Goal: Task Accomplishment & Management: Complete application form

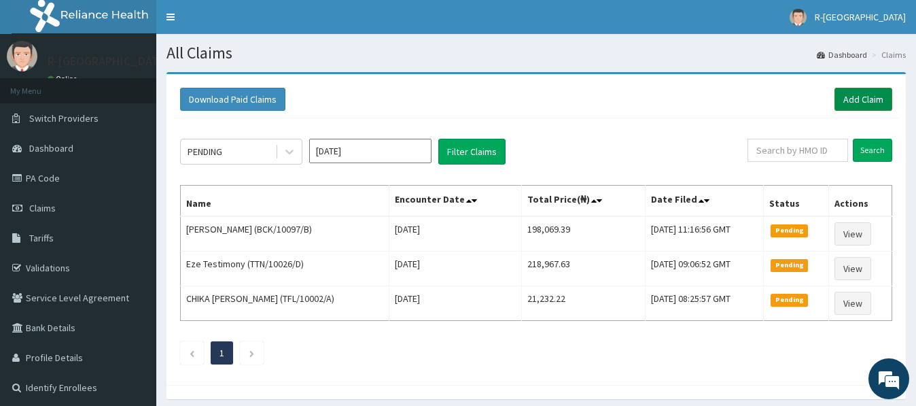
click at [858, 95] on link "Add Claim" at bounding box center [864, 99] width 58 height 23
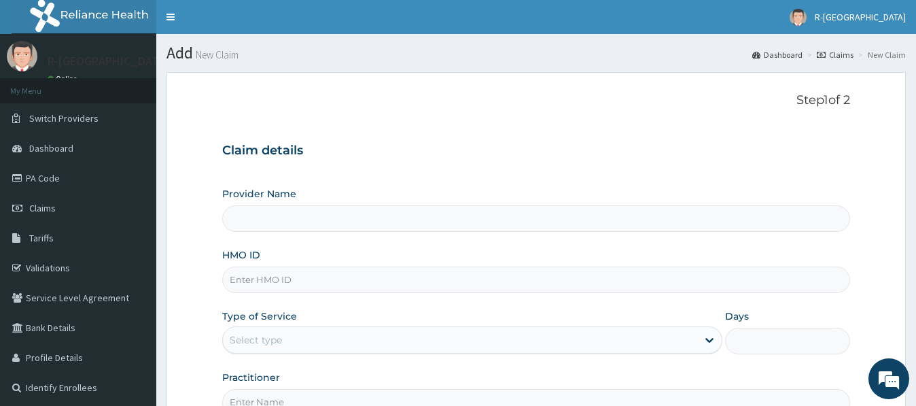
scroll to position [69, 0]
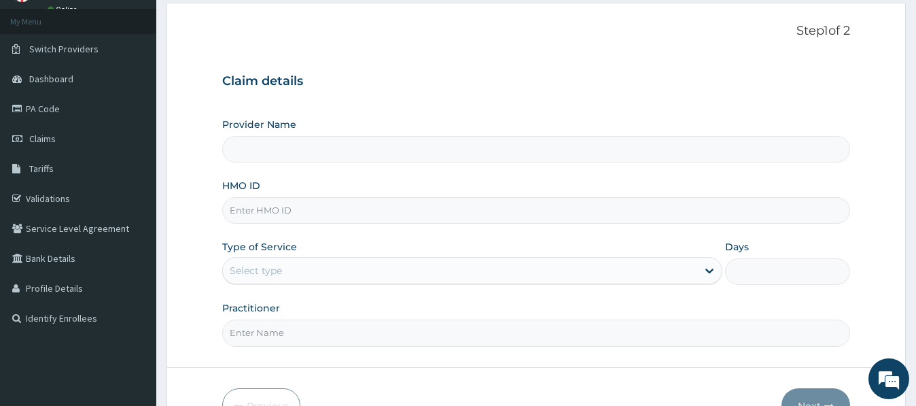
type input "R-Jolad Hospital Nigeria Limited(kupa)"
type input "CHL/11026/B"
click at [255, 267] on div "Select type" at bounding box center [256, 271] width 52 height 14
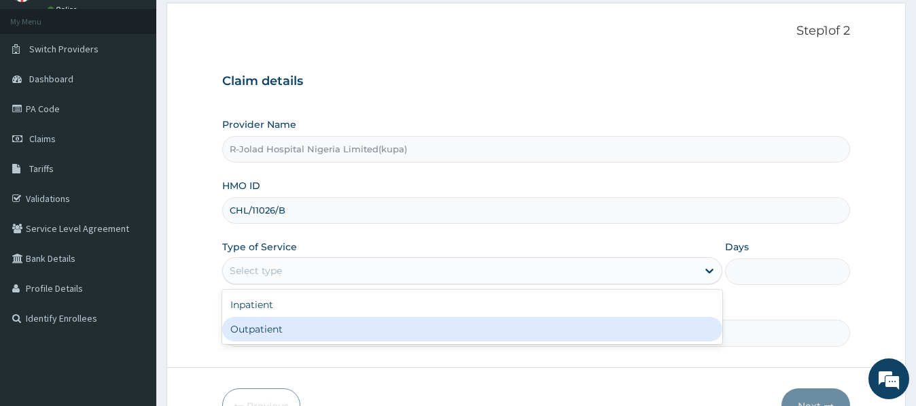
drag, startPoint x: 260, startPoint y: 332, endPoint x: 264, endPoint y: 315, distance: 18.1
click at [260, 330] on div "Outpatient" at bounding box center [472, 329] width 500 height 24
type input "1"
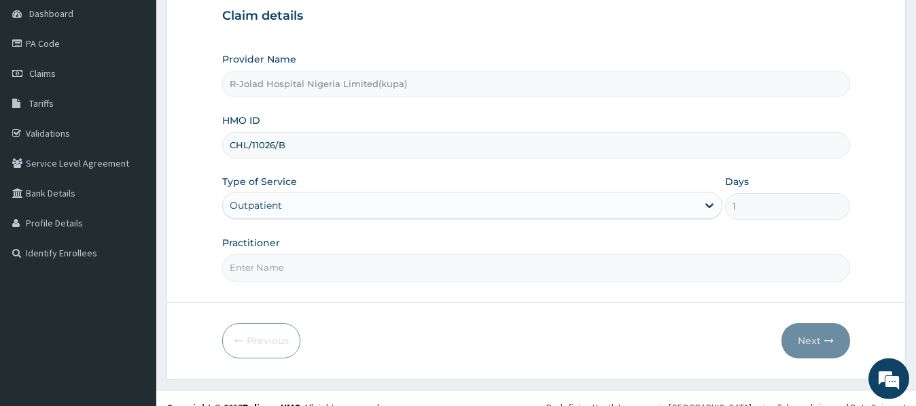
scroll to position [153, 0]
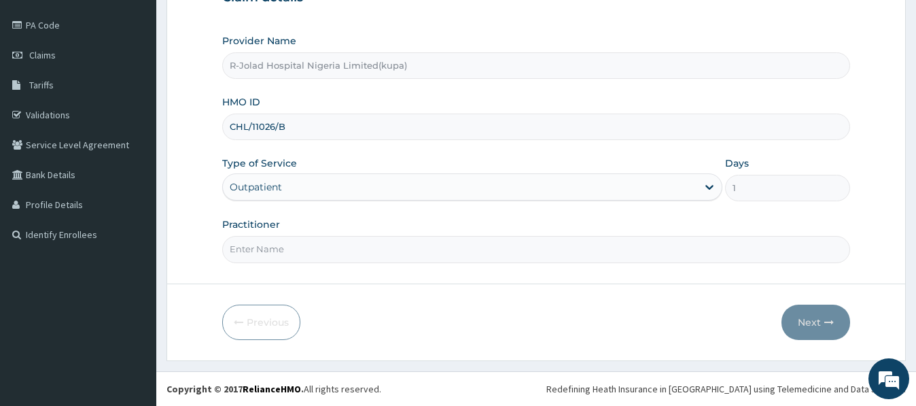
click at [252, 249] on input "Practitioner" at bounding box center [535, 249] width 627 height 27
paste input "Hayyatudeen Sani"
type input "Hayyatudeen Sani"
click at [819, 325] on button "Next" at bounding box center [816, 322] width 69 height 35
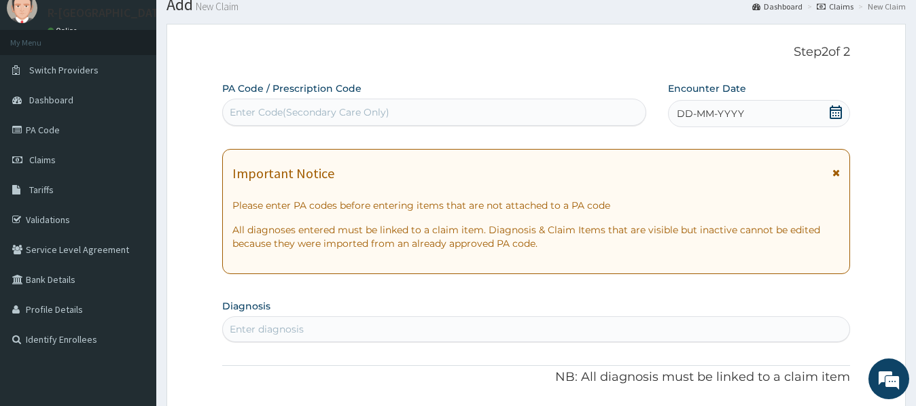
scroll to position [14, 0]
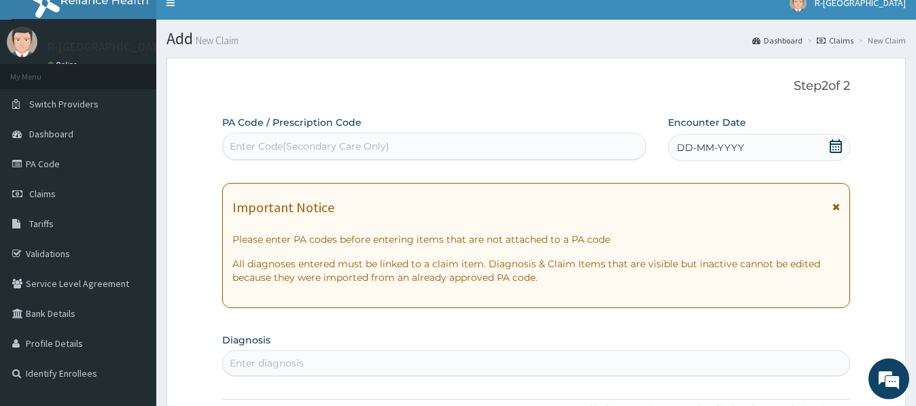
click at [834, 148] on icon at bounding box center [836, 146] width 12 height 14
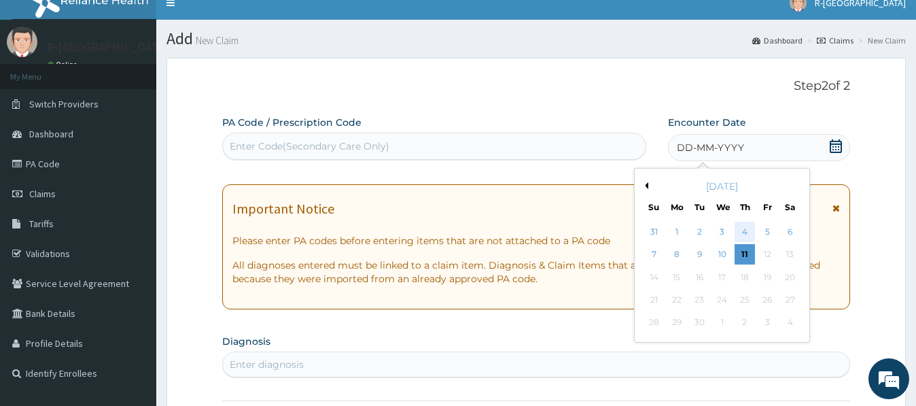
click at [748, 230] on div "4" at bounding box center [745, 232] width 20 height 20
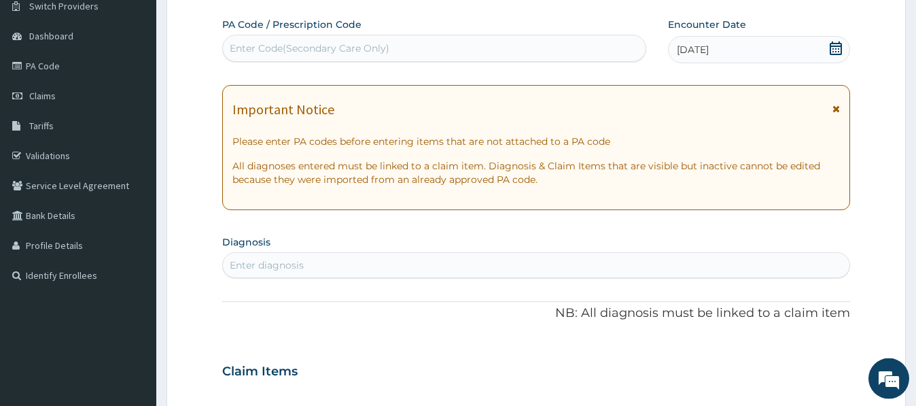
scroll to position [222, 0]
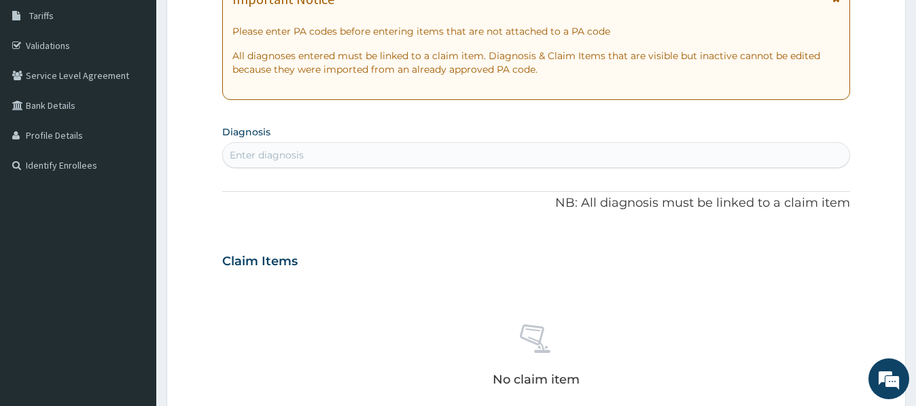
click at [241, 162] on div "Enter diagnosis" at bounding box center [536, 155] width 626 height 22
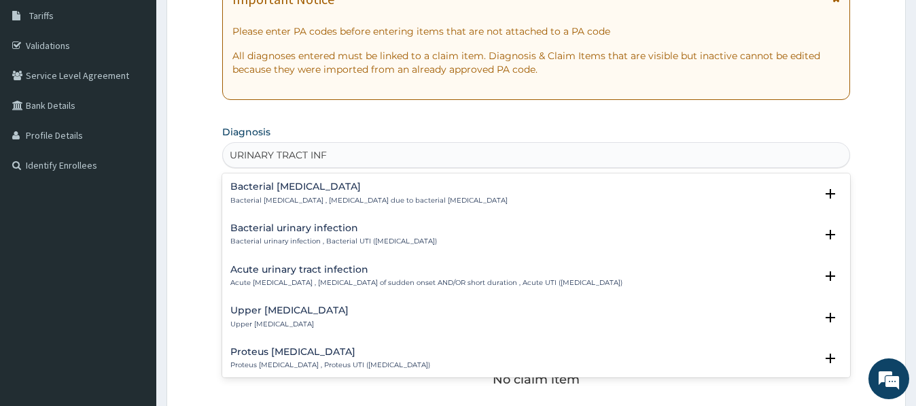
type input "URINARY TRACT INFE"
click at [322, 311] on h4 "Upper [MEDICAL_DATA]" at bounding box center [289, 310] width 118 height 10
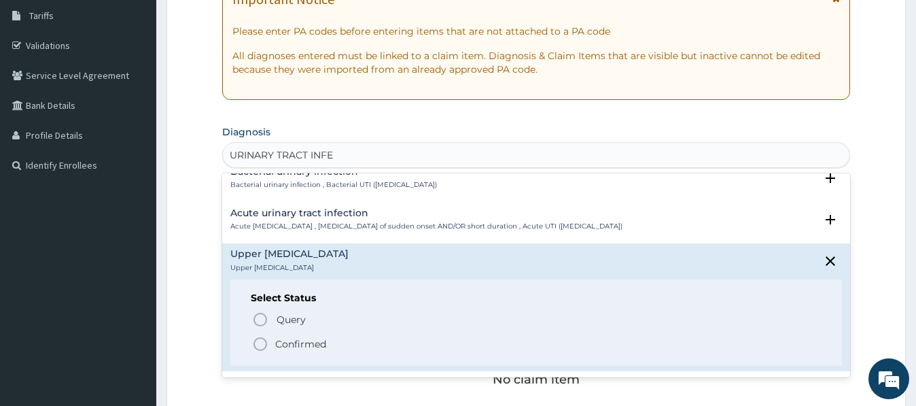
scroll to position [73, 0]
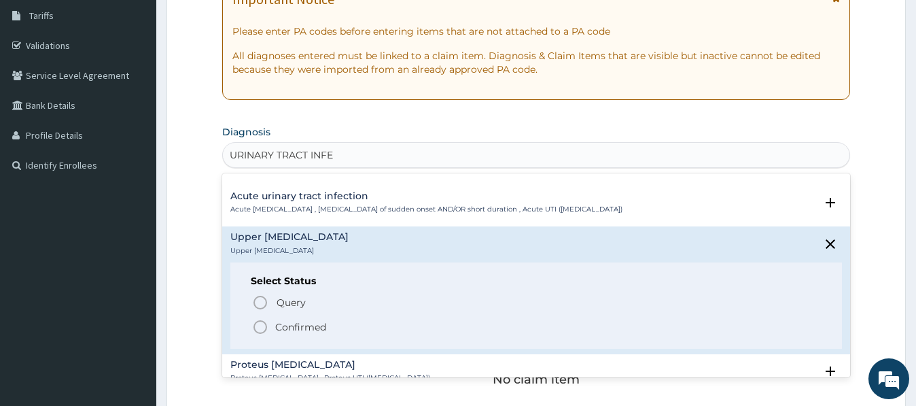
drag, startPoint x: 264, startPoint y: 327, endPoint x: 273, endPoint y: 313, distance: 16.6
click at [263, 326] on icon "status option filled" at bounding box center [260, 327] width 16 height 16
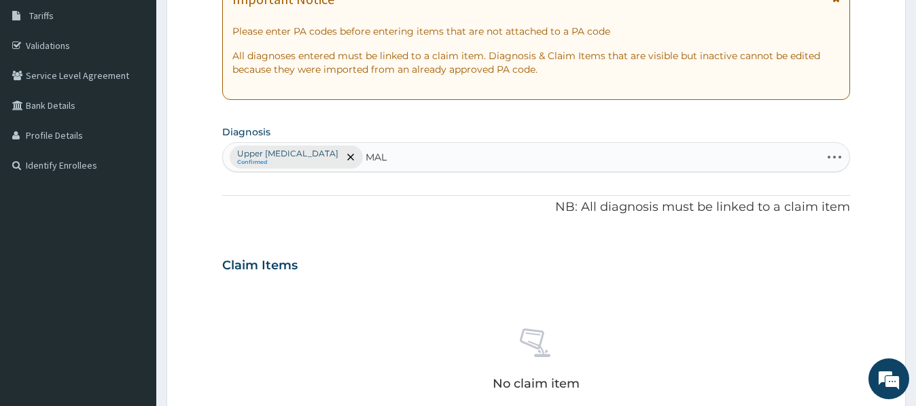
type input "MALA"
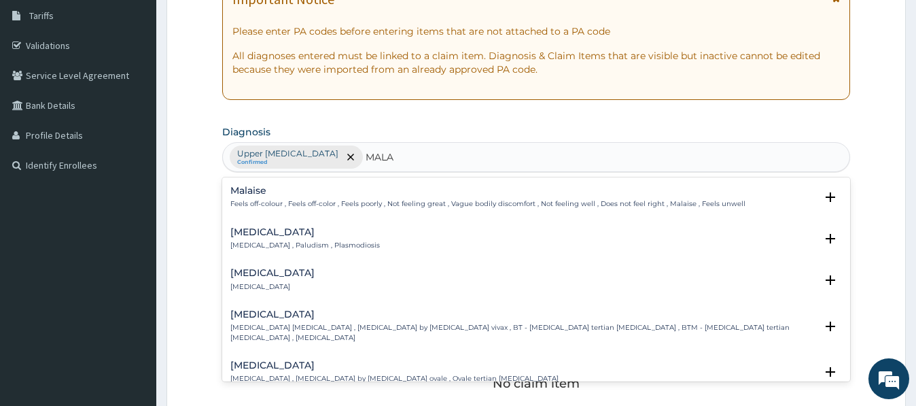
click at [244, 235] on h4 "[MEDICAL_DATA]" at bounding box center [305, 232] width 150 height 10
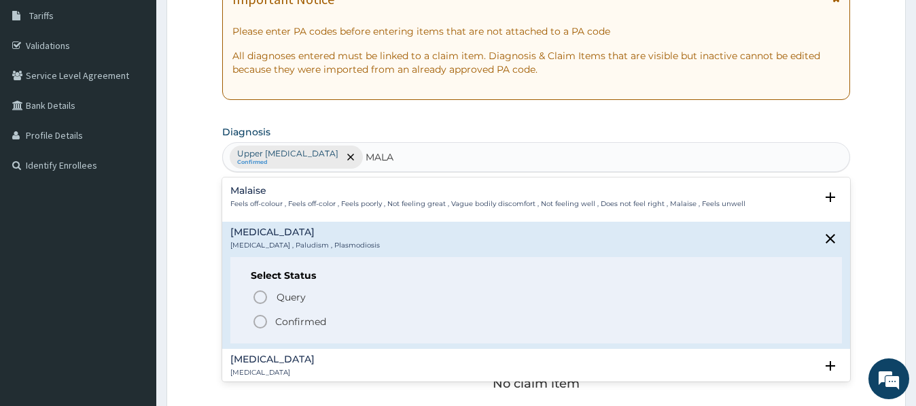
click at [266, 319] on circle "status option filled" at bounding box center [260, 321] width 12 height 12
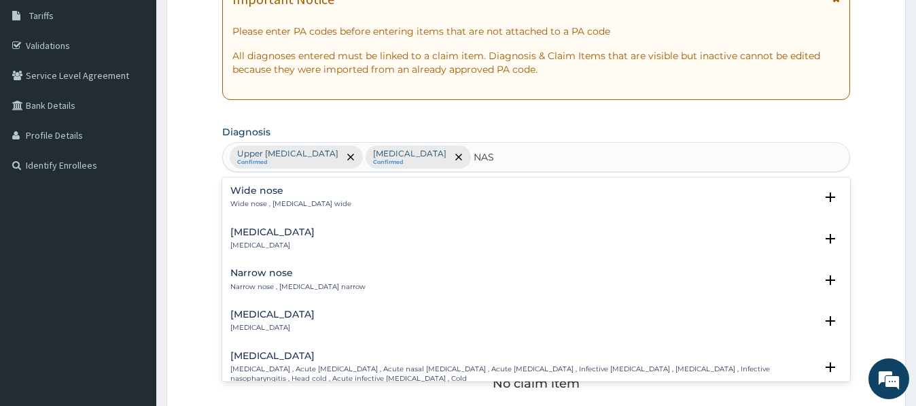
type input "NASO"
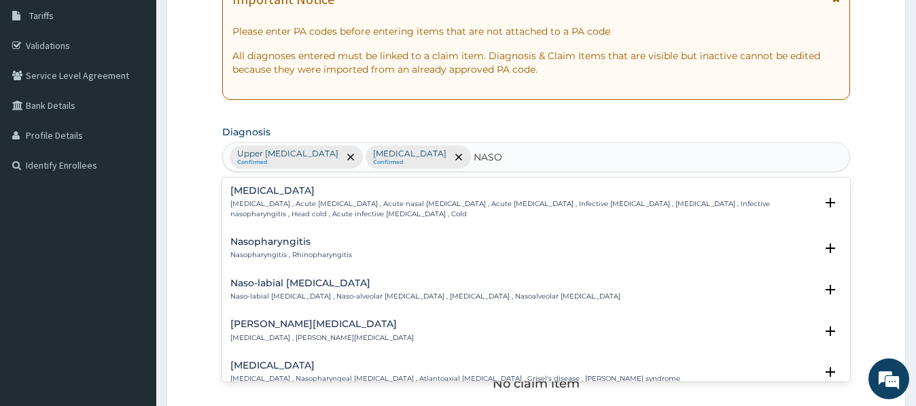
drag, startPoint x: 258, startPoint y: 195, endPoint x: 266, endPoint y: 180, distance: 17.0
click at [259, 194] on h4 "[MEDICAL_DATA]" at bounding box center [522, 191] width 585 height 10
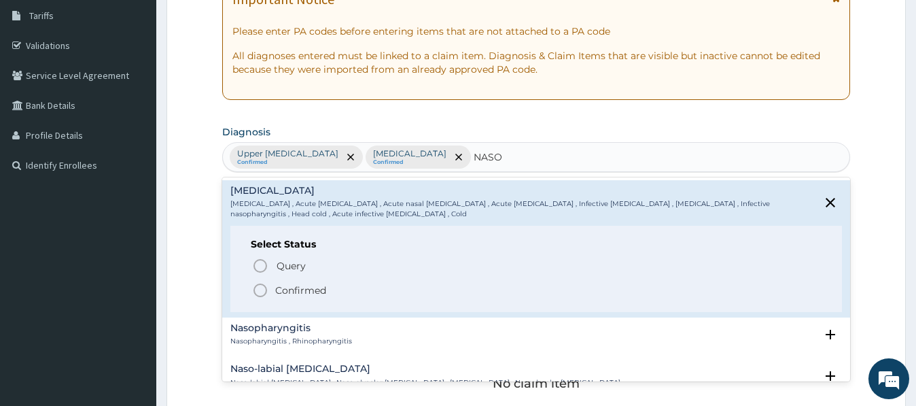
drag, startPoint x: 260, startPoint y: 292, endPoint x: 261, endPoint y: 256, distance: 36.1
click at [260, 291] on icon "status option filled" at bounding box center [260, 290] width 16 height 16
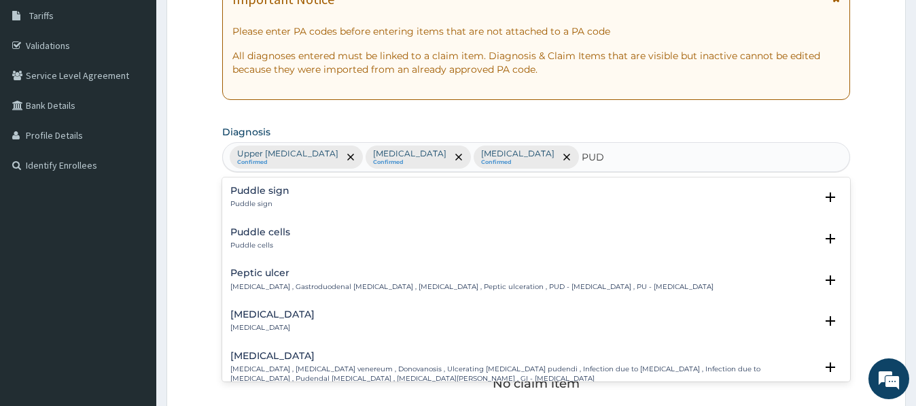
click at [249, 285] on p "Peptic ulcer , Gastroduodenal ulcer , Peptic ulcer disease , Peptic ulceration …" at bounding box center [471, 287] width 483 height 10
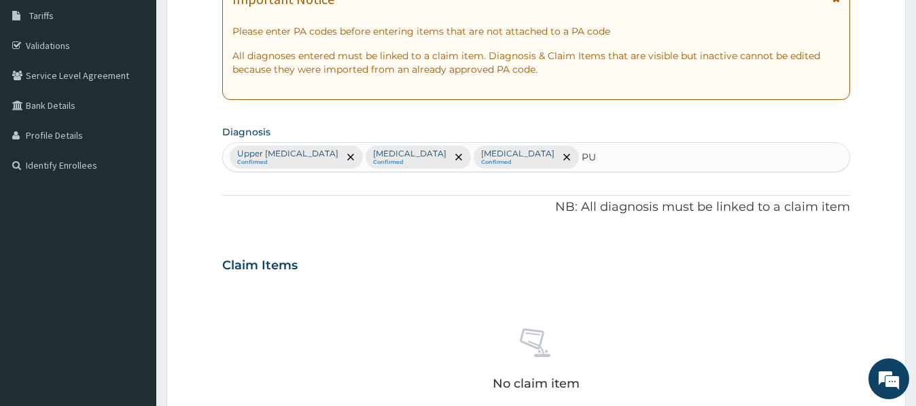
type input "P"
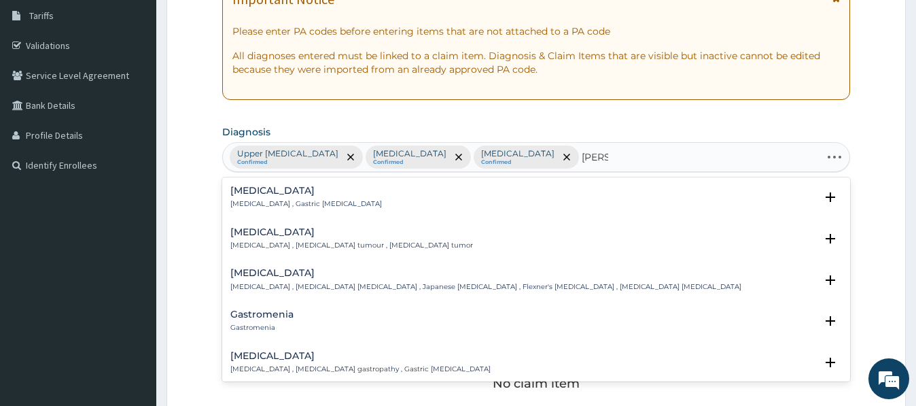
type input "GASTR"
click at [248, 199] on div "Gastritis Gastritis , Gastric catarrh" at bounding box center [306, 198] width 152 height 24
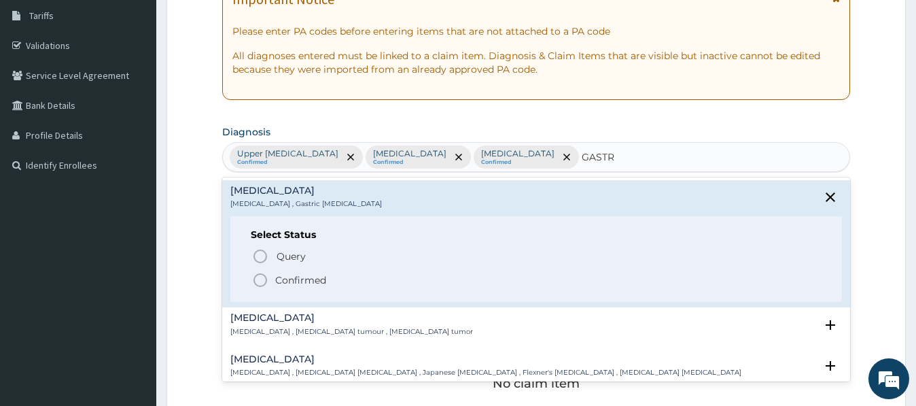
click at [258, 284] on icon "status option filled" at bounding box center [260, 280] width 16 height 16
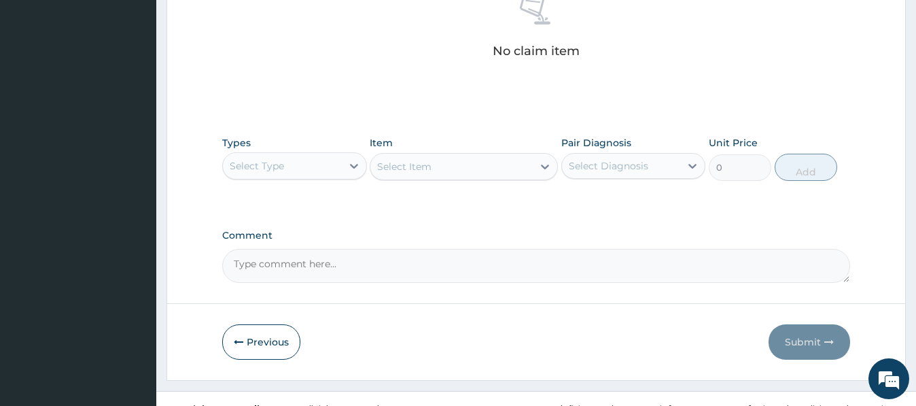
scroll to position [574, 0]
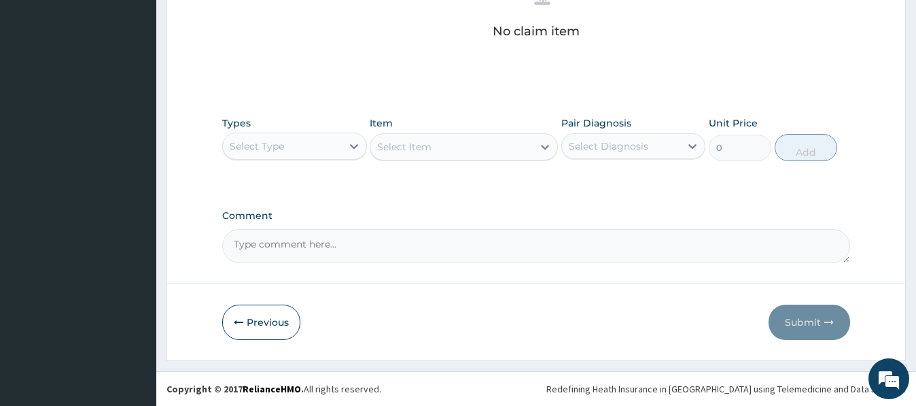
click at [288, 148] on div "Select Type" at bounding box center [282, 146] width 118 height 22
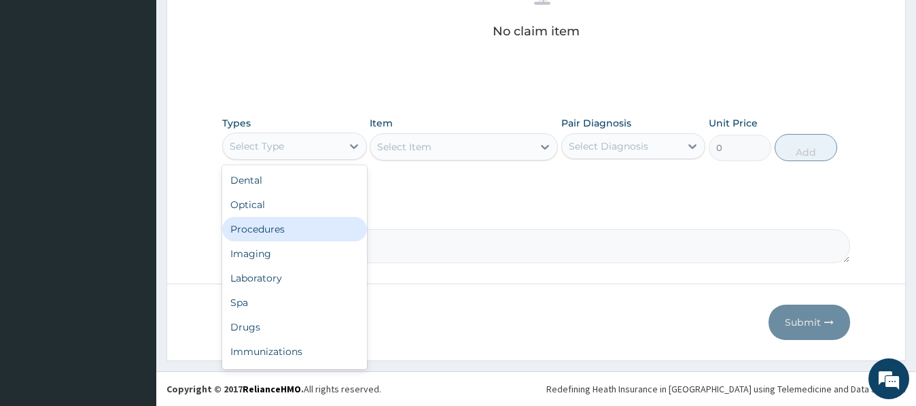
click at [259, 226] on div "Procedures" at bounding box center [294, 229] width 144 height 24
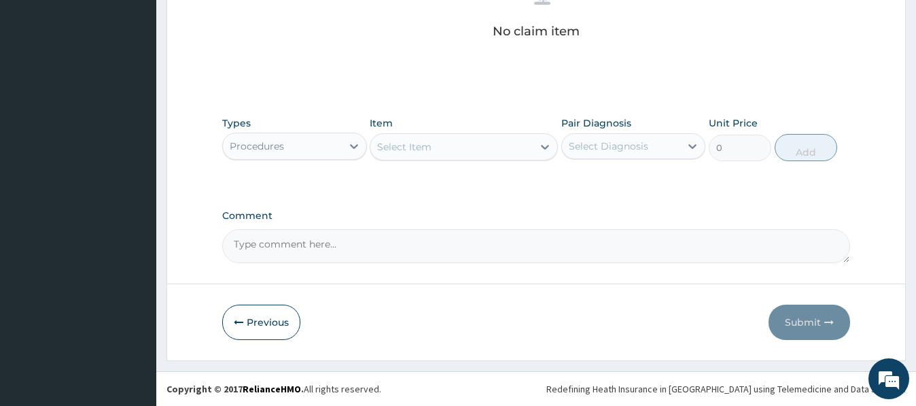
click at [406, 152] on div "Select Item" at bounding box center [404, 147] width 54 height 14
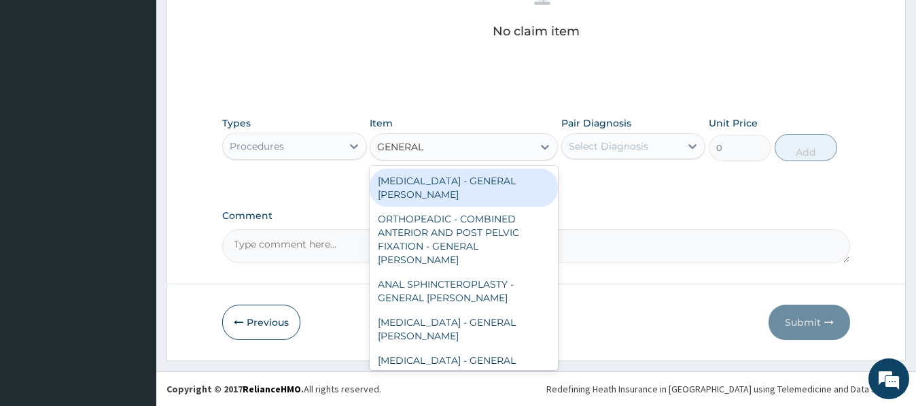
type input "GENERAL C"
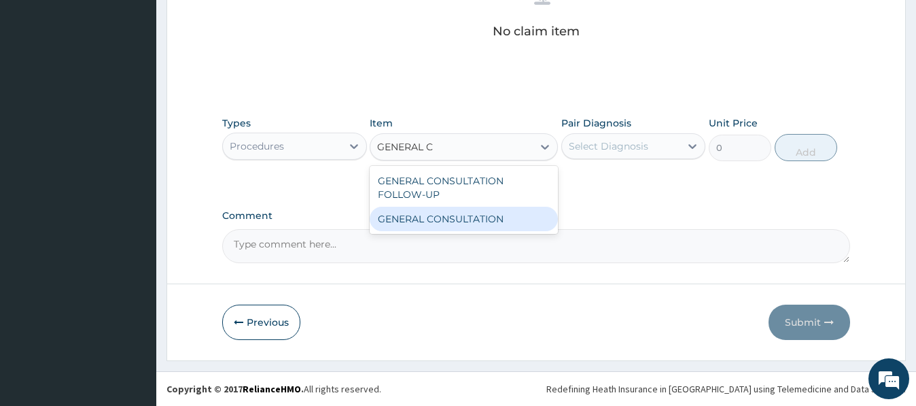
click at [475, 218] on div "GENERAL CONSULTATION" at bounding box center [464, 219] width 188 height 24
type input "6750"
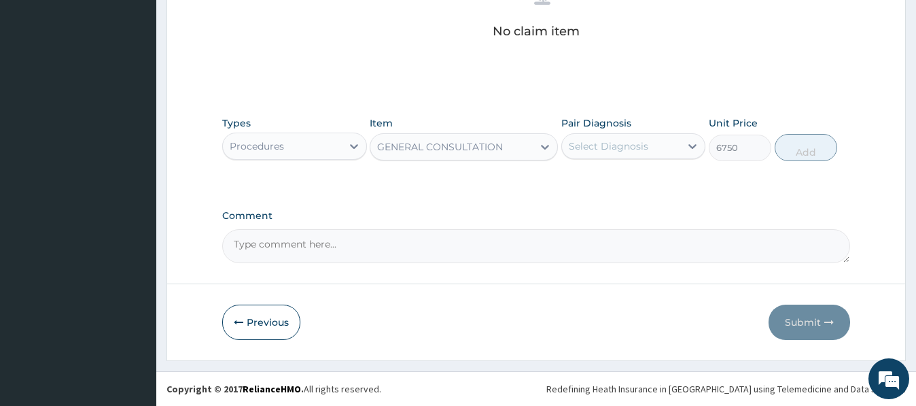
click at [617, 139] on div "Select Diagnosis" at bounding box center [609, 146] width 80 height 14
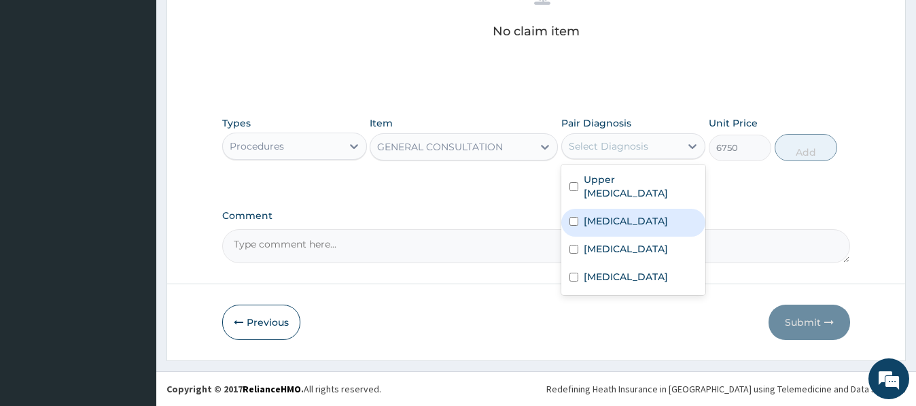
click at [606, 225] on label "[MEDICAL_DATA]" at bounding box center [626, 221] width 84 height 14
checkbox input "true"
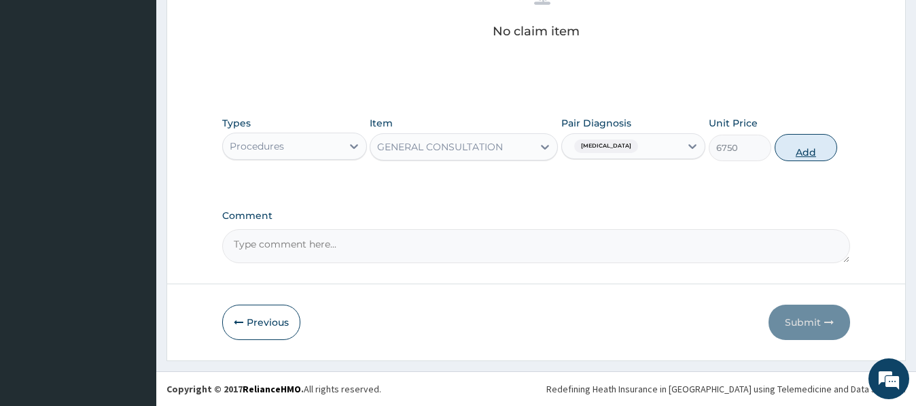
click at [806, 146] on button "Add" at bounding box center [806, 147] width 63 height 27
type input "0"
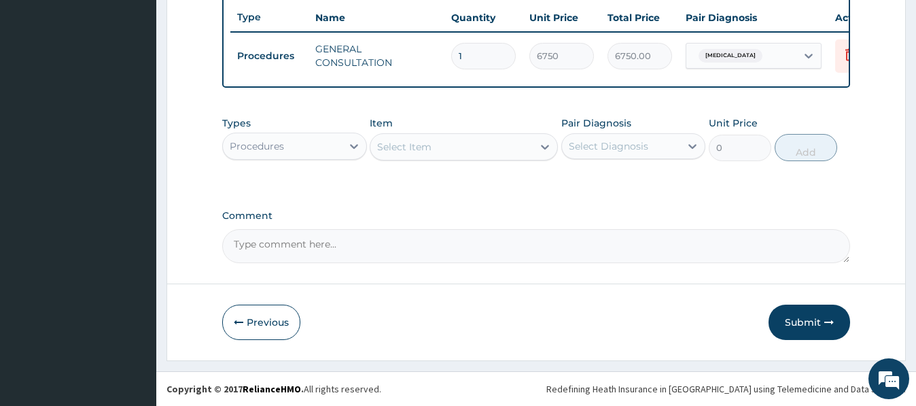
click at [275, 147] on div "Procedures" at bounding box center [257, 146] width 54 height 14
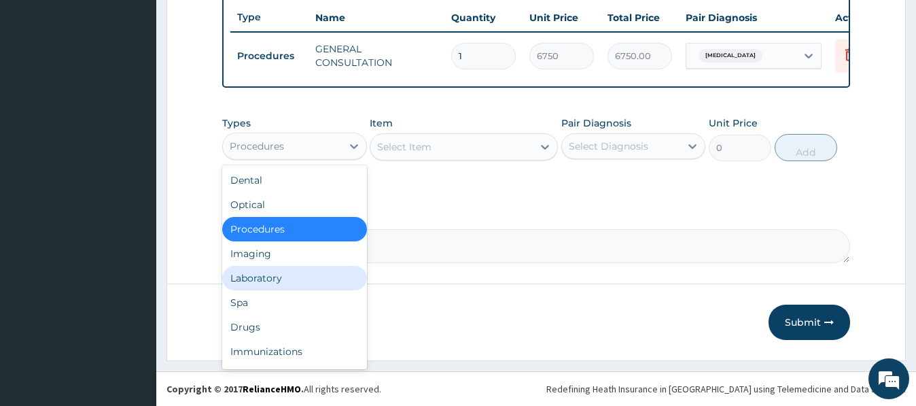
click at [262, 277] on div "Laboratory" at bounding box center [294, 278] width 144 height 24
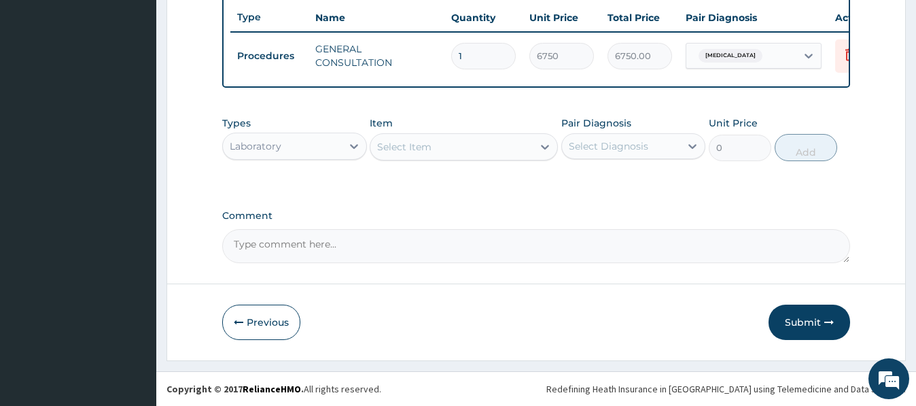
click at [413, 147] on div "Select Item" at bounding box center [404, 147] width 54 height 14
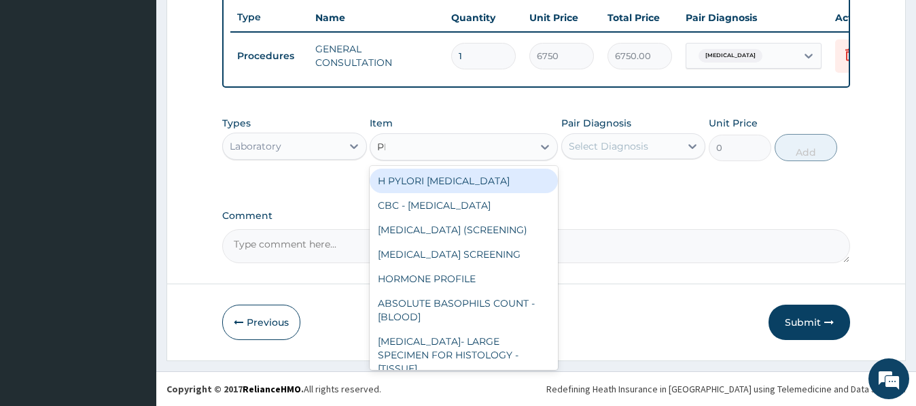
type input "PRE"
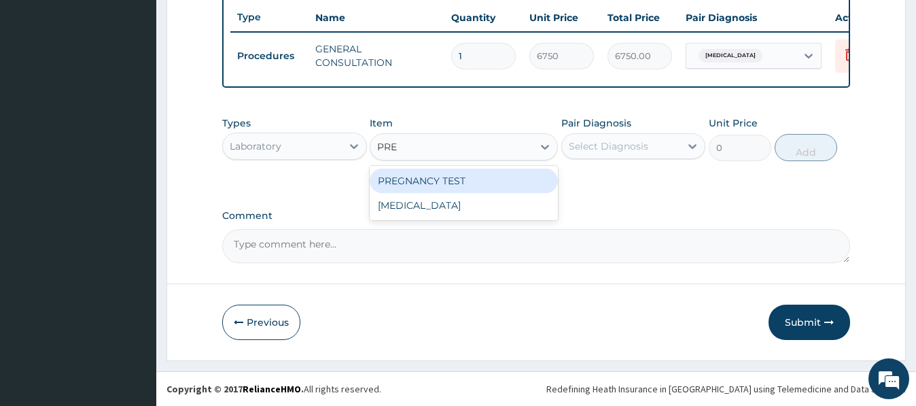
drag, startPoint x: 434, startPoint y: 175, endPoint x: 428, endPoint y: 171, distance: 7.2
click at [434, 175] on div "PREGNANCY TEST" at bounding box center [464, 181] width 188 height 24
type input "2700"
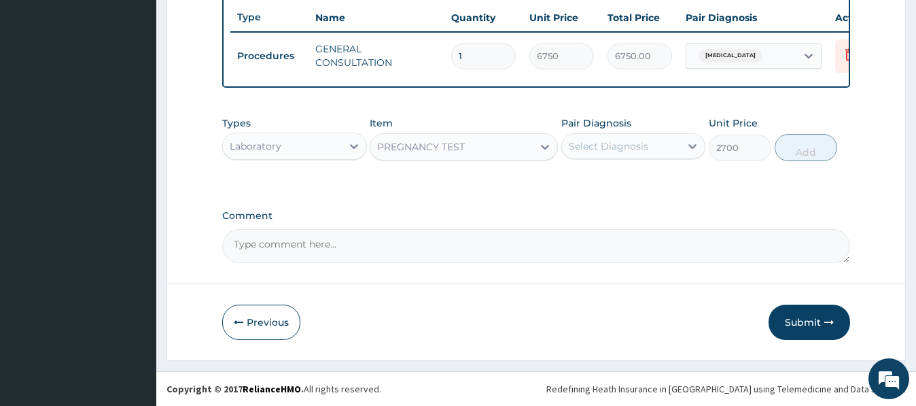
click at [622, 126] on label "Pair Diagnosis" at bounding box center [597, 123] width 70 height 14
click at [621, 147] on div "Select Diagnosis" at bounding box center [609, 146] width 80 height 14
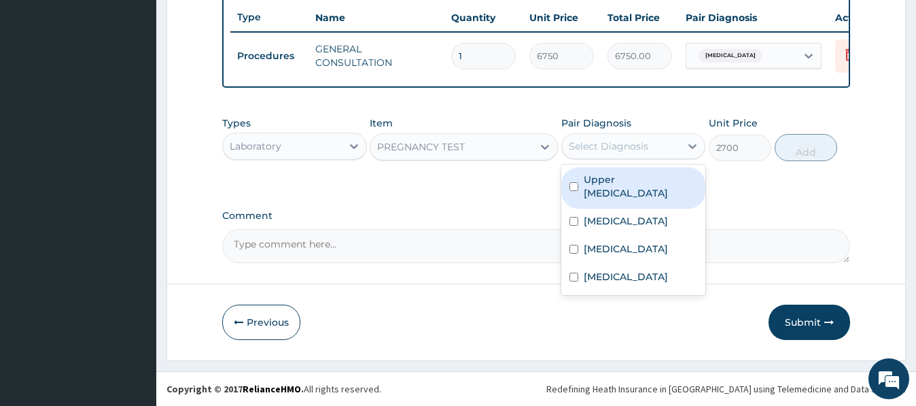
click at [621, 178] on label "Upper urinary tract infection" at bounding box center [641, 186] width 114 height 27
checkbox input "true"
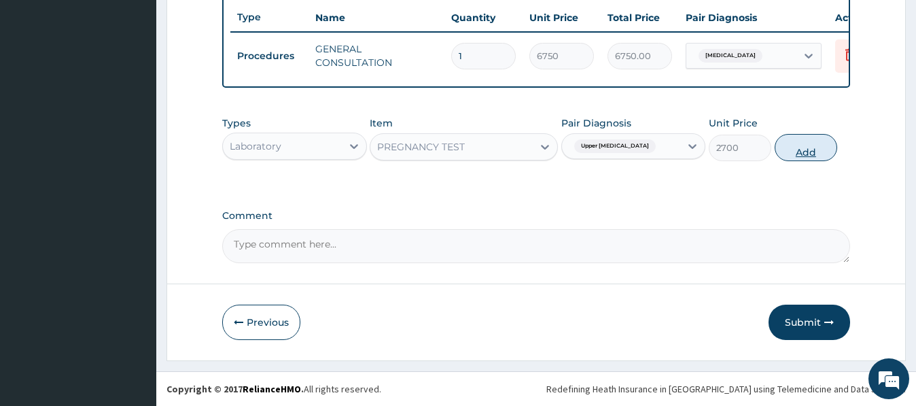
click at [809, 142] on button "Add" at bounding box center [806, 147] width 63 height 27
type input "0"
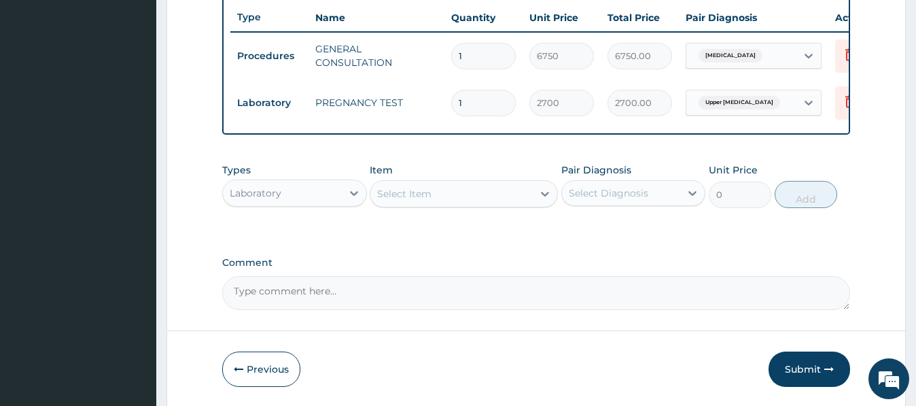
click at [404, 203] on div "Select Item" at bounding box center [452, 194] width 162 height 22
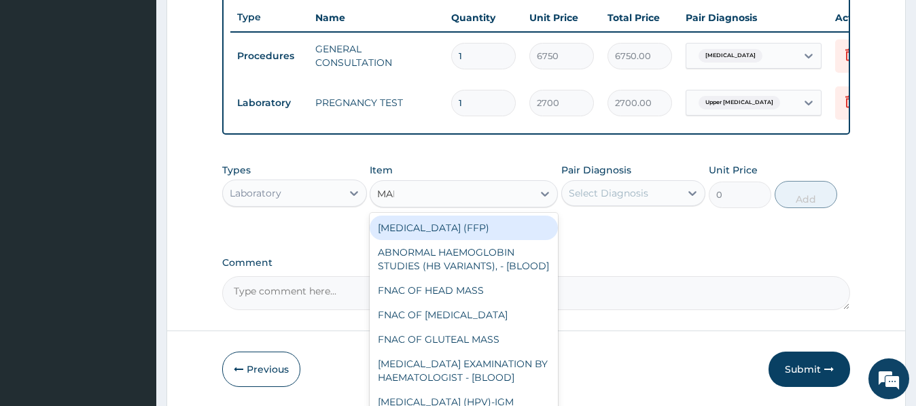
type input "MALA"
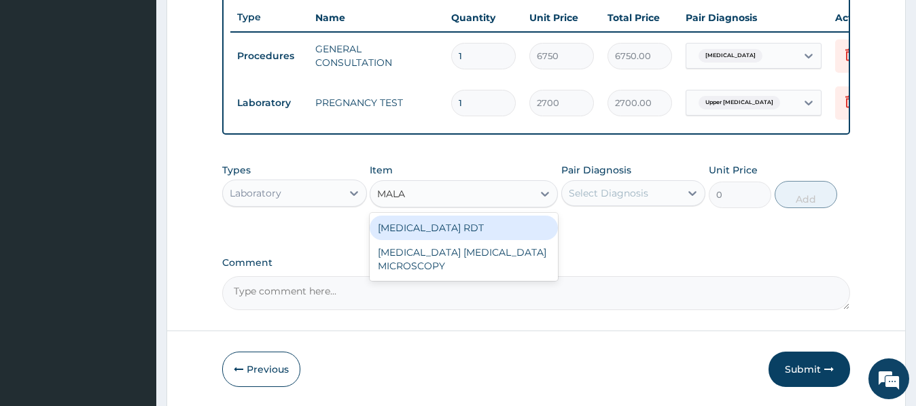
click at [438, 229] on div "MALARIA RDT" at bounding box center [464, 228] width 188 height 24
type input "2700"
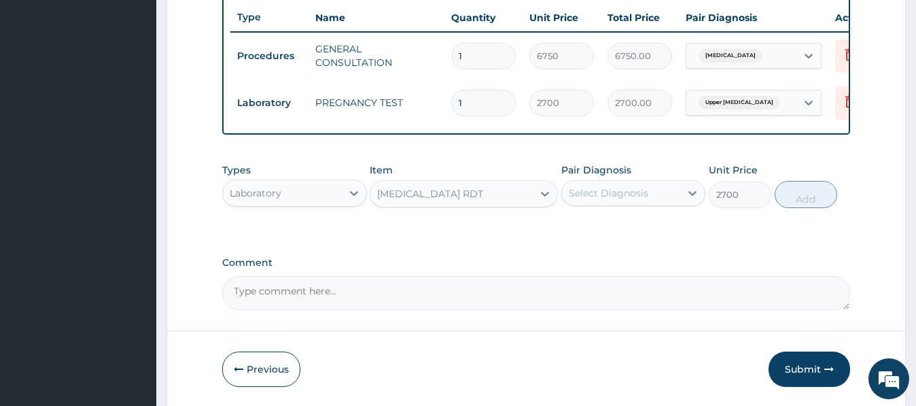
click at [602, 182] on div "Select Diagnosis" at bounding box center [634, 193] width 144 height 26
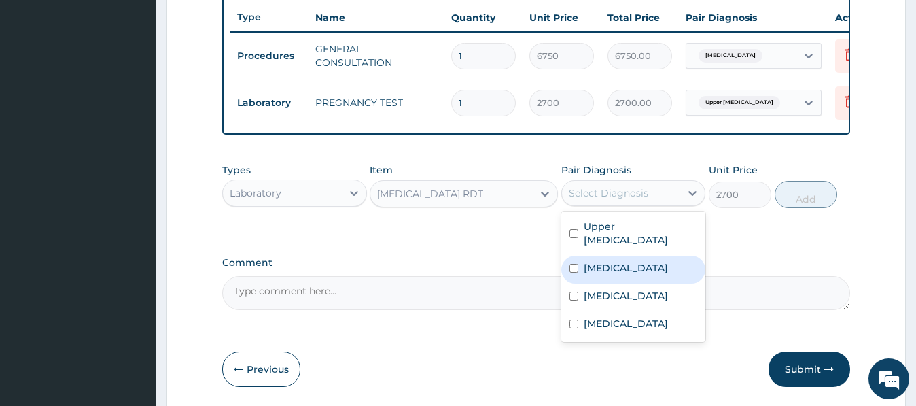
click at [607, 279] on div "[MEDICAL_DATA]" at bounding box center [634, 270] width 144 height 28
checkbox input "true"
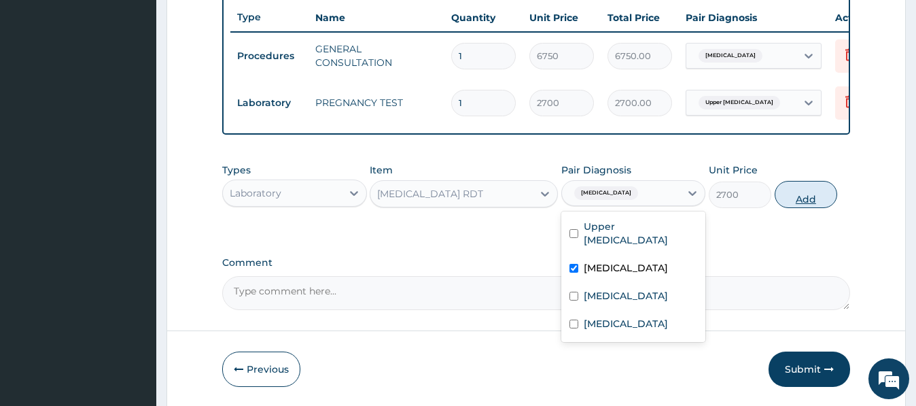
click at [799, 199] on button "Add" at bounding box center [806, 194] width 63 height 27
type input "0"
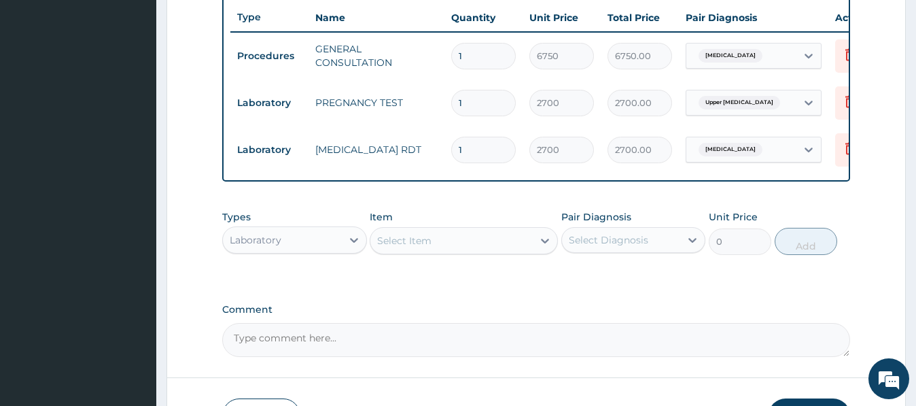
click at [396, 249] on div "Select Item" at bounding box center [452, 241] width 162 height 22
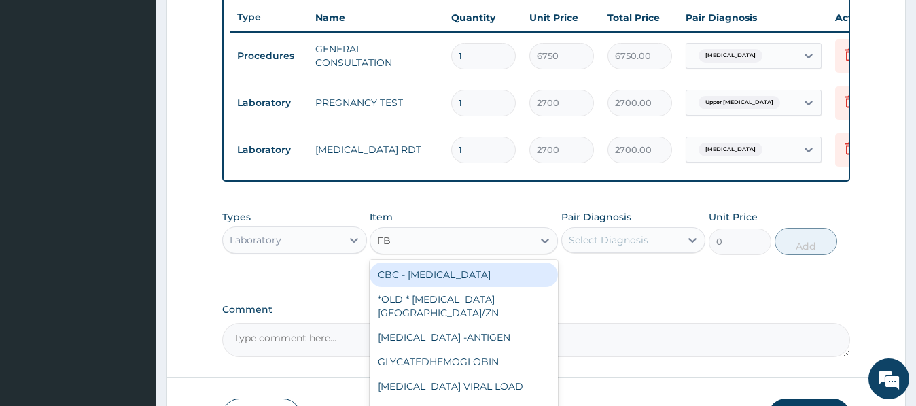
type input "FBC"
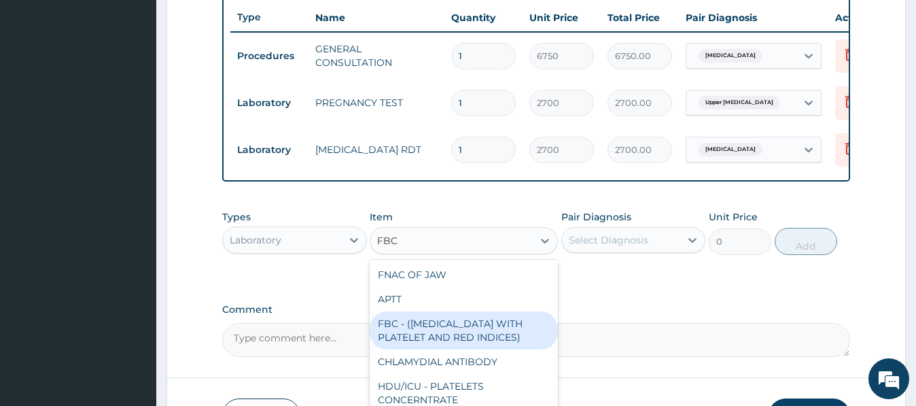
click at [451, 330] on div "FBC - (FULL BLOOD COUNT WITH PLATELET AND RED INDICES)" at bounding box center [464, 330] width 188 height 38
type input "5400"
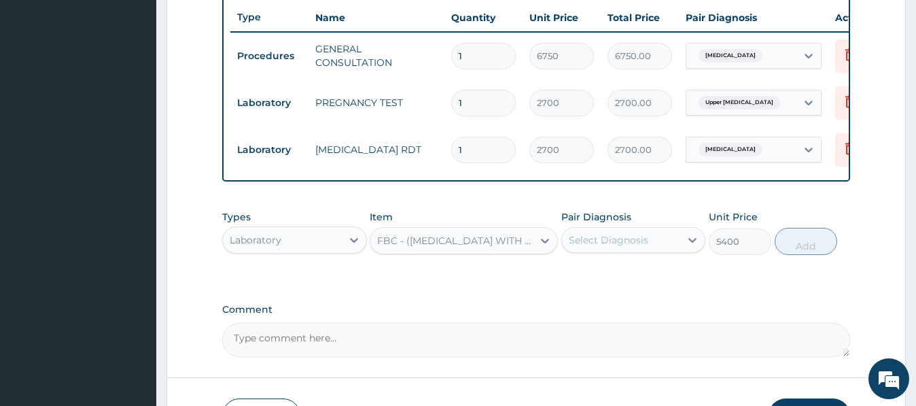
click at [633, 236] on div "Select Diagnosis" at bounding box center [609, 240] width 80 height 14
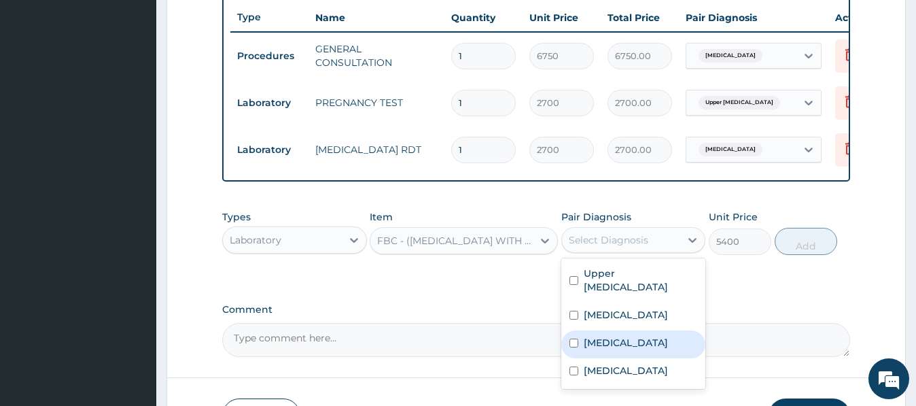
drag, startPoint x: 625, startPoint y: 343, endPoint x: 625, endPoint y: 373, distance: 29.9
click at [625, 345] on label "Common cold" at bounding box center [626, 343] width 84 height 14
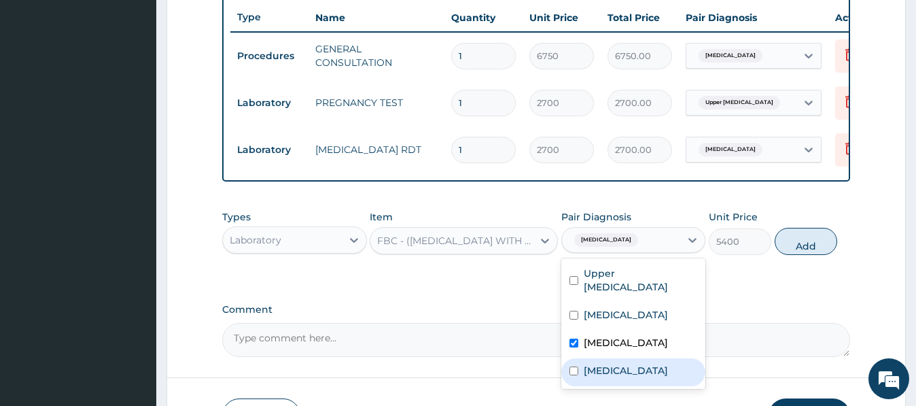
checkbox input "true"
click at [625, 372] on div "Gastritis" at bounding box center [634, 372] width 144 height 28
checkbox input "true"
click at [807, 243] on button "Add" at bounding box center [806, 241] width 63 height 27
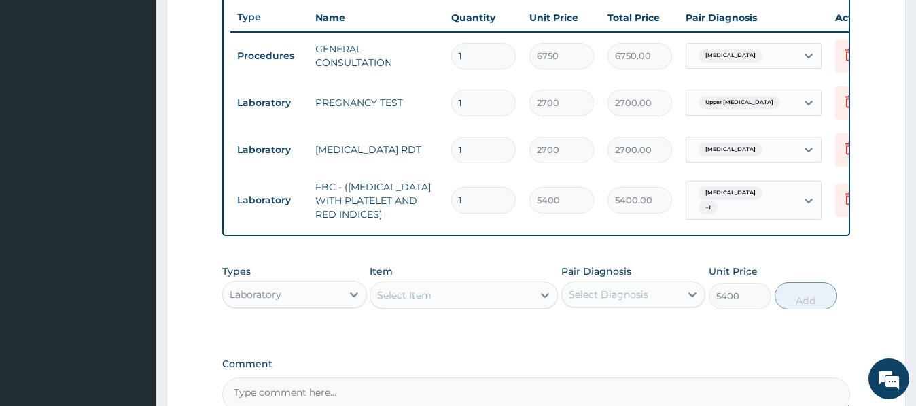
type input "0"
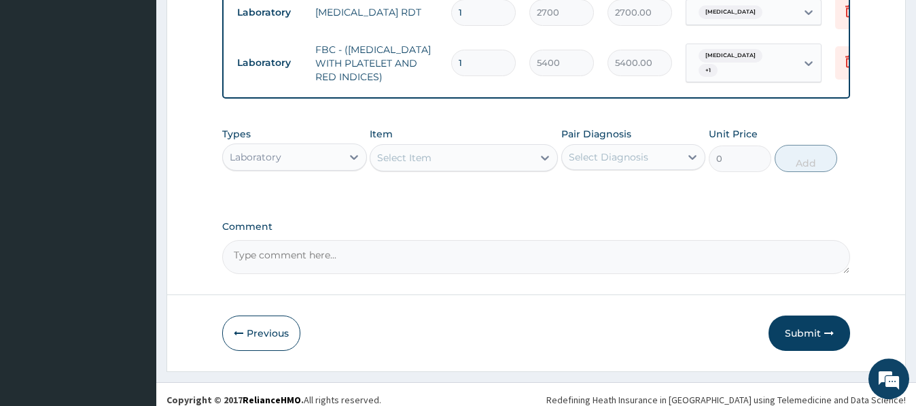
scroll to position [658, 0]
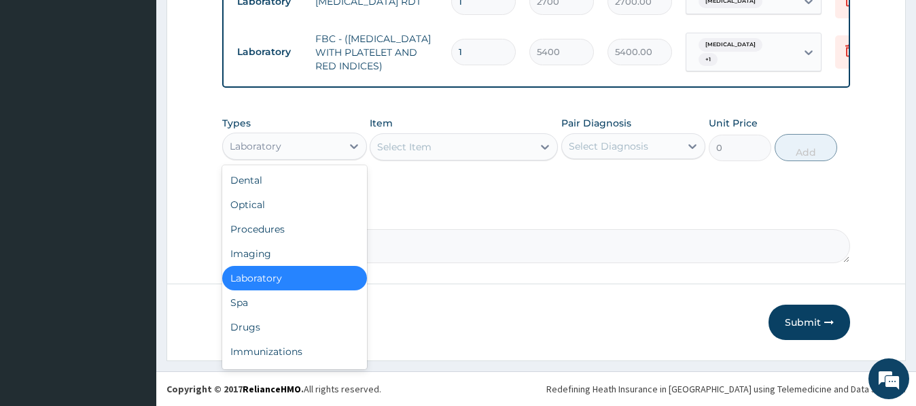
click at [276, 152] on div "Laboratory" at bounding box center [282, 146] width 118 height 22
drag, startPoint x: 247, startPoint y: 332, endPoint x: 241, endPoint y: 322, distance: 11.9
click at [249, 329] on div "Drugs" at bounding box center [294, 327] width 144 height 24
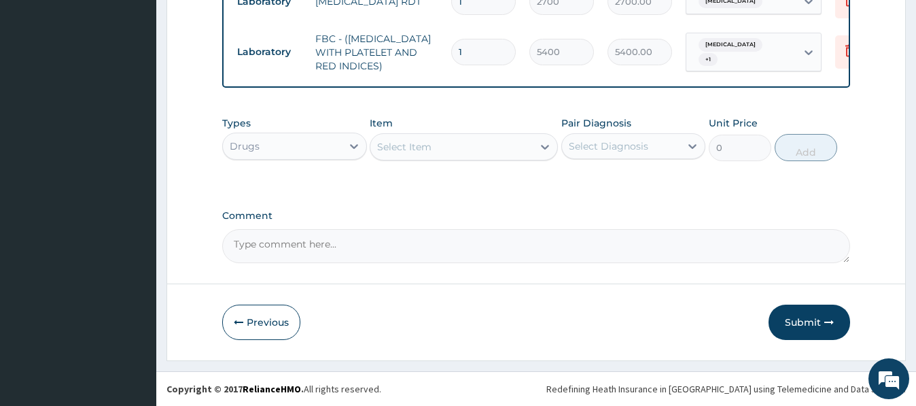
click at [398, 145] on div "Select Item" at bounding box center [404, 147] width 54 height 14
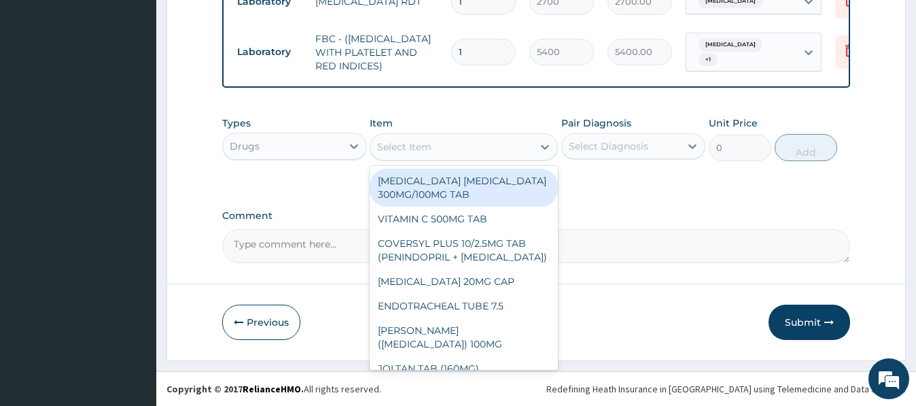
paste input "PARACETAMOL"
type input "PARACETAMOL"
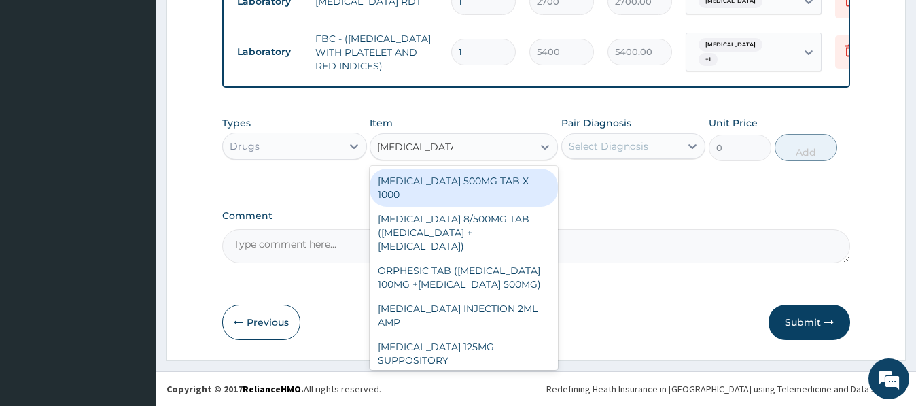
click at [418, 180] on div "[MEDICAL_DATA] 500MG TAB X 1000" at bounding box center [464, 188] width 188 height 38
type input "22.39999961853027"
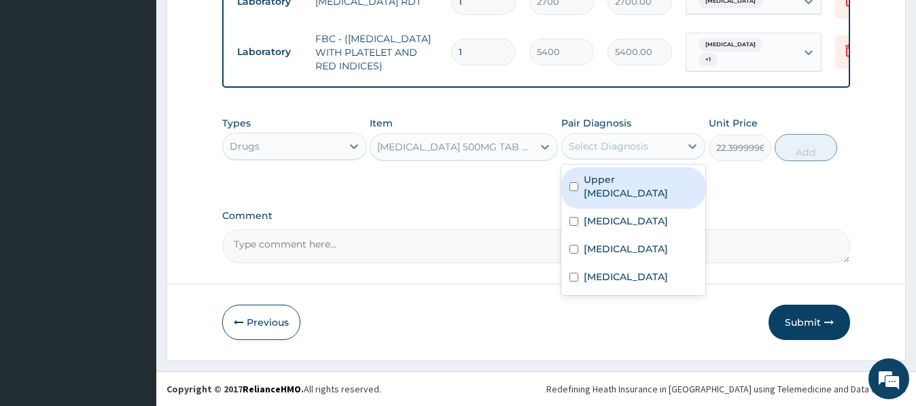
click at [603, 147] on div "Select Diagnosis" at bounding box center [609, 146] width 80 height 14
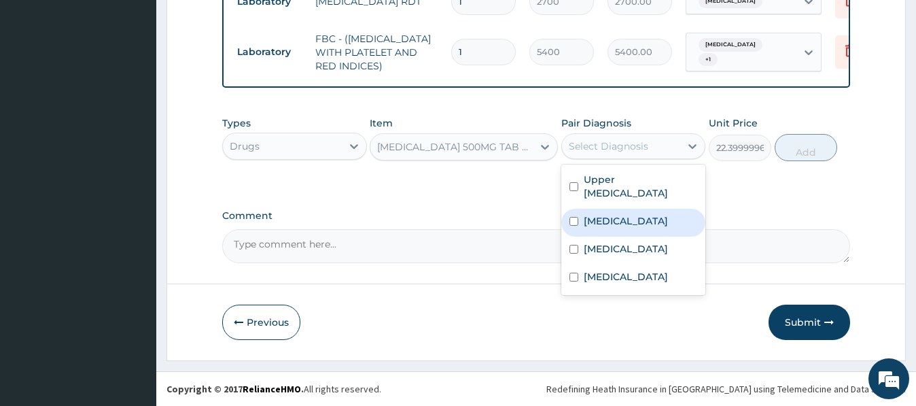
click at [619, 213] on div "[MEDICAL_DATA]" at bounding box center [634, 223] width 144 height 28
checkbox input "true"
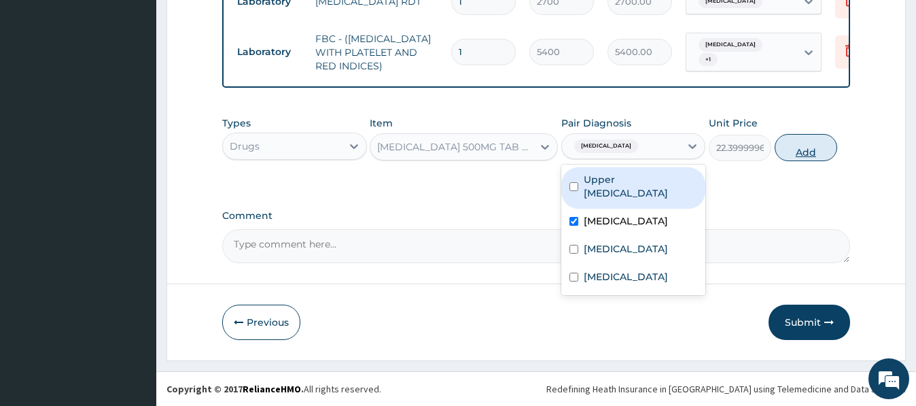
click at [800, 150] on button "Add" at bounding box center [806, 147] width 63 height 27
type input "0"
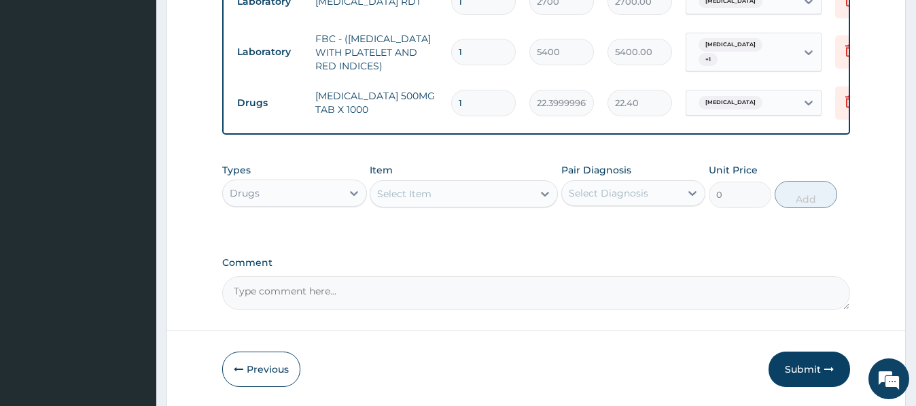
type input "18"
type input "403.20"
type input "18"
click at [398, 201] on div "Select Item" at bounding box center [452, 194] width 162 height 22
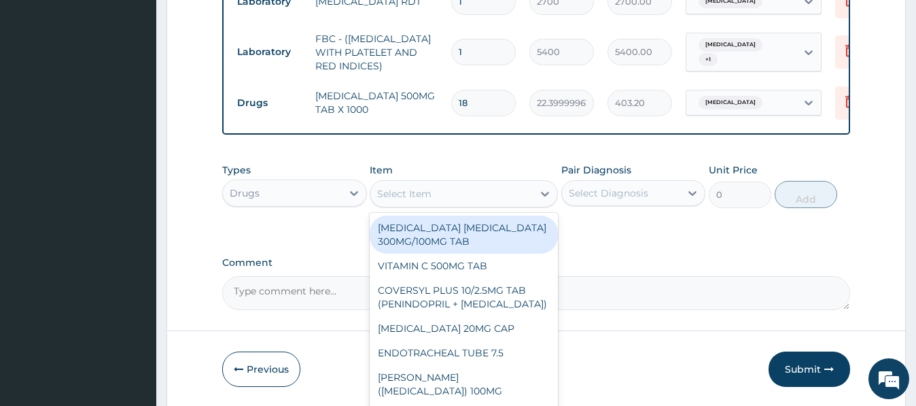
paste input "[MEDICAL_DATA] 20MG CAP"
type input "[MEDICAL_DATA] 20MG CAP"
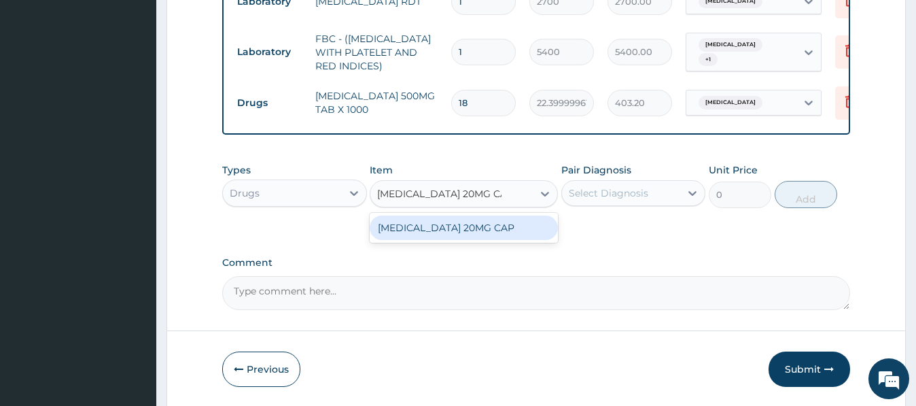
click at [482, 222] on div "[MEDICAL_DATA] 20MG CAP" at bounding box center [464, 228] width 188 height 24
type input "102.375"
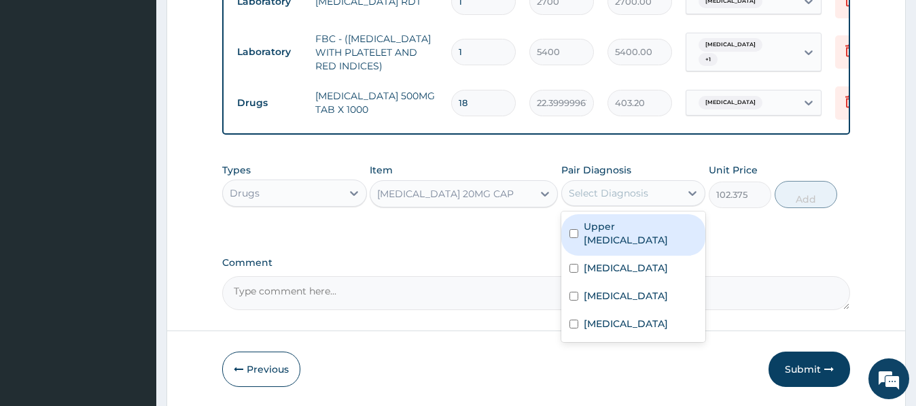
click at [602, 189] on div "Select Diagnosis" at bounding box center [609, 193] width 80 height 14
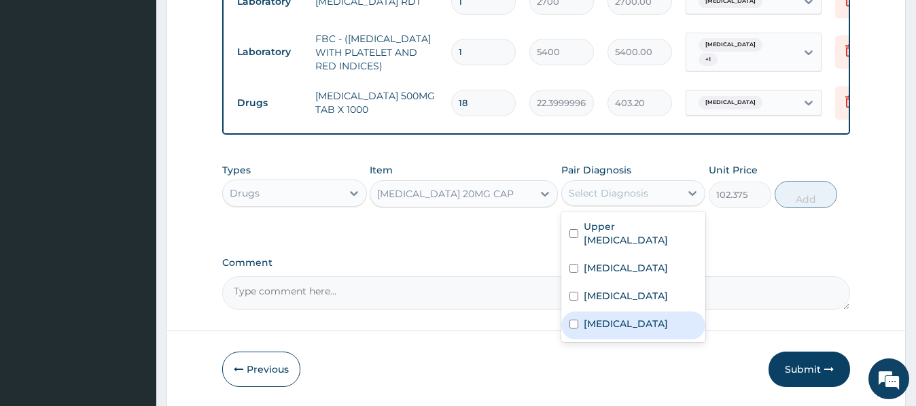
click at [598, 324] on label "Gastritis" at bounding box center [626, 324] width 84 height 14
checkbox input "true"
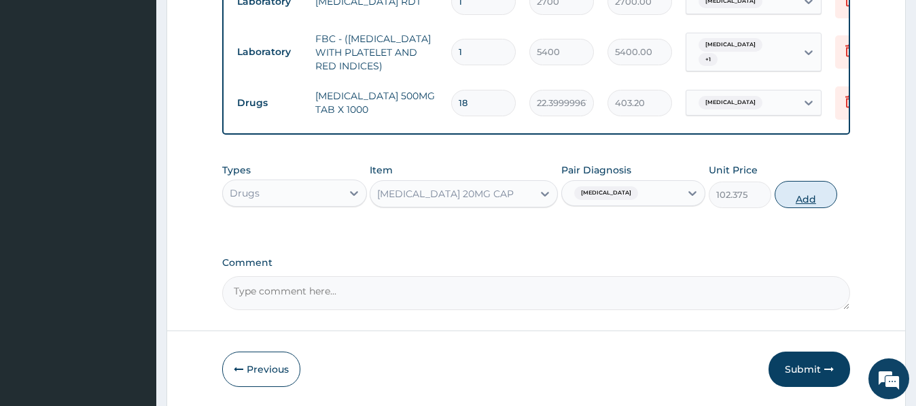
click at [804, 200] on button "Add" at bounding box center [806, 194] width 63 height 27
type input "0"
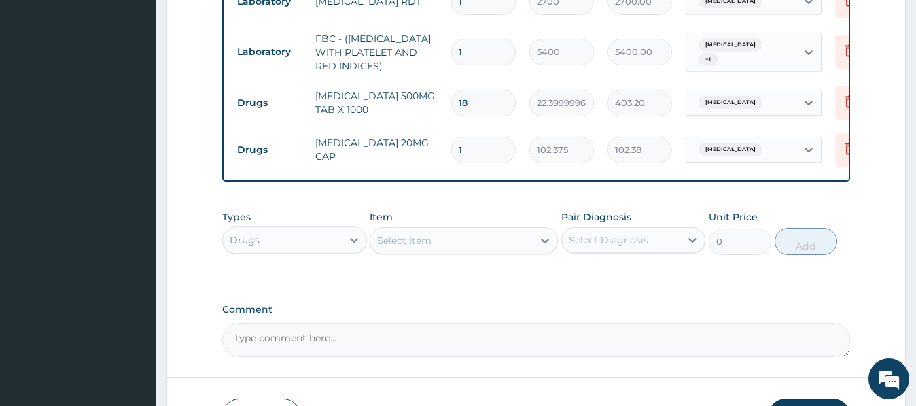
type input "14"
type input "1433.25"
type input "14"
click at [386, 247] on div "Select Item" at bounding box center [404, 241] width 54 height 14
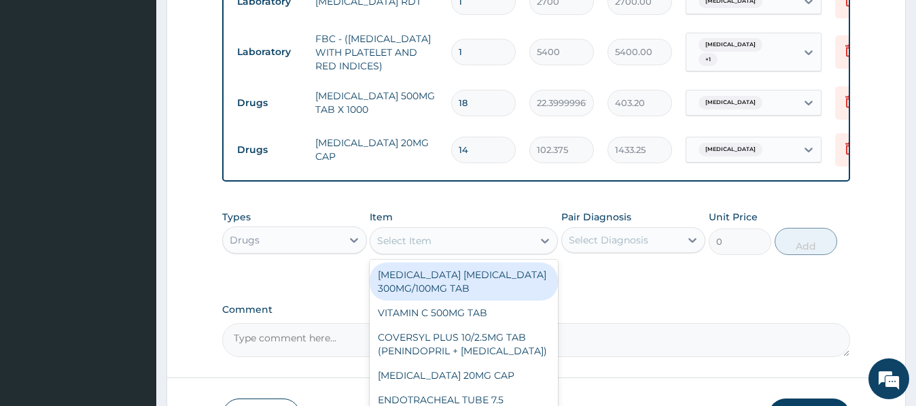
paste input "[MEDICAL_DATA] (EMTRISIL SUSPENSION)"
type input "[MEDICAL_DATA] (EMTRISIL SUSPENSION)"
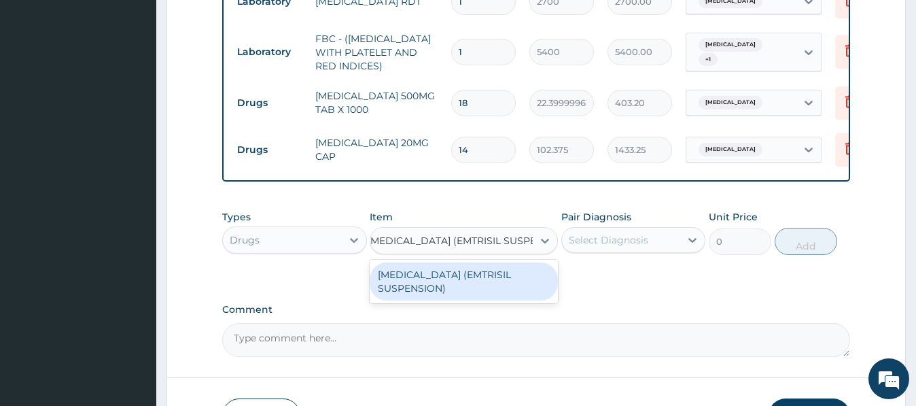
click at [462, 277] on div "[MEDICAL_DATA] (EMTRISIL SUSPENSION)" at bounding box center [464, 281] width 188 height 38
type input "2969.39990234375"
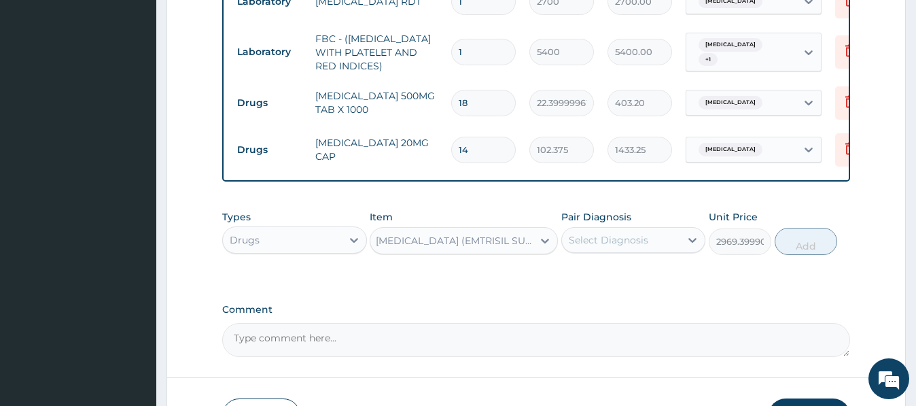
click at [631, 239] on div "Select Diagnosis" at bounding box center [609, 240] width 80 height 14
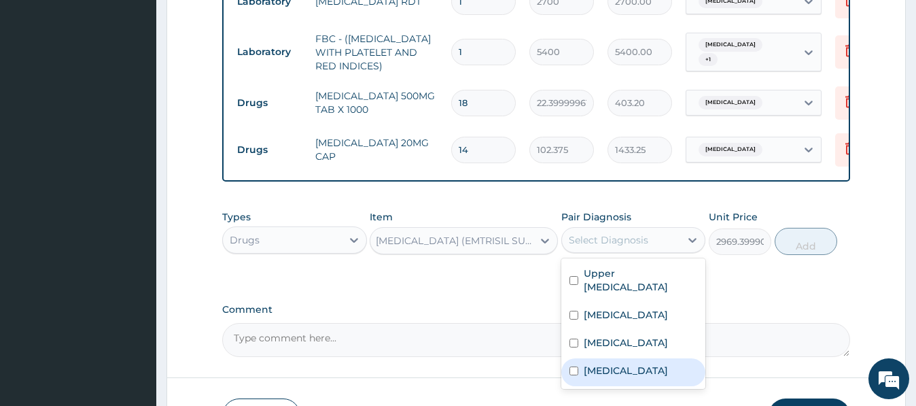
click at [609, 378] on div "Gastritis" at bounding box center [634, 372] width 144 height 28
checkbox input "true"
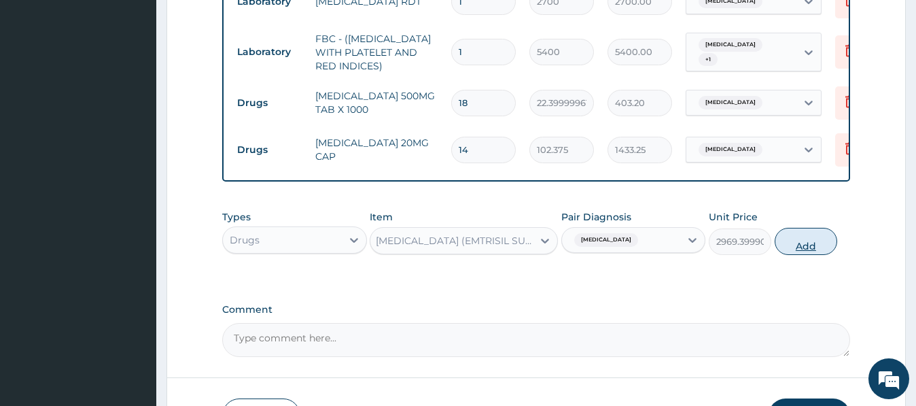
click at [810, 243] on button "Add" at bounding box center [806, 241] width 63 height 27
type input "0"
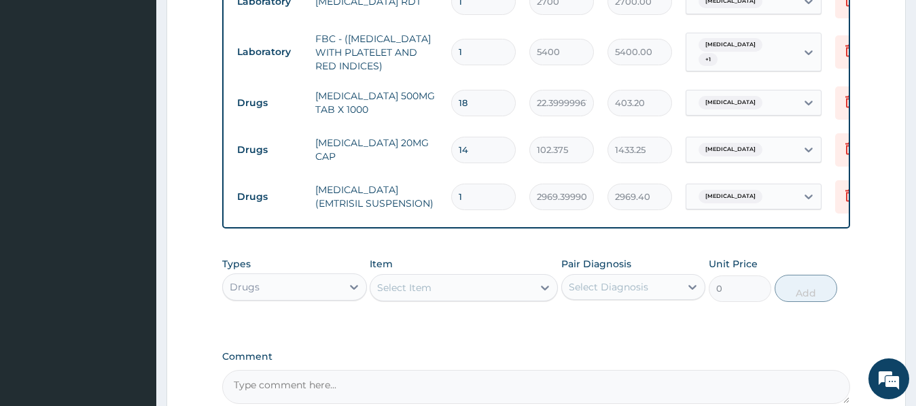
scroll to position [0, 0]
click at [402, 286] on div "Select Item" at bounding box center [404, 288] width 54 height 14
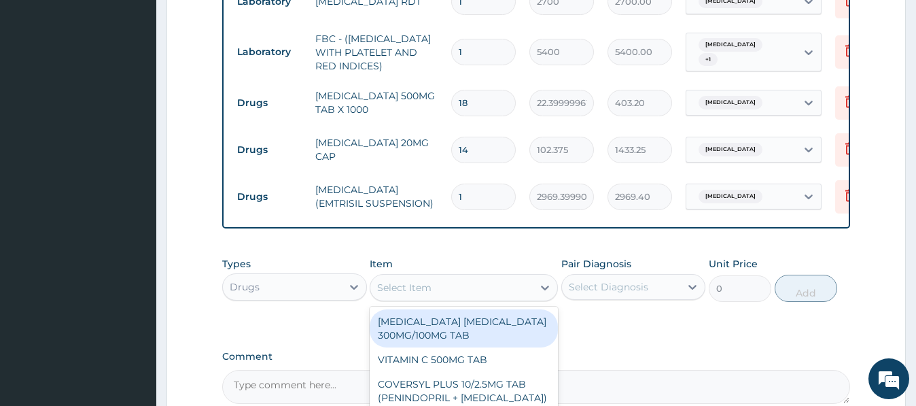
paste input "[MEDICAL_DATA] SUSP"
type input "[MEDICAL_DATA] SUSP"
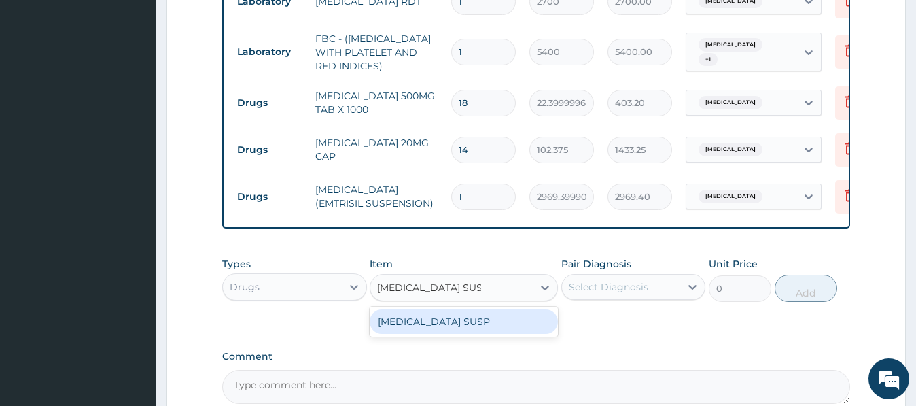
click at [432, 326] on div "[MEDICAL_DATA] SUSP" at bounding box center [464, 321] width 188 height 24
type input "1207.5"
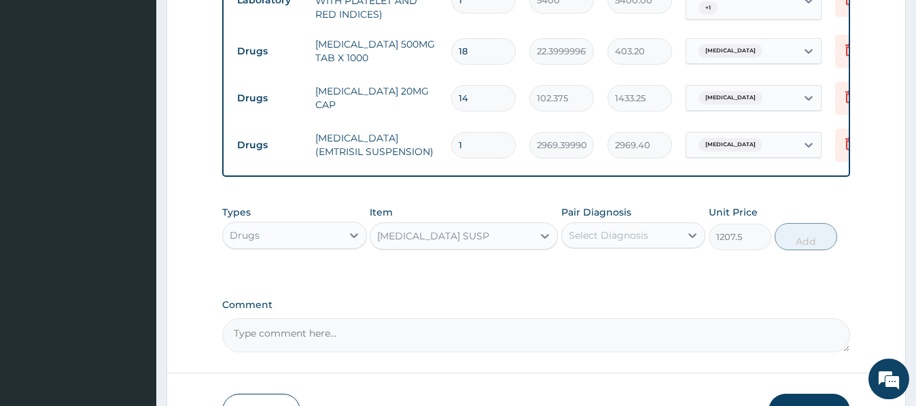
scroll to position [727, 0]
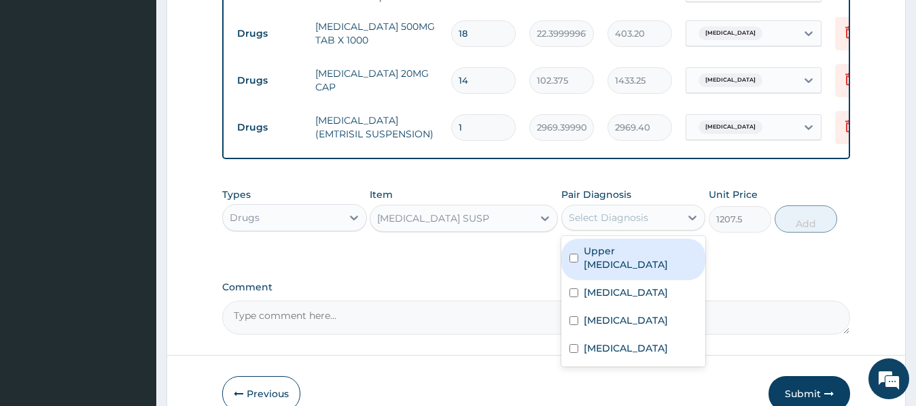
click at [629, 217] on div "Select Diagnosis" at bounding box center [609, 218] width 80 height 14
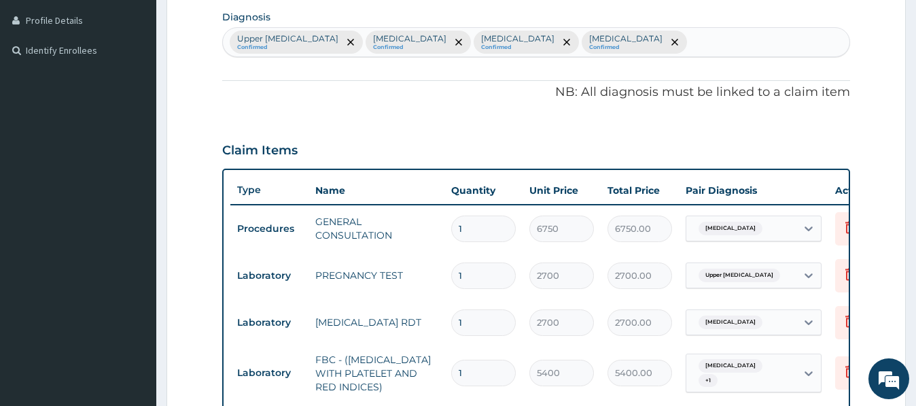
scroll to position [311, 0]
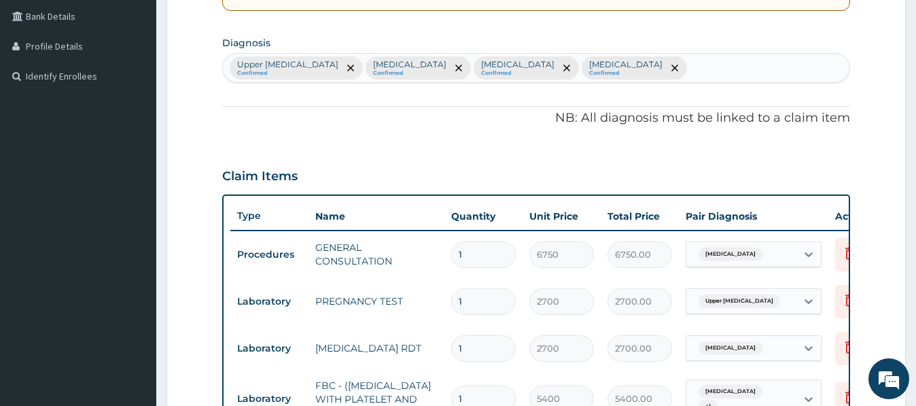
click at [619, 67] on div "Upper urinary tract infection Confirmed Malaria Confirmed Common cold Confirmed…" at bounding box center [536, 68] width 626 height 29
type input "HELMI"
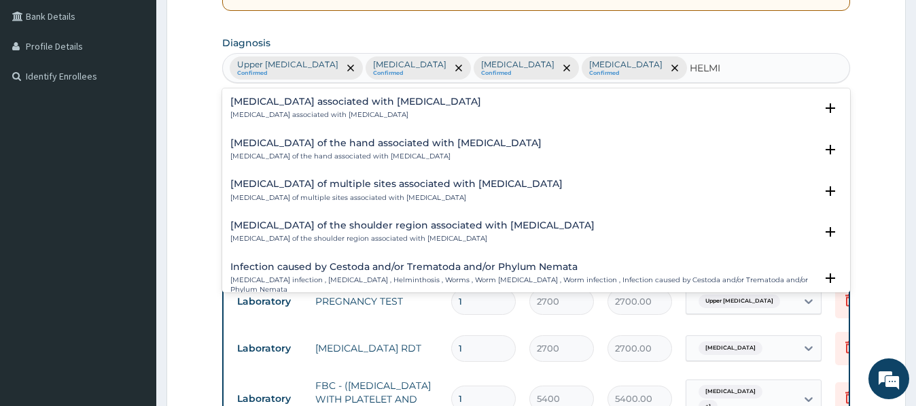
drag, startPoint x: 274, startPoint y: 99, endPoint x: 273, endPoint y: 82, distance: 17.0
click at [275, 98] on h4 "Arthropathy associated with helminthiasis" at bounding box center [355, 102] width 251 height 10
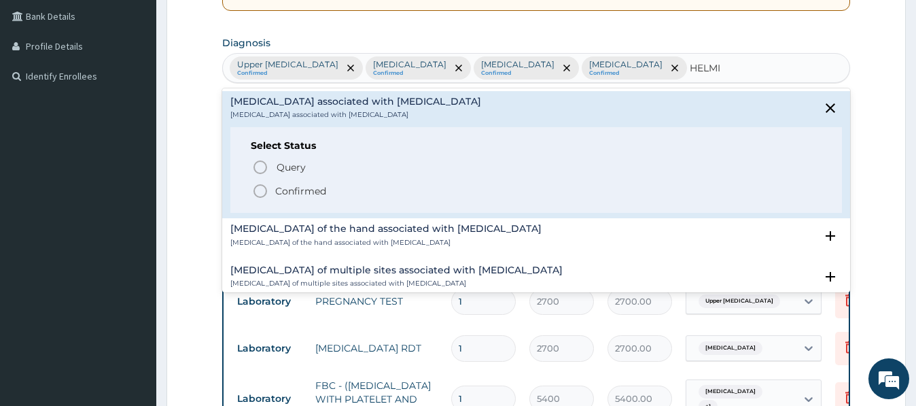
click at [260, 189] on icon "status option filled" at bounding box center [260, 191] width 16 height 16
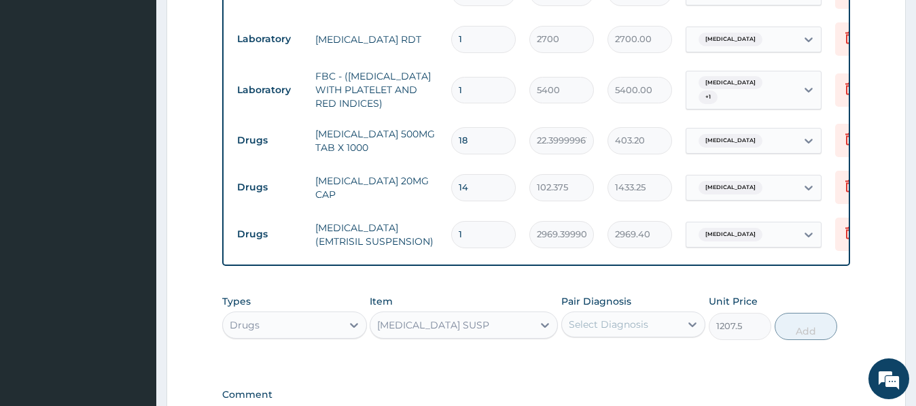
scroll to position [727, 0]
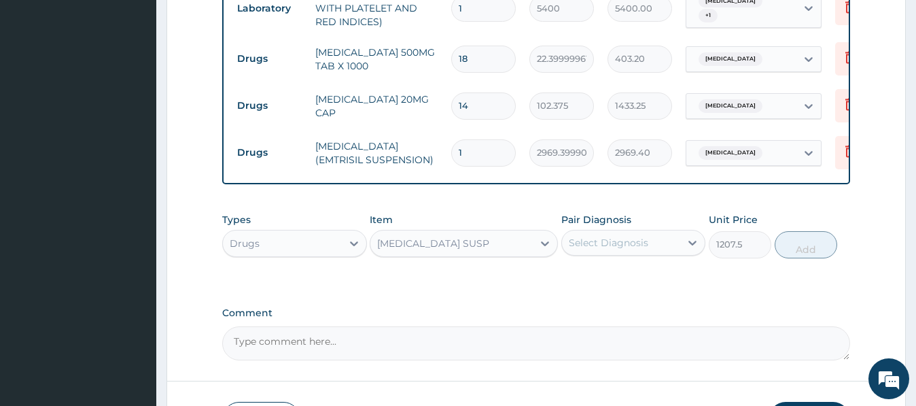
click at [615, 236] on div "Select Diagnosis" at bounding box center [609, 243] width 80 height 14
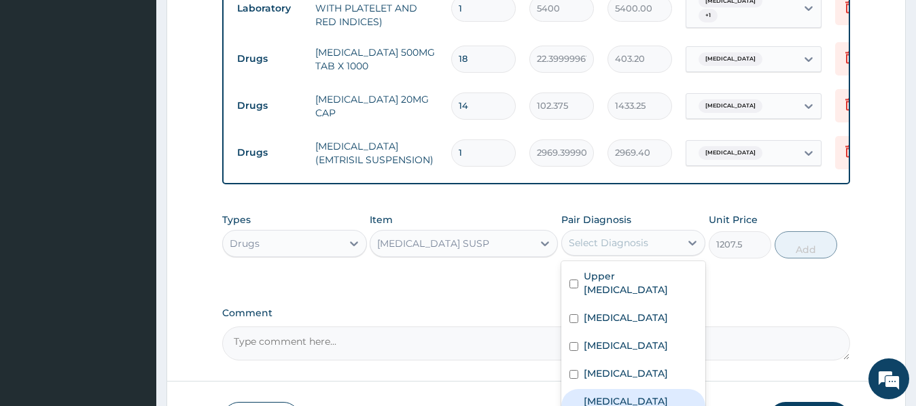
checkbox input "true"
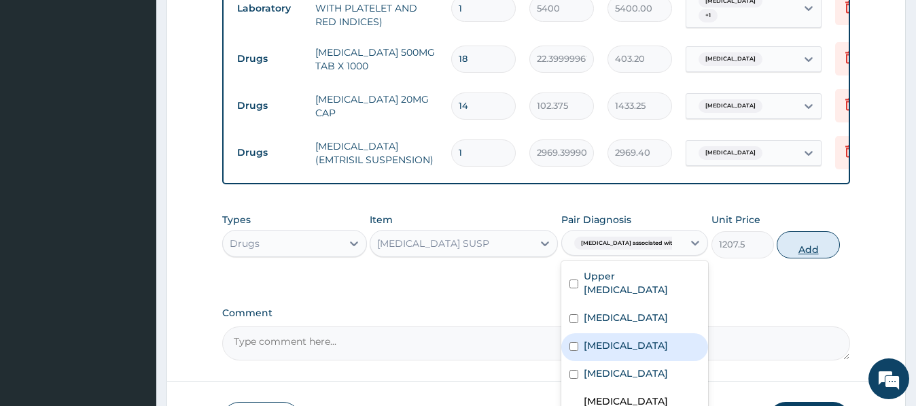
click at [821, 231] on button "Add" at bounding box center [808, 244] width 63 height 27
type input "0"
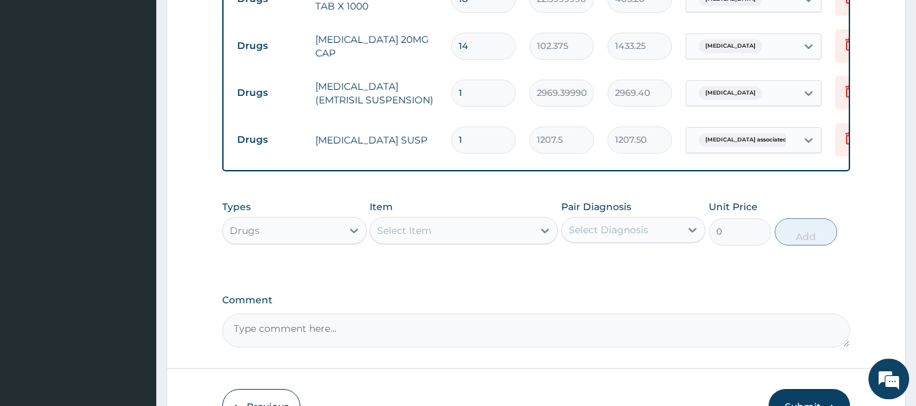
scroll to position [846, 0]
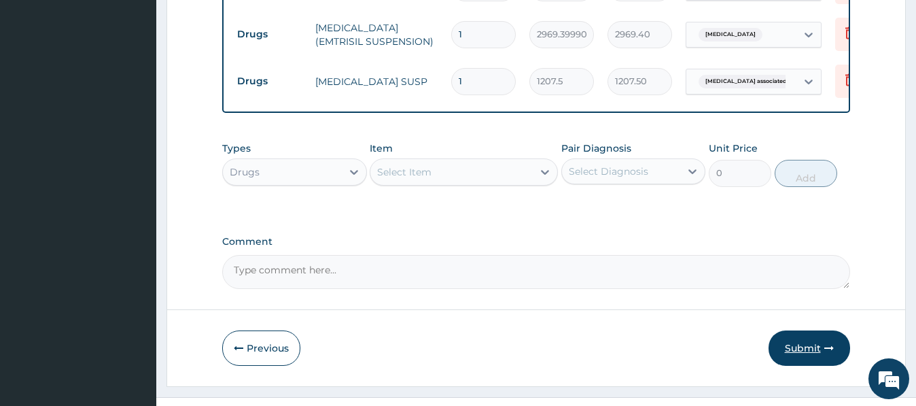
click at [808, 330] on button "Submit" at bounding box center [810, 347] width 82 height 35
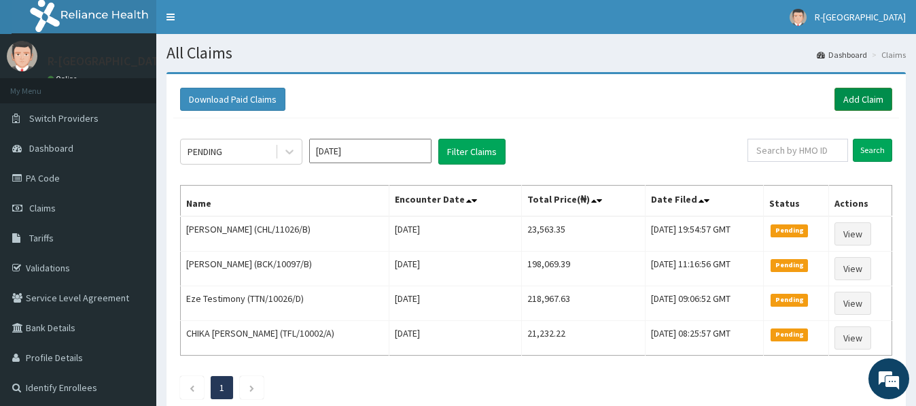
click at [852, 94] on link "Add Claim" at bounding box center [864, 99] width 58 height 23
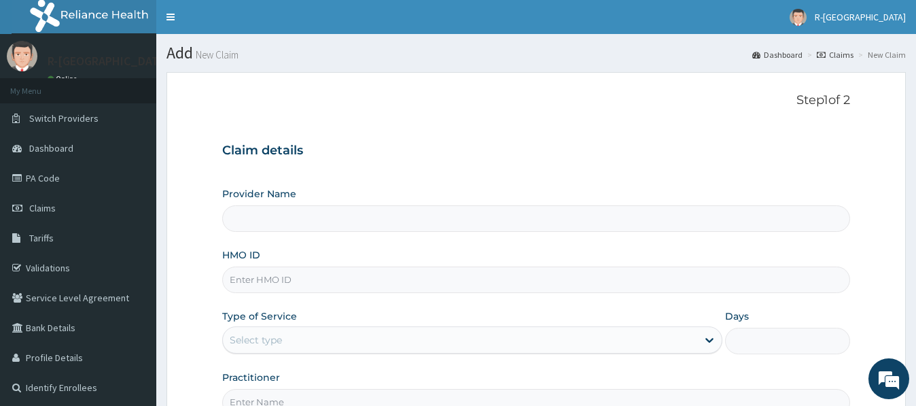
type input "EIA/10122/A"
type input "R-Jolad Hospital Nigeria Limited(kupa)"
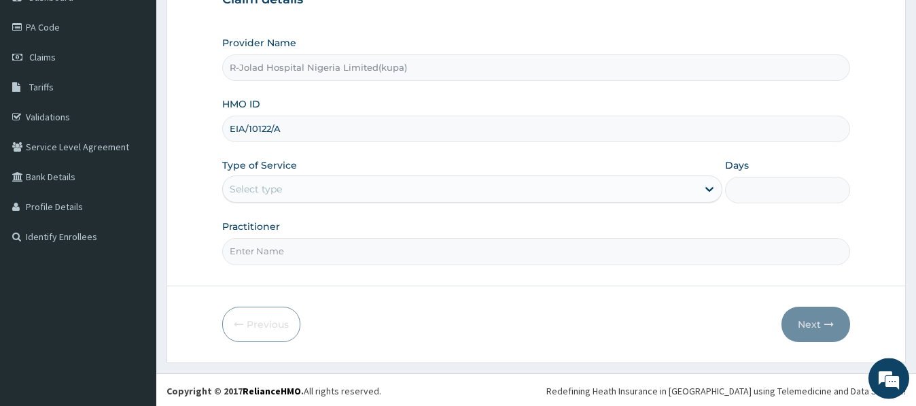
scroll to position [153, 0]
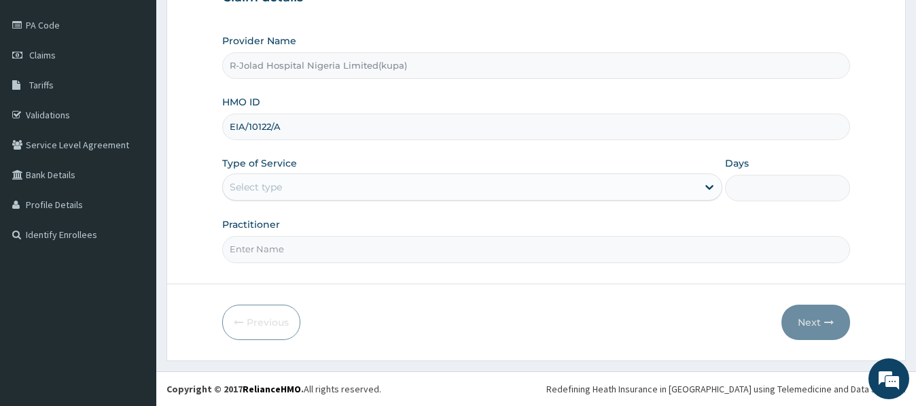
type input "EIA/10122/A"
click at [242, 188] on div "Select type" at bounding box center [256, 187] width 52 height 14
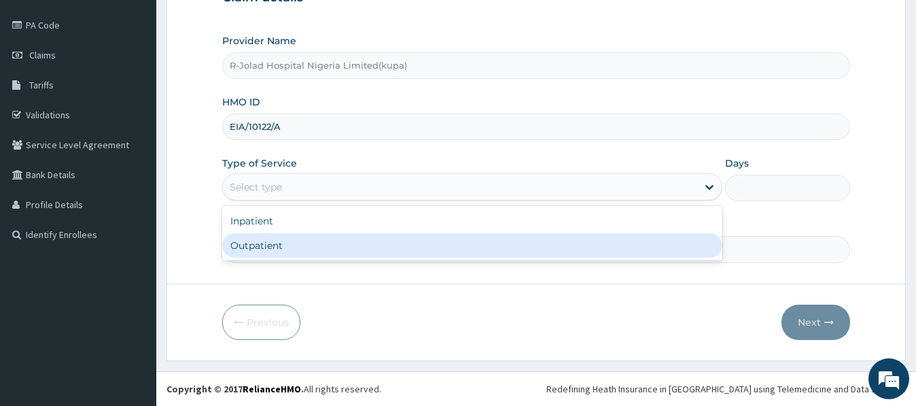
click at [251, 246] on div "Outpatient" at bounding box center [472, 245] width 500 height 24
type input "1"
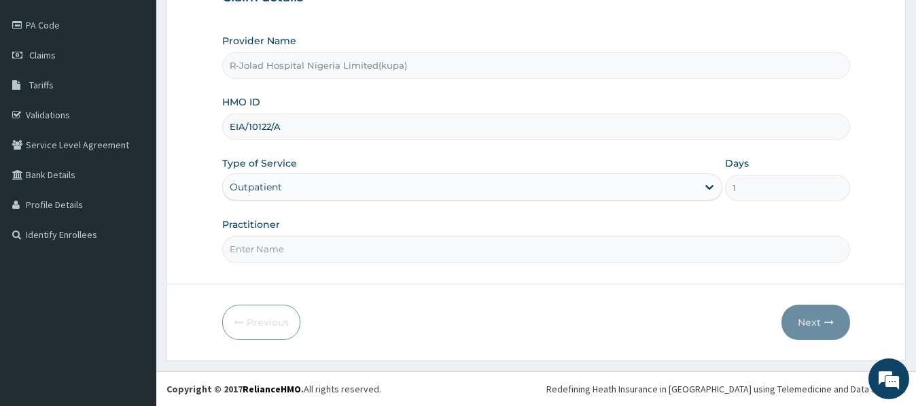
click at [245, 249] on input "Practitioner" at bounding box center [535, 249] width 627 height 27
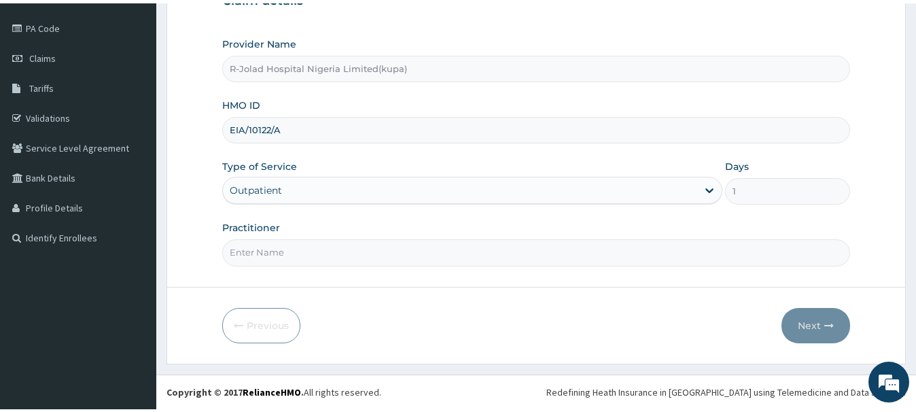
scroll to position [147, 0]
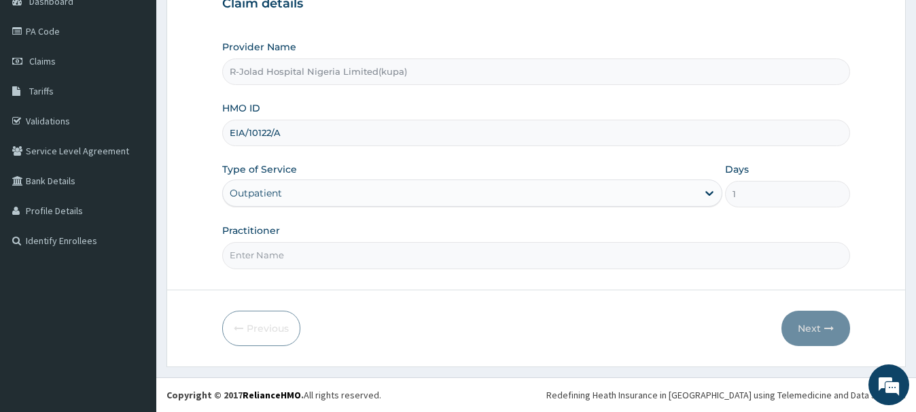
paste input "Elrufai Adike"
type input "Elrufai Adike"
click at [805, 326] on button "Next" at bounding box center [816, 328] width 69 height 35
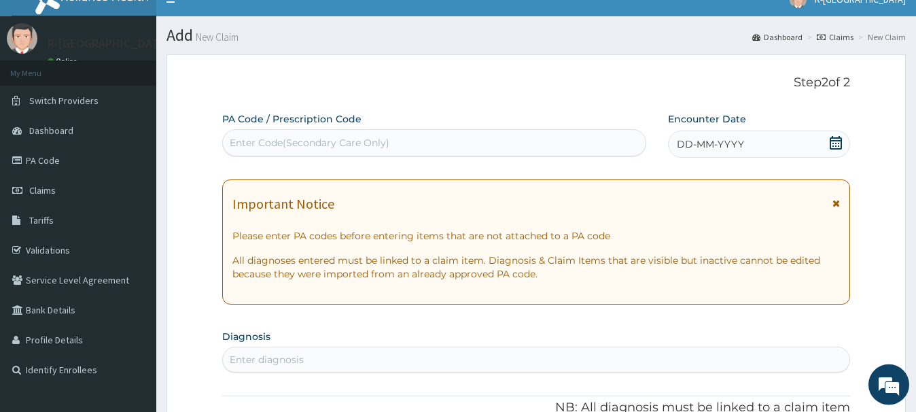
scroll to position [8, 0]
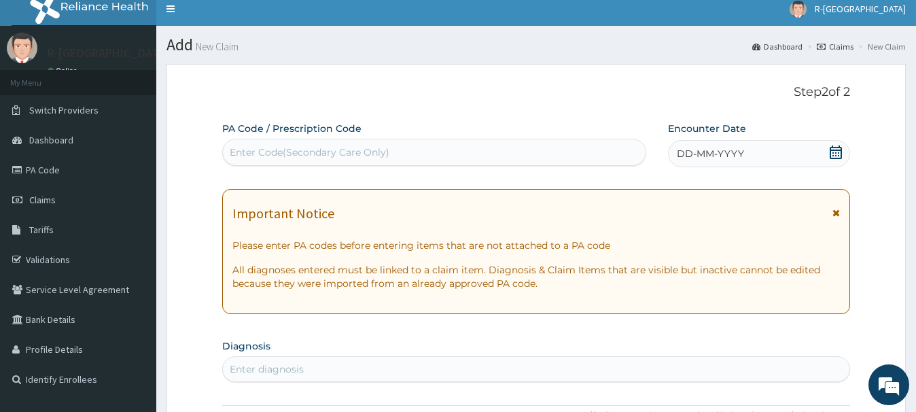
drag, startPoint x: 834, startPoint y: 150, endPoint x: 834, endPoint y: 142, distance: 8.2
click at [835, 150] on icon at bounding box center [836, 152] width 12 height 14
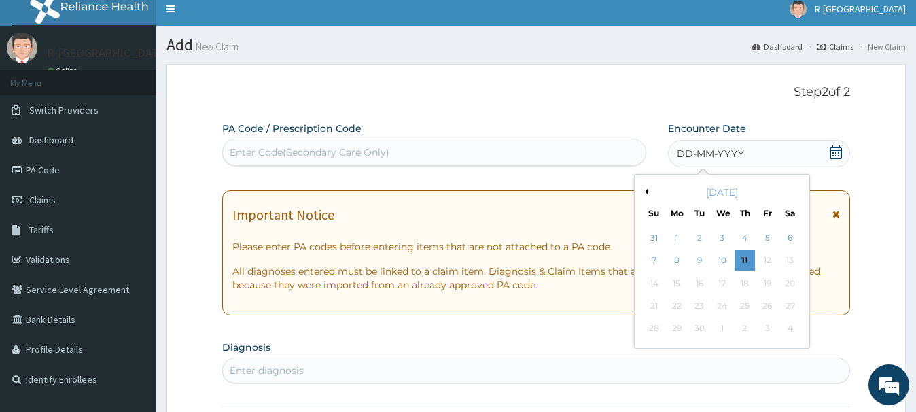
scroll to position [77, 0]
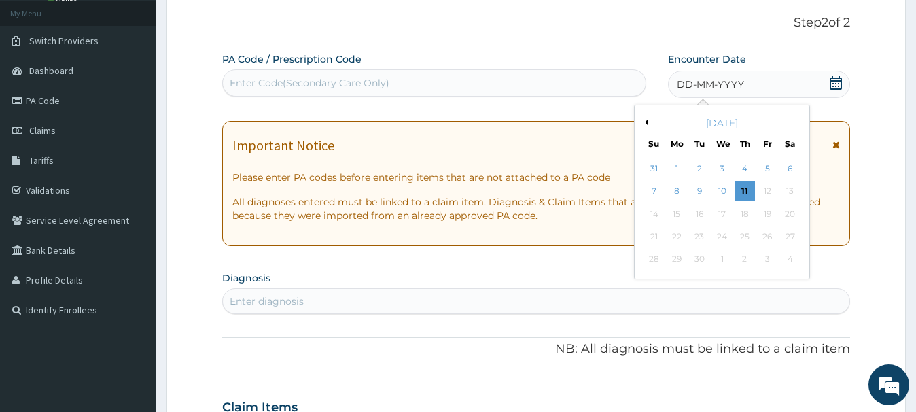
drag, startPoint x: 744, startPoint y: 172, endPoint x: 736, endPoint y: 162, distance: 12.1
click at [744, 171] on div "4" at bounding box center [745, 168] width 20 height 20
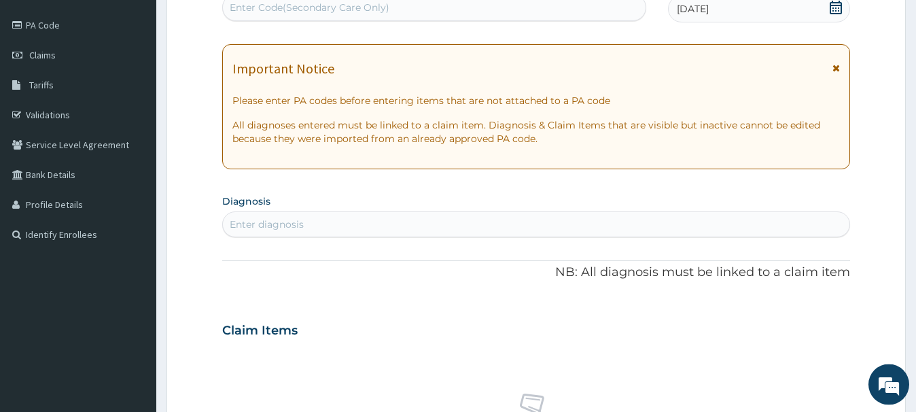
scroll to position [216, 0]
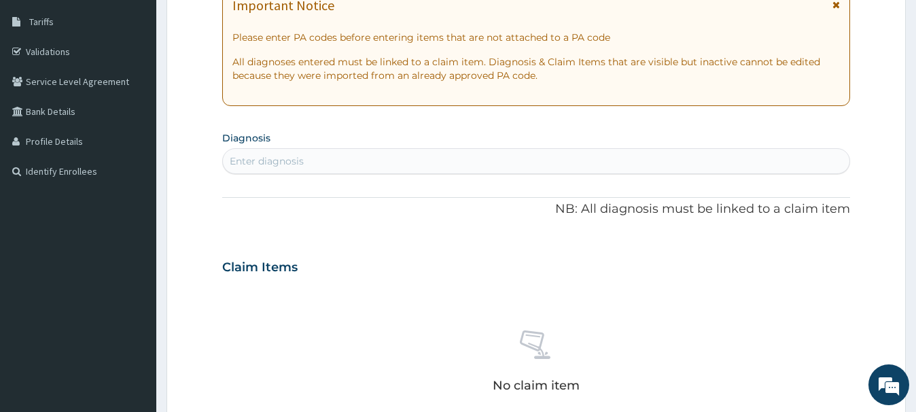
click at [235, 165] on div "Enter diagnosis" at bounding box center [267, 161] width 74 height 14
type input "MALA"
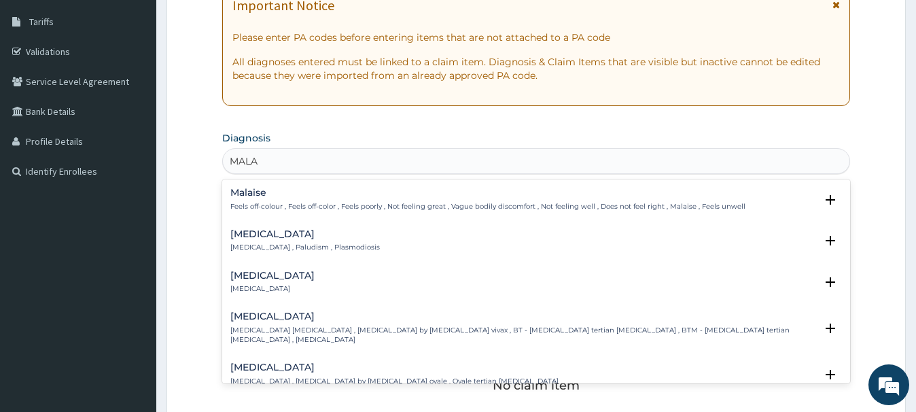
click at [237, 240] on div "[MEDICAL_DATA] [MEDICAL_DATA] , Paludism , Plasmodiosis" at bounding box center [305, 241] width 150 height 24
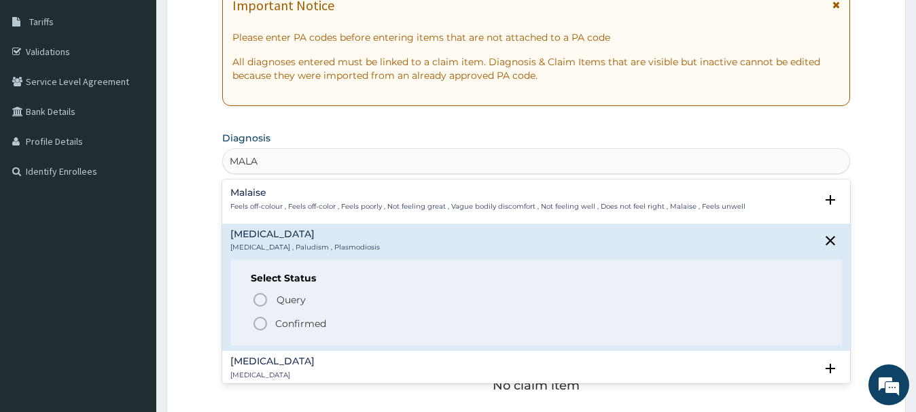
click at [261, 324] on icon "status option filled" at bounding box center [260, 323] width 16 height 16
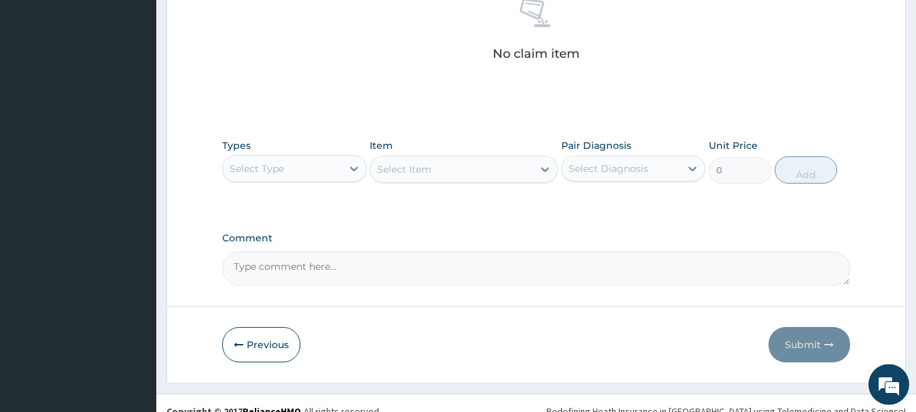
scroll to position [568, 0]
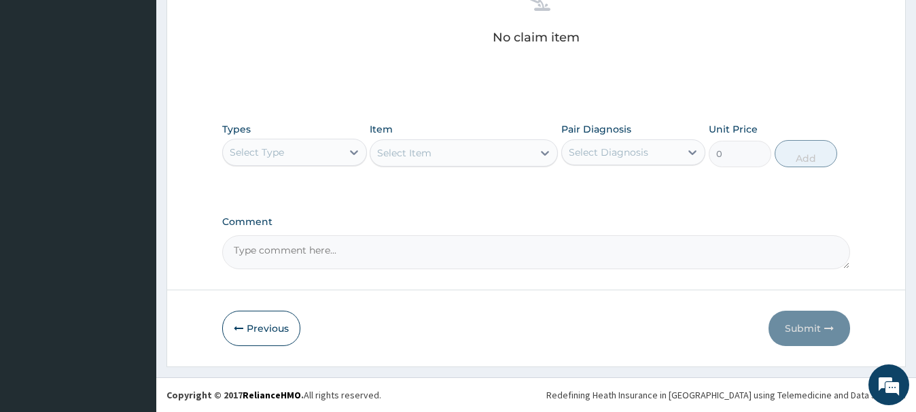
click at [287, 158] on div "Select Type" at bounding box center [282, 152] width 118 height 22
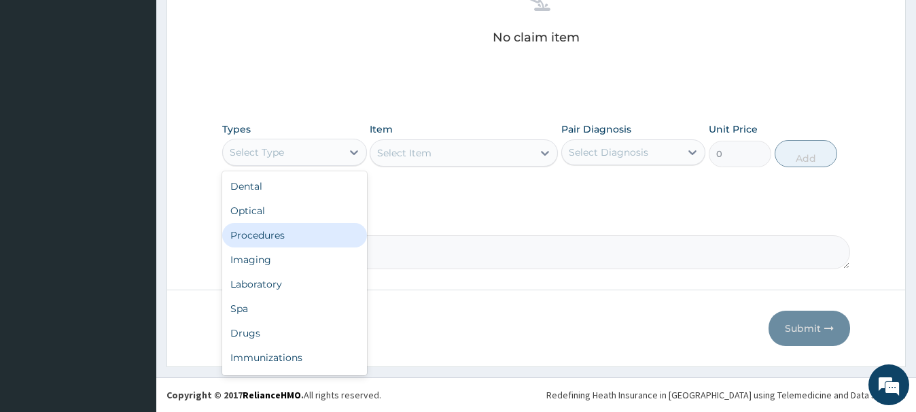
click at [253, 235] on div "Procedures" at bounding box center [294, 235] width 144 height 24
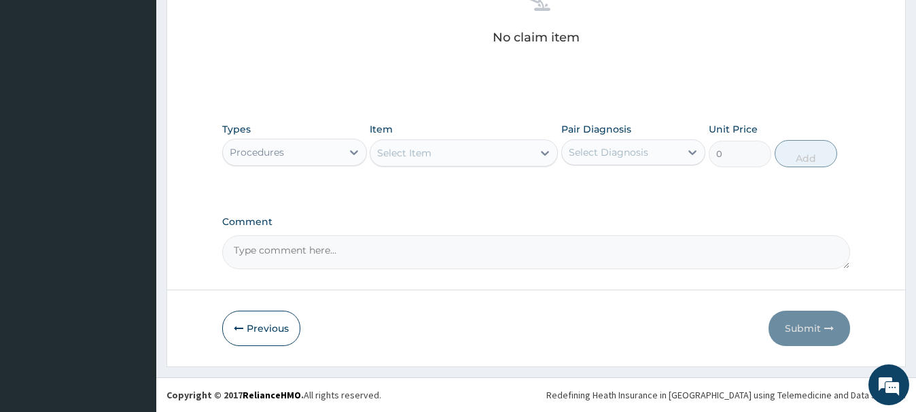
click at [423, 156] on div "Select Item" at bounding box center [404, 153] width 54 height 14
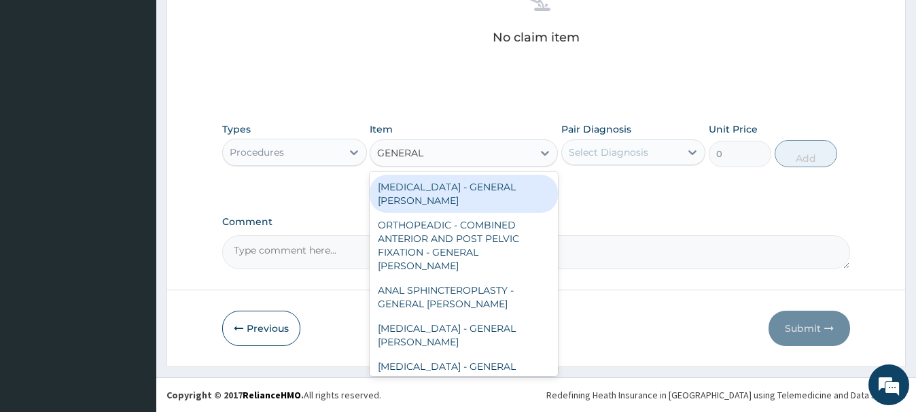
type input "GENERAL C"
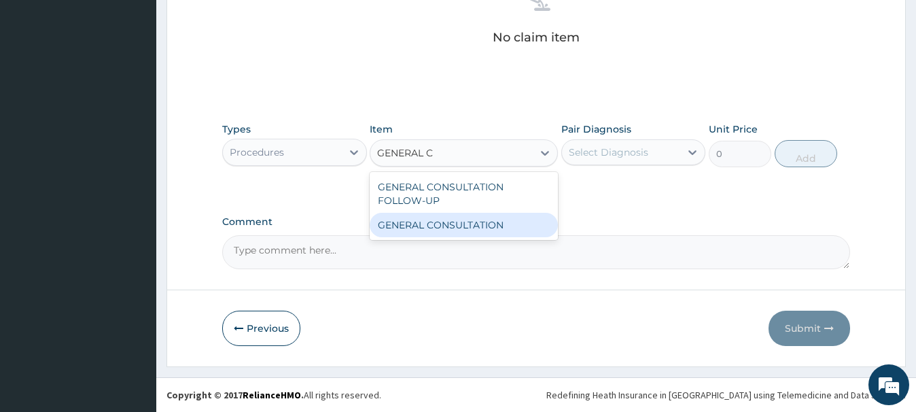
drag, startPoint x: 499, startPoint y: 229, endPoint x: 477, endPoint y: 212, distance: 27.6
click at [498, 228] on div "GENERAL CONSULTATION" at bounding box center [464, 225] width 188 height 24
type input "6750"
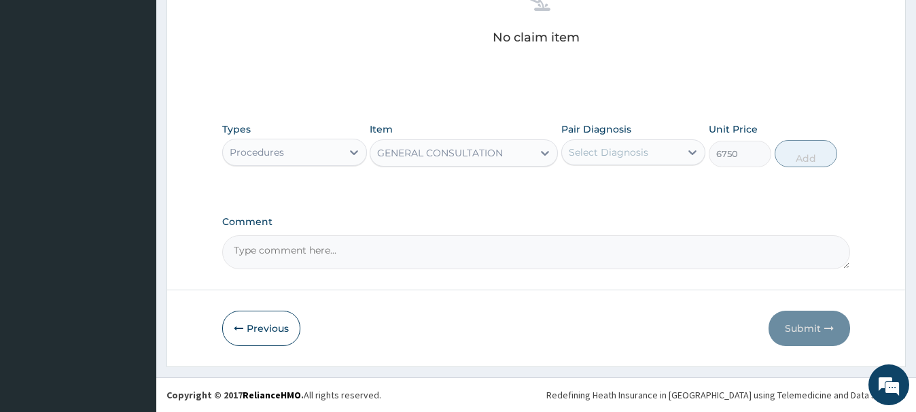
click at [628, 151] on div "Select Diagnosis" at bounding box center [609, 152] width 80 height 14
drag, startPoint x: 609, startPoint y: 188, endPoint x: 600, endPoint y: 180, distance: 12.1
click at [606, 186] on label "[MEDICAL_DATA]" at bounding box center [626, 186] width 84 height 14
checkbox input "true"
drag, startPoint x: 804, startPoint y: 150, endPoint x: 770, endPoint y: 158, distance: 34.8
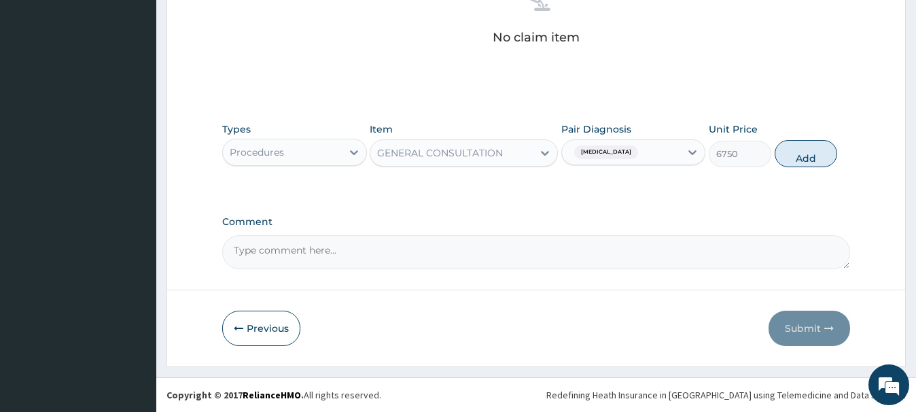
click at [800, 148] on button "Add" at bounding box center [806, 153] width 63 height 27
type input "0"
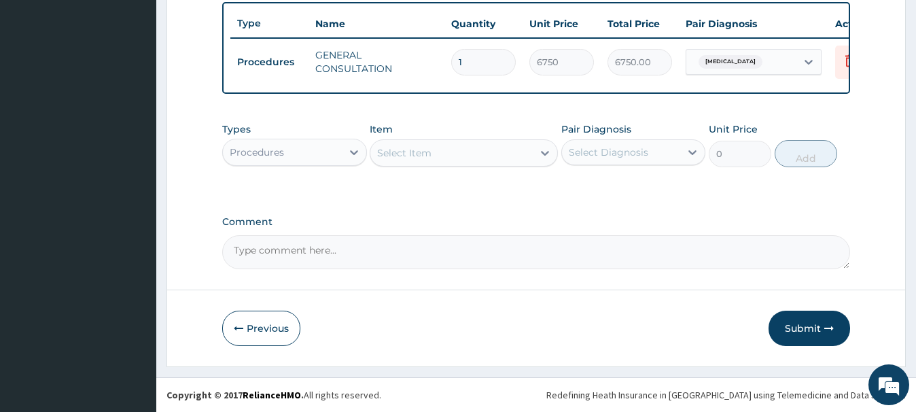
click at [312, 155] on div "Procedures" at bounding box center [282, 152] width 118 height 22
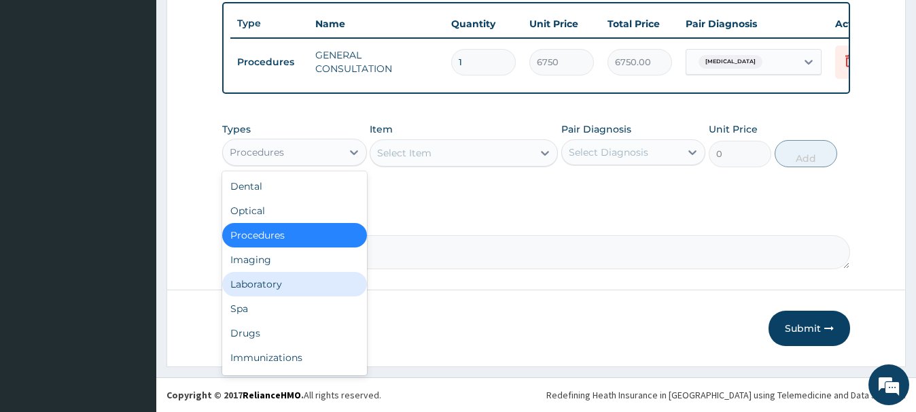
click at [254, 281] on div "Laboratory" at bounding box center [294, 284] width 144 height 24
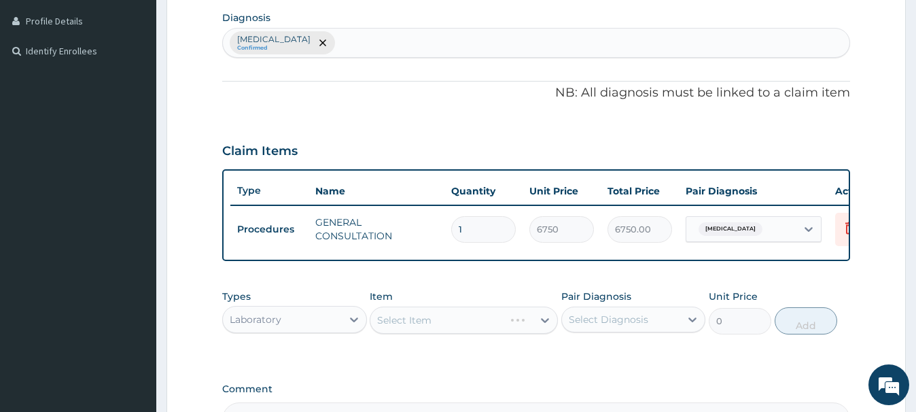
scroll to position [296, 0]
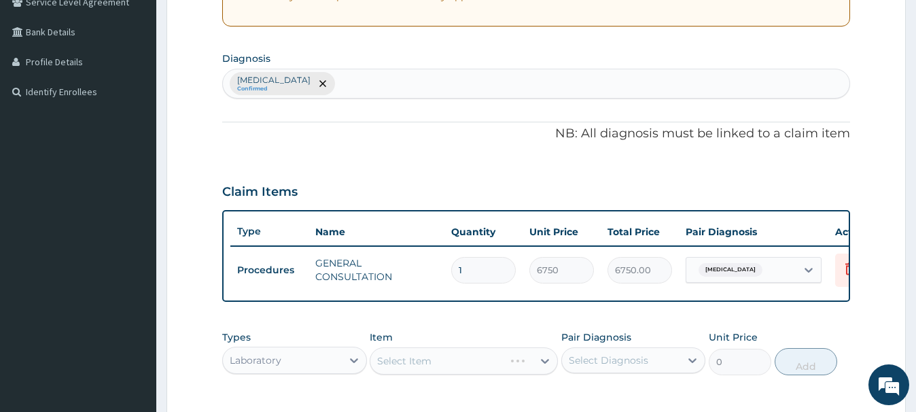
click at [314, 83] on div "Malaria Confirmed" at bounding box center [536, 83] width 626 height 29
type input "BACTER"
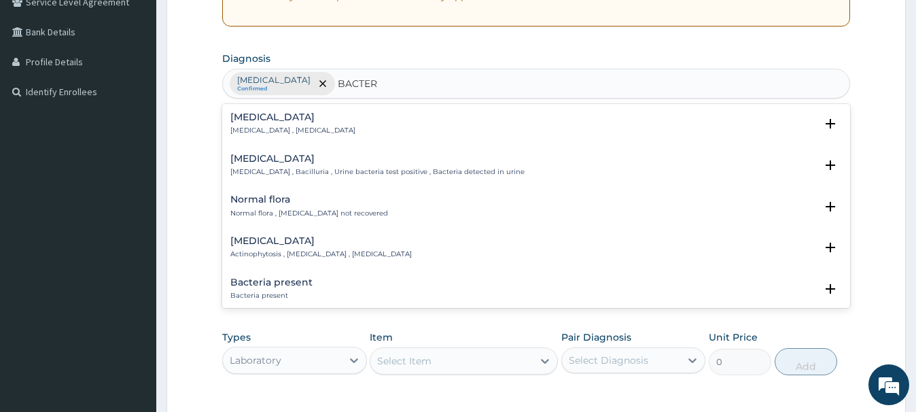
click at [266, 118] on h4 "Bacteremia" at bounding box center [292, 117] width 125 height 10
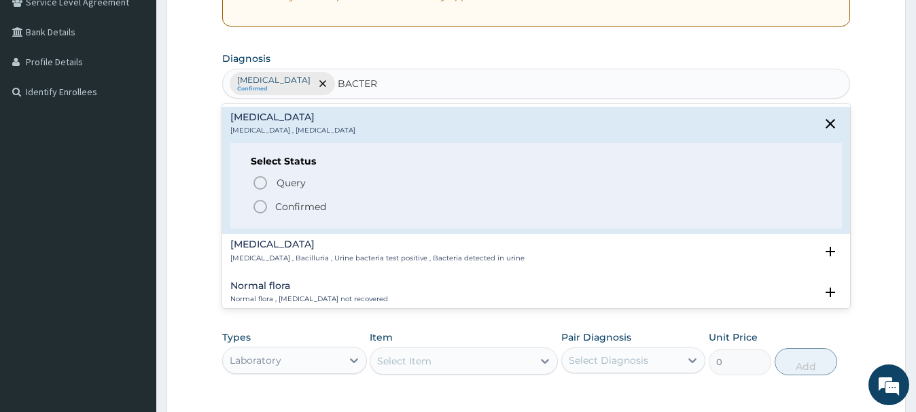
click at [258, 207] on icon "status option filled" at bounding box center [260, 207] width 16 height 16
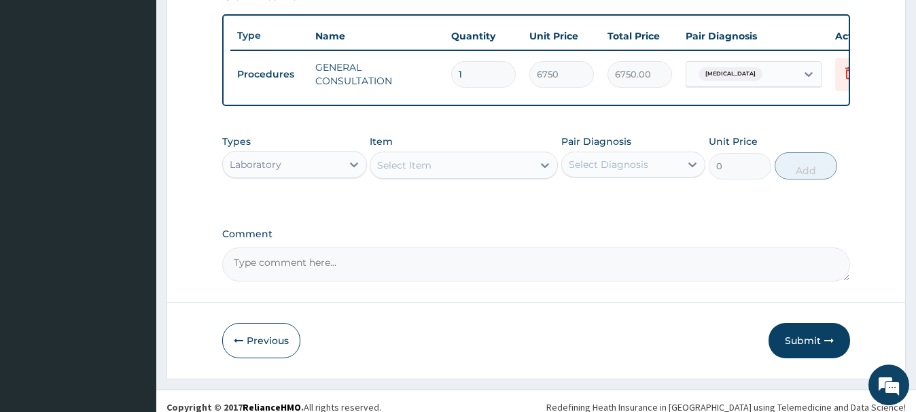
scroll to position [504, 0]
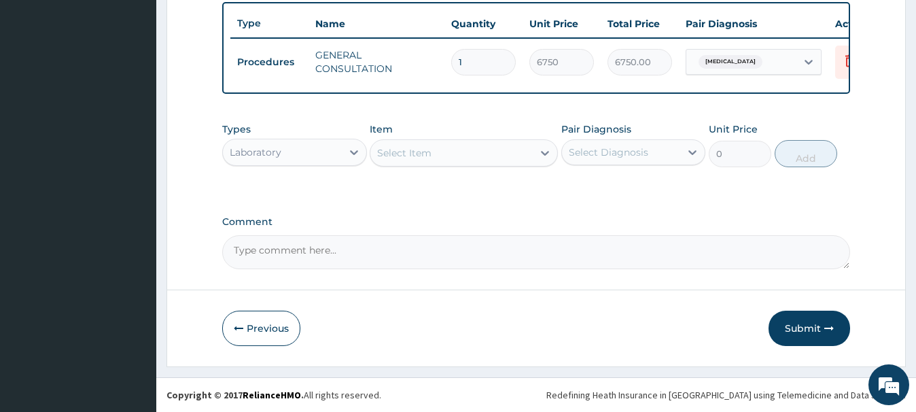
click at [411, 154] on div "Select Item" at bounding box center [404, 153] width 54 height 14
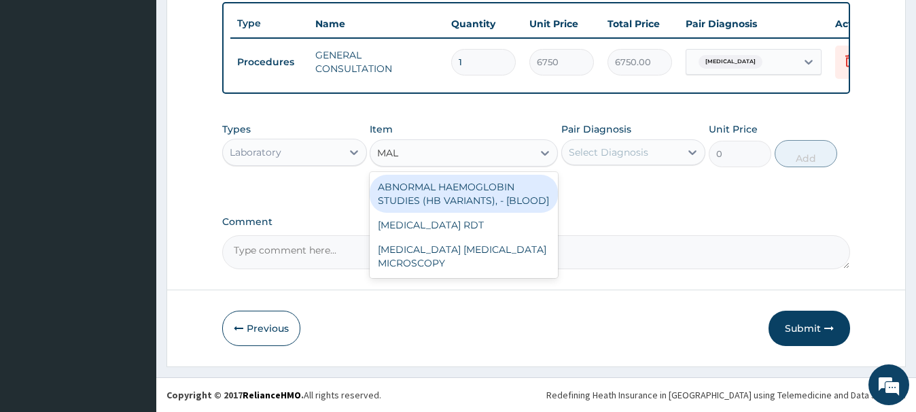
type input "MALA"
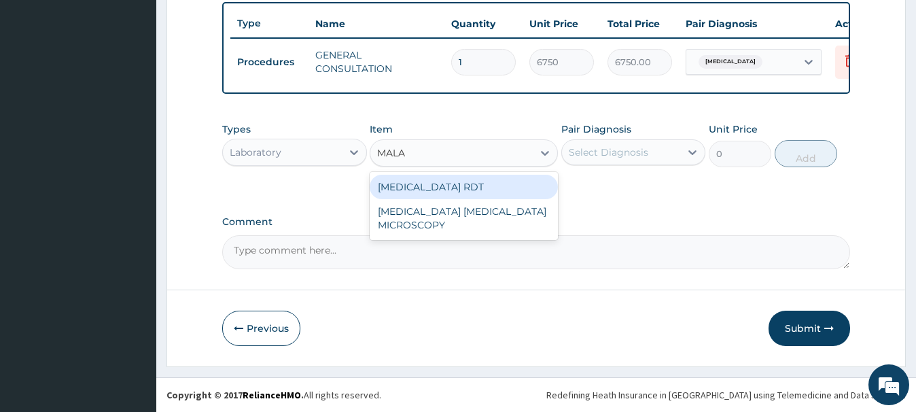
click at [441, 190] on div "[MEDICAL_DATA] RDT" at bounding box center [464, 187] width 188 height 24
type input "2700"
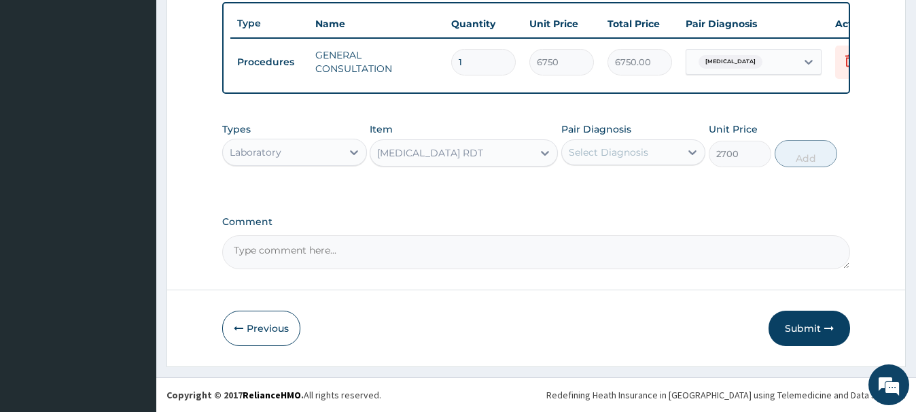
click at [634, 153] on div "Select Diagnosis" at bounding box center [609, 152] width 80 height 14
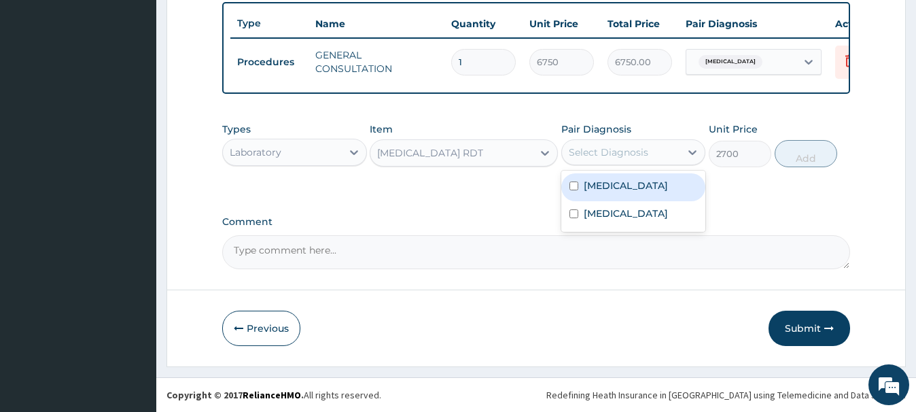
click at [606, 188] on label "[MEDICAL_DATA]" at bounding box center [626, 186] width 84 height 14
checkbox input "true"
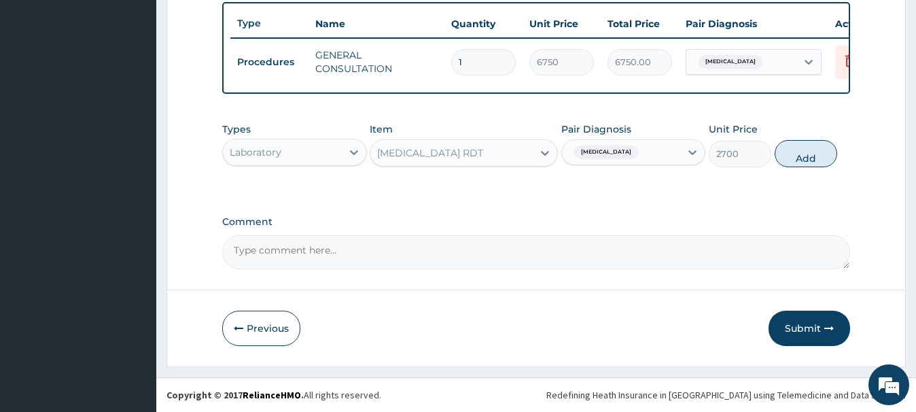
drag, startPoint x: 809, startPoint y: 154, endPoint x: 655, endPoint y: 204, distance: 162.3
click at [809, 153] on button "Add" at bounding box center [806, 153] width 63 height 27
type input "0"
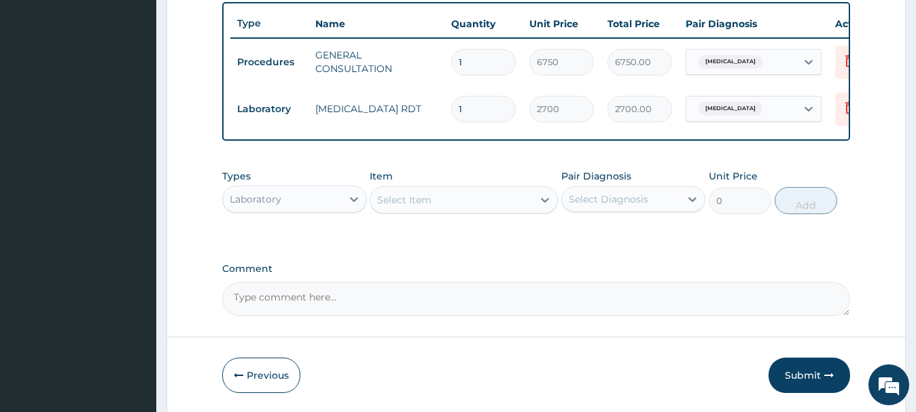
click at [408, 203] on div "Select Item" at bounding box center [404, 200] width 54 height 14
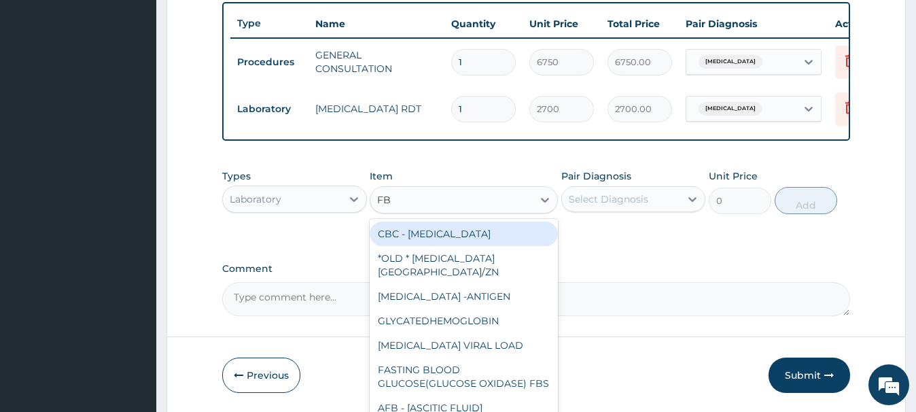
type input "FBC"
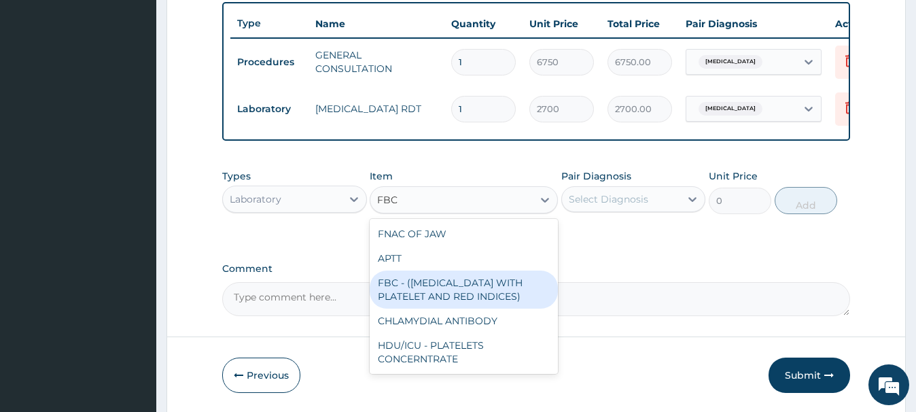
click at [463, 287] on div "FBC - ([MEDICAL_DATA] WITH PLATELET AND RED INDICES)" at bounding box center [464, 290] width 188 height 38
type input "5400"
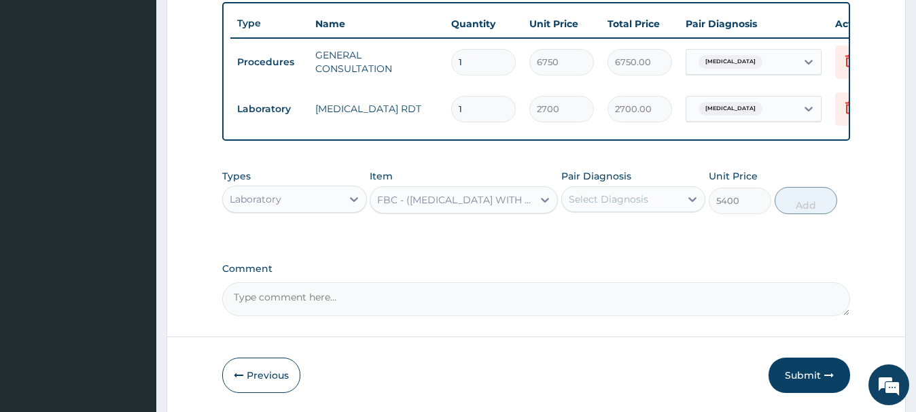
click at [624, 199] on div "Select Diagnosis" at bounding box center [609, 199] width 80 height 14
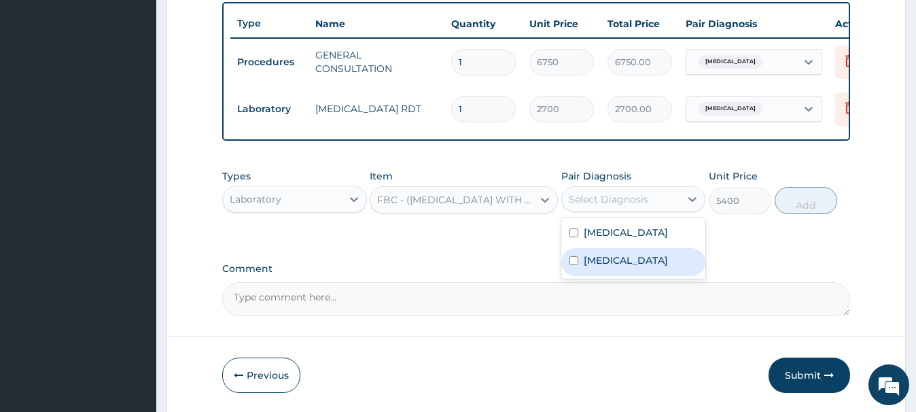
click at [627, 266] on label "Bacteremia" at bounding box center [626, 261] width 84 height 14
checkbox input "true"
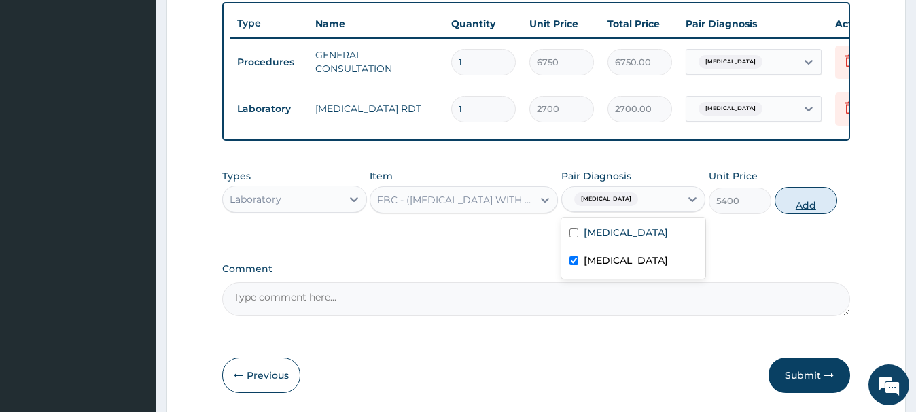
click at [803, 200] on button "Add" at bounding box center [806, 200] width 63 height 27
type input "0"
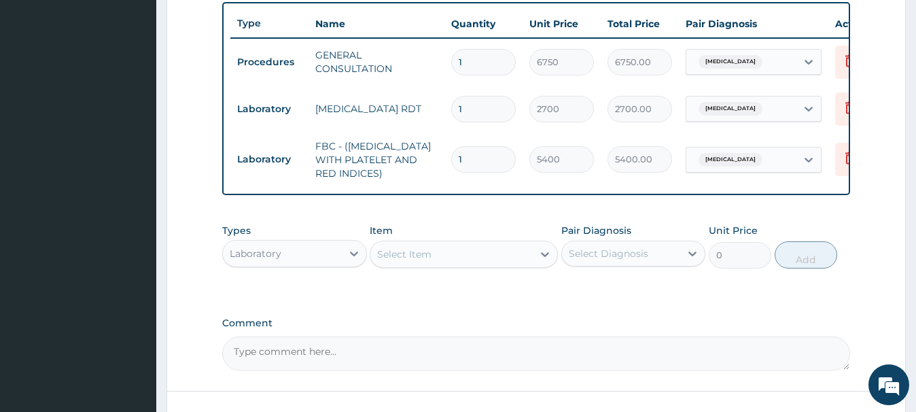
drag, startPoint x: 264, startPoint y: 256, endPoint x: 266, endPoint y: 245, distance: 11.0
click at [265, 254] on div "Laboratory" at bounding box center [256, 254] width 52 height 14
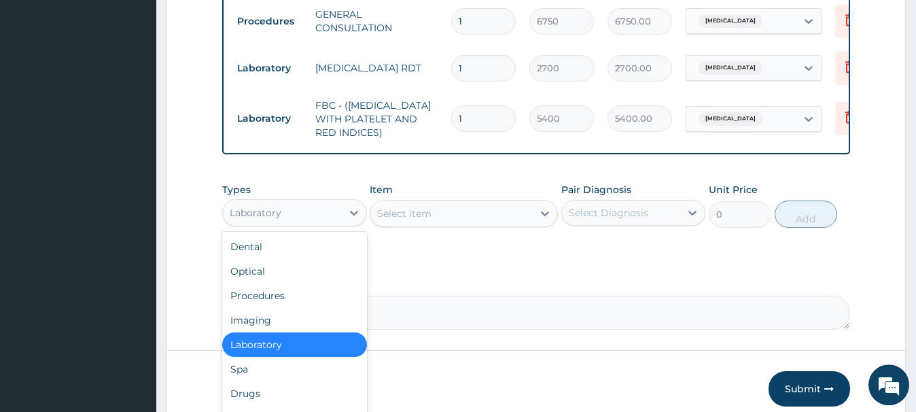
scroll to position [605, 0]
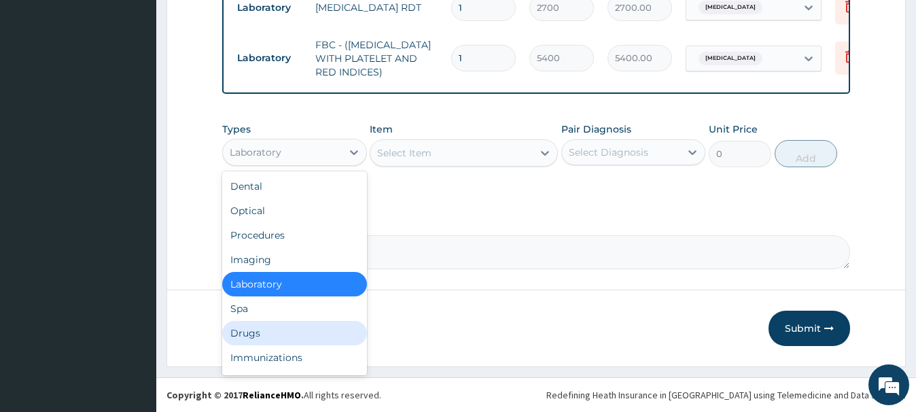
click at [254, 337] on div "Drugs" at bounding box center [294, 333] width 144 height 24
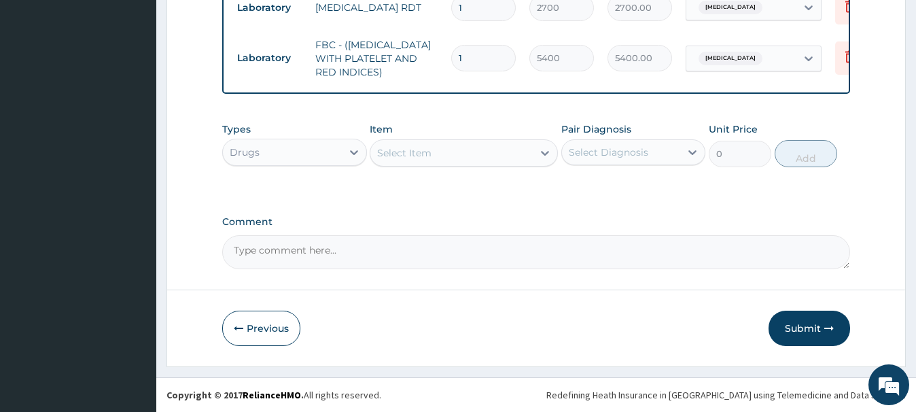
click at [422, 152] on div "Select Item" at bounding box center [404, 153] width 54 height 14
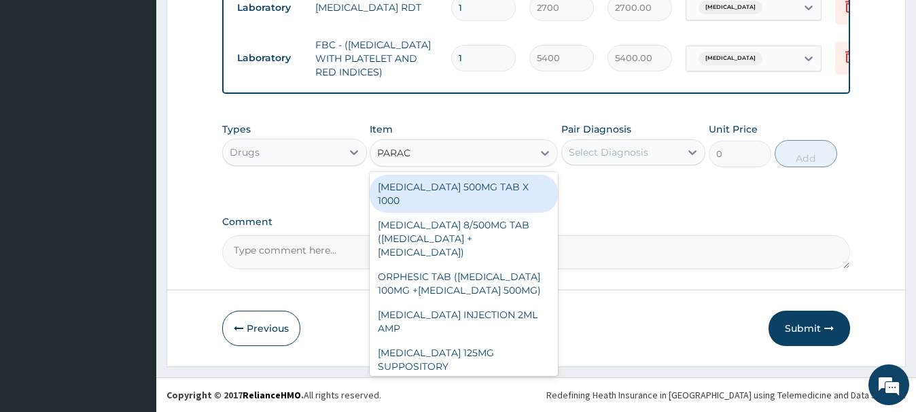
type input "PARACE"
drag, startPoint x: 483, startPoint y: 186, endPoint x: 492, endPoint y: 182, distance: 9.1
click at [484, 182] on div "[MEDICAL_DATA] 500MG TAB X 1000" at bounding box center [464, 194] width 188 height 38
type input "22.39999961853027"
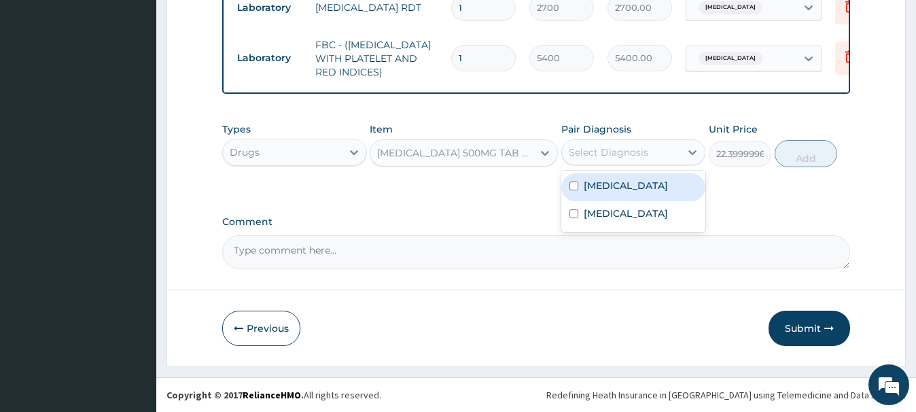
click at [602, 149] on div "Select Diagnosis" at bounding box center [609, 152] width 80 height 14
click at [617, 190] on label "[MEDICAL_DATA]" at bounding box center [626, 186] width 84 height 14
checkbox input "true"
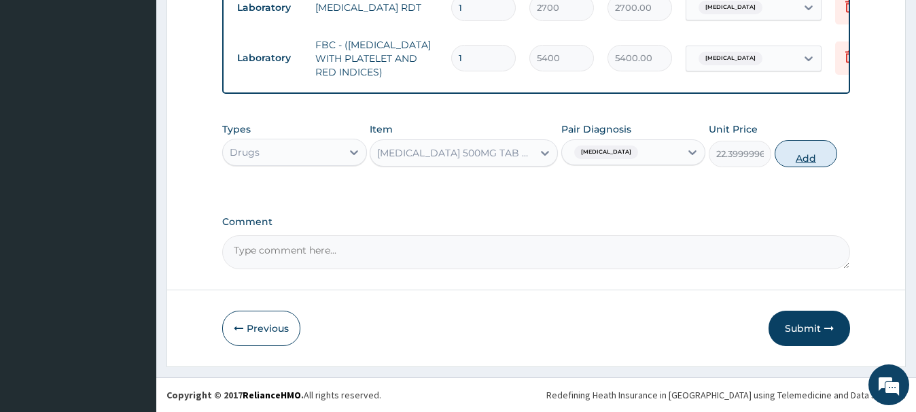
click at [812, 154] on button "Add" at bounding box center [806, 153] width 63 height 27
type input "0"
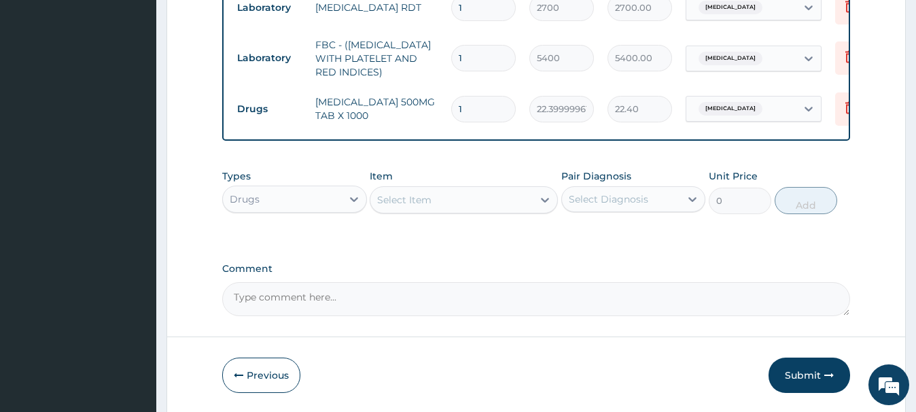
type input "18"
type input "403.20"
type input "18"
click at [379, 203] on div "Select Item" at bounding box center [404, 200] width 54 height 14
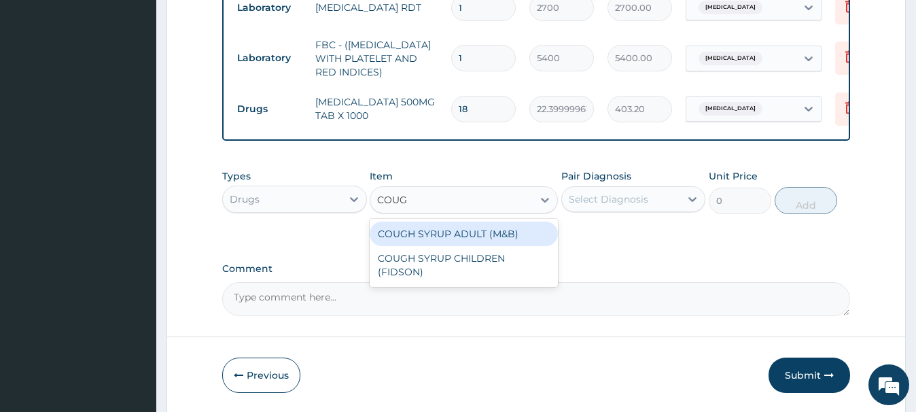
type input "COUGH"
click at [489, 230] on div "COUGH SYRUP ADULT (M&B)" at bounding box center [464, 234] width 188 height 24
type input "1312.5"
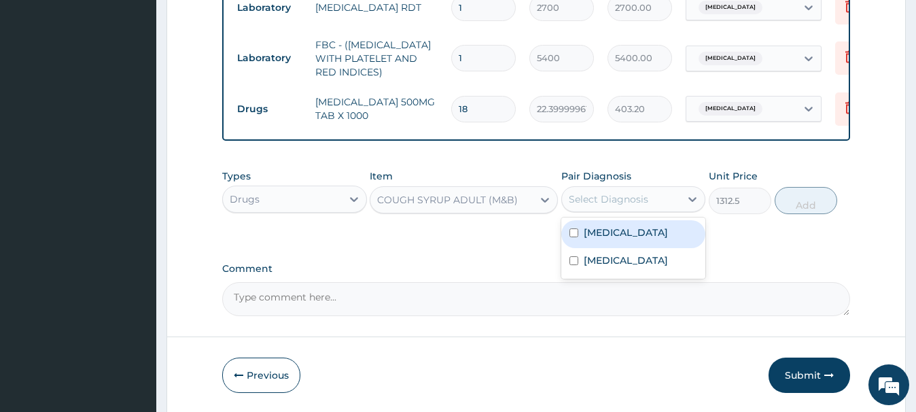
click at [623, 193] on div "Select Diagnosis" at bounding box center [609, 199] width 80 height 14
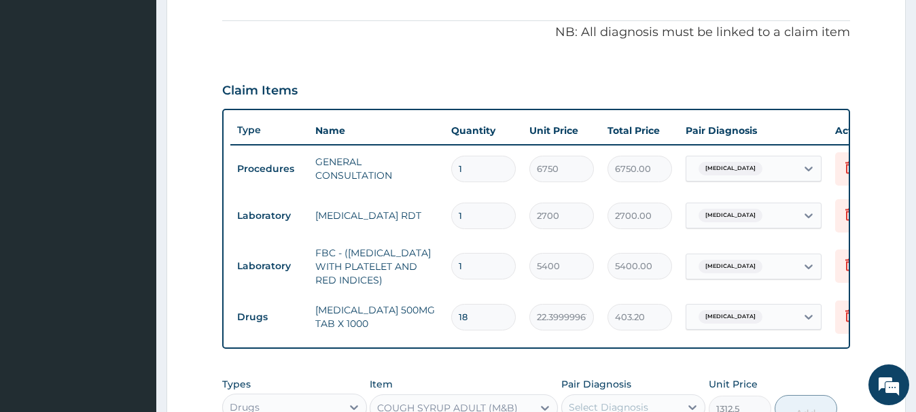
scroll to position [189, 0]
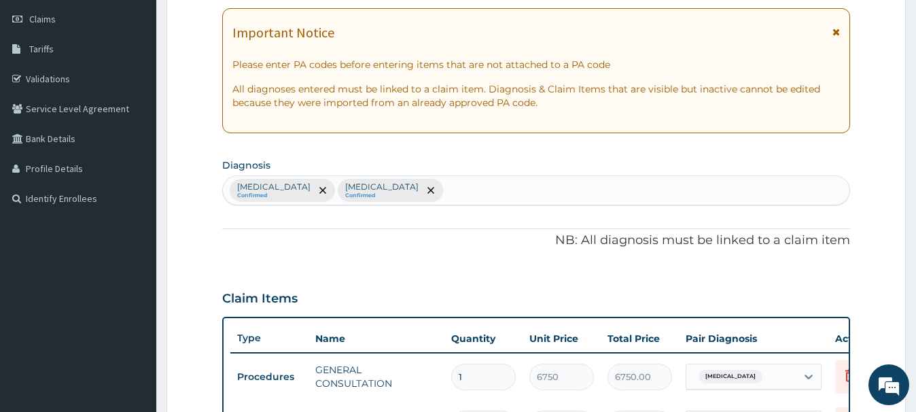
click at [396, 184] on div "Malaria Confirmed Bacteremia Confirmed" at bounding box center [536, 190] width 626 height 29
type input "COUGH"
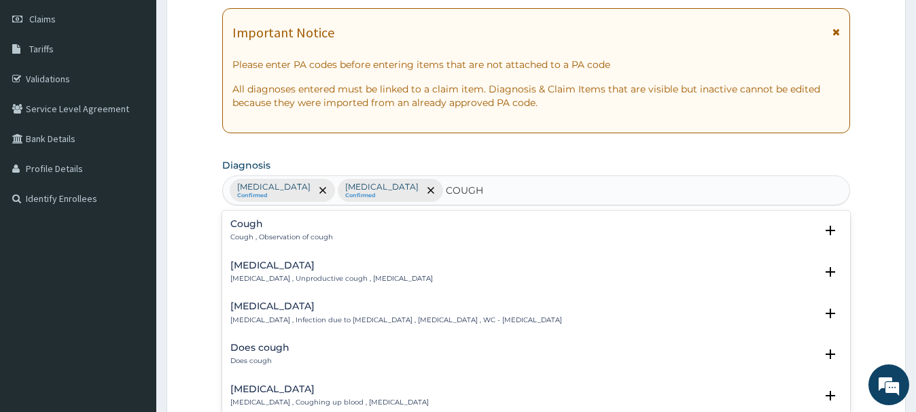
click at [251, 226] on h4 "Cough" at bounding box center [281, 224] width 103 height 10
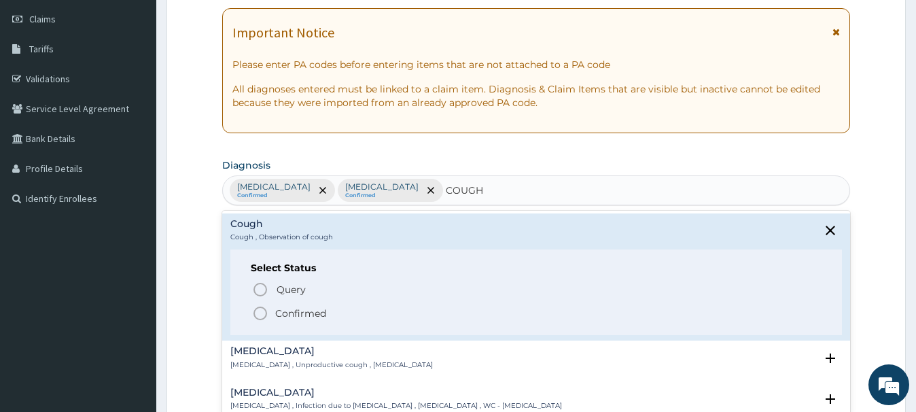
click at [258, 310] on icon "status option filled" at bounding box center [260, 313] width 16 height 16
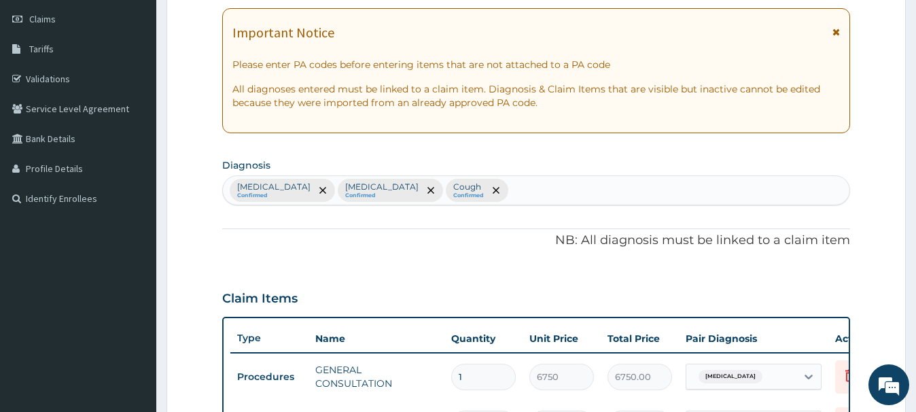
scroll to position [466, 0]
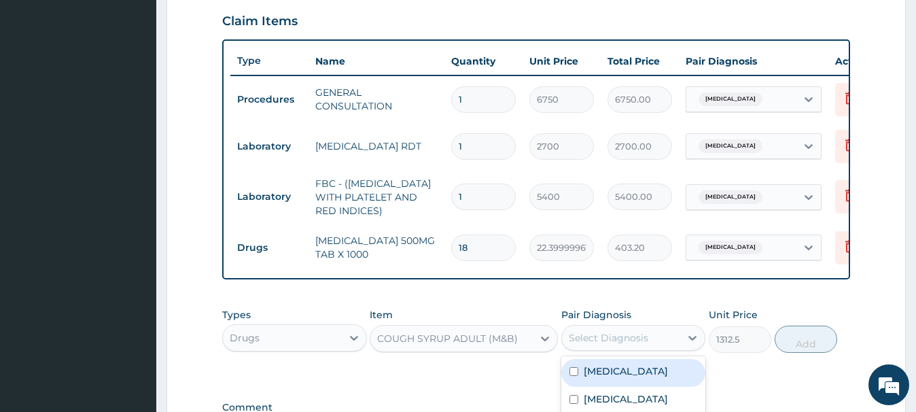
click at [623, 341] on div "Select Diagnosis" at bounding box center [609, 338] width 80 height 14
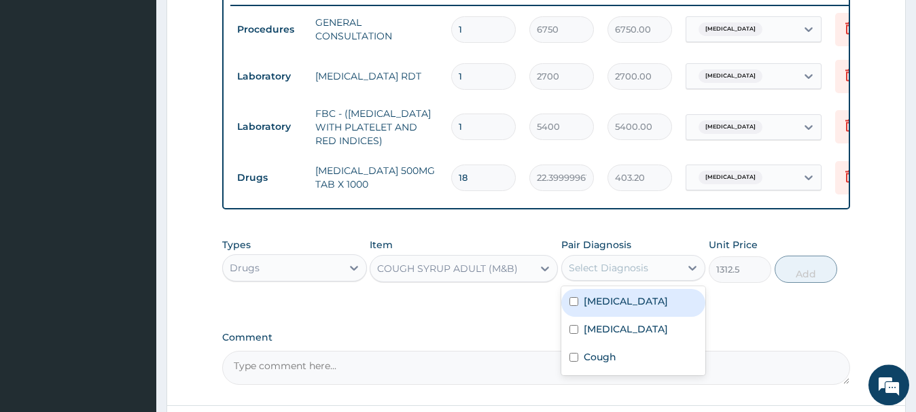
scroll to position [605, 0]
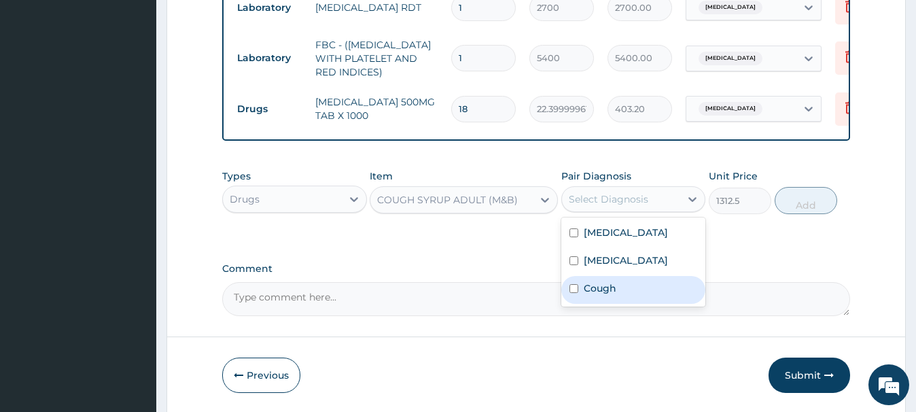
drag, startPoint x: 617, startPoint y: 291, endPoint x: 610, endPoint y: 285, distance: 9.1
click at [616, 291] on label "Cough" at bounding box center [600, 288] width 33 height 14
checkbox input "true"
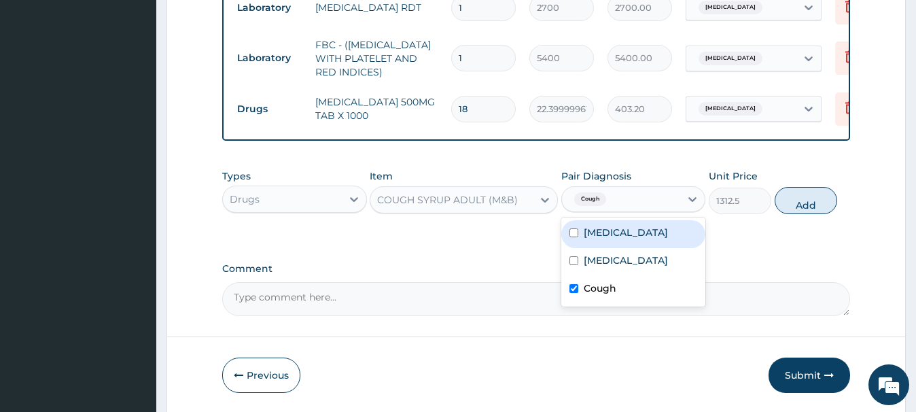
drag, startPoint x: 787, startPoint y: 196, endPoint x: 778, endPoint y: 193, distance: 9.9
click at [780, 194] on button "Add" at bounding box center [806, 200] width 63 height 27
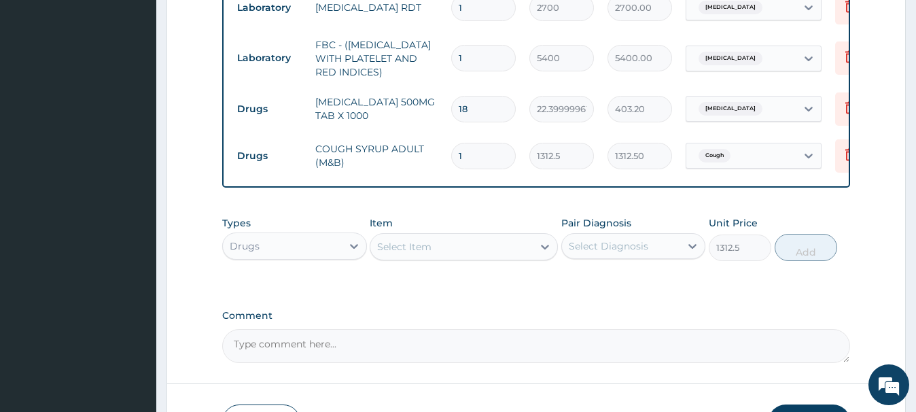
type input "0"
click at [407, 250] on div "Select Item" at bounding box center [404, 247] width 54 height 14
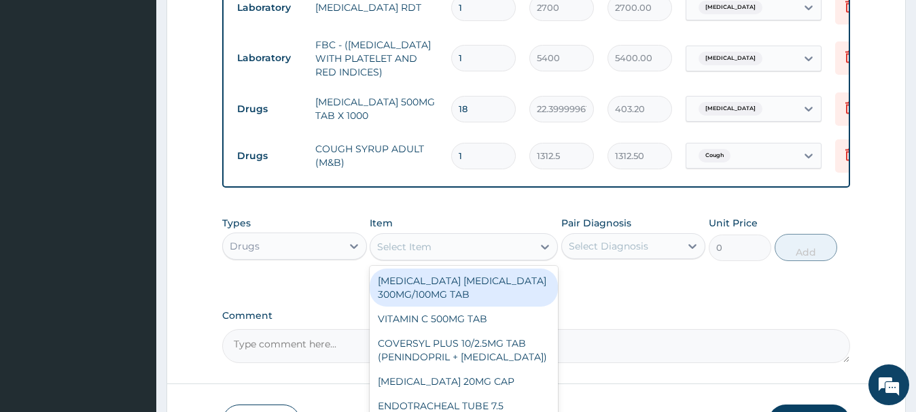
paste input "VITAMIN C 100MG TAB"
type input "VITAMIN C 100MG TAB"
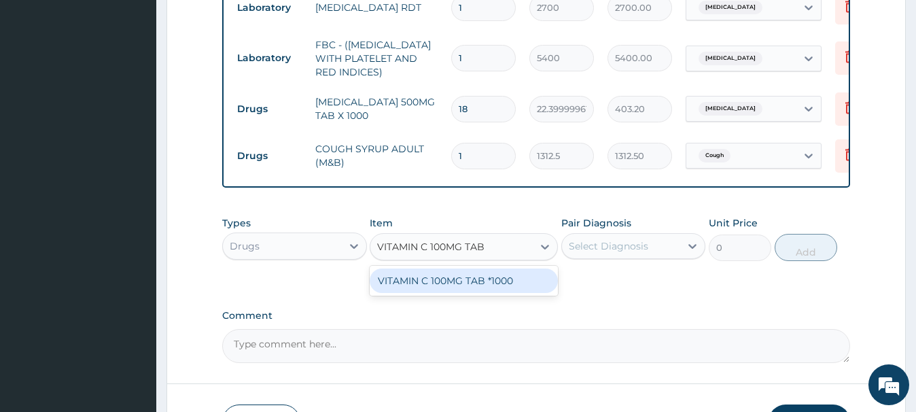
click at [483, 280] on div "VITAMIN C 100MG TAB *1000" at bounding box center [464, 281] width 188 height 24
type input "5.820000171661377"
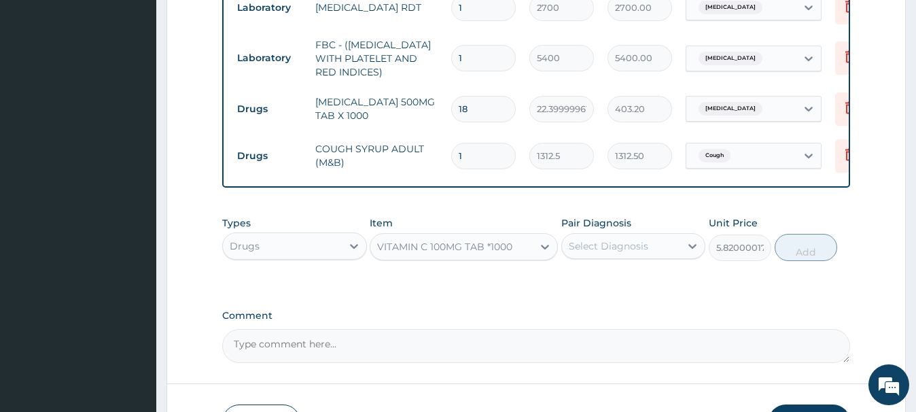
click at [585, 244] on div "Select Diagnosis" at bounding box center [609, 246] width 80 height 14
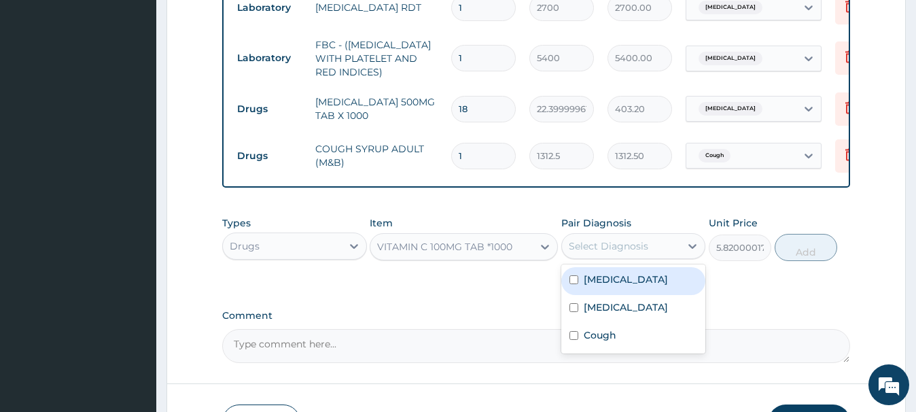
drag, startPoint x: 606, startPoint y: 274, endPoint x: 626, endPoint y: 271, distance: 20.6
click at [606, 274] on label "Malaria" at bounding box center [626, 280] width 84 height 14
checkbox input "true"
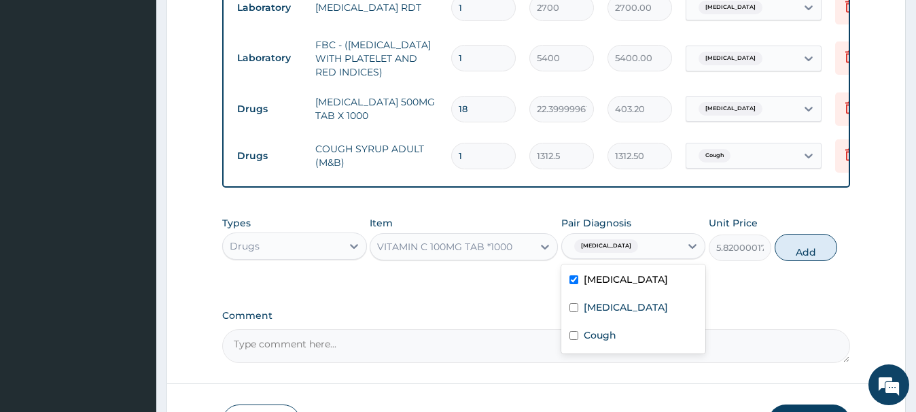
drag, startPoint x: 808, startPoint y: 249, endPoint x: 799, endPoint y: 243, distance: 10.4
click at [808, 249] on button "Add" at bounding box center [806, 247] width 63 height 27
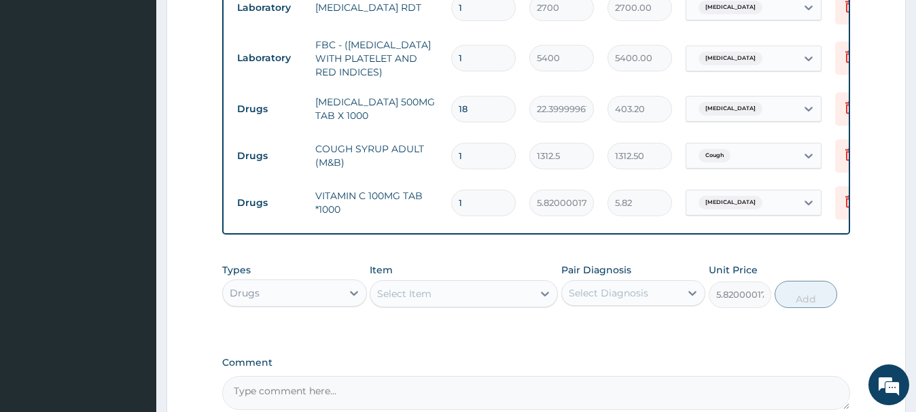
type input "0"
drag, startPoint x: 477, startPoint y: 200, endPoint x: 411, endPoint y: 208, distance: 65.8
click at [451, 209] on input "1" at bounding box center [483, 203] width 65 height 27
type input "4"
type input "23.28"
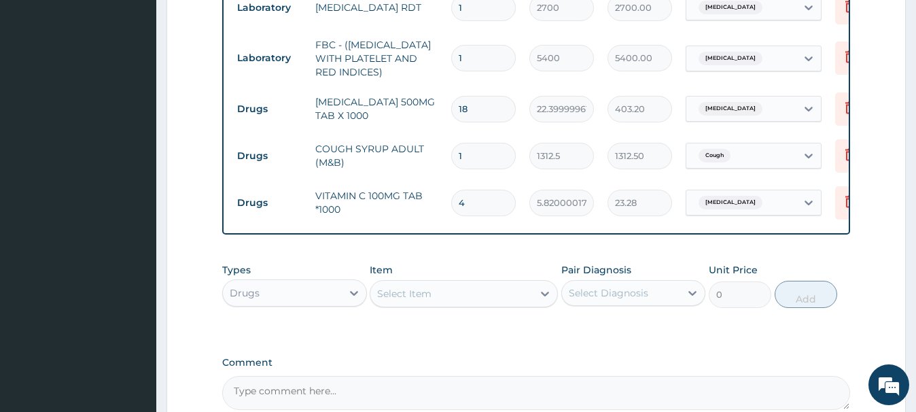
type input "42"
type input "244.44"
type input "42"
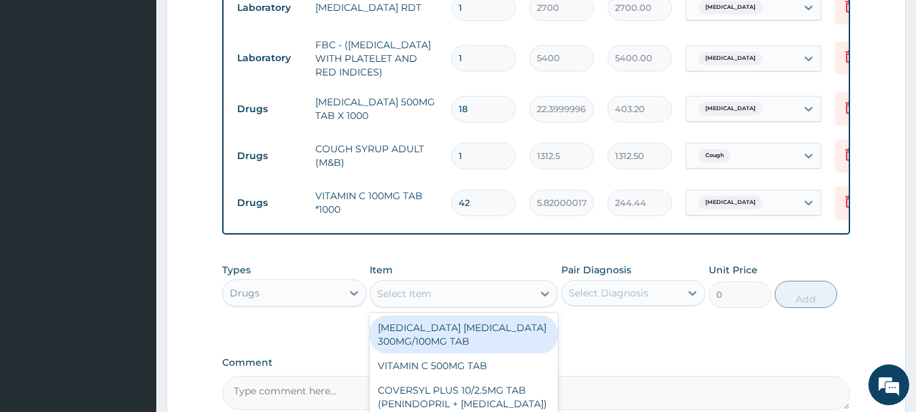
click at [390, 298] on div "Select Item" at bounding box center [404, 294] width 54 height 14
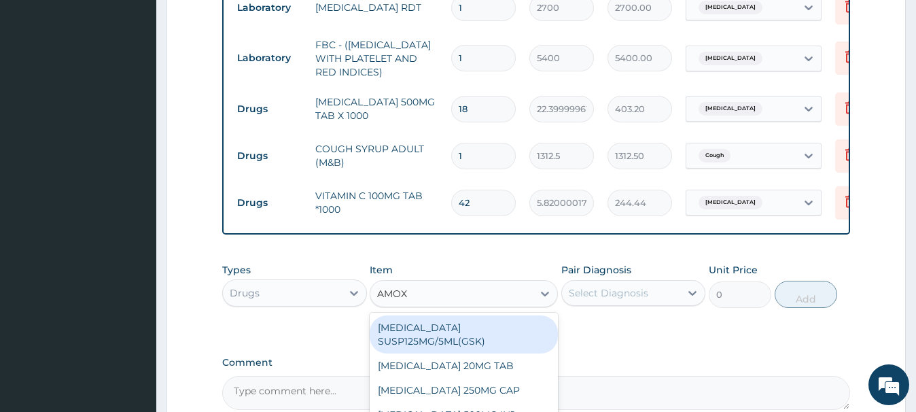
type input "AMOXI"
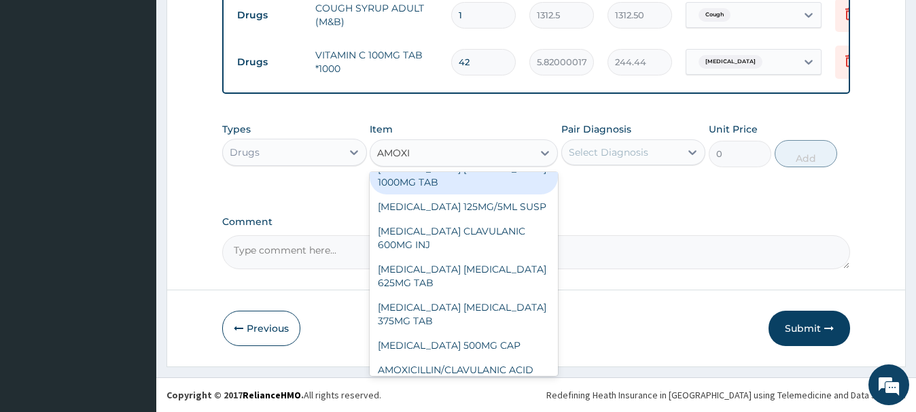
scroll to position [147, 0]
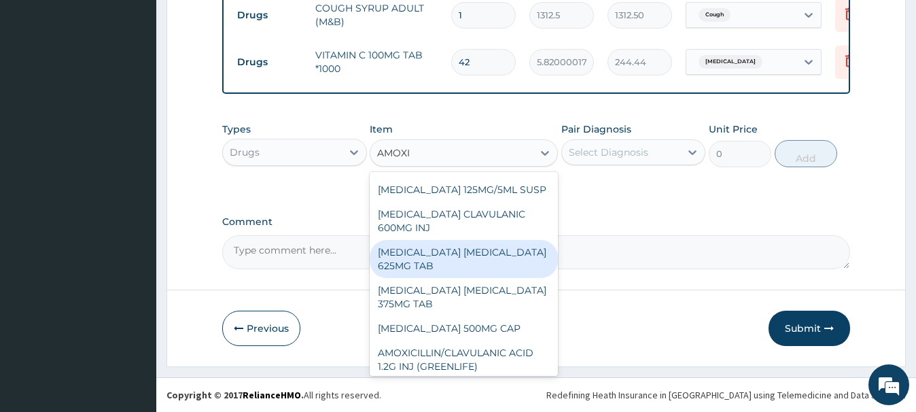
click at [420, 261] on div "[MEDICAL_DATA] [MEDICAL_DATA] 625MG TAB" at bounding box center [464, 259] width 188 height 38
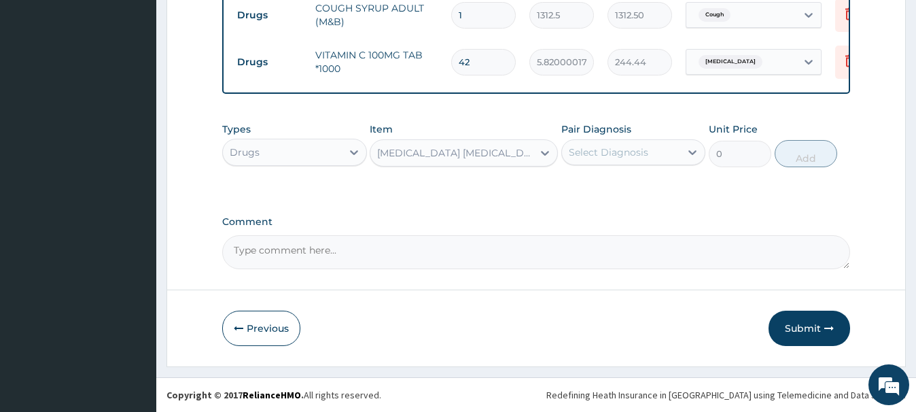
type input "522.4974975585938"
click at [610, 148] on div "Select Diagnosis" at bounding box center [609, 152] width 80 height 14
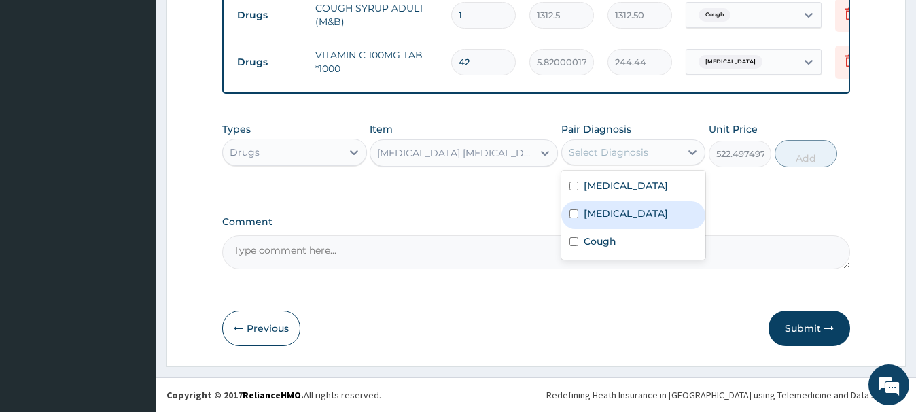
click at [615, 210] on label "Bacteremia" at bounding box center [626, 214] width 84 height 14
checkbox input "true"
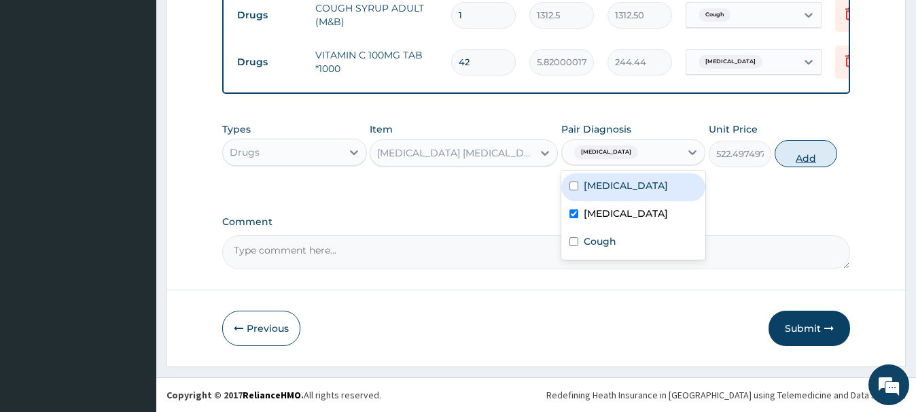
drag, startPoint x: 808, startPoint y: 156, endPoint x: 759, endPoint y: 191, distance: 59.4
click at [808, 156] on button "Add" at bounding box center [806, 153] width 63 height 27
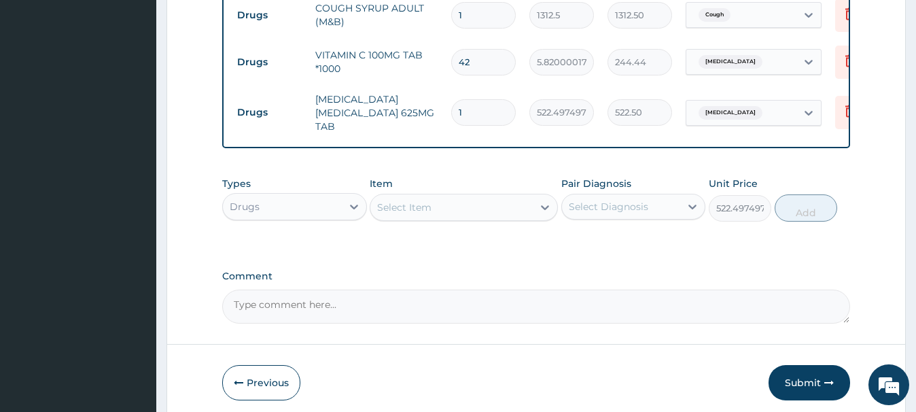
type input "0"
type input "14"
type input "7314.96"
type input "14"
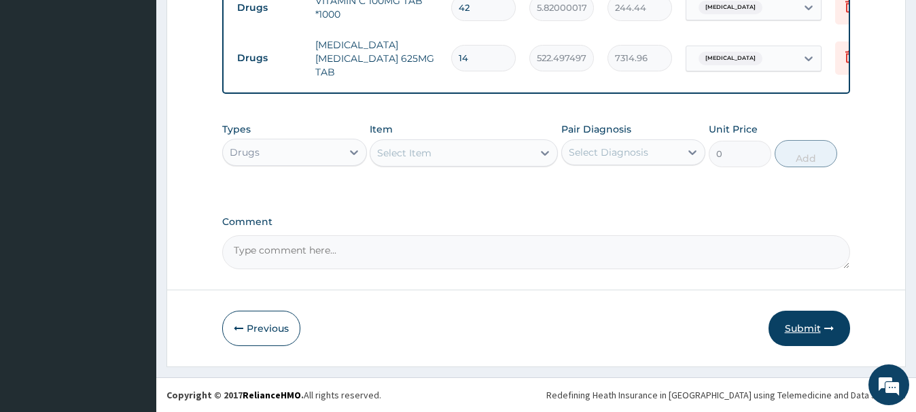
click at [827, 328] on icon "button" at bounding box center [830, 329] width 10 height 10
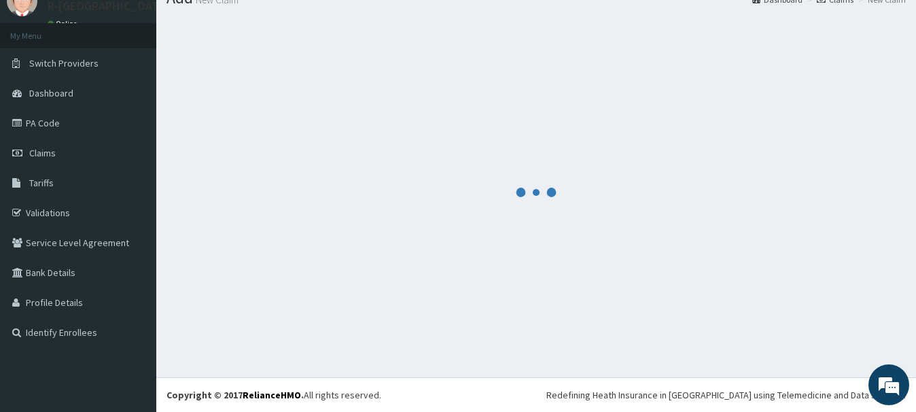
scroll to position [56, 0]
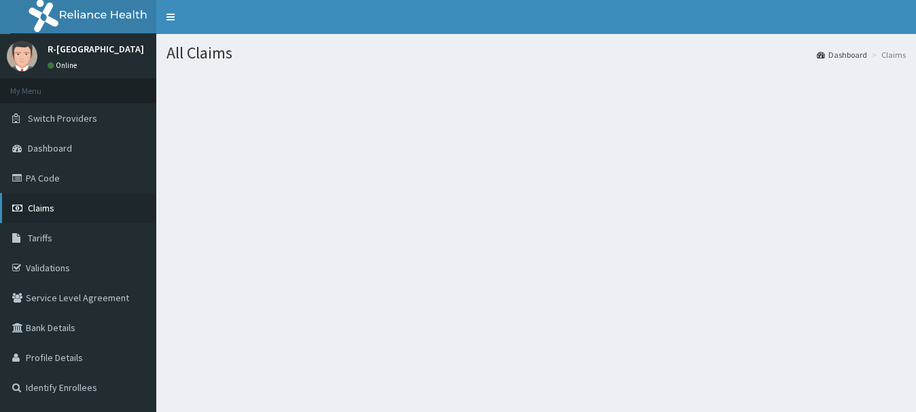
click at [54, 209] on span "Claims" at bounding box center [41, 208] width 27 height 12
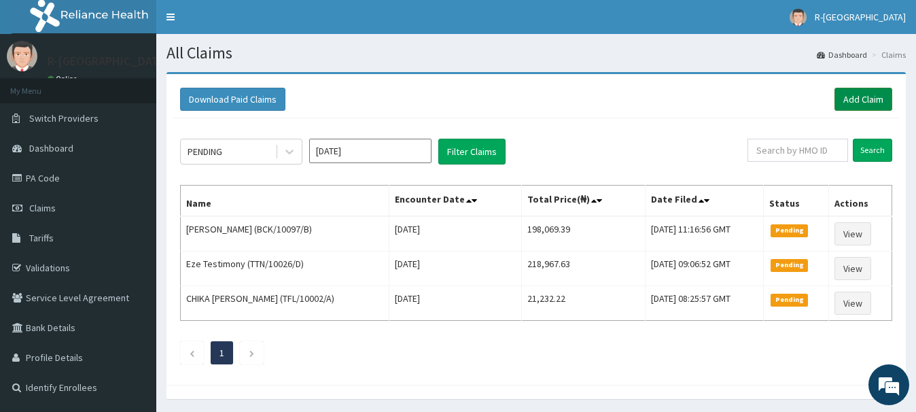
click at [857, 93] on link "Add Claim" at bounding box center [864, 99] width 58 height 23
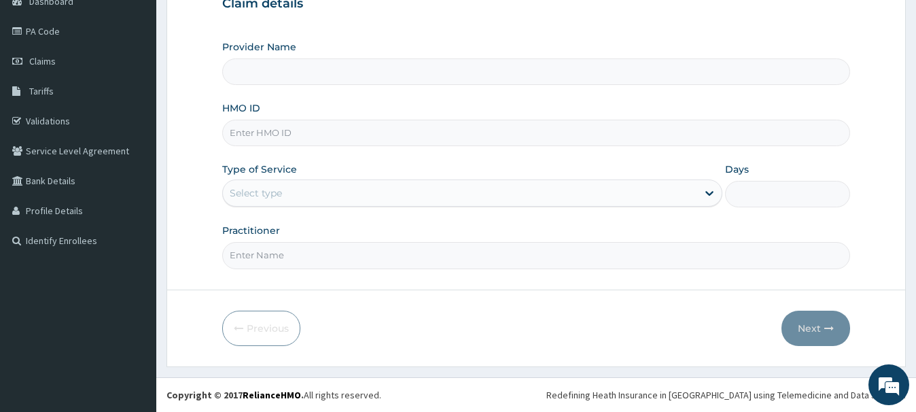
scroll to position [147, 0]
type input "R-Jolad Hospital Nigeria Limited(kupa)"
click at [242, 135] on input "HMO ID" at bounding box center [535, 133] width 627 height 27
paste input "NCR/10013/A"
type input "NCR/10013/A"
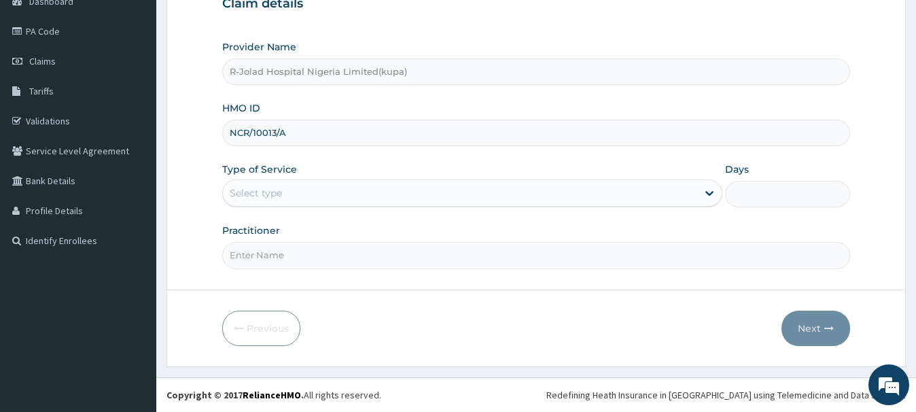
click at [251, 199] on div "Select type" at bounding box center [256, 193] width 52 height 14
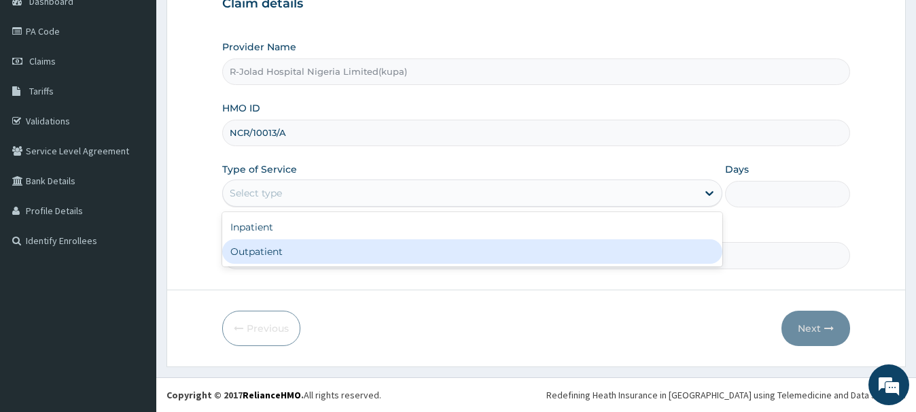
drag, startPoint x: 243, startPoint y: 255, endPoint x: 246, endPoint y: 245, distance: 9.9
click at [244, 253] on div "Outpatient" at bounding box center [472, 251] width 500 height 24
type input "1"
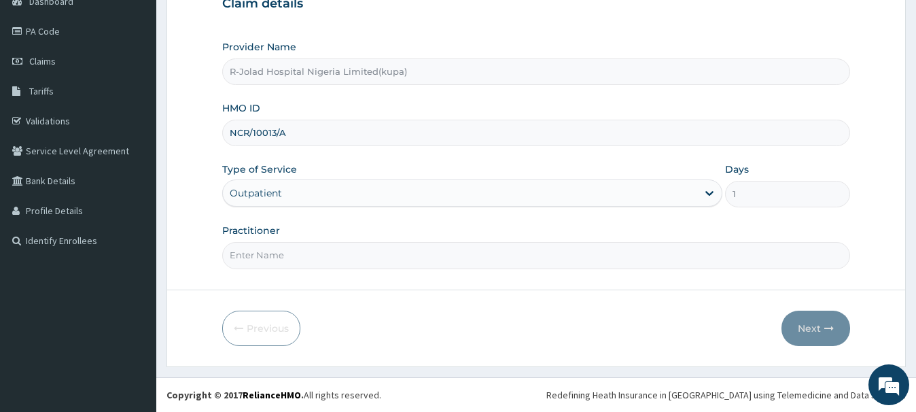
click at [249, 258] on input "Practitioner" at bounding box center [535, 255] width 627 height 27
paste input "Elrufai Adike"
type input "Elrufai Adike"
click at [814, 324] on button "Next" at bounding box center [816, 328] width 69 height 35
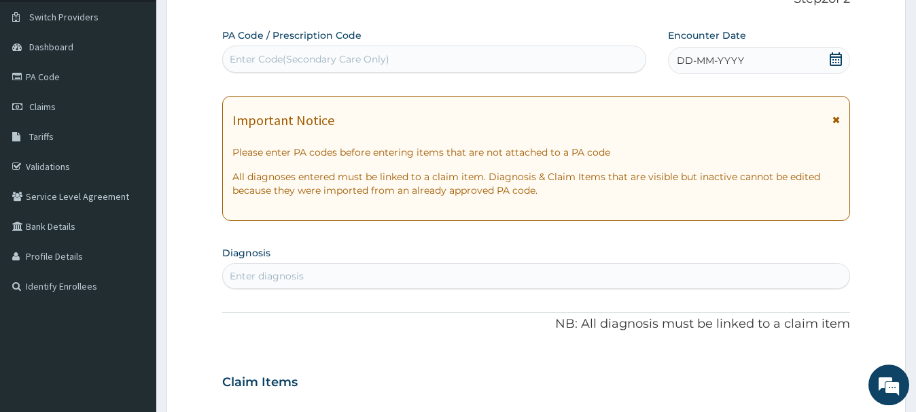
scroll to position [77, 0]
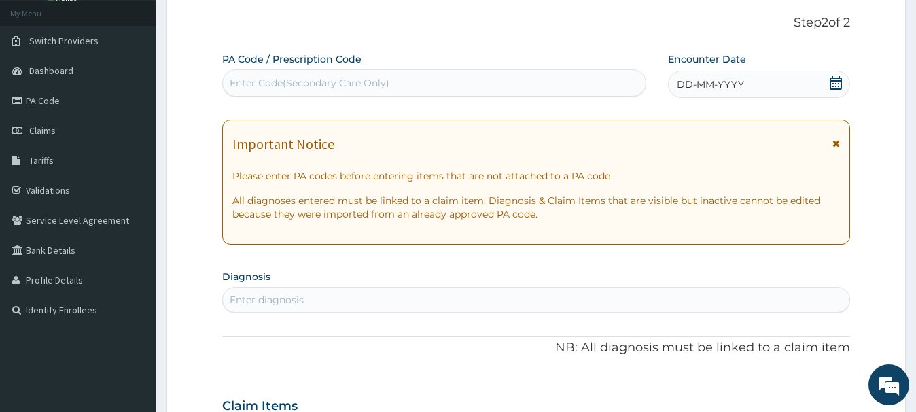
click at [834, 82] on icon at bounding box center [836, 83] width 12 height 14
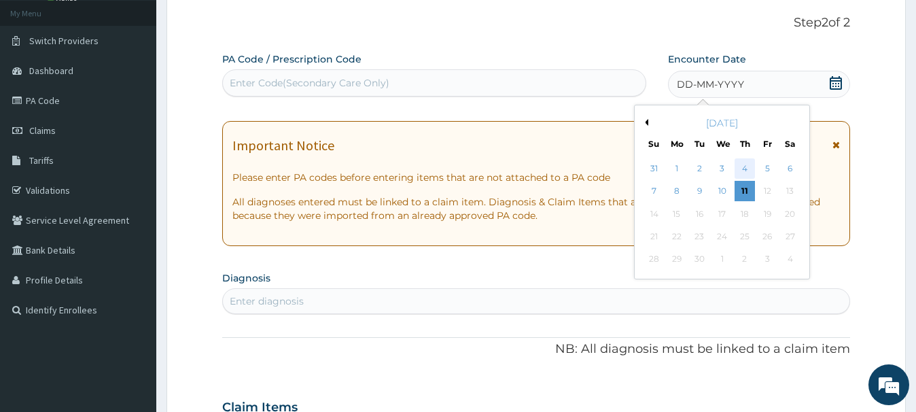
click at [748, 170] on div "4" at bounding box center [745, 168] width 20 height 20
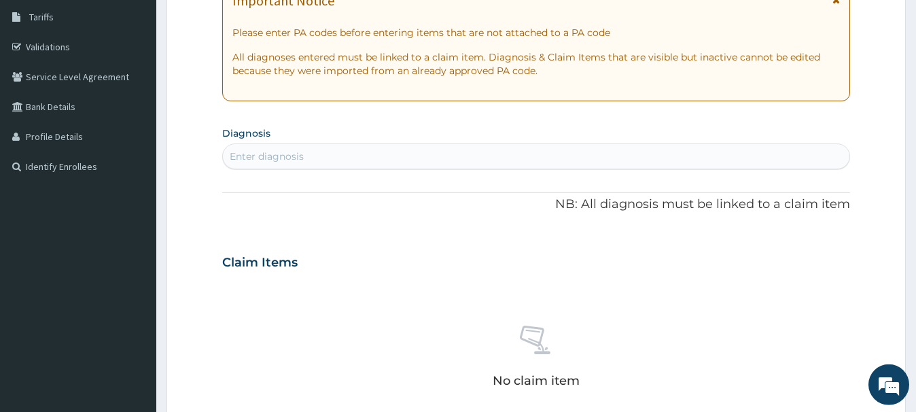
scroll to position [286, 0]
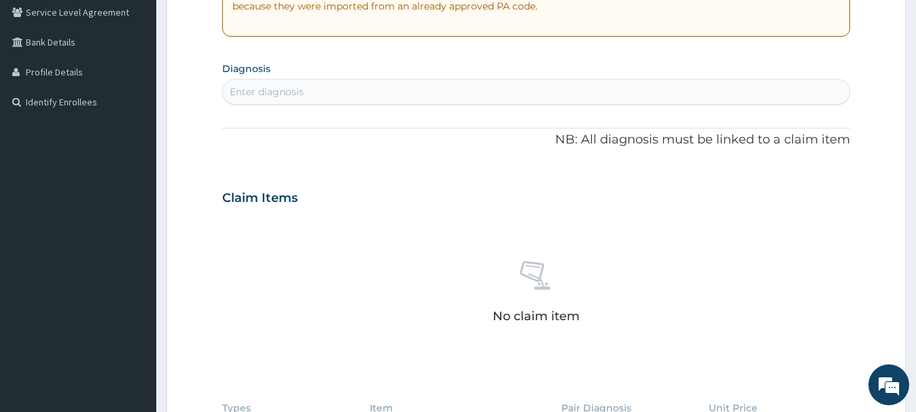
click at [252, 87] on div "Enter diagnosis" at bounding box center [267, 92] width 74 height 14
type input "MALA"
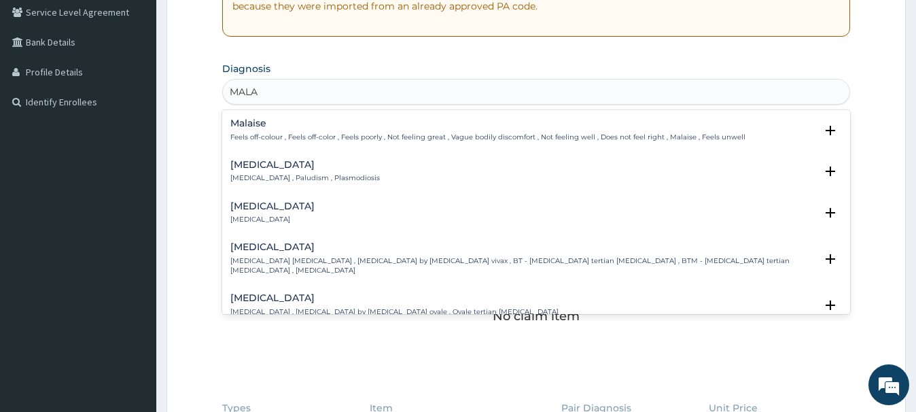
click at [243, 171] on div "[MEDICAL_DATA] [MEDICAL_DATA] , Paludism , Plasmodiosis" at bounding box center [305, 172] width 150 height 24
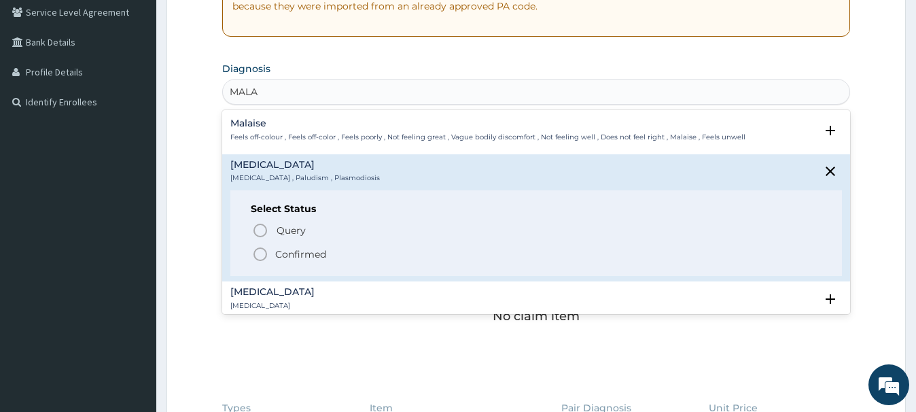
click at [257, 254] on icon "status option filled" at bounding box center [260, 254] width 16 height 16
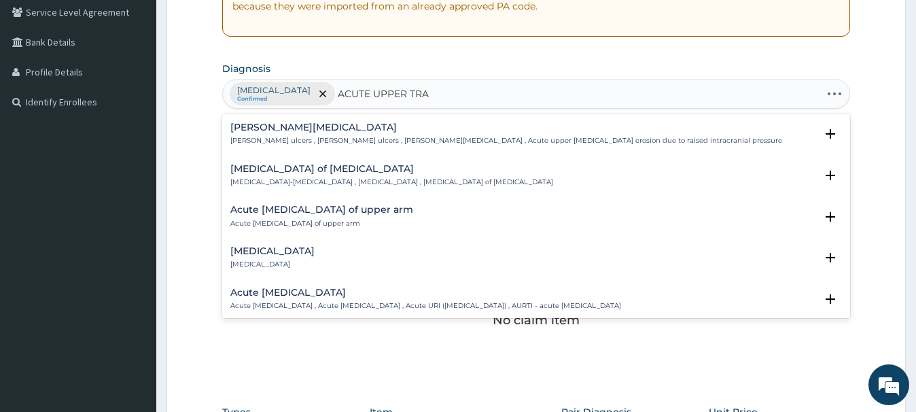
type input "ACUTE UPPER TRAC"
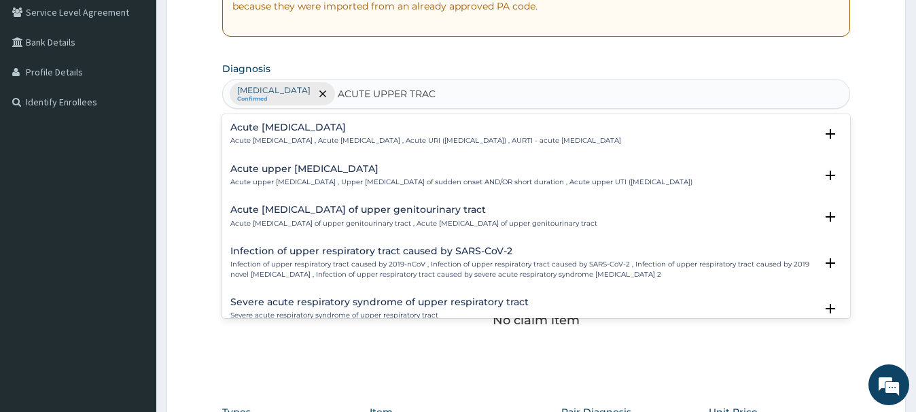
click at [307, 128] on h4 "Acute [MEDICAL_DATA]" at bounding box center [425, 127] width 391 height 10
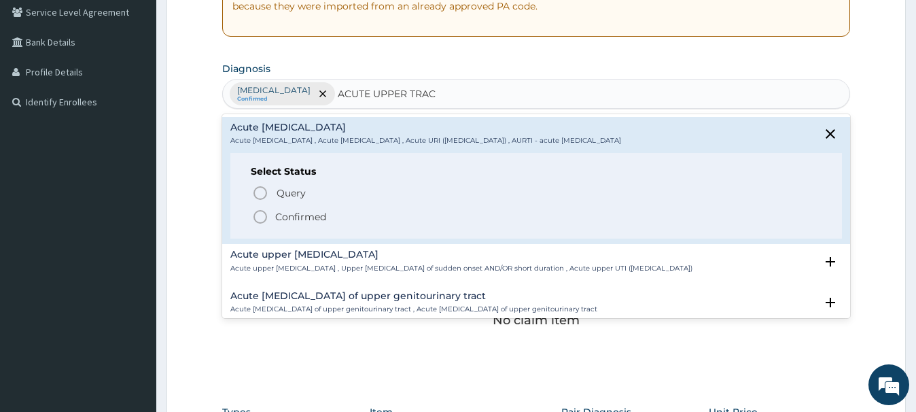
click at [260, 214] on icon "status option filled" at bounding box center [260, 217] width 16 height 16
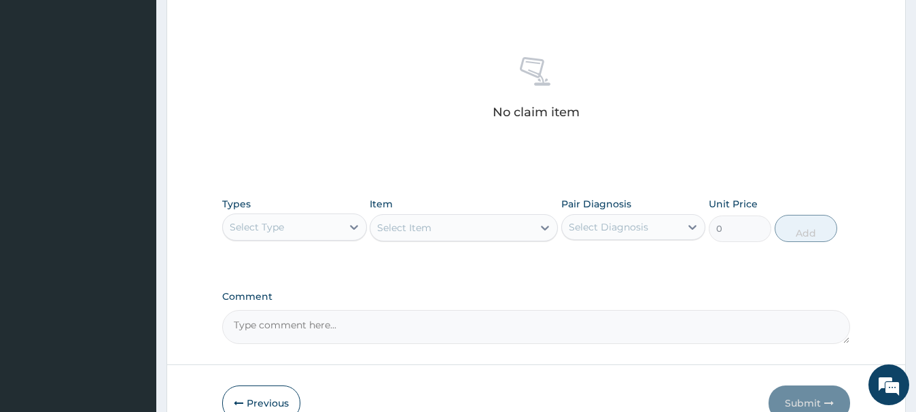
click at [275, 226] on div "Select Type" at bounding box center [257, 227] width 54 height 14
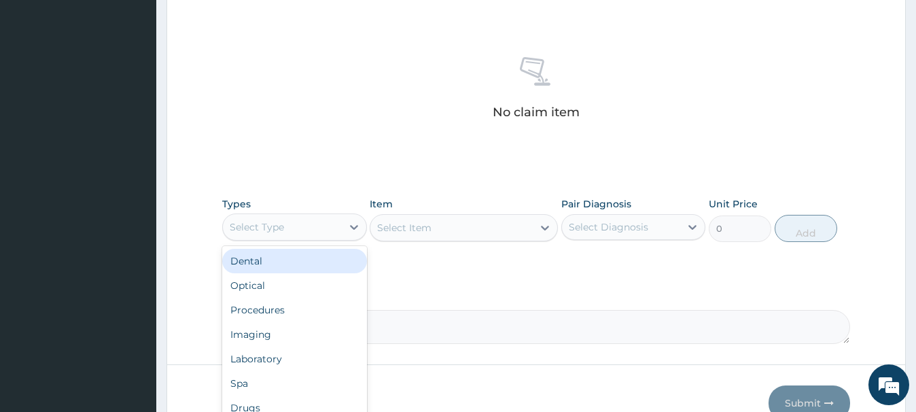
scroll to position [502, 0]
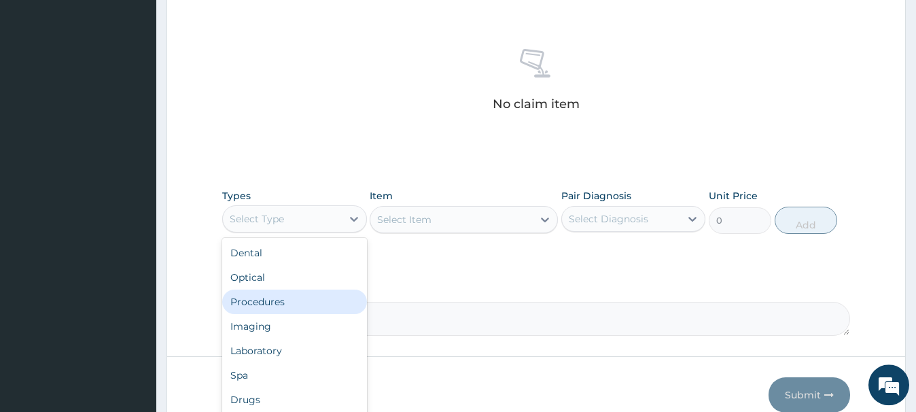
click at [264, 301] on div "Procedures" at bounding box center [294, 302] width 144 height 24
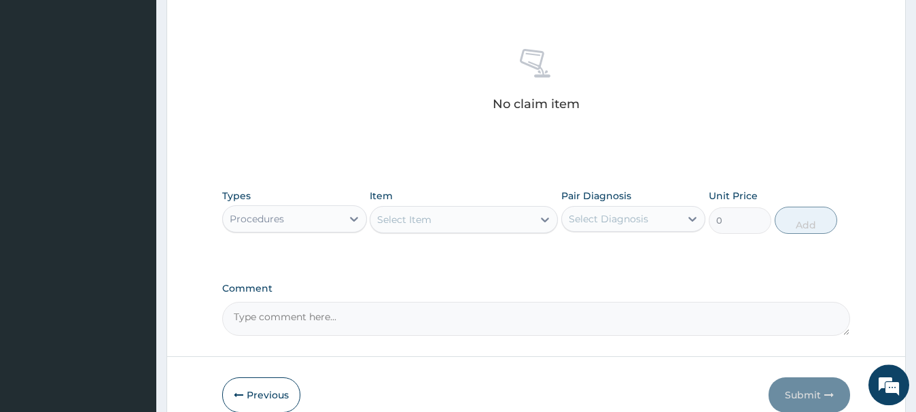
scroll to position [568, 0]
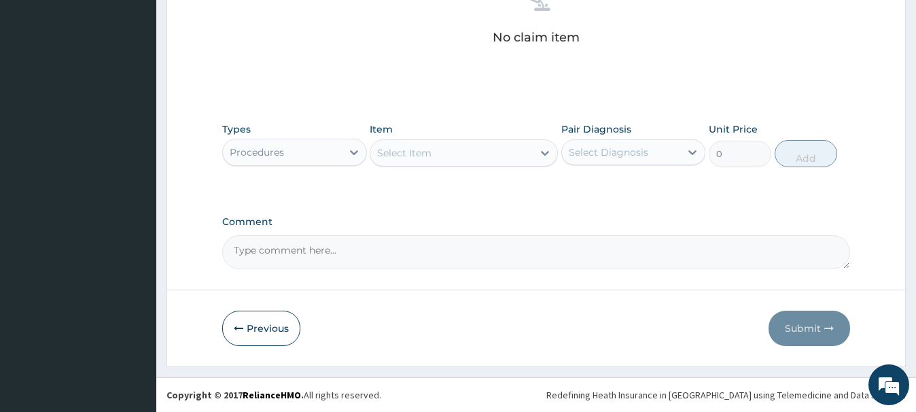
click at [412, 150] on div "Select Item" at bounding box center [404, 153] width 54 height 14
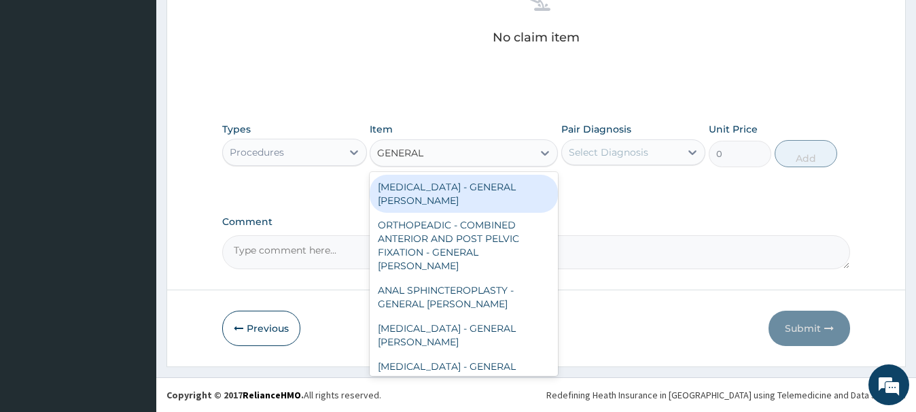
type input "GENERAL C"
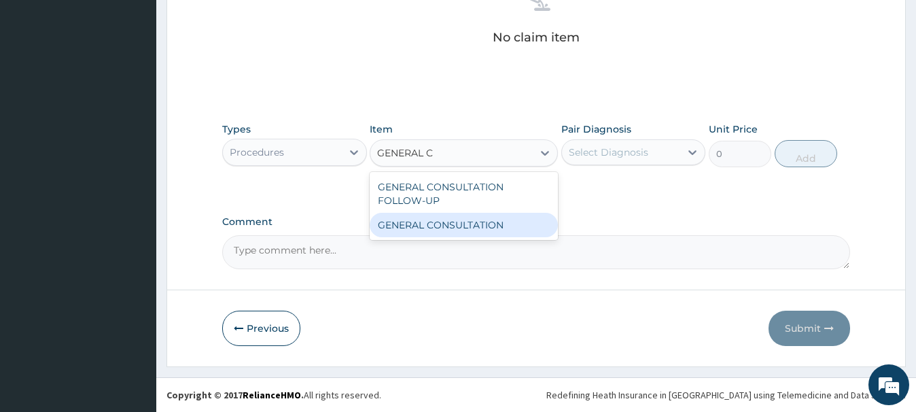
click at [498, 222] on div "GENERAL CONSULTATION" at bounding box center [464, 225] width 188 height 24
type input "6750"
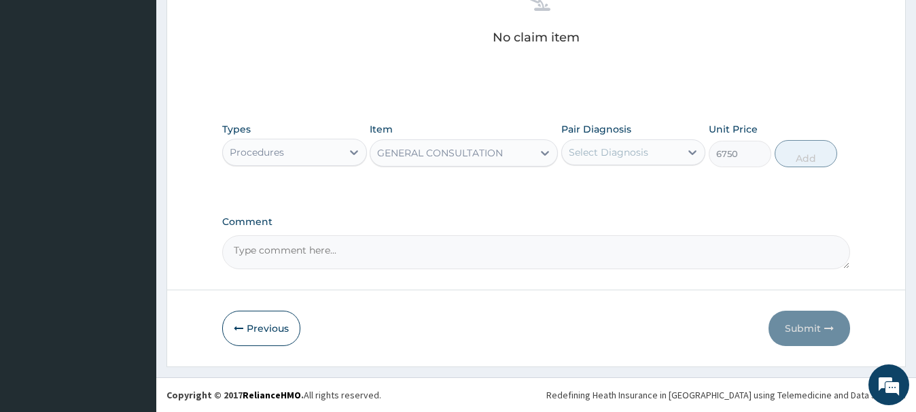
click at [615, 161] on div "Select Diagnosis" at bounding box center [621, 152] width 118 height 22
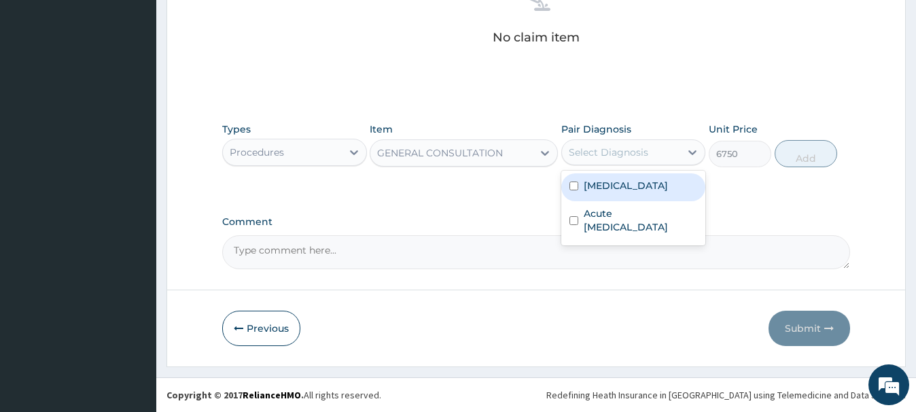
click at [607, 188] on label "[MEDICAL_DATA]" at bounding box center [626, 186] width 84 height 14
checkbox input "true"
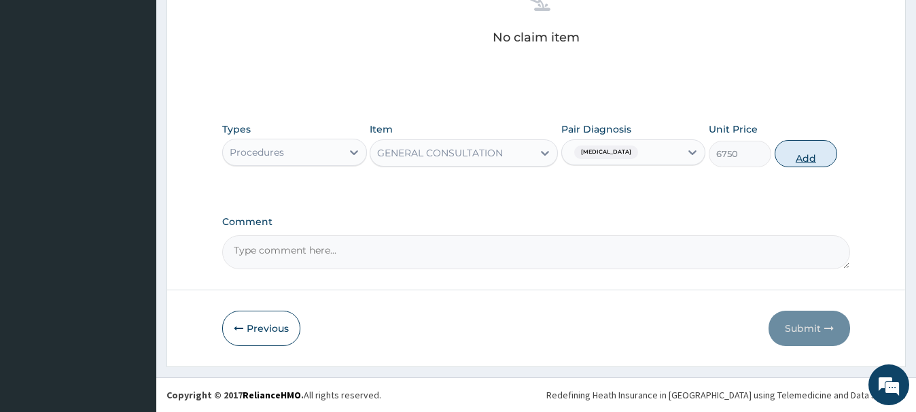
click at [810, 152] on button "Add" at bounding box center [806, 153] width 63 height 27
type input "0"
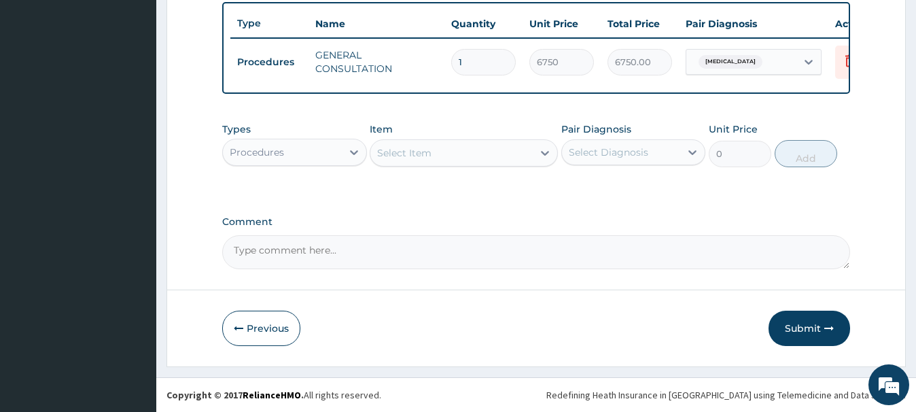
scroll to position [504, 0]
click at [264, 156] on div "Procedures" at bounding box center [257, 152] width 54 height 14
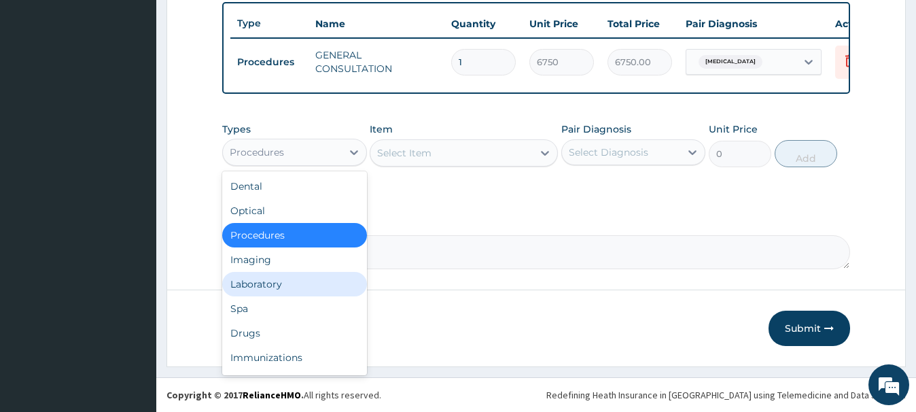
click at [252, 284] on div "Laboratory" at bounding box center [294, 284] width 144 height 24
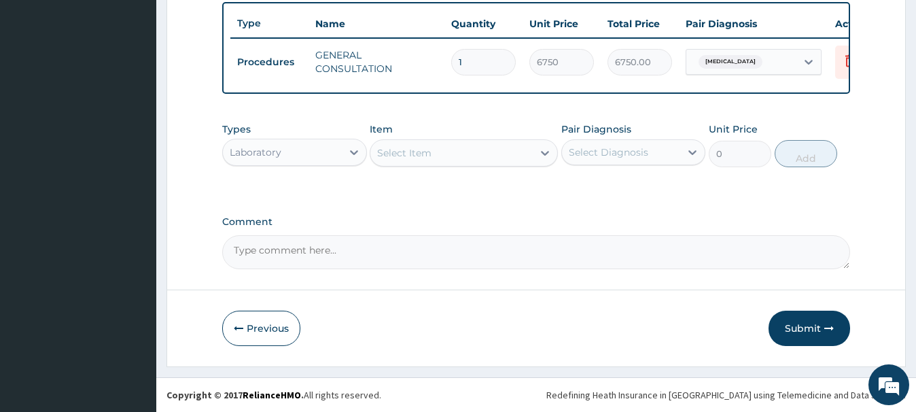
click at [402, 155] on div "Select Item" at bounding box center [404, 153] width 54 height 14
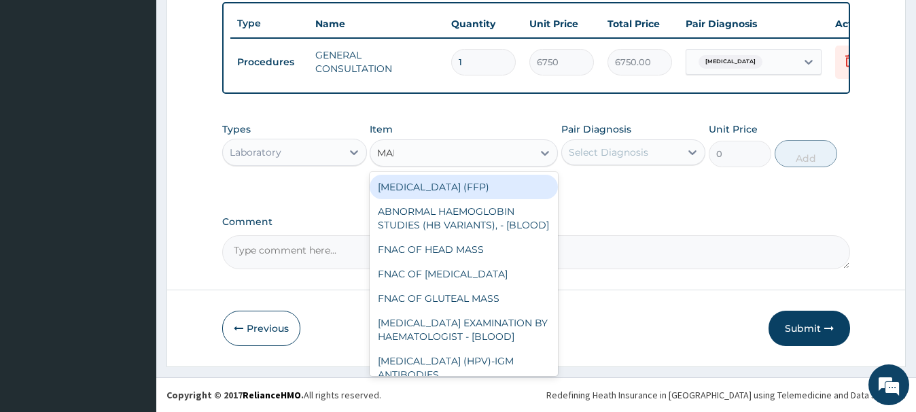
type input "MALA"
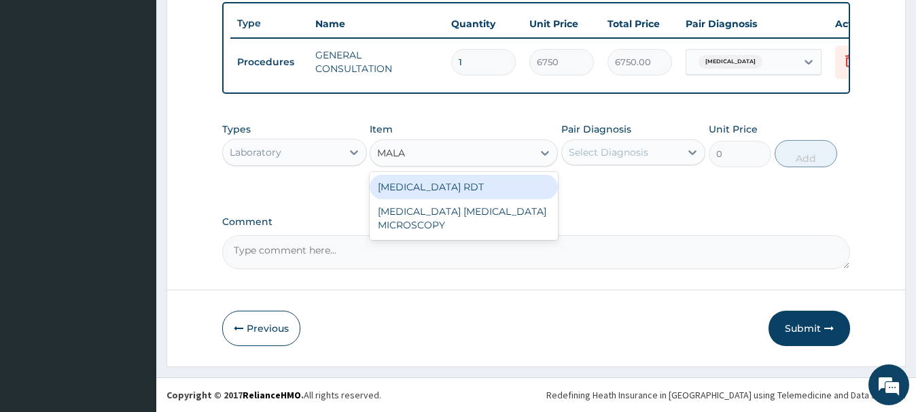
click at [462, 180] on div "[MEDICAL_DATA] RDT" at bounding box center [464, 187] width 188 height 24
type input "2700"
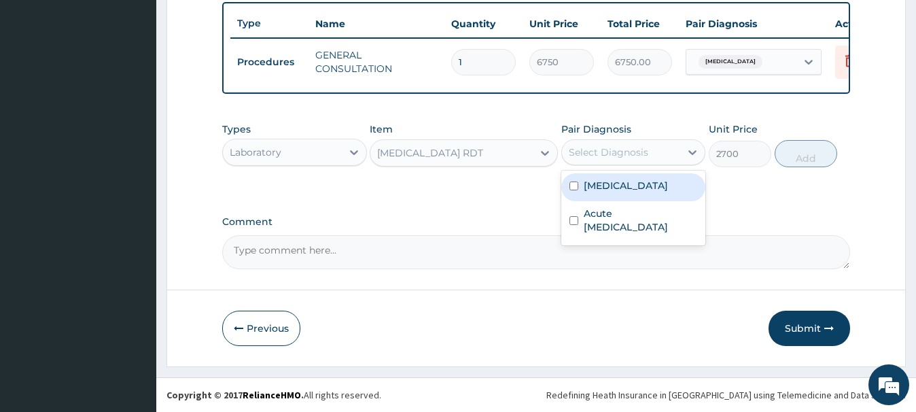
click at [627, 152] on div "Select Diagnosis" at bounding box center [609, 152] width 80 height 14
drag, startPoint x: 608, startPoint y: 184, endPoint x: 652, endPoint y: 192, distance: 44.1
click at [610, 184] on label "[MEDICAL_DATA]" at bounding box center [626, 186] width 84 height 14
checkbox input "true"
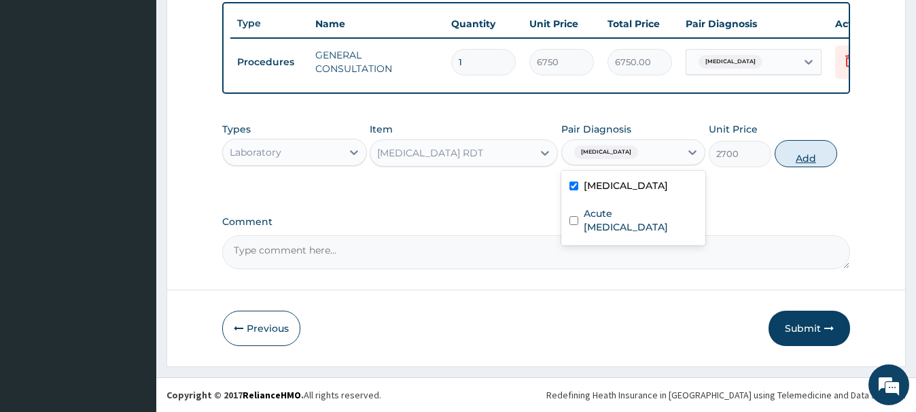
click at [800, 151] on button "Add" at bounding box center [806, 153] width 63 height 27
type input "0"
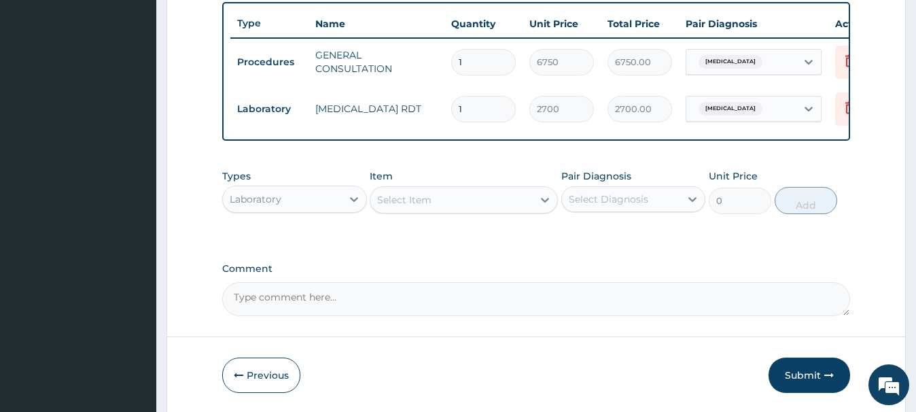
click at [393, 200] on div "Select Item" at bounding box center [404, 200] width 54 height 14
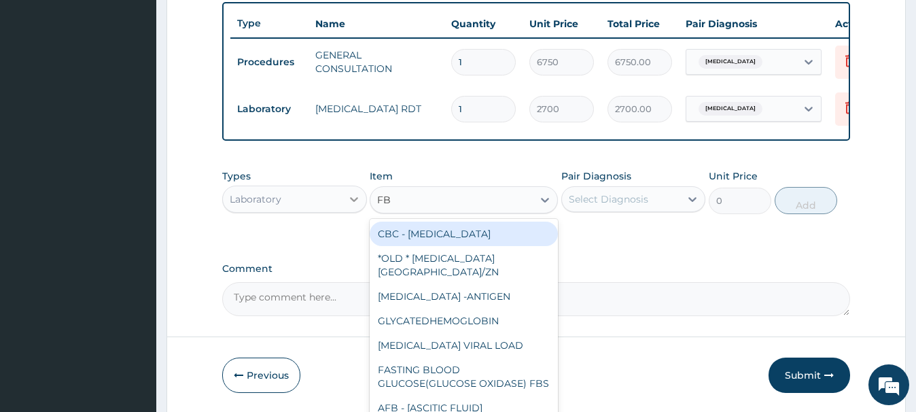
type input "FBC"
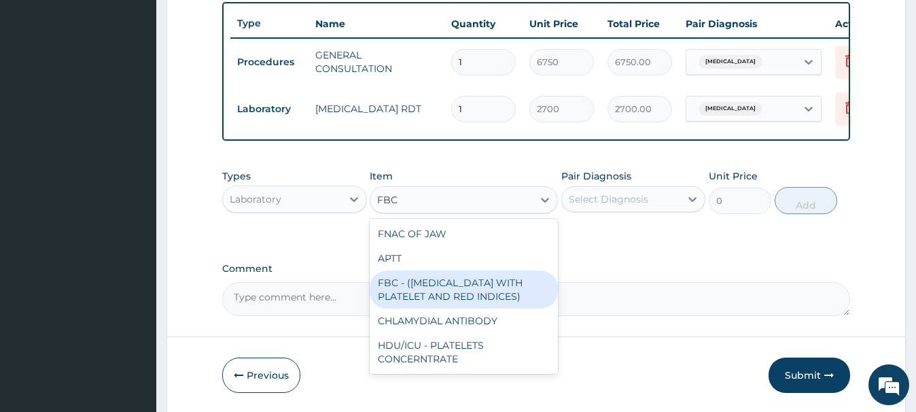
drag, startPoint x: 430, startPoint y: 288, endPoint x: 424, endPoint y: 271, distance: 17.4
click at [431, 286] on div "FBC - ([MEDICAL_DATA] WITH PLATELET AND RED INDICES)" at bounding box center [464, 290] width 188 height 38
type input "5400"
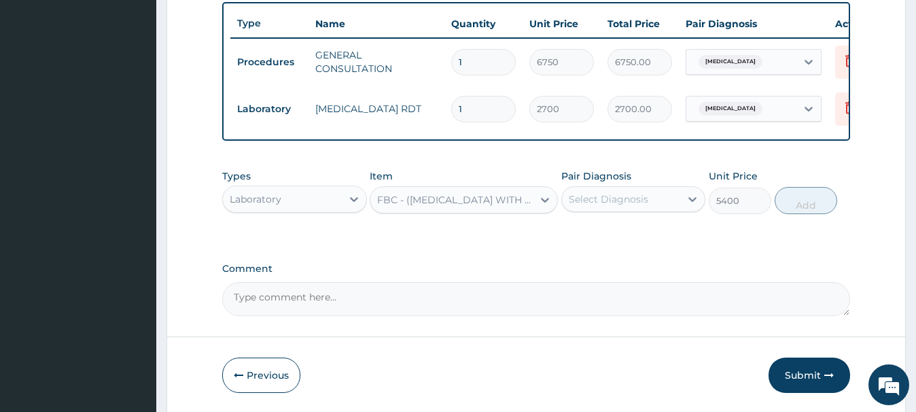
click at [642, 200] on div "Select Diagnosis" at bounding box center [609, 199] width 80 height 14
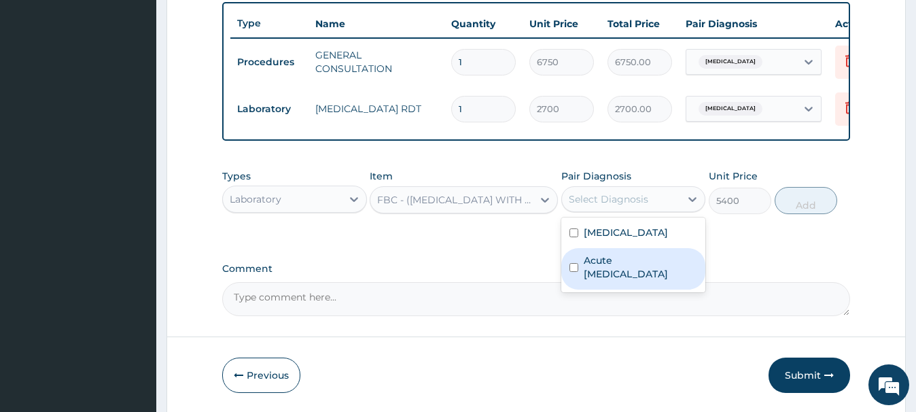
drag, startPoint x: 617, startPoint y: 264, endPoint x: 704, endPoint y: 247, distance: 88.0
click at [619, 263] on label "Acute [MEDICAL_DATA]" at bounding box center [641, 267] width 114 height 27
checkbox input "true"
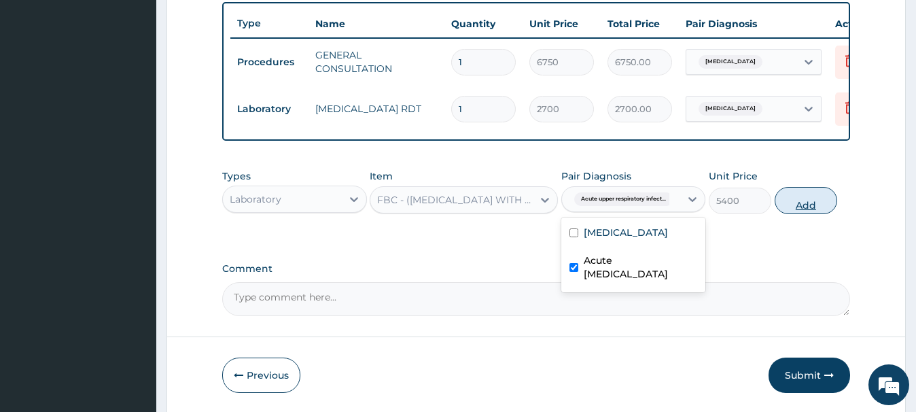
click at [816, 199] on button "Add" at bounding box center [806, 200] width 63 height 27
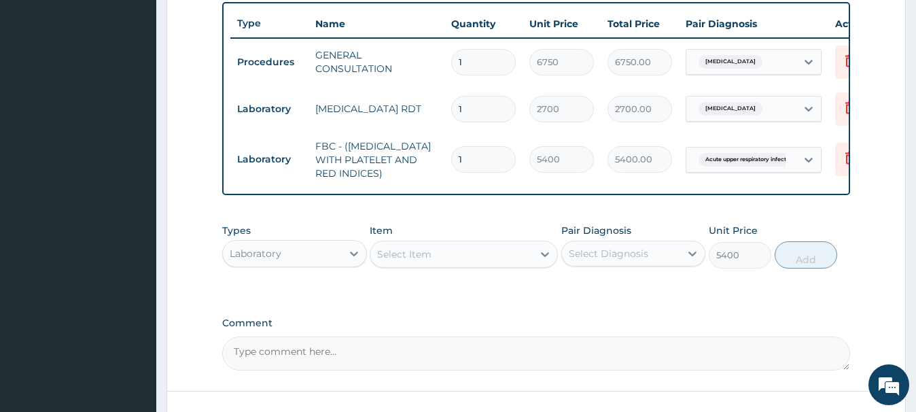
type input "0"
click at [395, 257] on div "Select Item" at bounding box center [404, 254] width 54 height 14
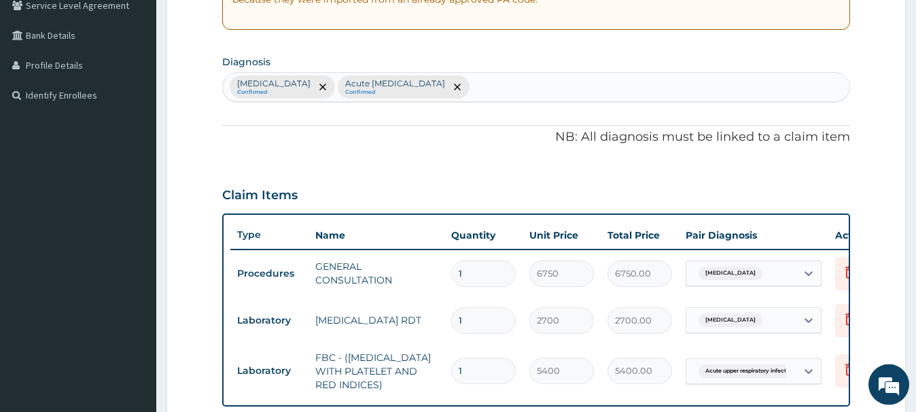
scroll to position [88, 0]
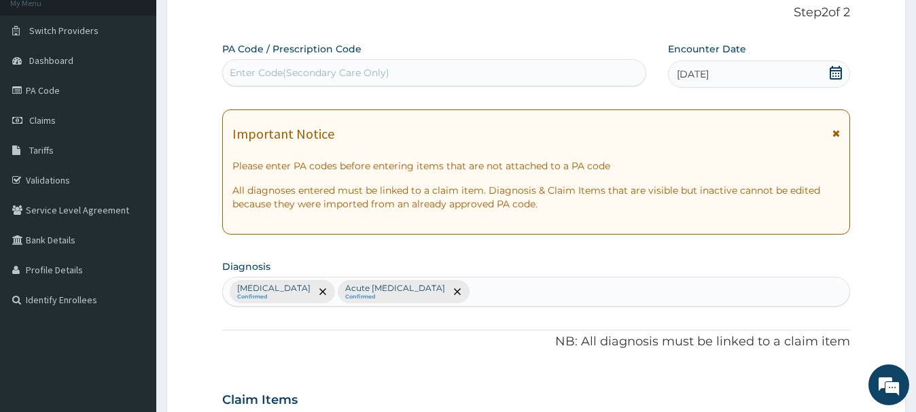
click at [248, 75] on div "Enter Code(Secondary Care Only)" at bounding box center [310, 73] width 160 height 14
paste input "PA/9A2704"
type input "PA/9A2704"
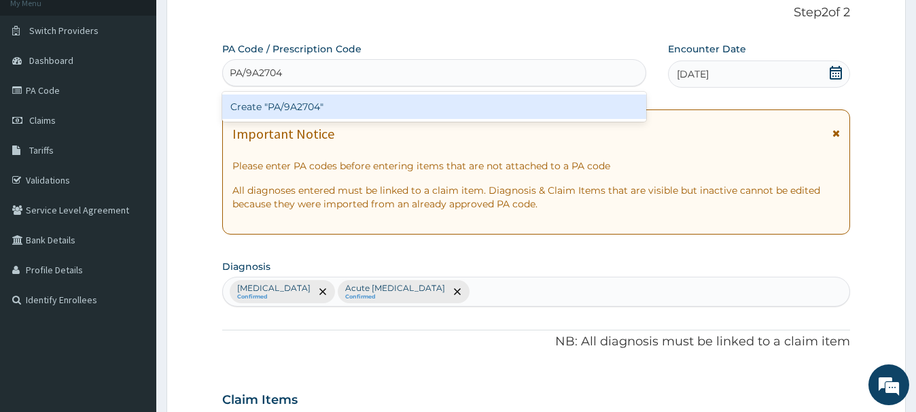
click at [296, 107] on div "Create "PA/9A2704"" at bounding box center [434, 106] width 424 height 24
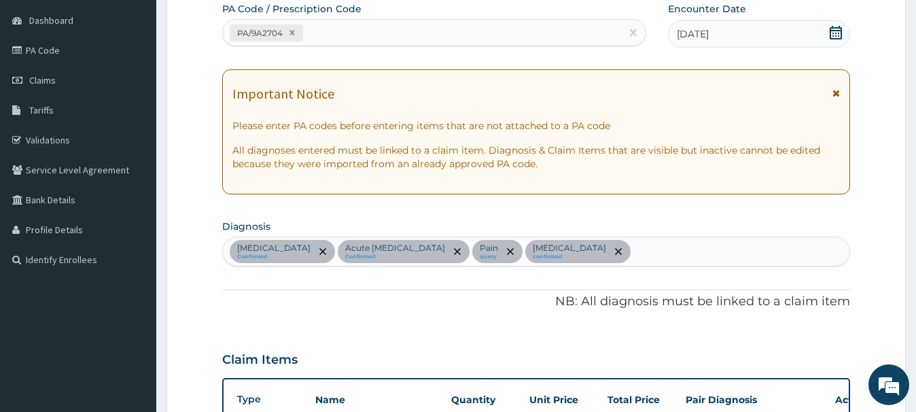
scroll to position [47, 0]
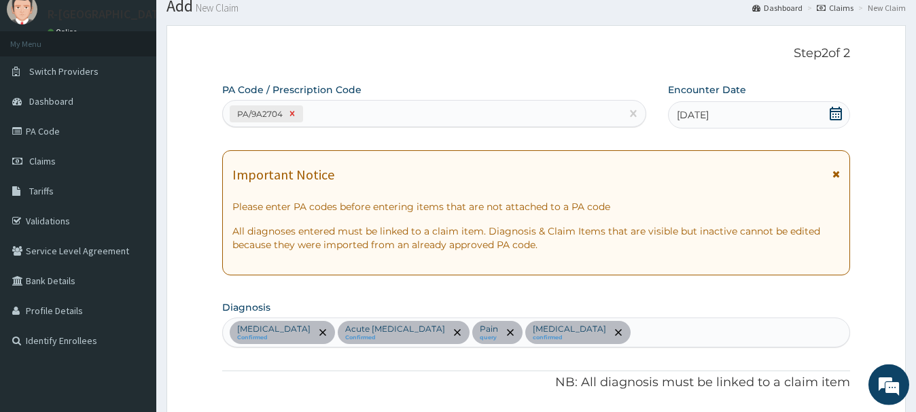
click at [294, 111] on icon at bounding box center [293, 114] width 10 height 10
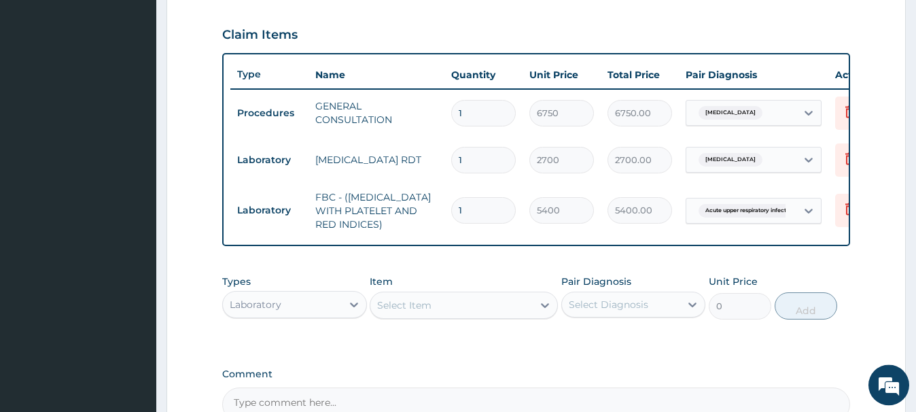
scroll to position [465, 0]
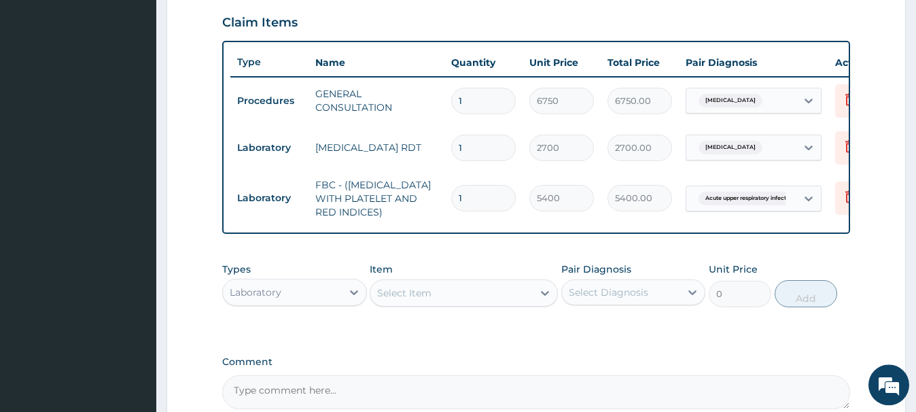
click at [379, 289] on div "Select Item" at bounding box center [404, 293] width 54 height 14
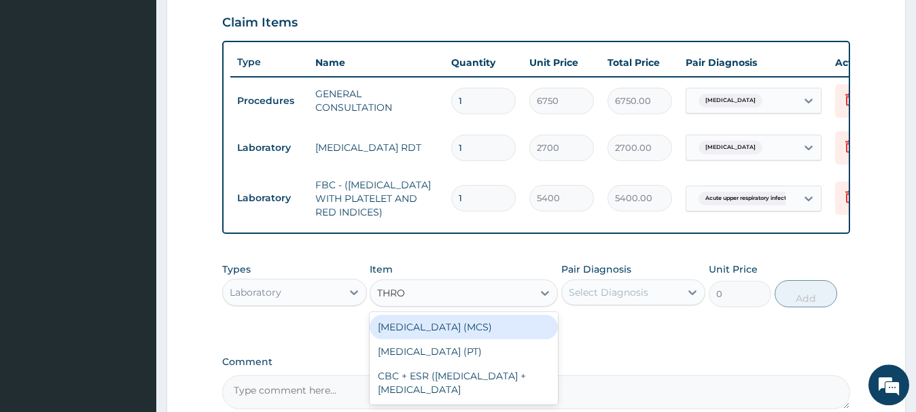
type input "THROA"
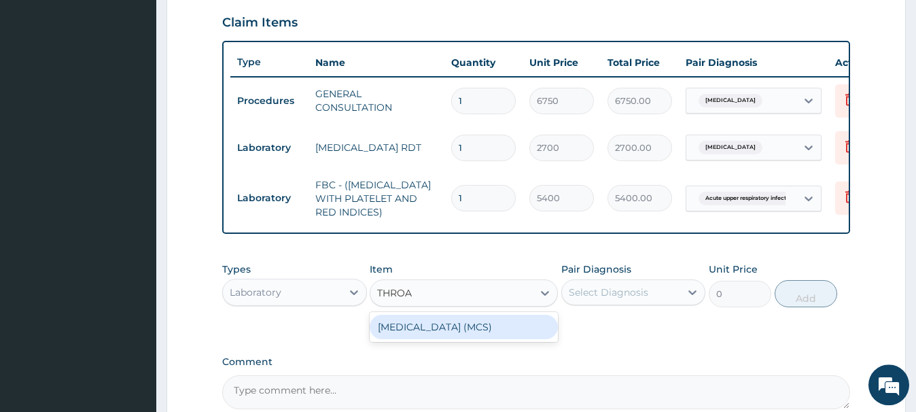
click at [484, 334] on div "[MEDICAL_DATA] (MCS)" at bounding box center [464, 327] width 188 height 24
type input "8100"
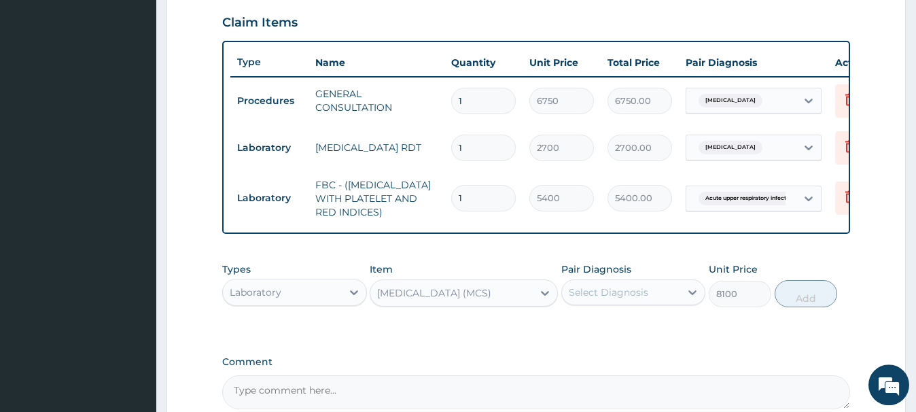
click at [615, 295] on div "Select Diagnosis" at bounding box center [609, 293] width 80 height 14
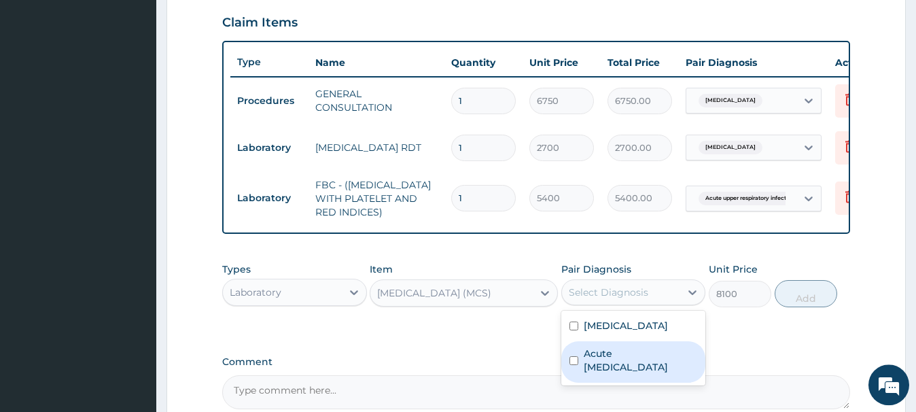
drag, startPoint x: 621, startPoint y: 363, endPoint x: 627, endPoint y: 356, distance: 9.1
click at [623, 362] on label "Acute [MEDICAL_DATA]" at bounding box center [641, 360] width 114 height 27
checkbox input "true"
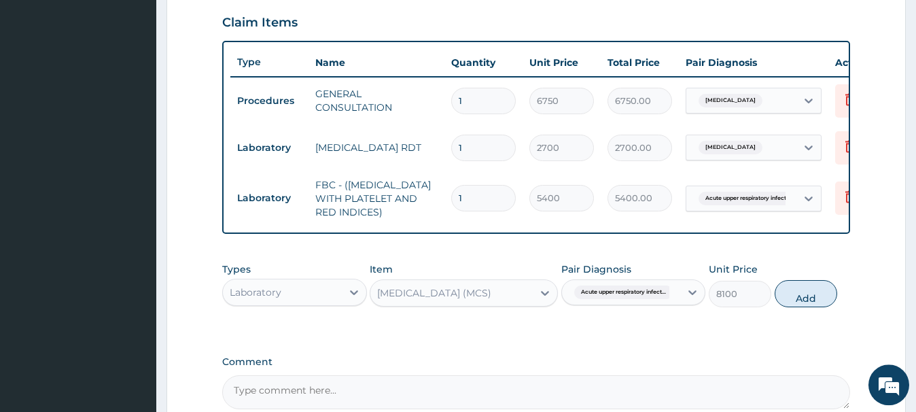
drag, startPoint x: 807, startPoint y: 293, endPoint x: 791, endPoint y: 292, distance: 15.7
click at [799, 293] on button "Add" at bounding box center [806, 293] width 63 height 27
type input "0"
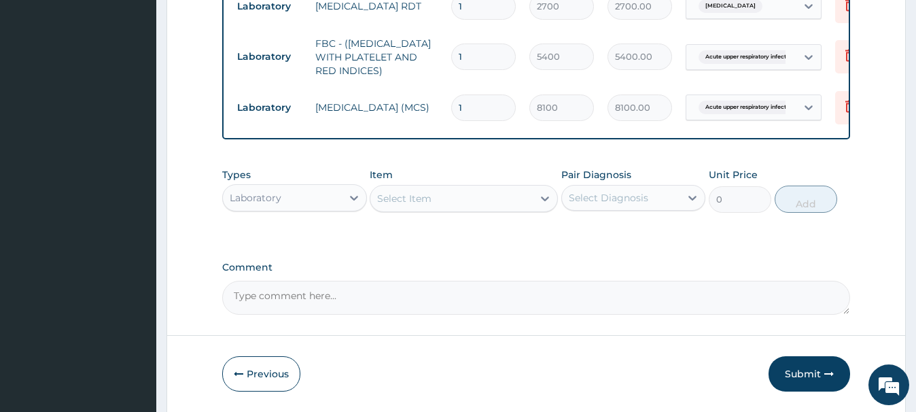
scroll to position [652, 0]
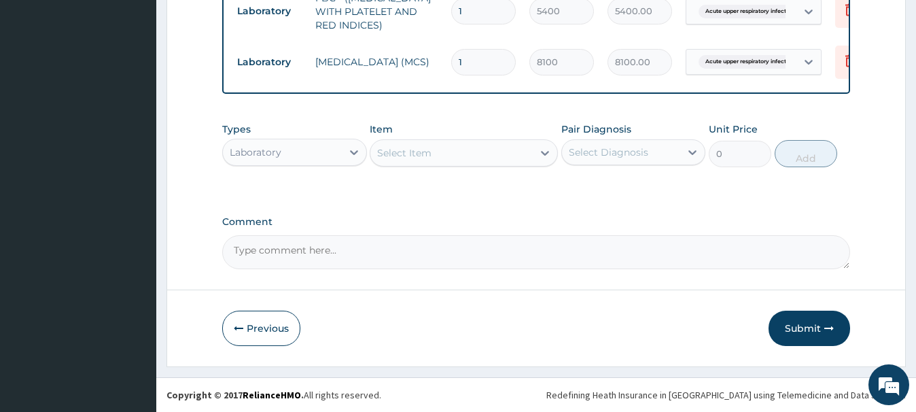
click at [279, 154] on div "Laboratory" at bounding box center [256, 152] width 52 height 14
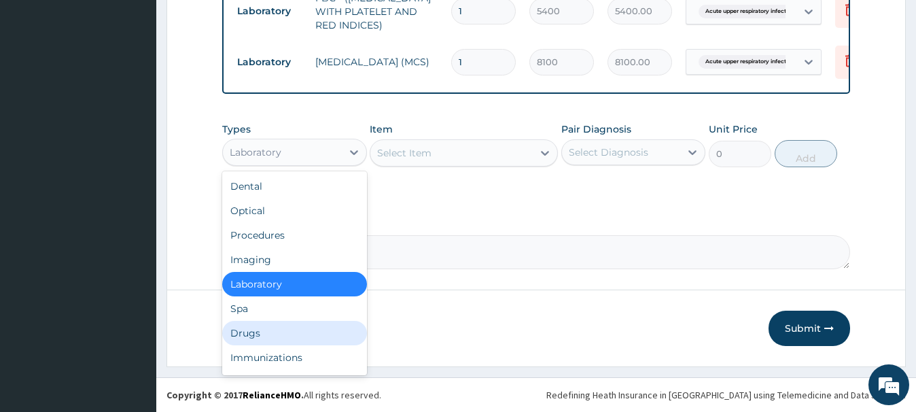
click at [241, 339] on div "Drugs" at bounding box center [294, 333] width 144 height 24
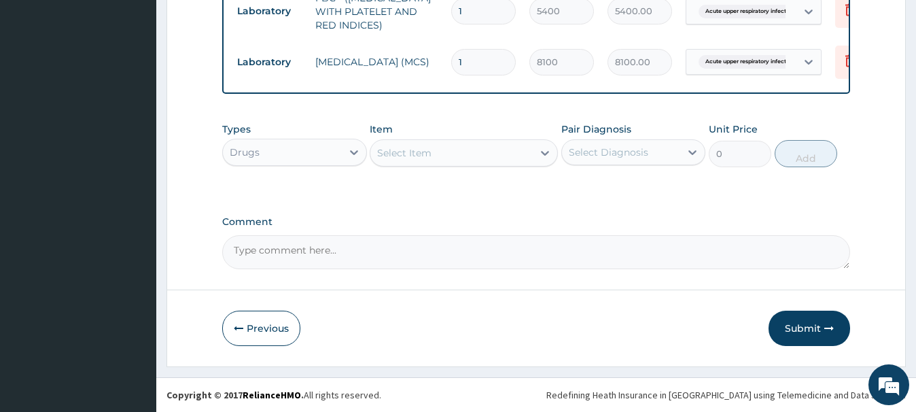
click at [404, 150] on div "Select Item" at bounding box center [404, 153] width 54 height 14
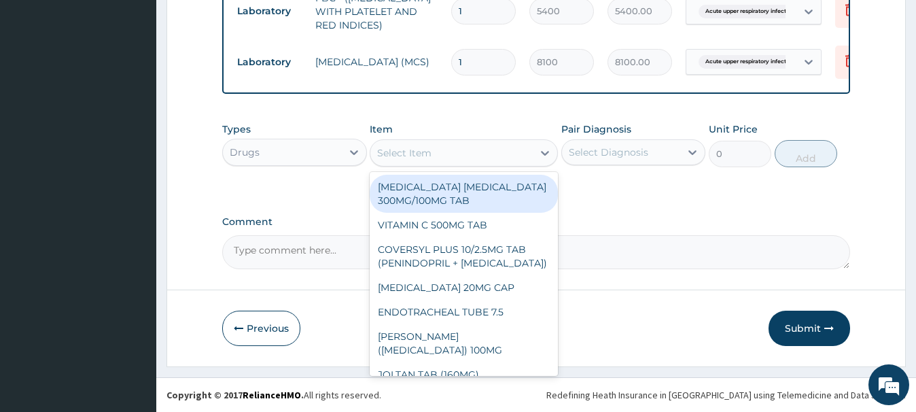
paste input "VITAMIN C 100MG TAB"
type input "VITAMIN C 100MG TAB"
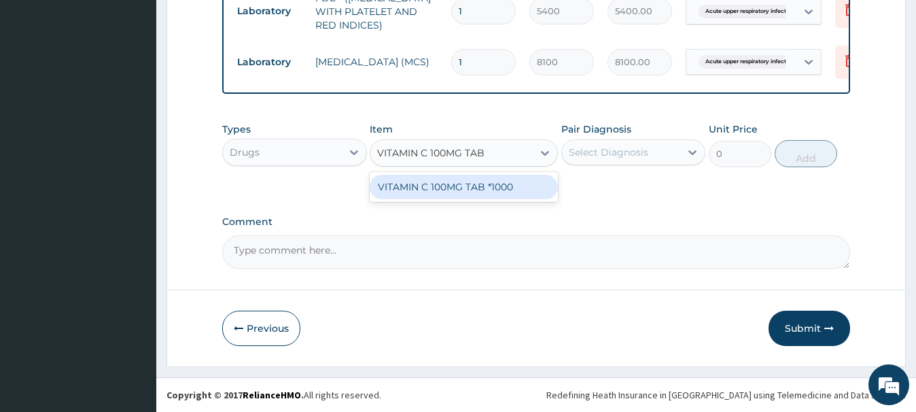
click at [460, 183] on div "VITAMIN C 100MG TAB *1000" at bounding box center [464, 187] width 188 height 24
type input "5.820000171661377"
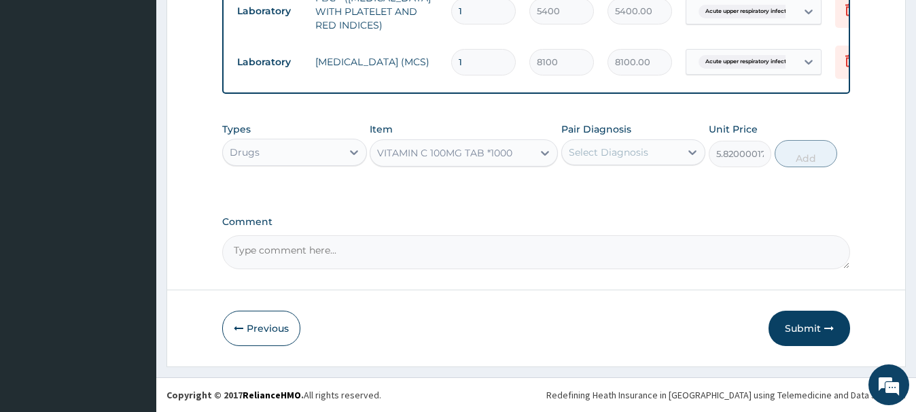
click at [591, 152] on div "Select Diagnosis" at bounding box center [609, 152] width 80 height 14
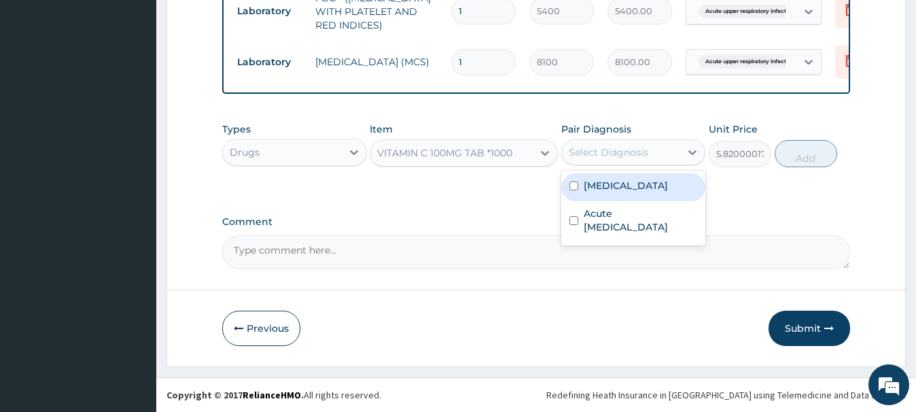
click at [609, 187] on label "[MEDICAL_DATA]" at bounding box center [626, 186] width 84 height 14
checkbox input "true"
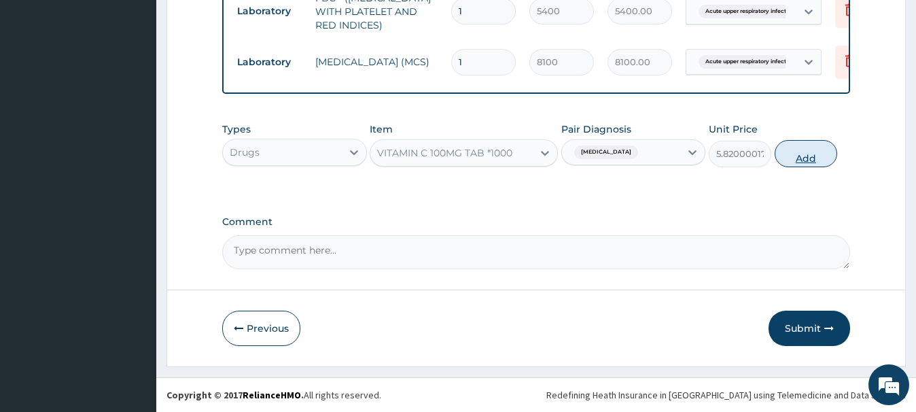
drag, startPoint x: 790, startPoint y: 154, endPoint x: 549, endPoint y: 165, distance: 240.9
click at [789, 154] on button "Add" at bounding box center [806, 153] width 63 height 27
type input "0"
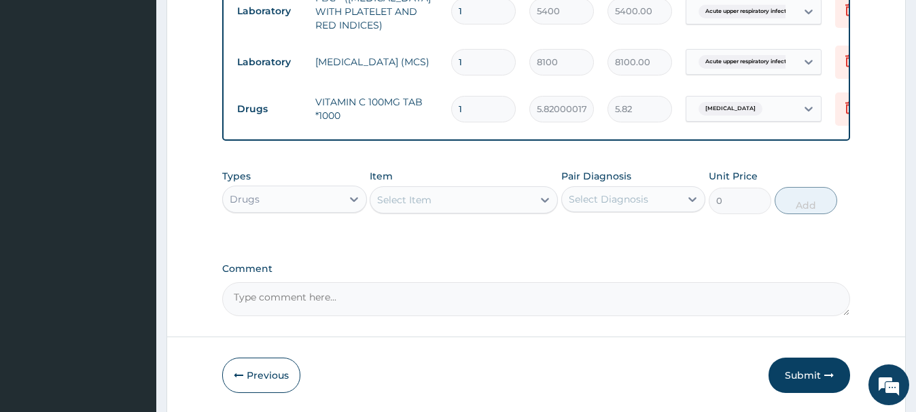
click at [451, 116] on input "1" at bounding box center [483, 109] width 65 height 27
type input "4"
type input "23.28"
type input "42"
type input "244.44"
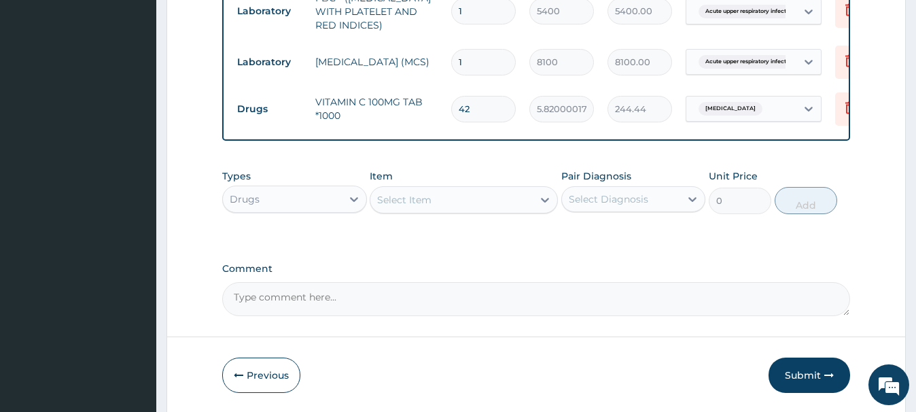
type input "42"
click at [430, 205] on div "Select Item" at bounding box center [404, 200] width 54 height 14
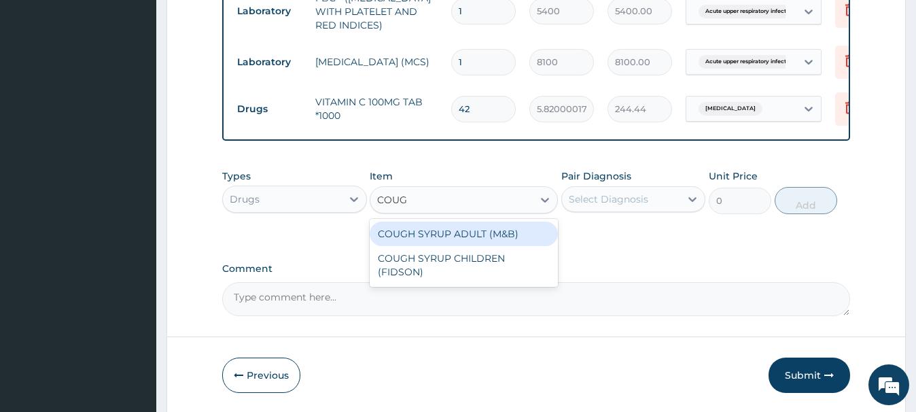
type input "COUGH"
click at [492, 231] on div "COUGH SYRUP ADULT (M&B)" at bounding box center [464, 234] width 188 height 24
type input "1312.5"
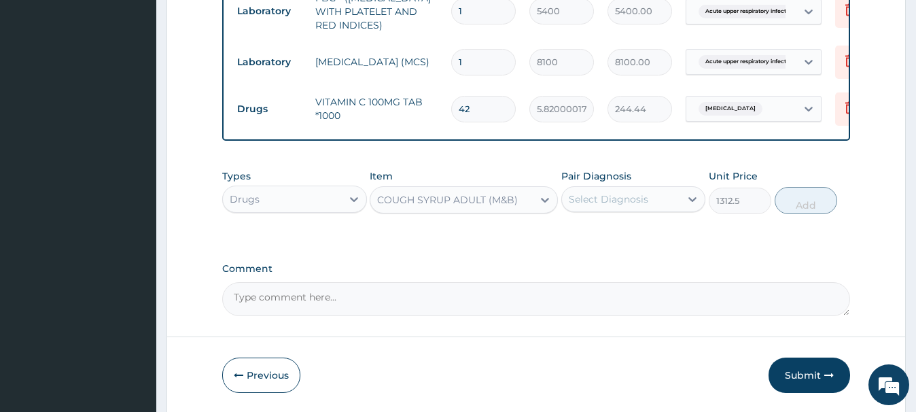
click at [610, 197] on div "Select Diagnosis" at bounding box center [609, 199] width 80 height 14
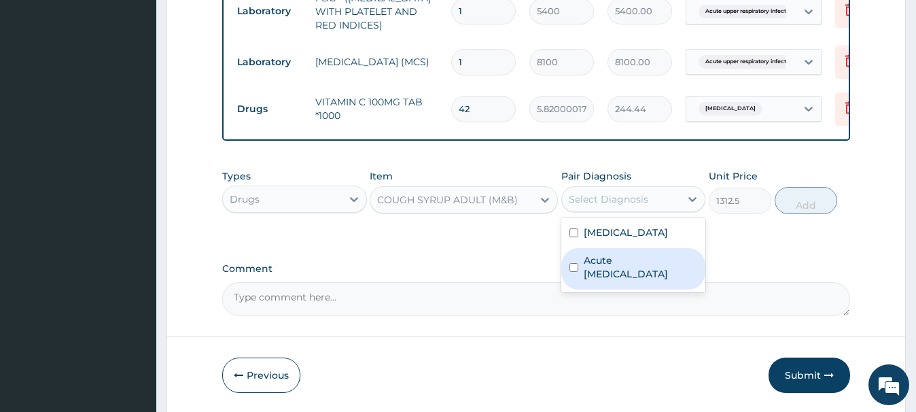
click at [615, 262] on label "Acute [MEDICAL_DATA]" at bounding box center [641, 267] width 114 height 27
checkbox input "true"
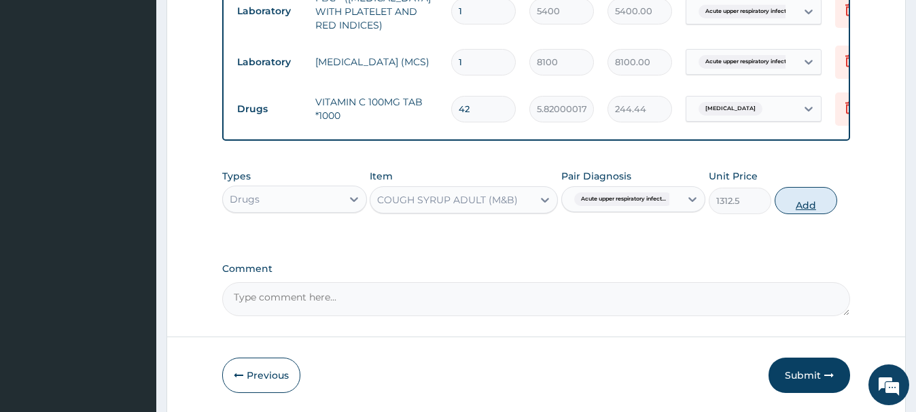
click at [805, 203] on button "Add" at bounding box center [806, 200] width 63 height 27
type input "0"
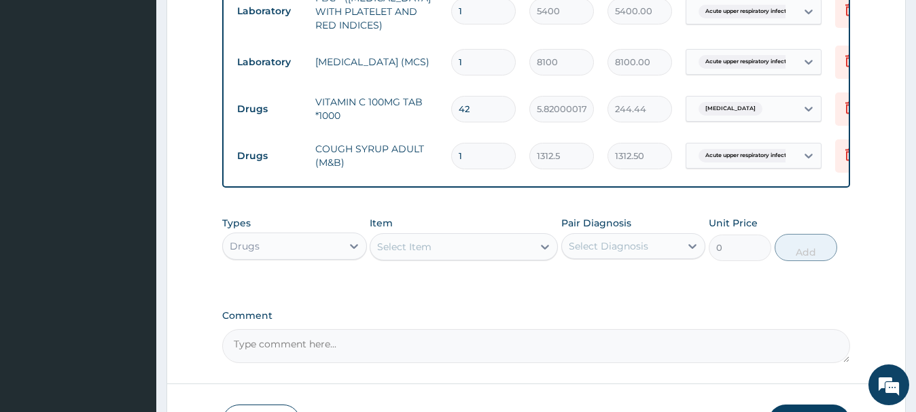
click at [389, 239] on div "Select Item" at bounding box center [452, 247] width 162 height 22
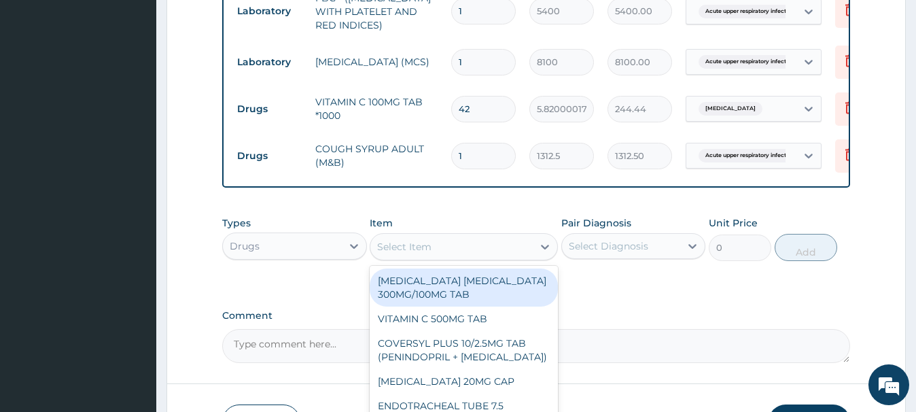
paste input "LEVOCETRIZINE HCL 5MG T"
type input "LEVOCETRIZINE HCL 5MG T"
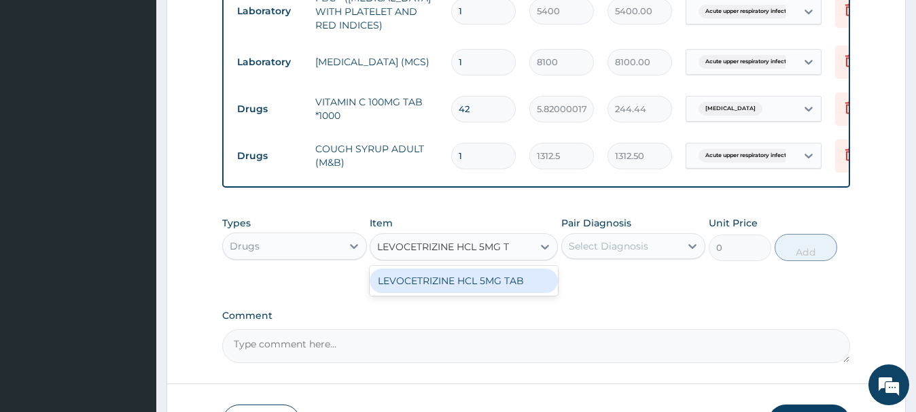
click at [460, 283] on div "LEVOCETRIZINE HCL 5MG TAB" at bounding box center [464, 281] width 188 height 24
type input "81.65499877929688"
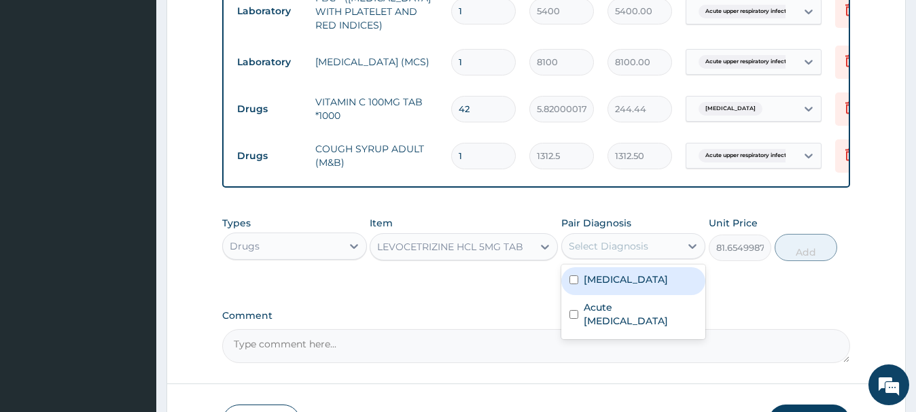
click at [589, 240] on div "Select Diagnosis" at bounding box center [609, 246] width 80 height 14
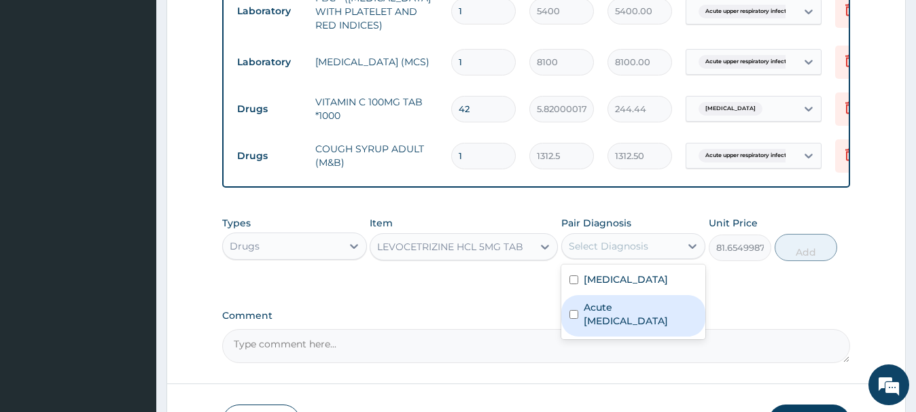
click at [632, 324] on label "Acute [MEDICAL_DATA]" at bounding box center [641, 313] width 114 height 27
checkbox input "true"
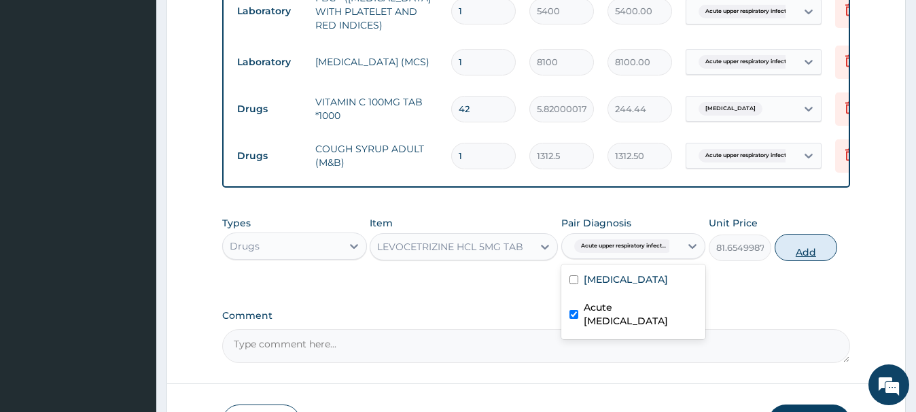
click at [791, 254] on button "Add" at bounding box center [806, 247] width 63 height 27
type input "0"
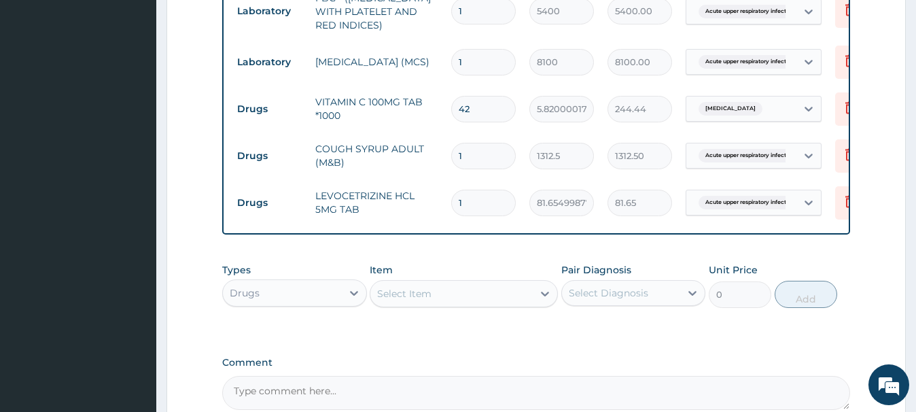
click at [485, 210] on input "1" at bounding box center [483, 203] width 65 height 27
type input "14"
type input "1143.17"
type input "14"
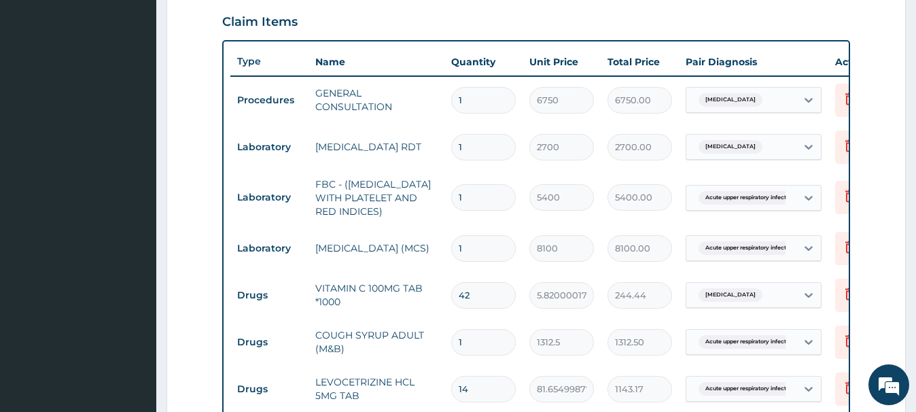
scroll to position [513, 0]
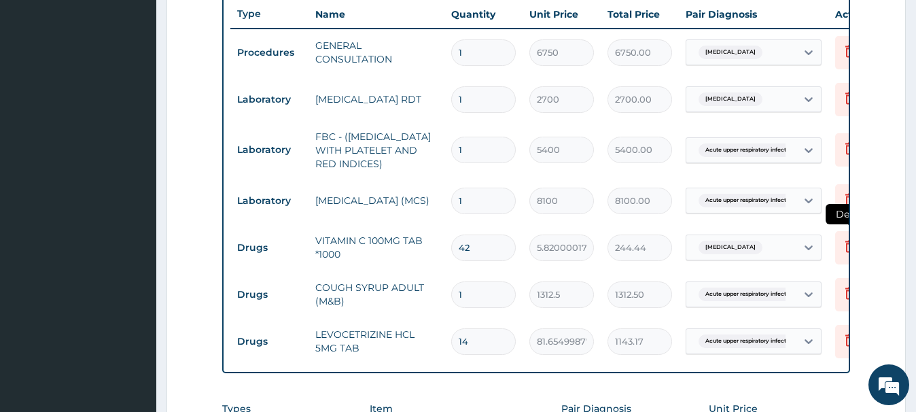
click at [846, 245] on icon at bounding box center [851, 246] width 10 height 12
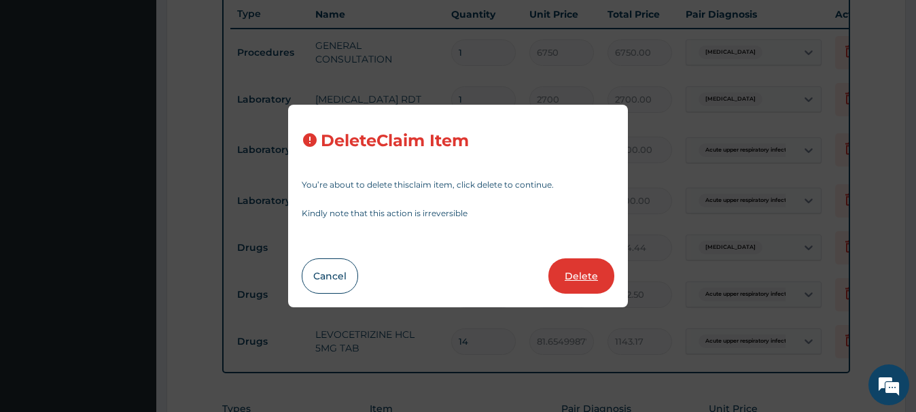
click at [597, 280] on button "Delete" at bounding box center [582, 275] width 66 height 35
type input "1"
type input "1312.5"
type input "1312.50"
type input "14"
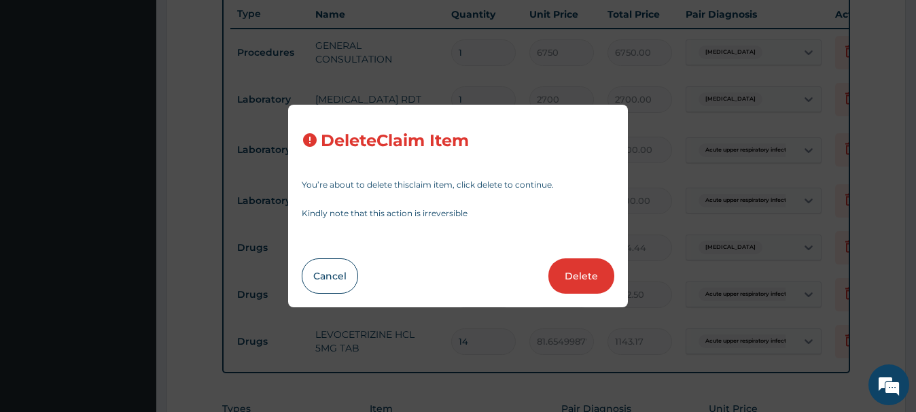
type input "81.65499877929688"
type input "1143.17"
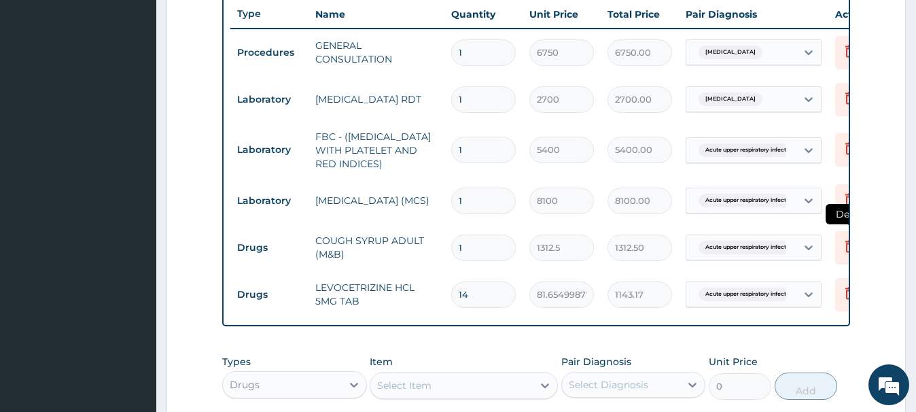
click at [846, 245] on icon at bounding box center [851, 246] width 10 height 12
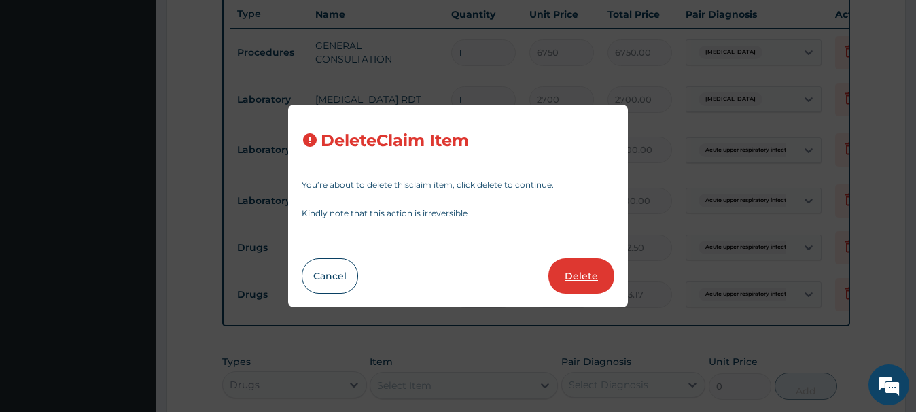
click at [576, 275] on button "Delete" at bounding box center [582, 275] width 66 height 35
type input "14"
type input "81.65499877929688"
type input "1143.17"
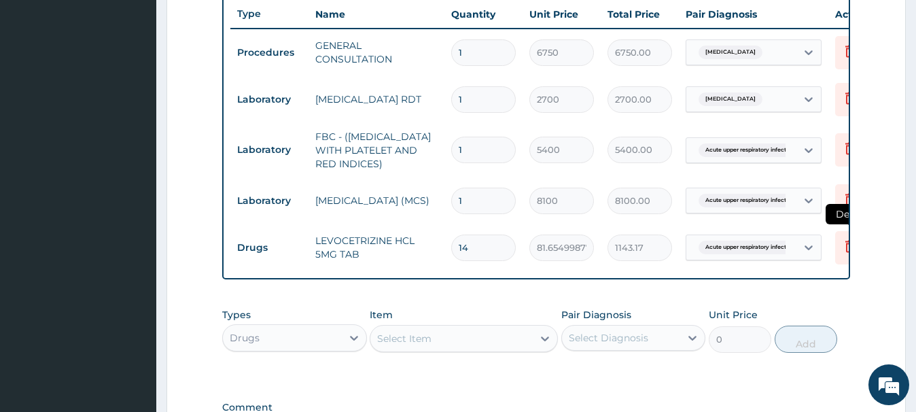
click at [844, 245] on icon at bounding box center [850, 246] width 16 height 16
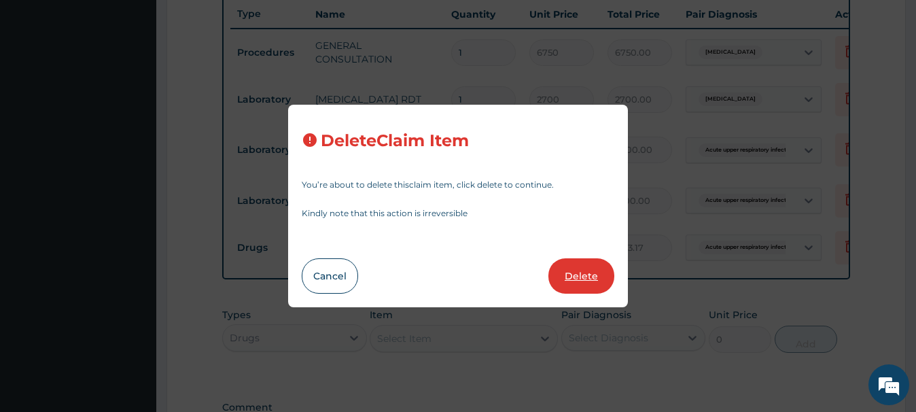
click at [589, 277] on button "Delete" at bounding box center [582, 275] width 66 height 35
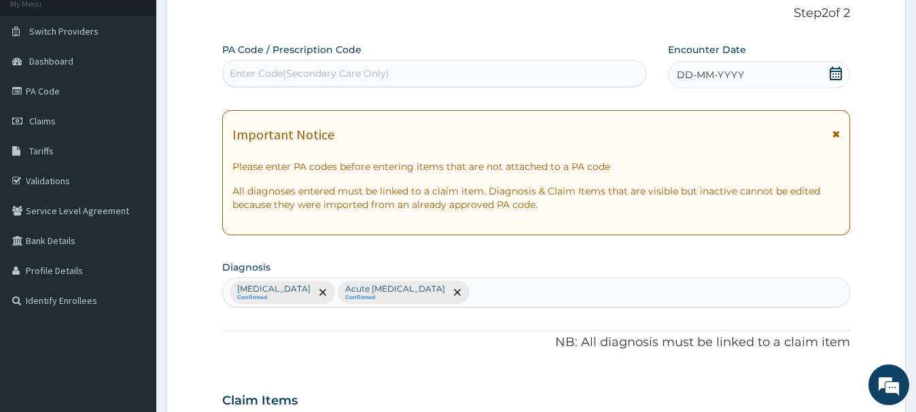
scroll to position [28, 0]
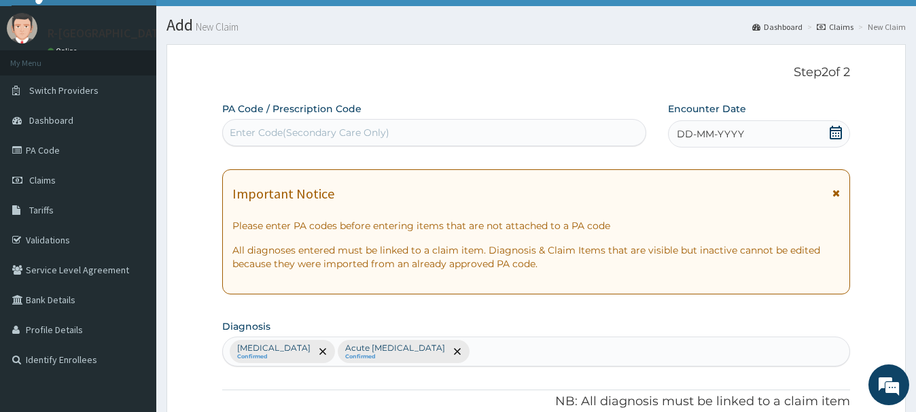
click at [250, 133] on div "Enter Code(Secondary Care Only)" at bounding box center [310, 133] width 160 height 14
paste input "PA/9A2704"
type input "PA/9A2704"
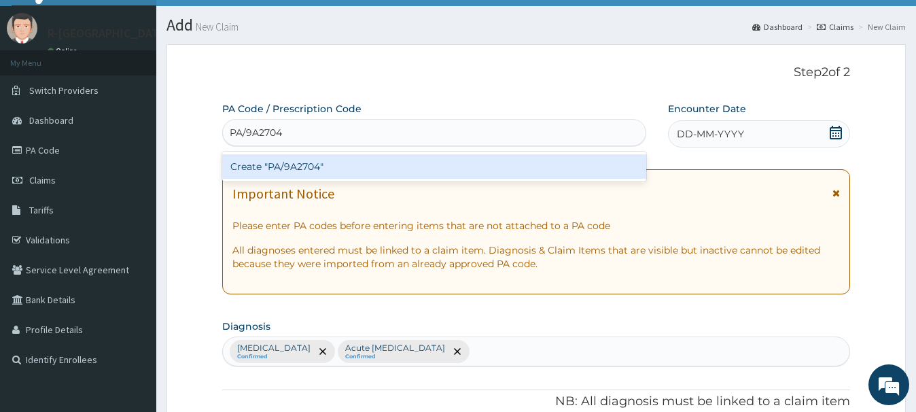
click at [308, 165] on div "Create "PA/9A2704"" at bounding box center [434, 166] width 424 height 24
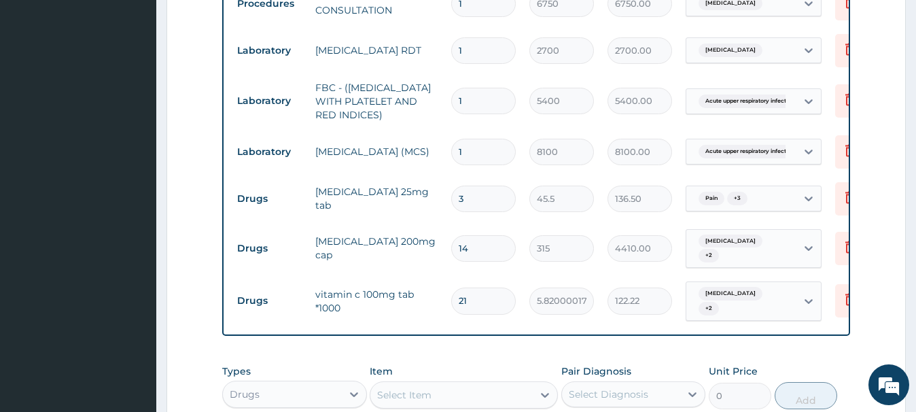
scroll to position [579, 0]
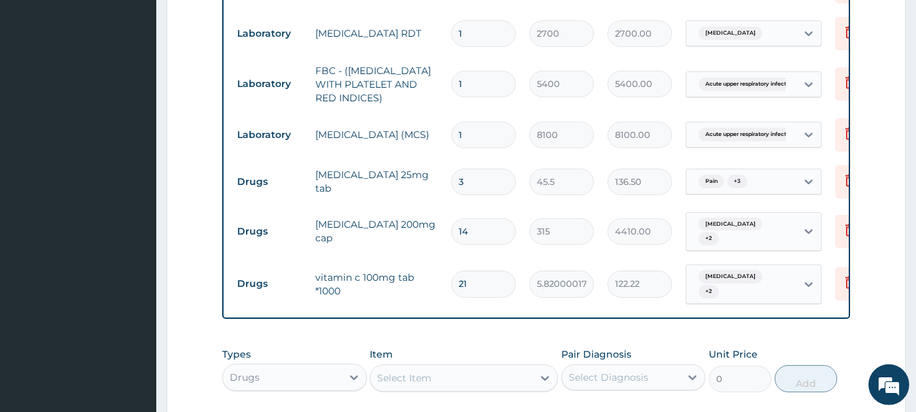
click at [391, 371] on div "Select Item" at bounding box center [404, 378] width 54 height 14
paste input "LEVOCETRIZINE HCL 5MG TAB"
type input "LEVOCETRIZINE HCL 5MG TAB"
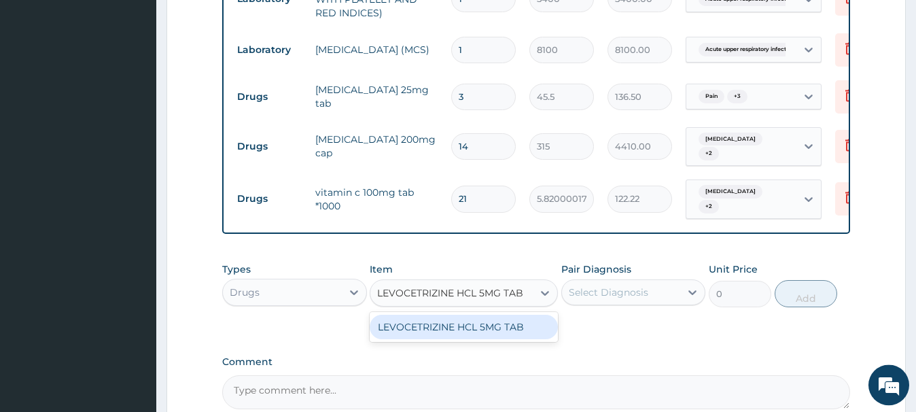
scroll to position [718, 0]
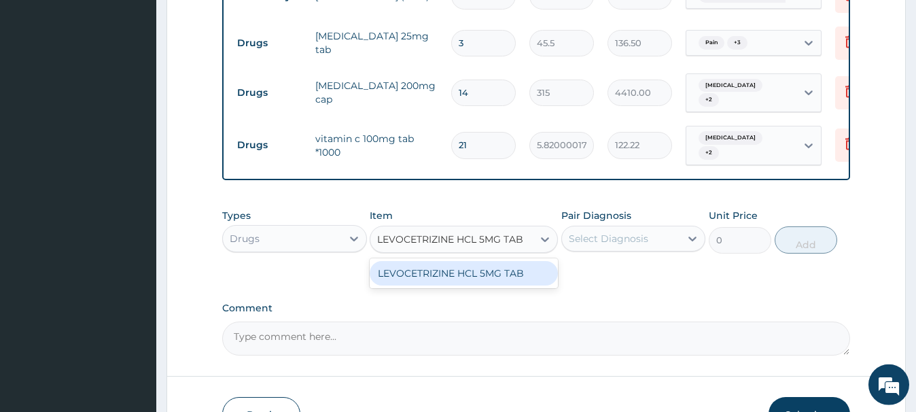
click at [476, 262] on div "LEVOCETRIZINE HCL 5MG TAB" at bounding box center [464, 273] width 188 height 24
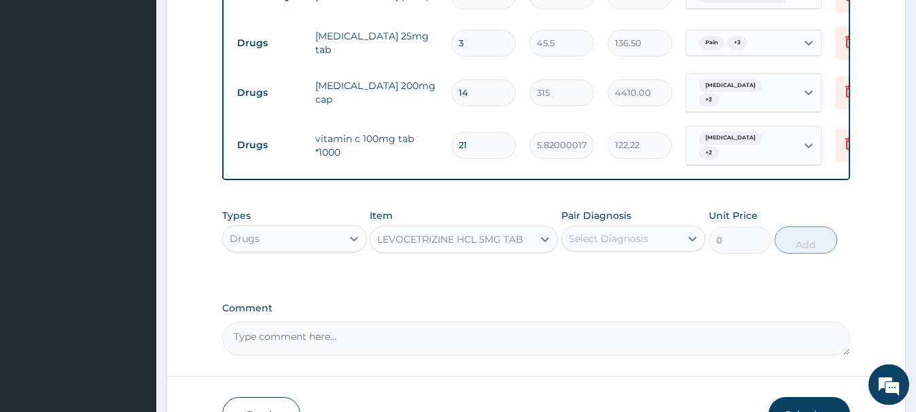
type input "81.65499877929688"
click at [575, 232] on div "Select Diagnosis" at bounding box center [609, 239] width 80 height 14
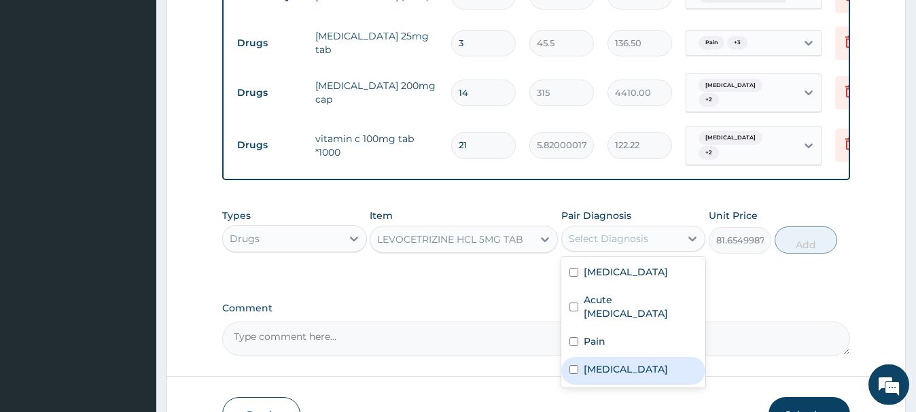
click at [615, 362] on label "Common cold" at bounding box center [626, 369] width 84 height 14
checkbox input "true"
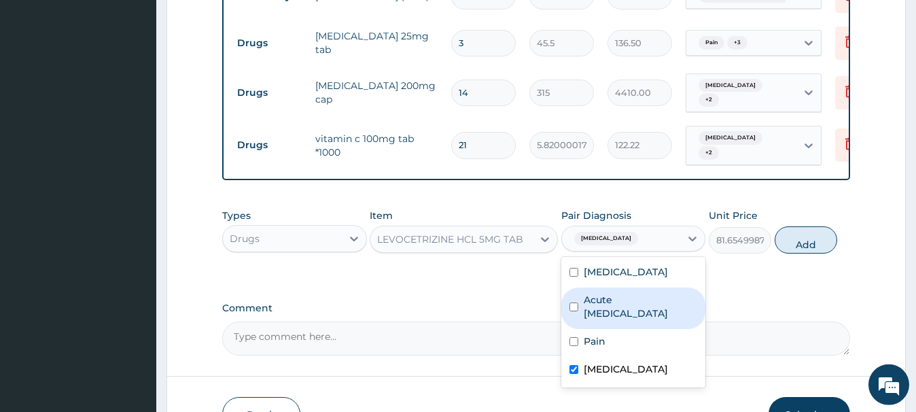
click at [637, 298] on label "Acute upper respiratory infection" at bounding box center [641, 306] width 114 height 27
checkbox input "true"
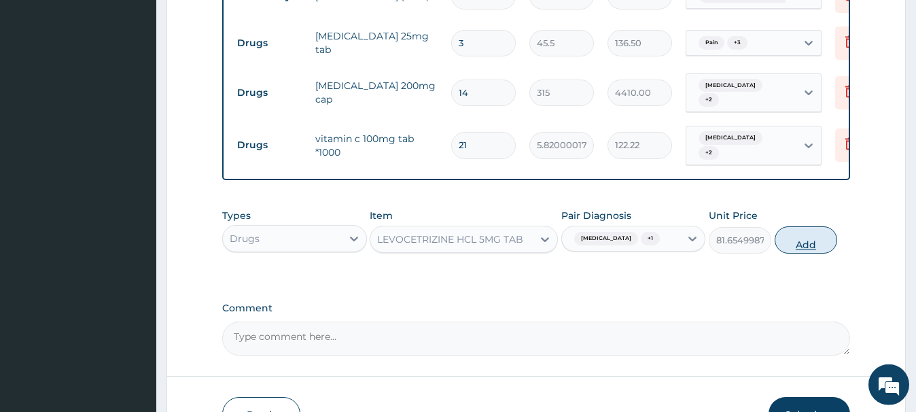
click at [801, 226] on button "Add" at bounding box center [806, 239] width 63 height 27
type input "0"
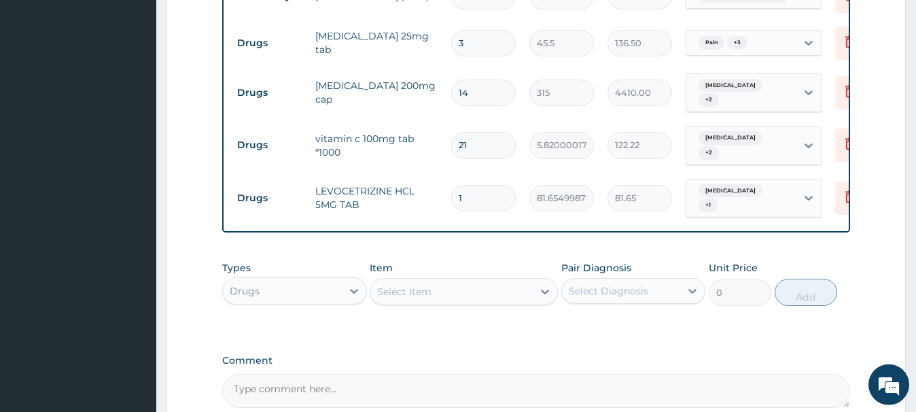
type input "14"
type input "1143.17"
type input "14"
click at [399, 285] on div "Select Item" at bounding box center [404, 292] width 54 height 14
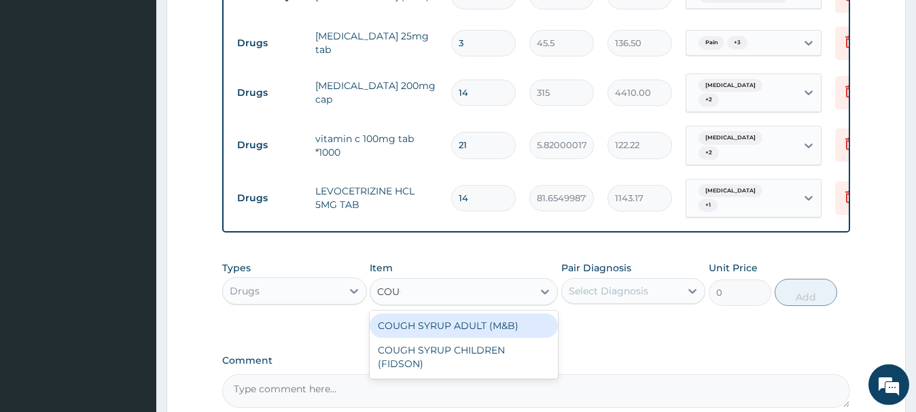
type input "COUGH"
click at [500, 313] on div "COUGH SYRUP ADULT (M&B)" at bounding box center [464, 325] width 188 height 24
type input "1312.5"
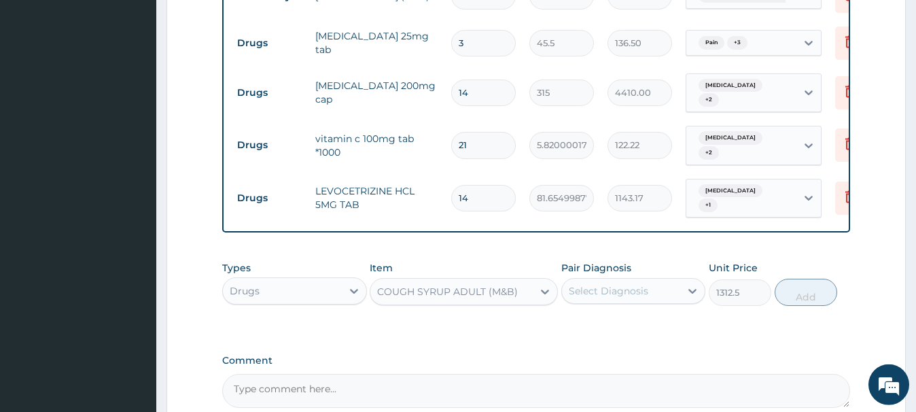
click at [634, 284] on div "Select Diagnosis" at bounding box center [609, 291] width 80 height 14
checkbox input "true"
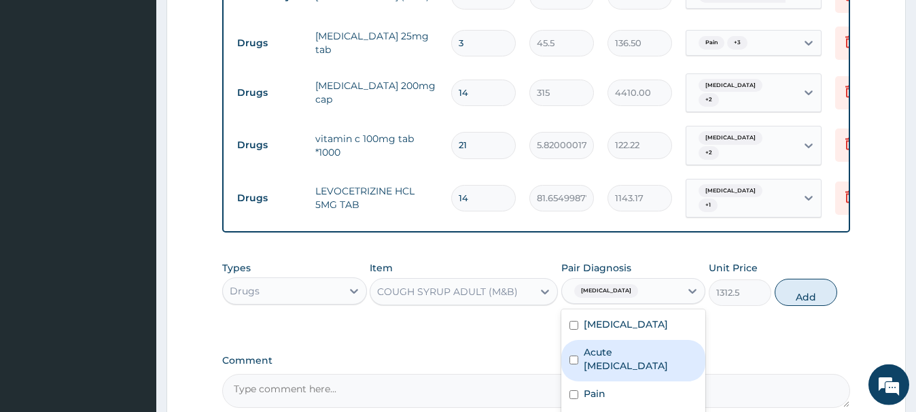
click at [613, 354] on label "Acute upper respiratory infection" at bounding box center [641, 358] width 114 height 27
checkbox input "true"
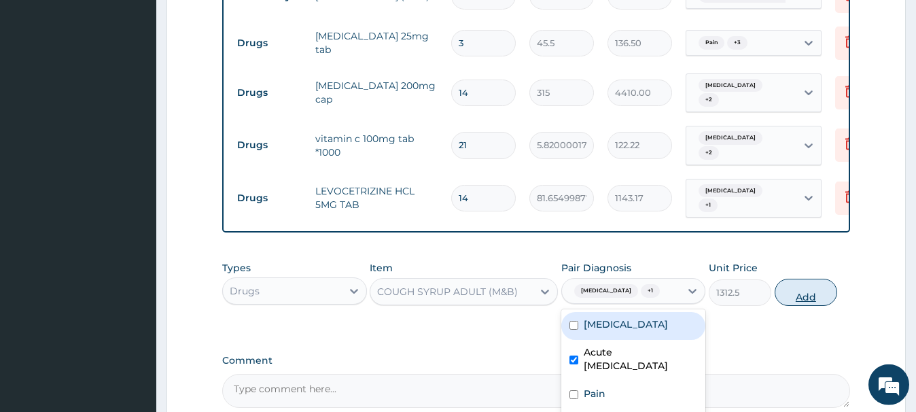
click at [785, 279] on button "Add" at bounding box center [806, 292] width 63 height 27
type input "0"
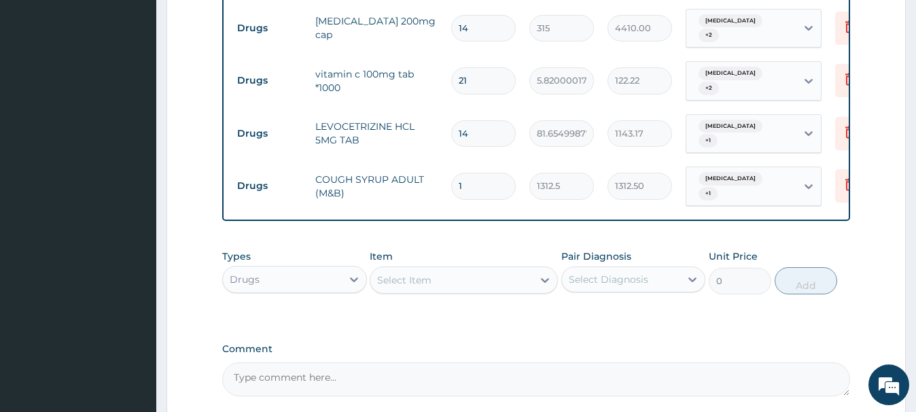
scroll to position [787, 0]
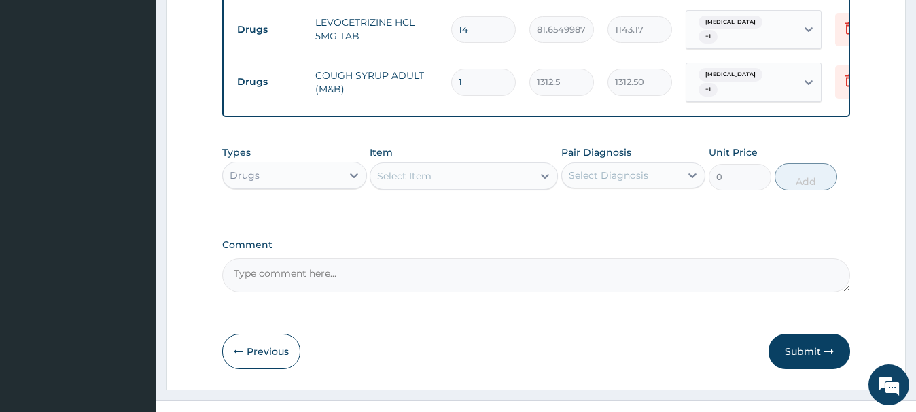
click at [812, 334] on button "Submit" at bounding box center [810, 351] width 82 height 35
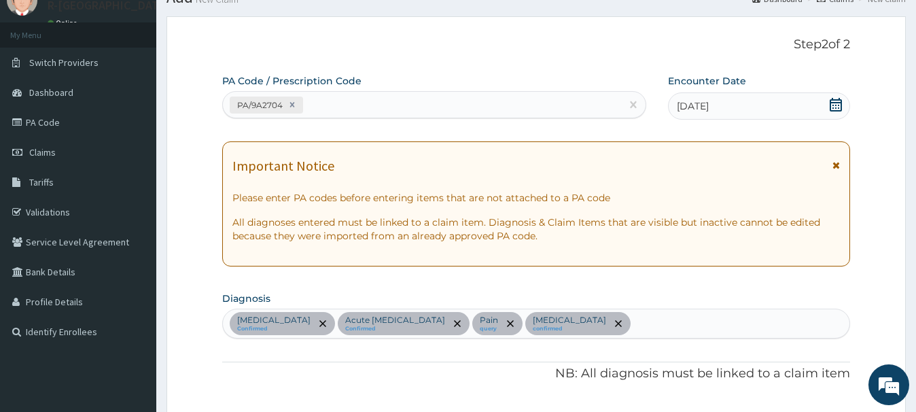
click at [319, 103] on div "PA/9A2704" at bounding box center [422, 105] width 398 height 22
type input "H"
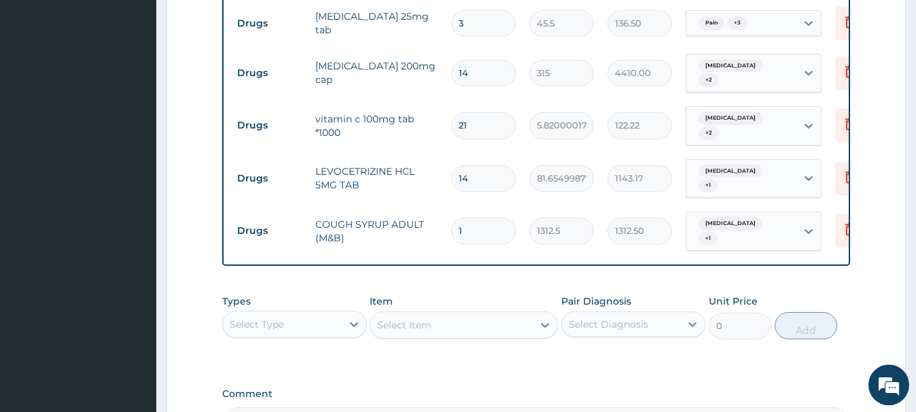
scroll to position [819, 0]
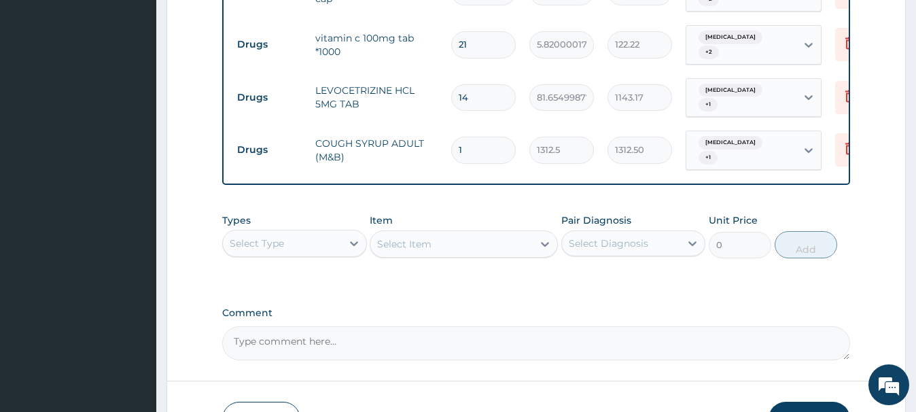
click at [810, 402] on button "Submit" at bounding box center [810, 419] width 82 height 35
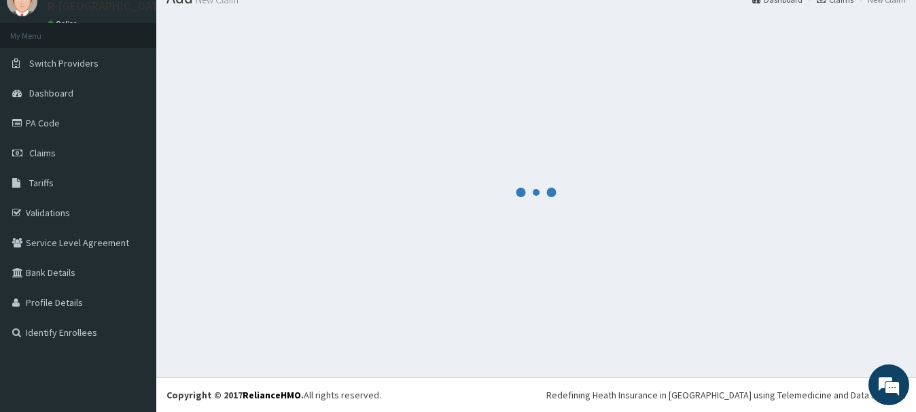
scroll to position [56, 0]
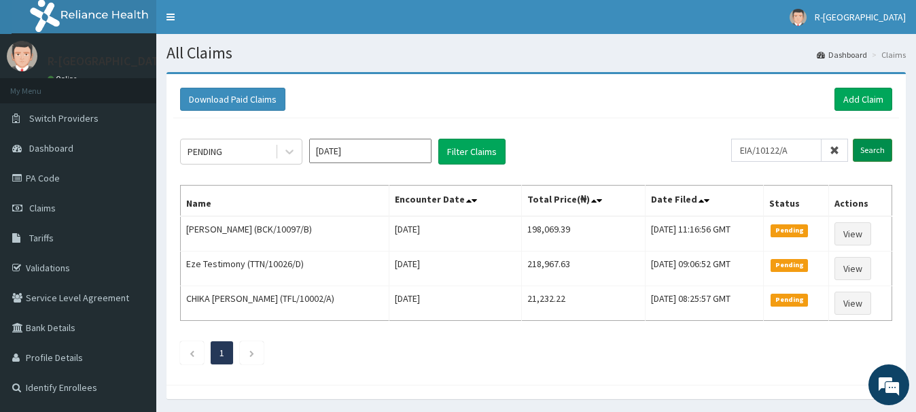
type input "EIA/10122/A"
click at [874, 150] on input "Search" at bounding box center [872, 150] width 39 height 23
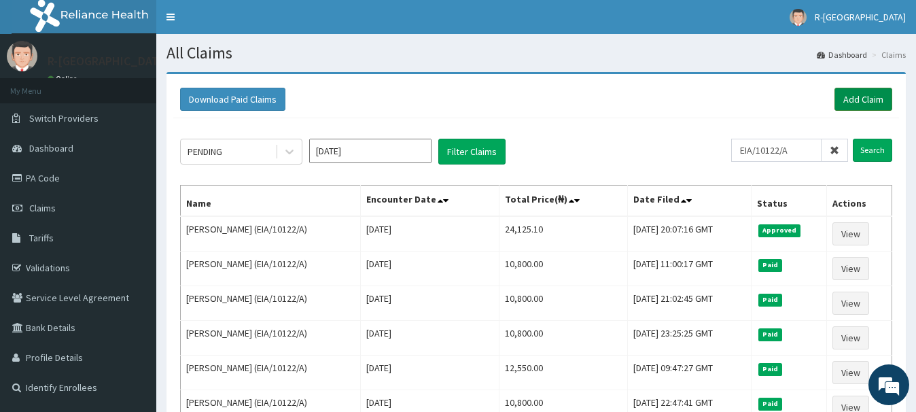
click at [856, 101] on link "Add Claim" at bounding box center [864, 99] width 58 height 23
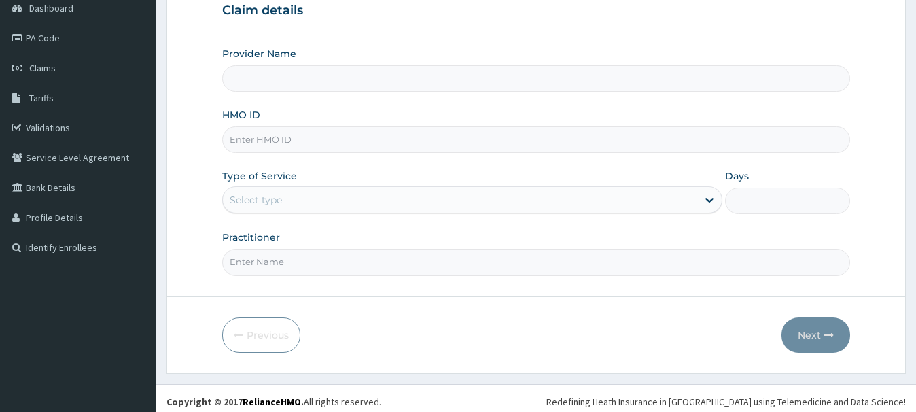
click at [241, 143] on input "HMO ID" at bounding box center [535, 139] width 627 height 27
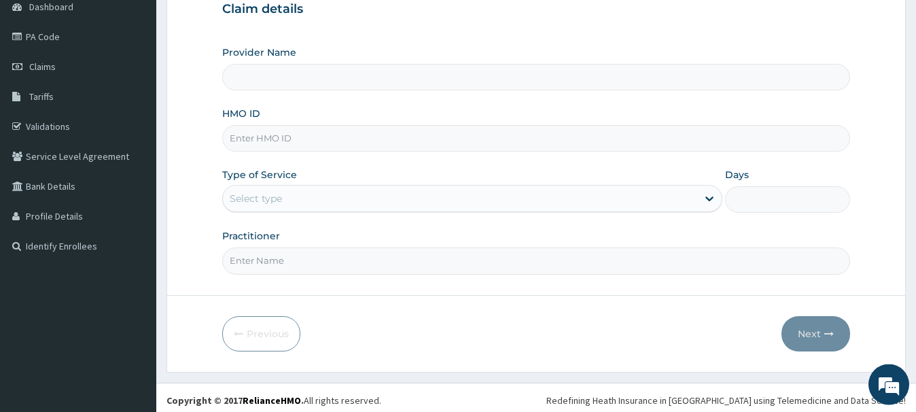
type input "R-Jolad Hospital Nigeria Limited(kupa)"
paste input "NCR/10015/A"
type input "NCR/10015/A"
click at [252, 197] on div "Select type" at bounding box center [256, 199] width 52 height 14
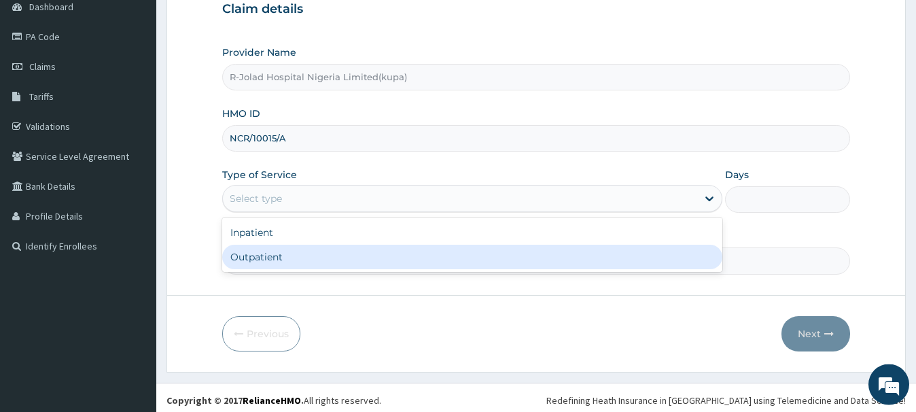
click at [243, 257] on div "Outpatient" at bounding box center [472, 257] width 500 height 24
type input "1"
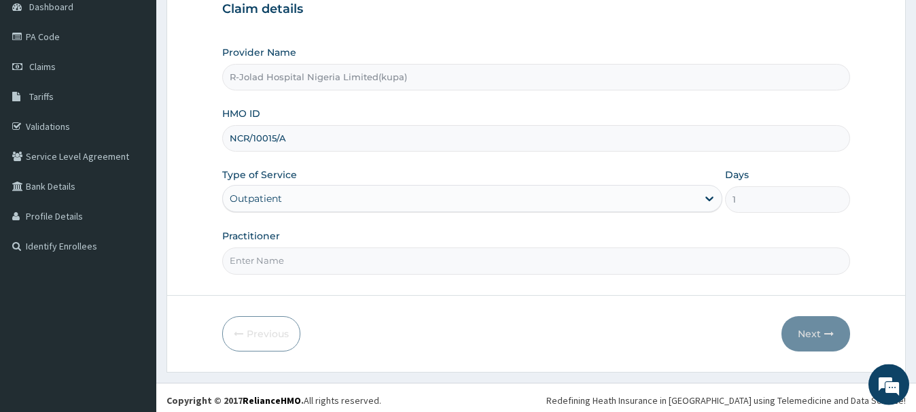
click at [256, 273] on input "Practitioner" at bounding box center [535, 260] width 627 height 27
paste input "Hayyatudeen Sani"
type input "Hayyatudeen Sani"
click at [806, 339] on button "Next" at bounding box center [816, 333] width 69 height 35
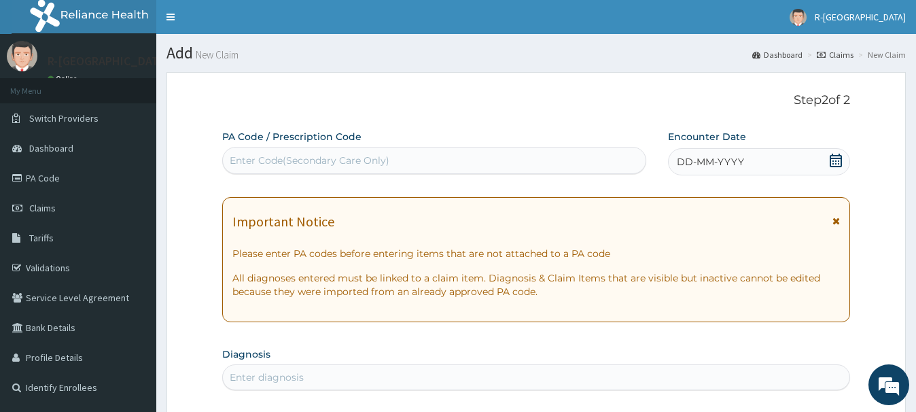
click at [835, 160] on icon at bounding box center [836, 161] width 12 height 14
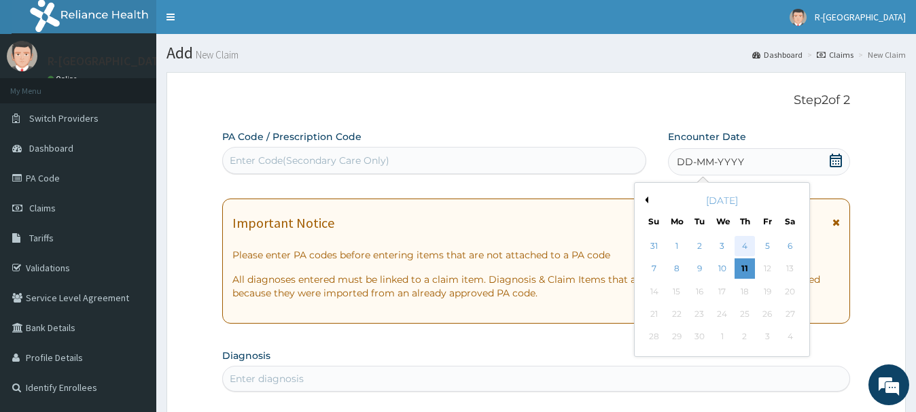
click at [749, 246] on div "4" at bounding box center [745, 246] width 20 height 20
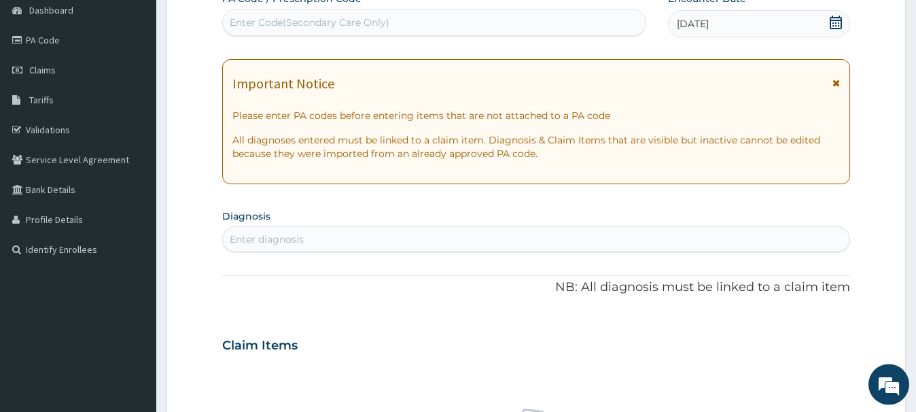
scroll to position [139, 0]
click at [257, 245] on div "Enter diagnosis" at bounding box center [536, 239] width 626 height 22
click at [255, 244] on div "Enter diagnosis" at bounding box center [267, 239] width 74 height 14
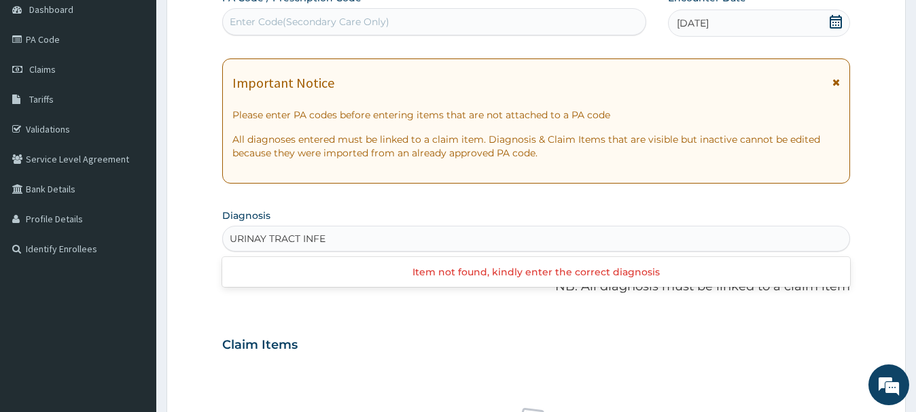
click at [262, 239] on input "URINAY TRACT INFE" at bounding box center [279, 239] width 98 height 14
type input "URINARY TRACT INFE"
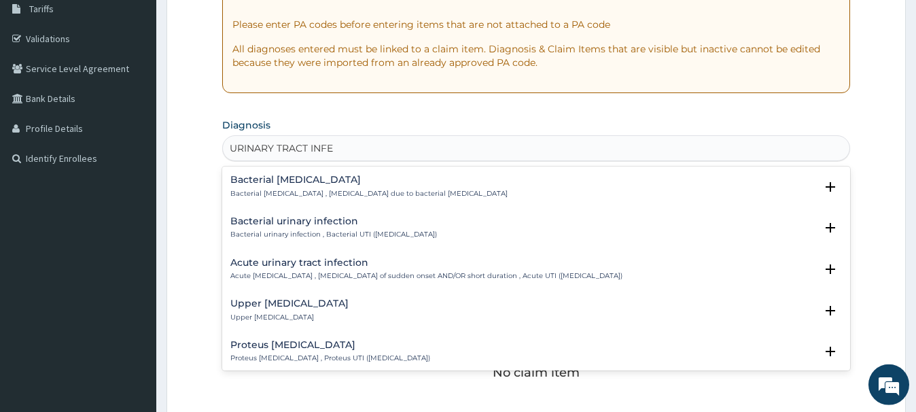
scroll to position [277, 0]
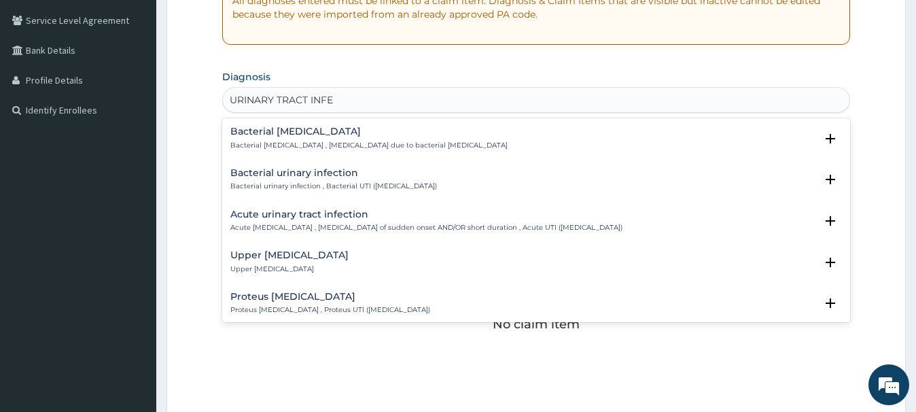
click at [261, 252] on h4 "Upper urinary tract infection" at bounding box center [289, 255] width 118 height 10
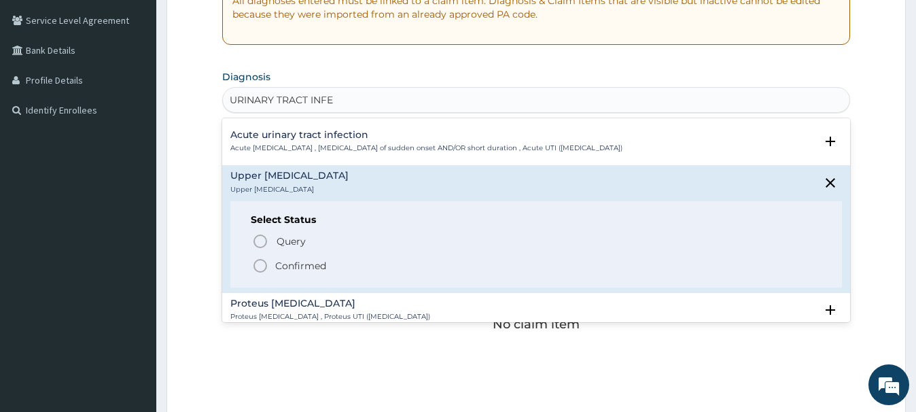
scroll to position [147, 0]
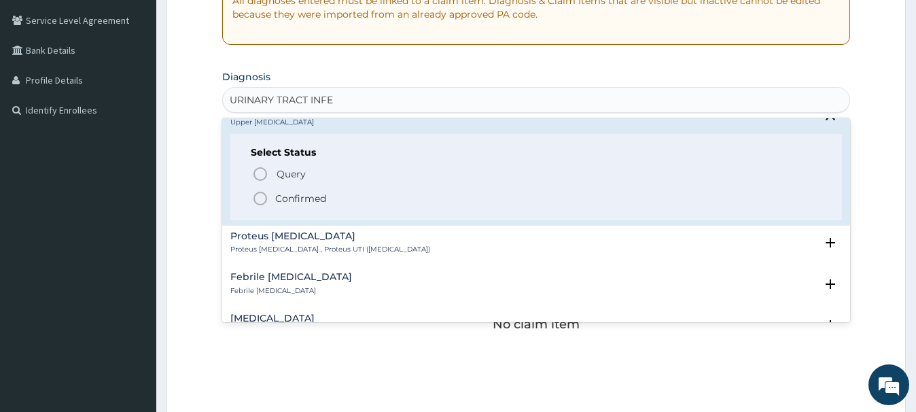
click at [258, 196] on icon "status option filled" at bounding box center [260, 198] width 16 height 16
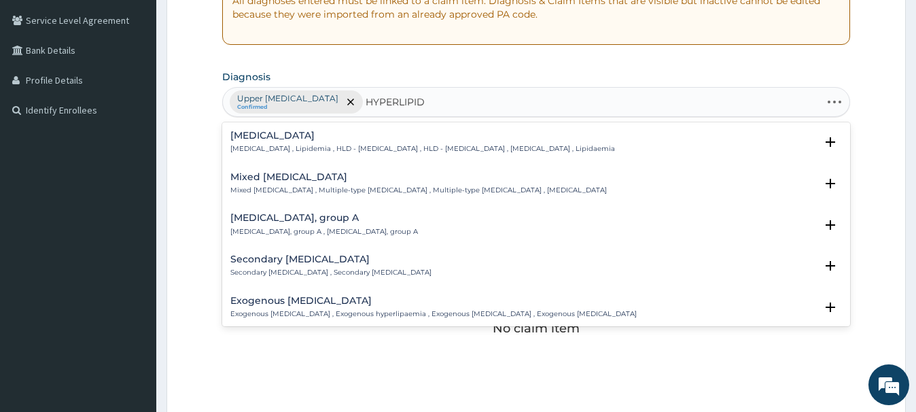
type input "HYPERLIPIDA"
click at [259, 132] on h4 "Hyperlipidemia" at bounding box center [422, 136] width 385 height 10
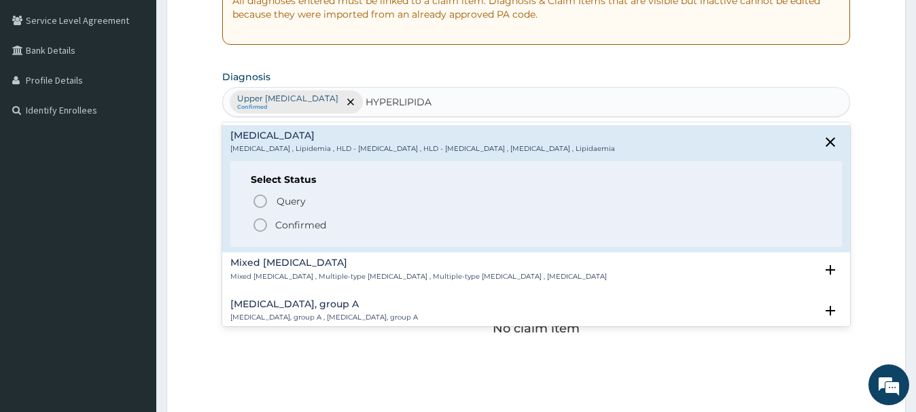
click at [262, 221] on icon "status option filled" at bounding box center [260, 225] width 16 height 16
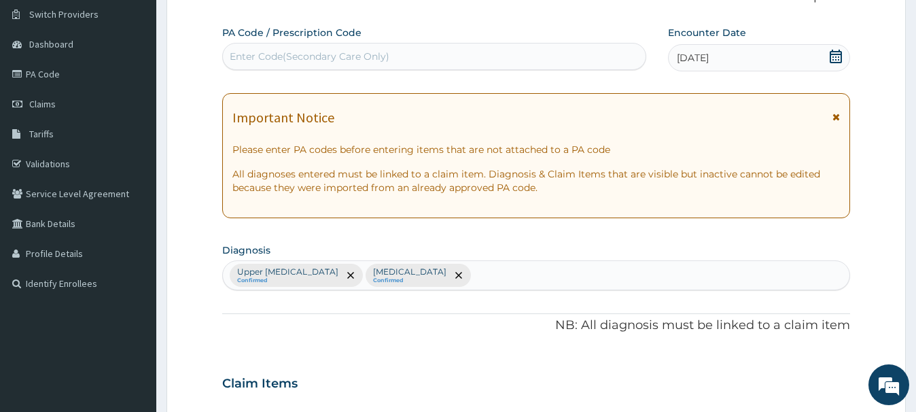
scroll to position [83, 0]
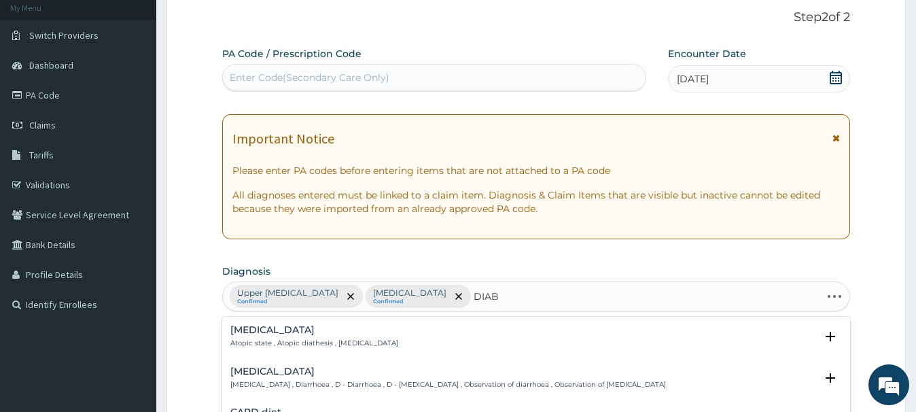
type input "DIABE"
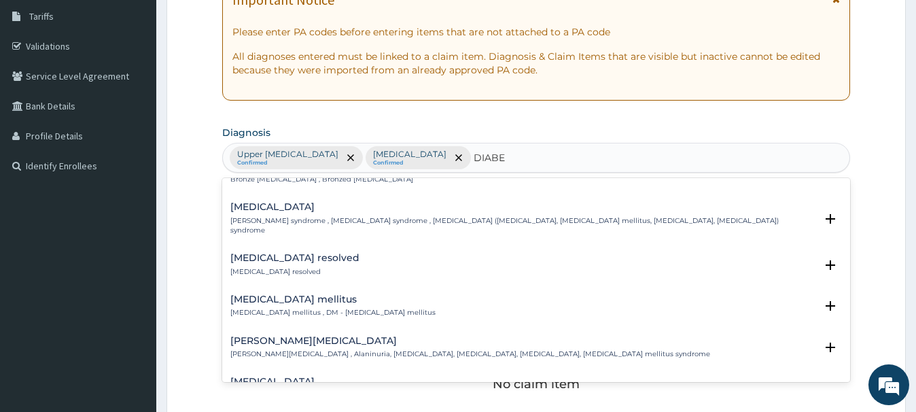
scroll to position [220, 0]
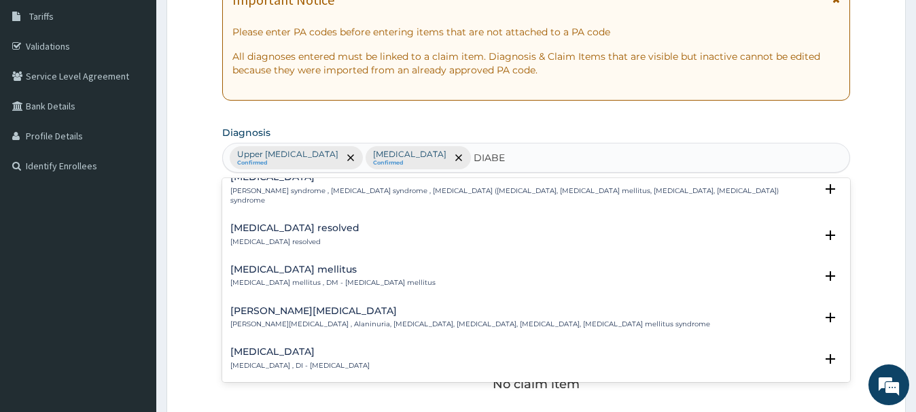
click at [270, 265] on h4 "Diabetes mellitus" at bounding box center [332, 269] width 205 height 10
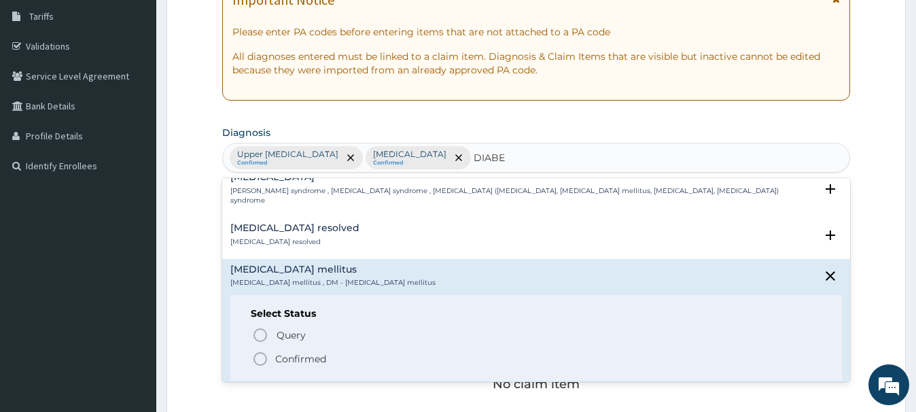
click at [260, 353] on icon "status option filled" at bounding box center [260, 359] width 16 height 16
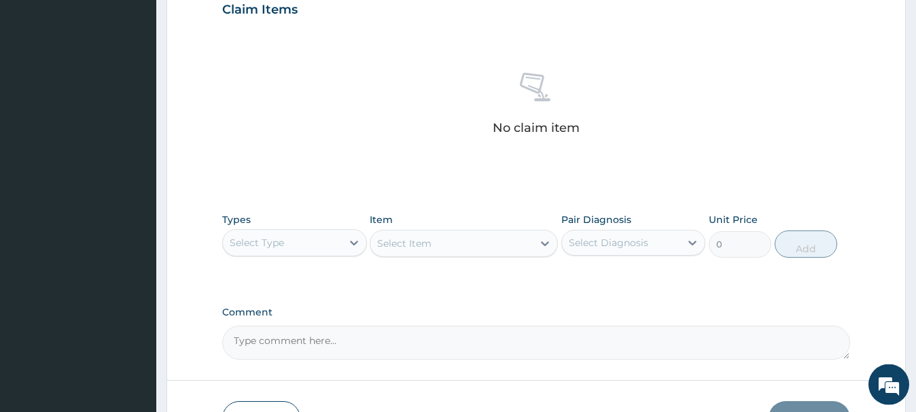
scroll to position [499, 0]
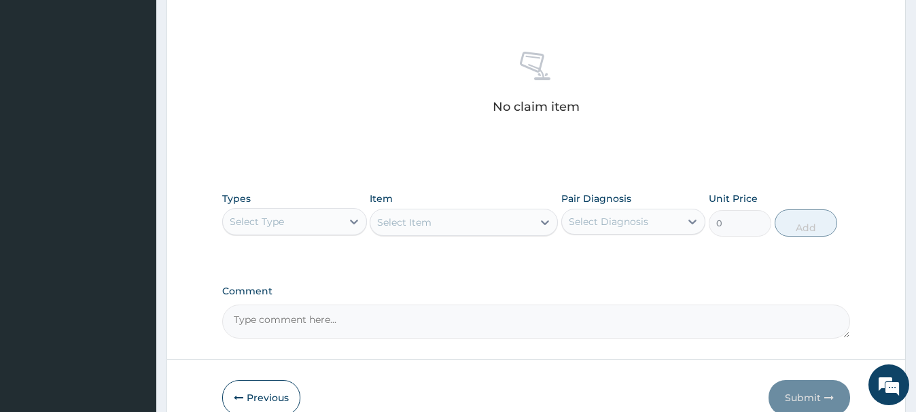
click at [261, 231] on div "Select Type" at bounding box center [282, 222] width 118 height 22
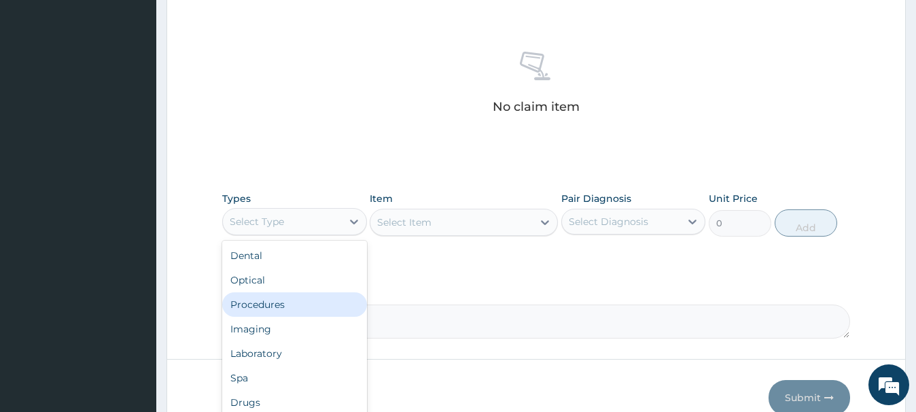
click at [271, 304] on div "Procedures" at bounding box center [294, 304] width 144 height 24
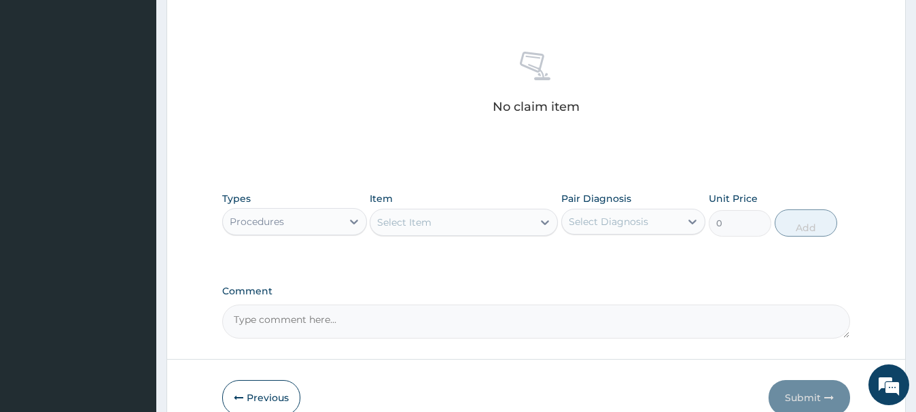
click at [411, 224] on div "Select Item" at bounding box center [404, 223] width 54 height 14
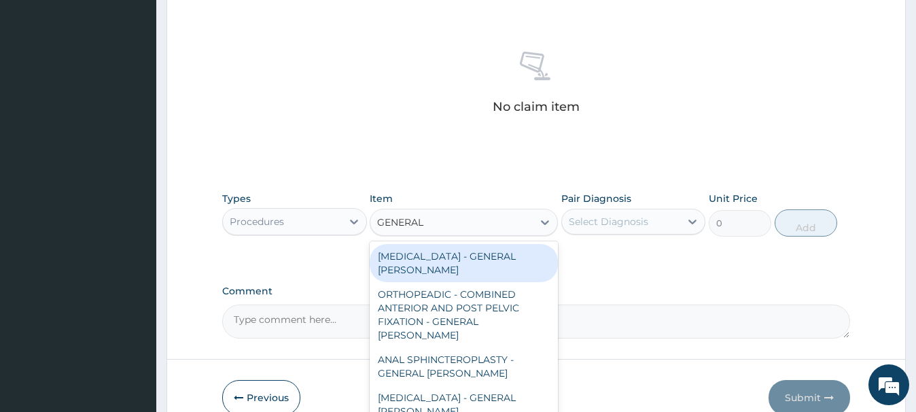
type input "GENERAL C"
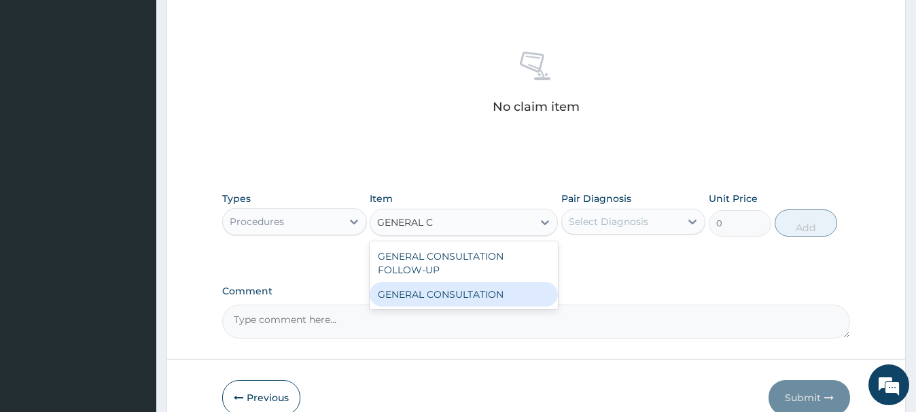
click at [498, 299] on div "GENERAL CONSULTATION" at bounding box center [464, 294] width 188 height 24
type input "6750"
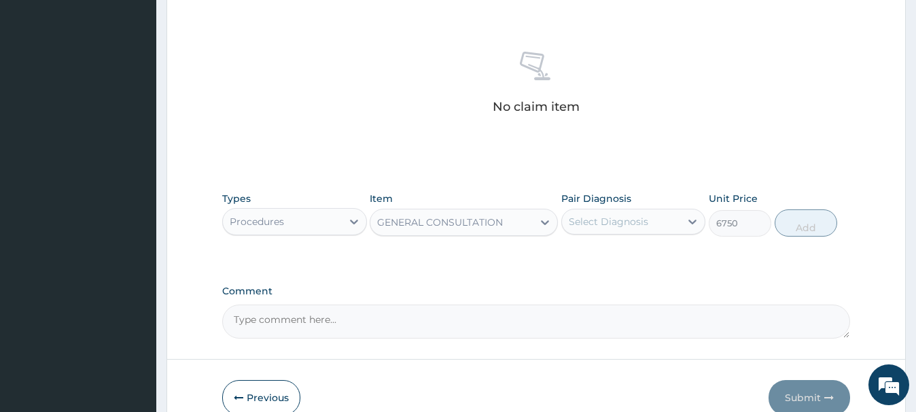
click at [606, 220] on div "Select Diagnosis" at bounding box center [609, 222] width 80 height 14
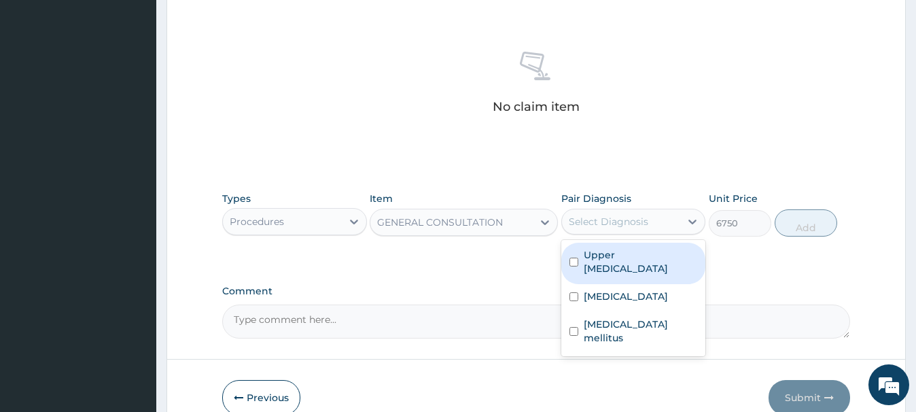
click at [621, 266] on label "Upper urinary tract infection" at bounding box center [641, 261] width 114 height 27
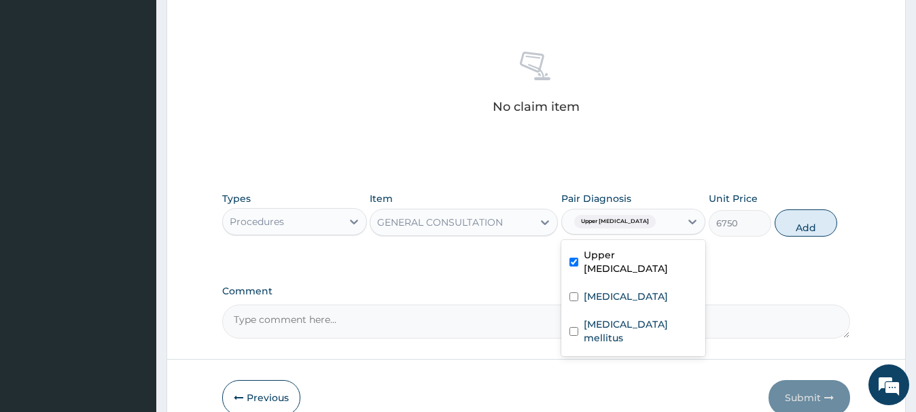
checkbox input "true"
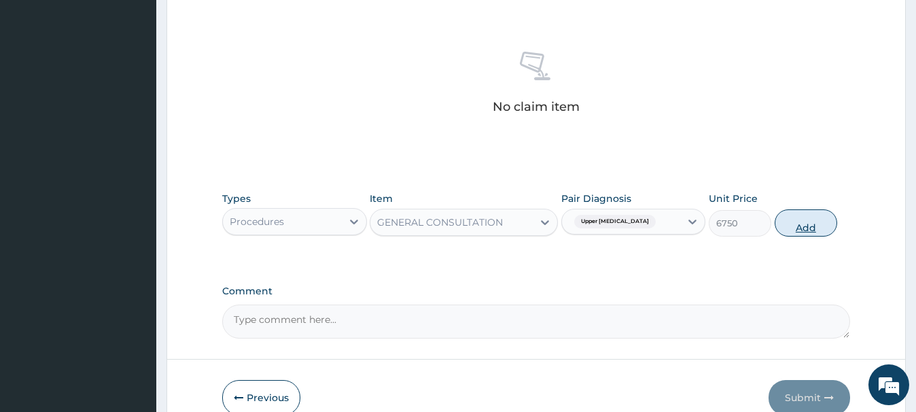
click at [788, 226] on button "Add" at bounding box center [806, 222] width 63 height 27
type input "0"
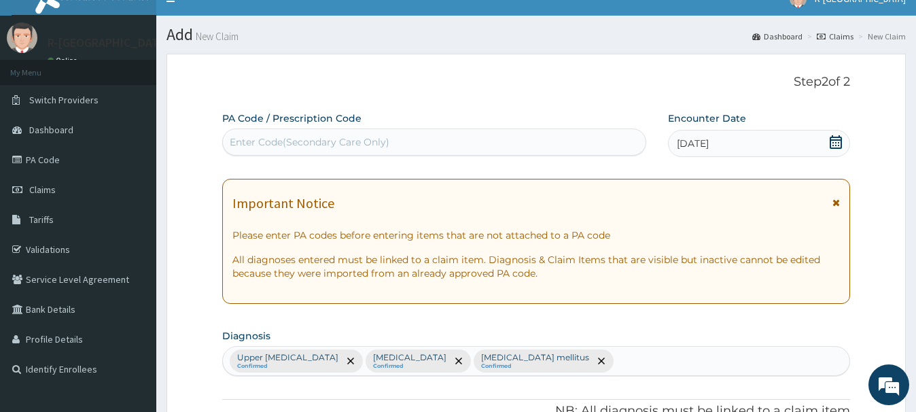
scroll to position [14, 0]
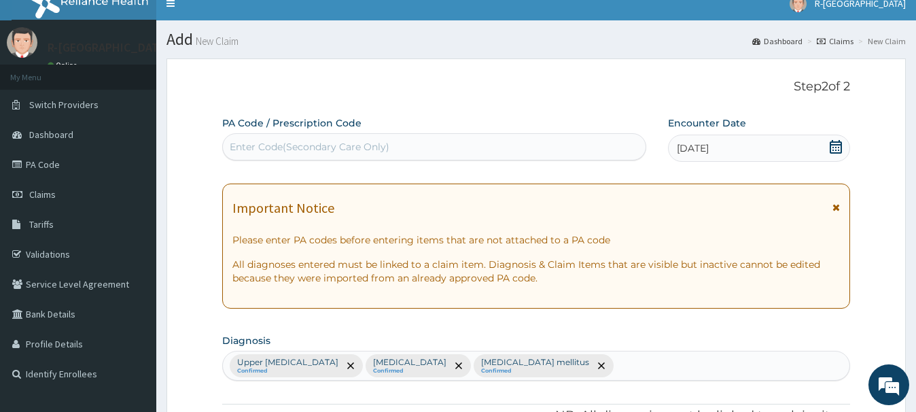
click at [250, 148] on div "Enter Code(Secondary Care Only)" at bounding box center [310, 147] width 160 height 14
paste input "PA/7D8A8D"
type input "PA/7D8A8D"
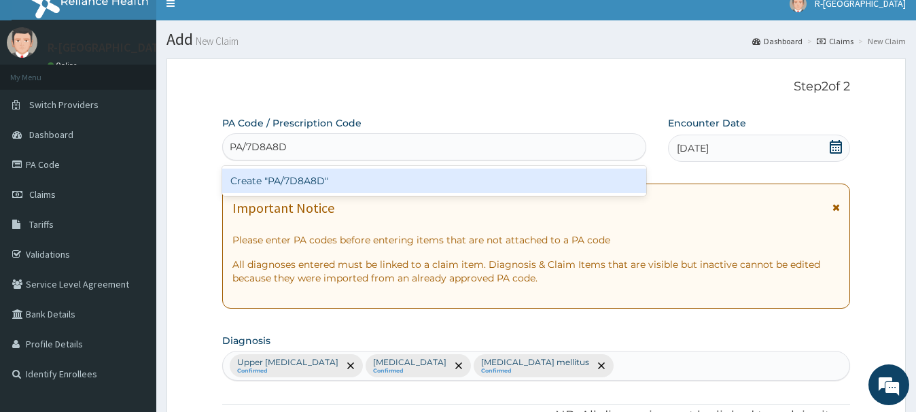
click at [309, 179] on div "Create "PA/7D8A8D"" at bounding box center [434, 181] width 424 height 24
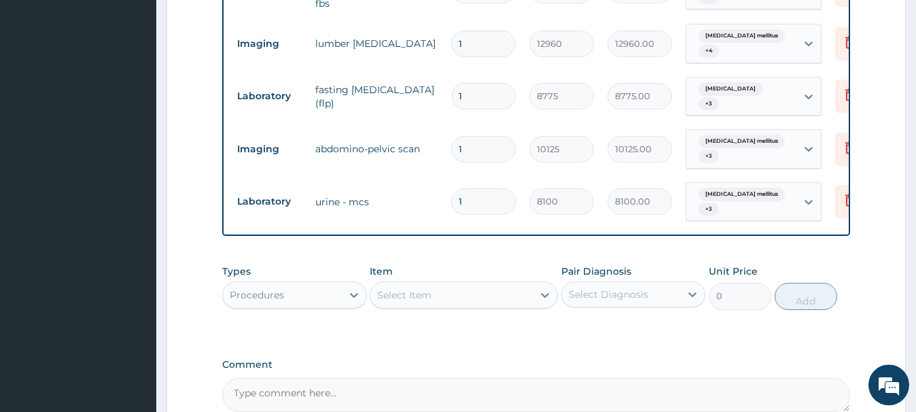
scroll to position [702, 0]
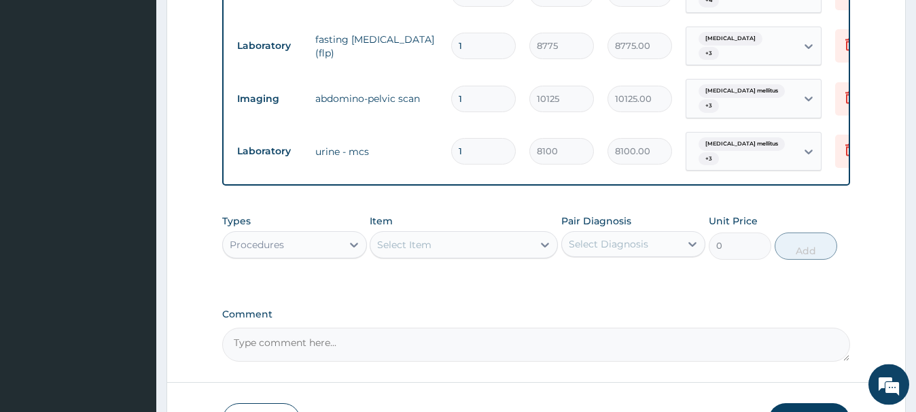
click at [274, 238] on div "Procedures" at bounding box center [257, 245] width 54 height 14
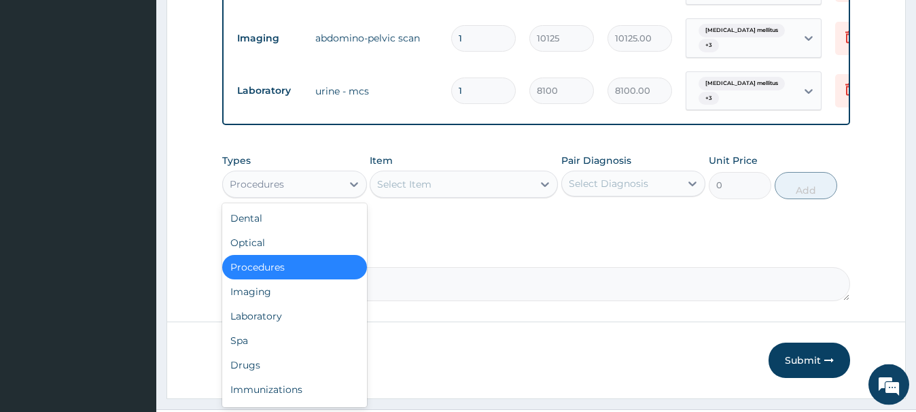
scroll to position [789, 0]
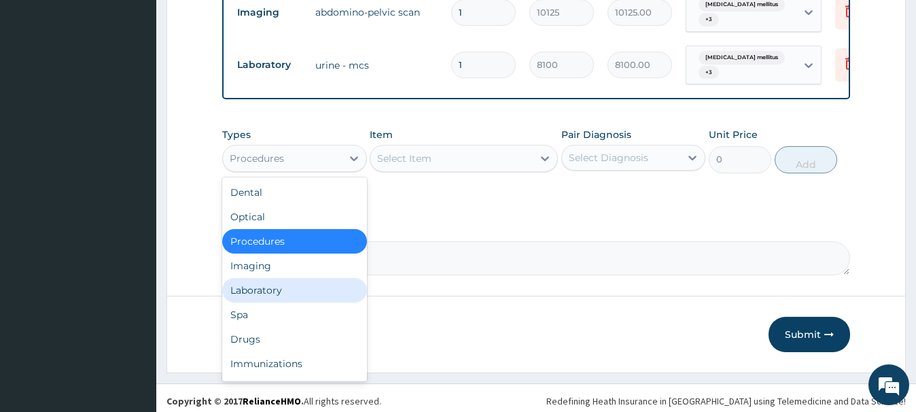
click at [261, 287] on div "Laboratory" at bounding box center [294, 290] width 144 height 24
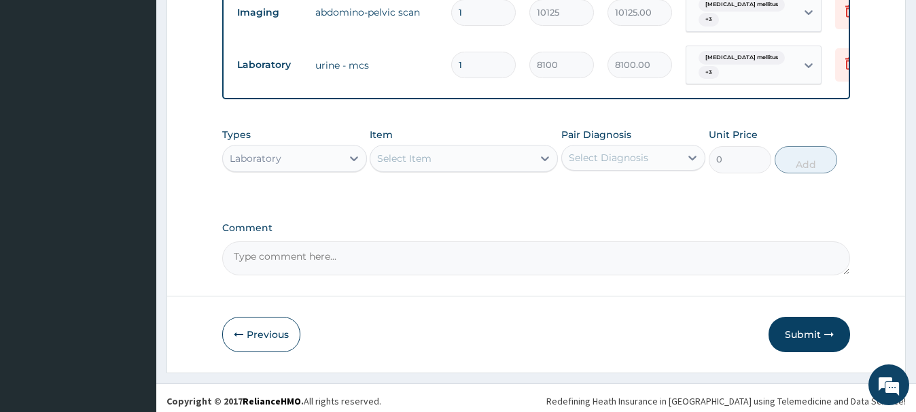
click at [296, 157] on div "Laboratory" at bounding box center [282, 159] width 118 height 22
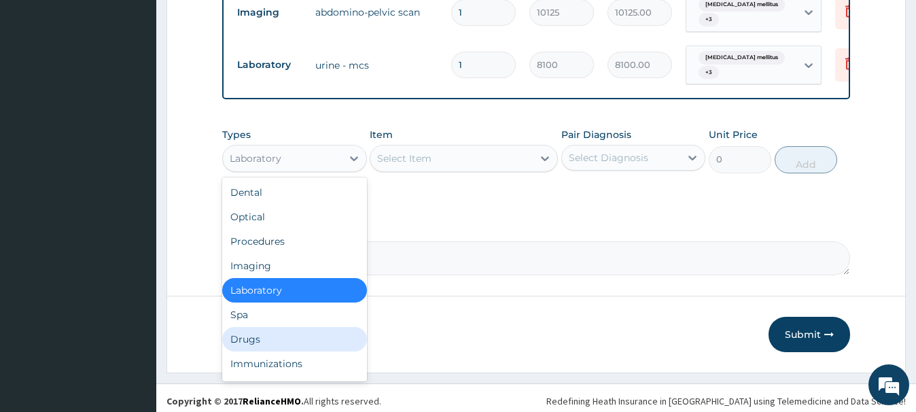
click at [248, 332] on div "Drugs" at bounding box center [294, 339] width 144 height 24
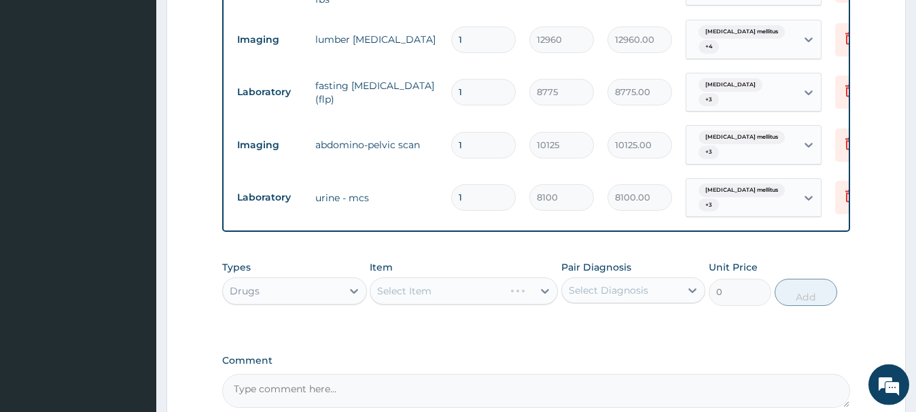
scroll to position [650, 0]
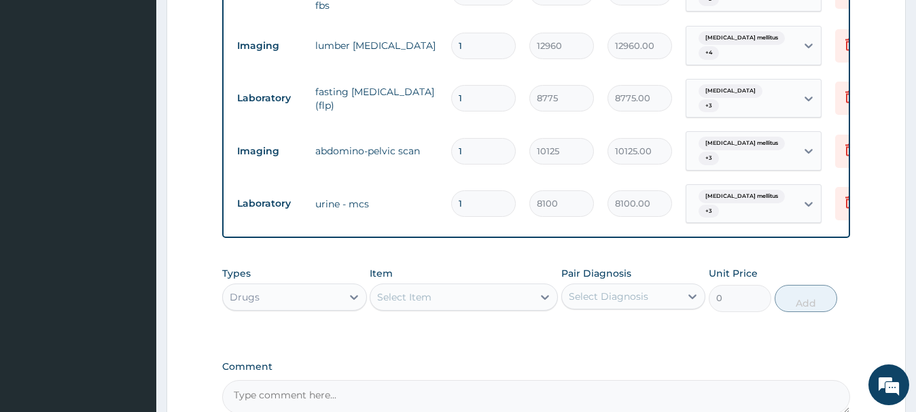
click at [422, 293] on div "Select Item" at bounding box center [404, 297] width 54 height 14
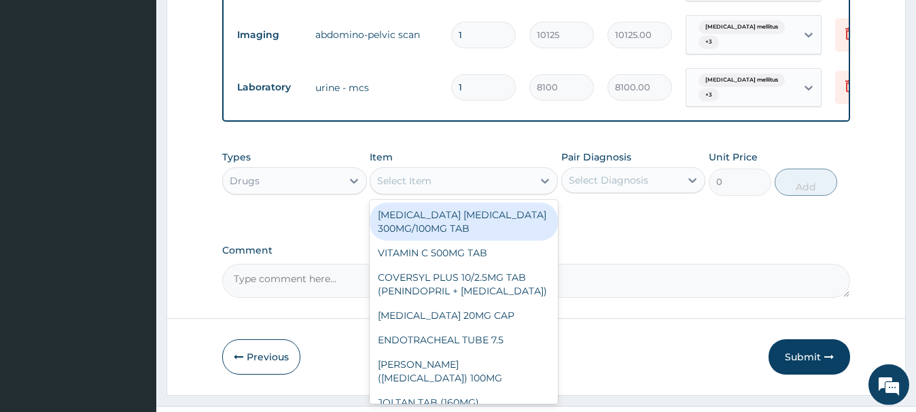
scroll to position [789, 0]
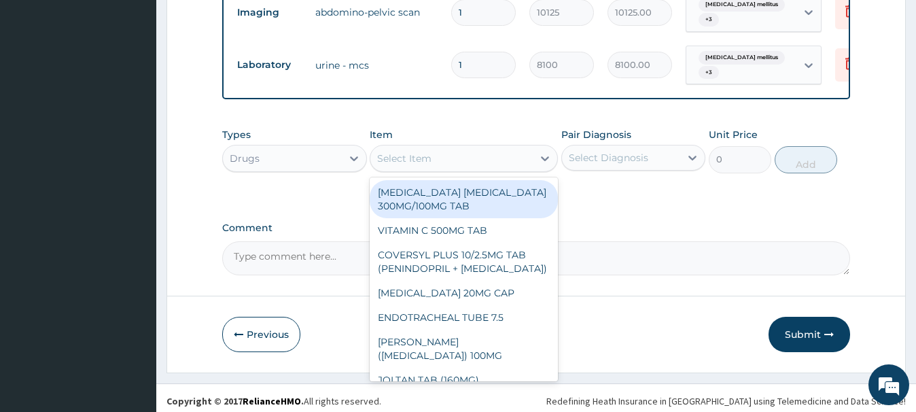
paste input "NEUROGESIC CREME"
type input "NEUROGESIC CREME"
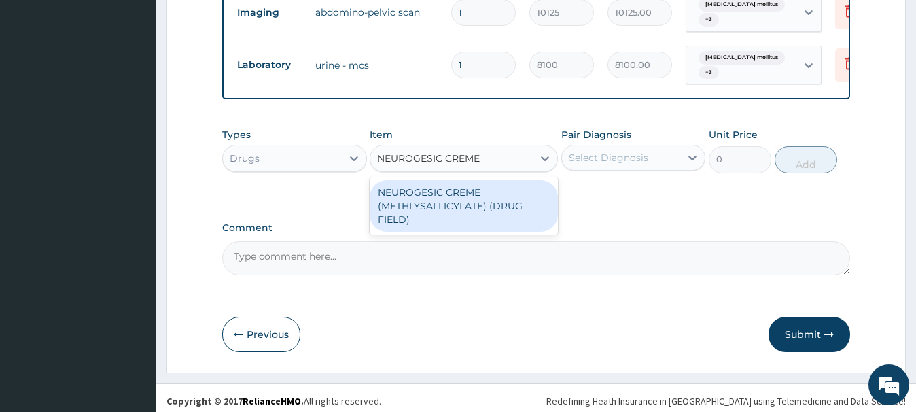
click at [458, 196] on div "NEUROGESIC CREME (METHLYSALLICYLATE) (DRUG FIELD)" at bounding box center [464, 206] width 188 height 52
type input "3412.5"
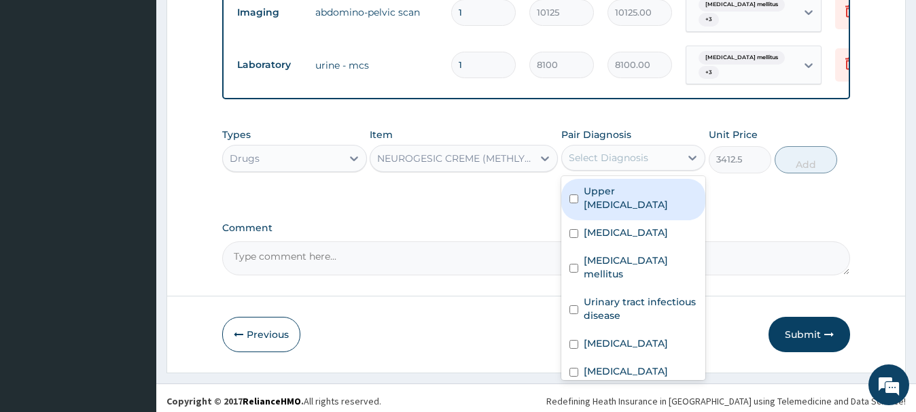
click at [610, 151] on div "Select Diagnosis" at bounding box center [609, 158] width 80 height 14
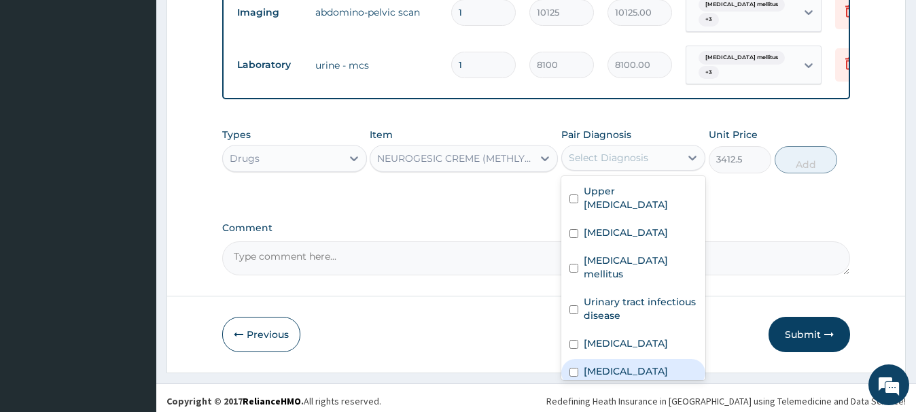
click at [635, 367] on label "Lumbar spondylosis" at bounding box center [626, 371] width 84 height 14
checkbox input "true"
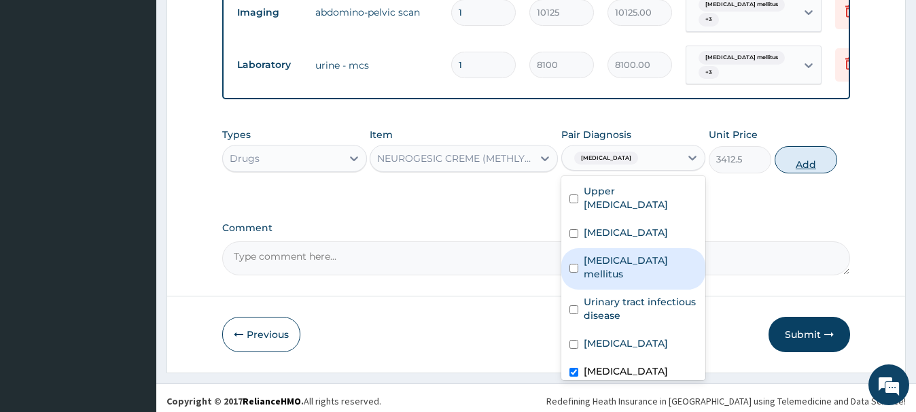
click at [807, 151] on button "Add" at bounding box center [806, 159] width 63 height 27
type input "0"
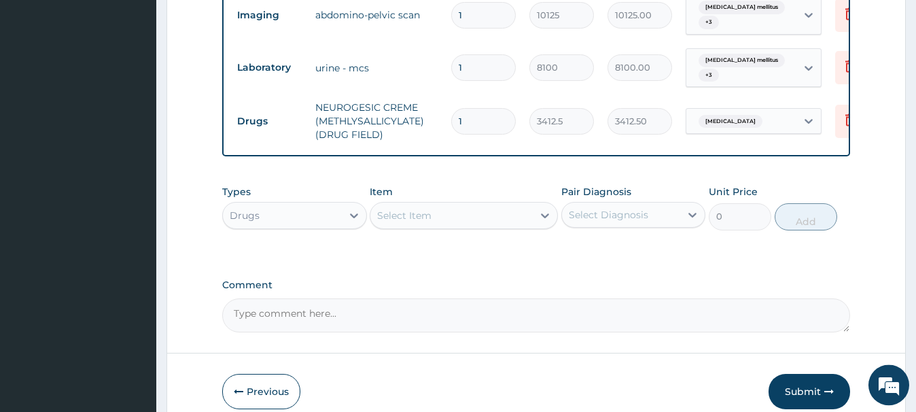
scroll to position [832, 0]
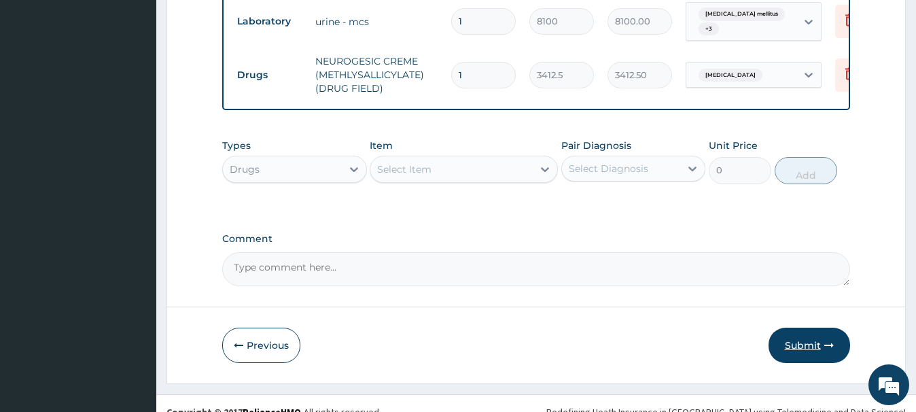
click at [798, 338] on button "Submit" at bounding box center [810, 345] width 82 height 35
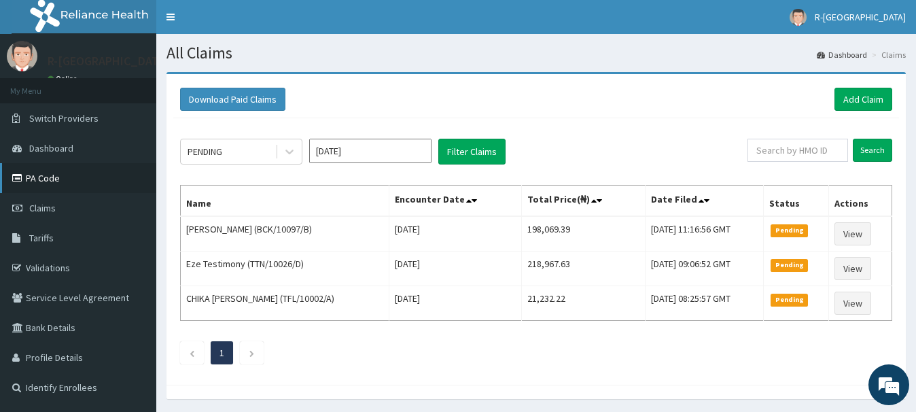
click at [60, 171] on link "PA Code" at bounding box center [78, 178] width 156 height 30
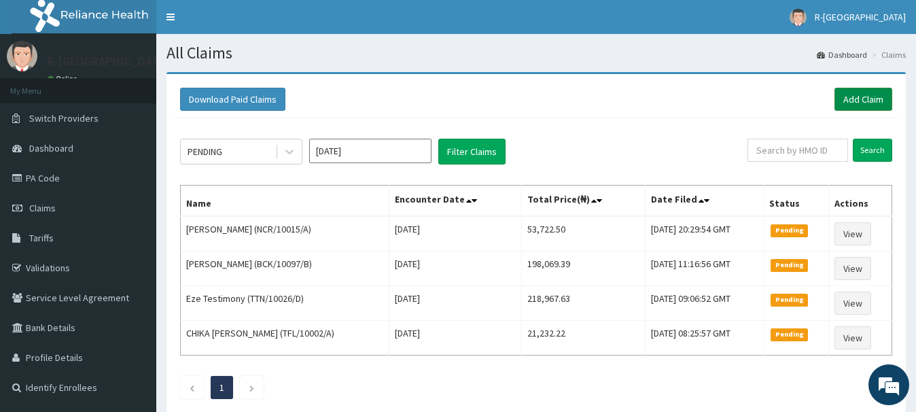
click at [860, 97] on link "Add Claim" at bounding box center [864, 99] width 58 height 23
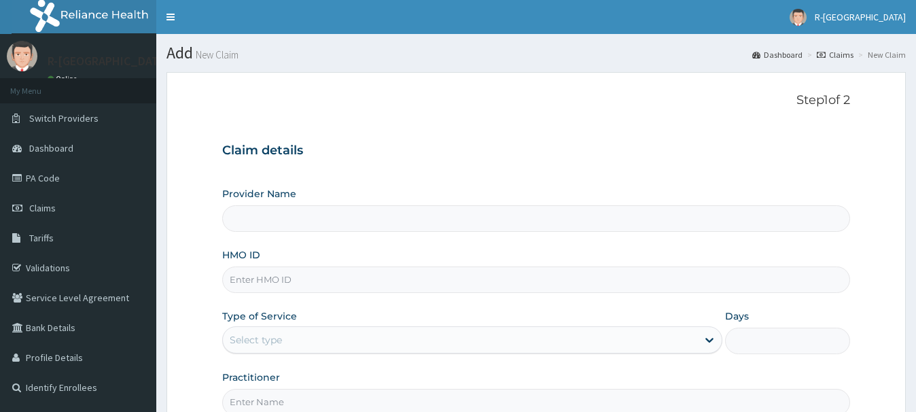
scroll to position [139, 0]
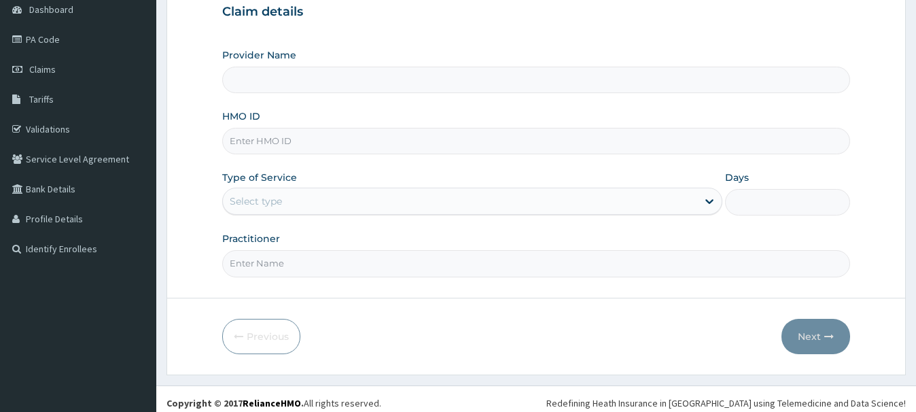
click at [241, 140] on input "HMO ID" at bounding box center [535, 141] width 627 height 27
paste input "CHISOM AJAELU"
type input "CHISOM AJAELU"
type input "R-Jolad Hospital Nigeria Limited(kupa)"
type input "CHISOM AJAELU"
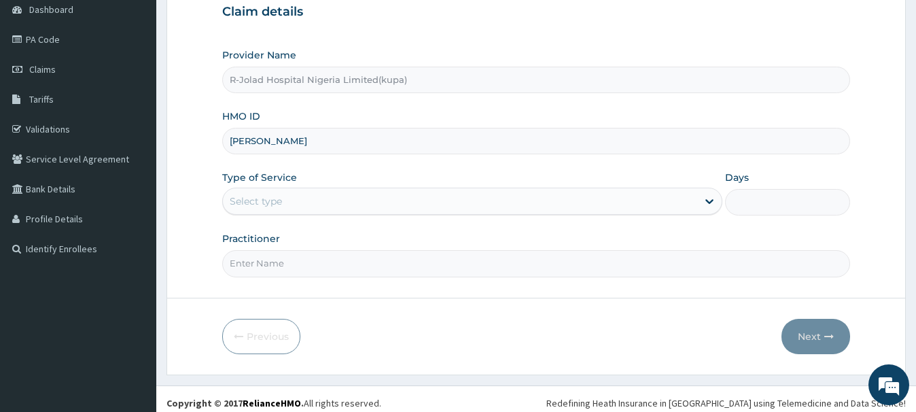
click at [250, 203] on div "Select type" at bounding box center [256, 201] width 52 height 14
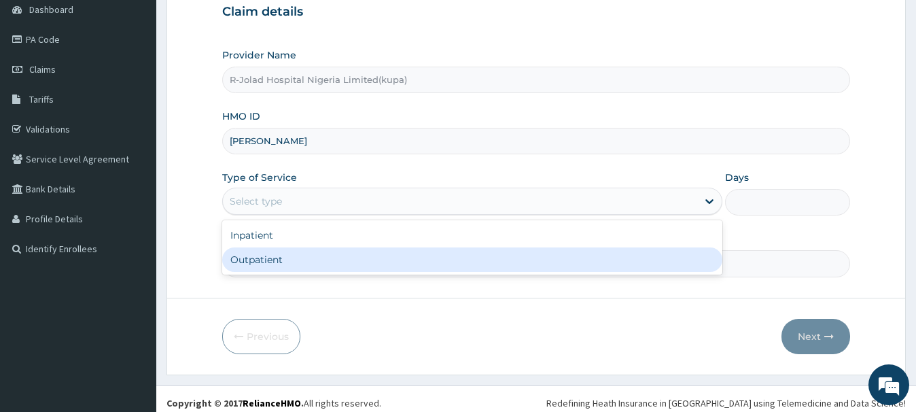
click at [252, 262] on div "Outpatient" at bounding box center [472, 259] width 500 height 24
type input "1"
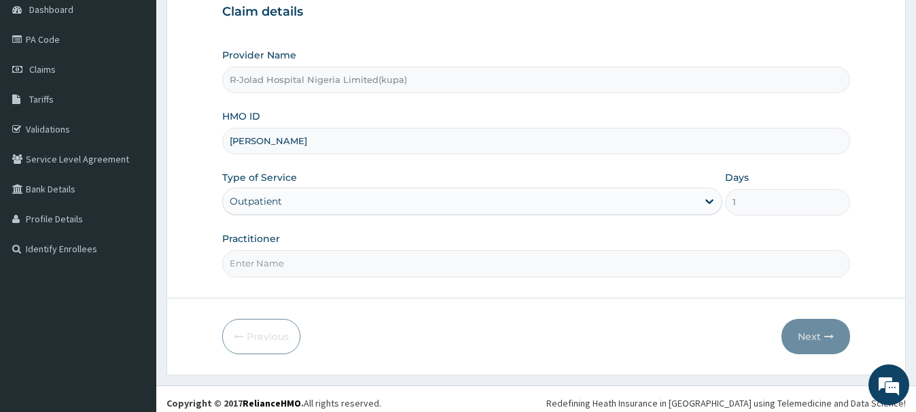
click at [252, 262] on input "Practitioner" at bounding box center [535, 263] width 627 height 27
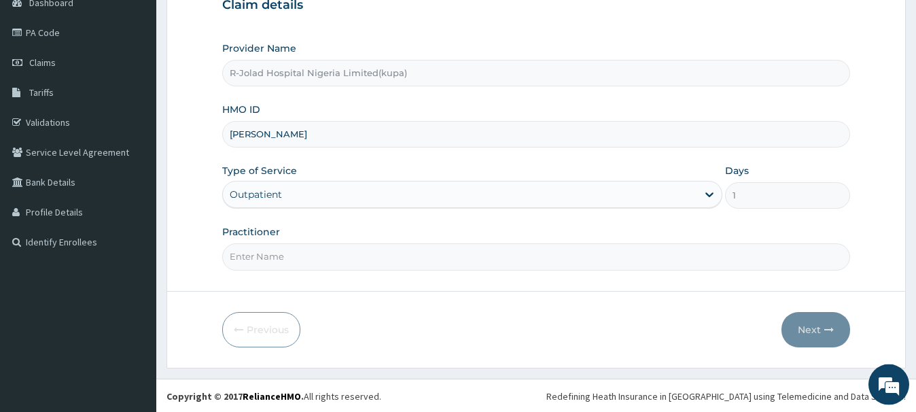
scroll to position [147, 0]
click at [243, 260] on input "Practitioner" at bounding box center [535, 255] width 627 height 27
paste input "CHL10636/D"
click at [305, 263] on input "CHL10636/D" at bounding box center [535, 255] width 627 height 27
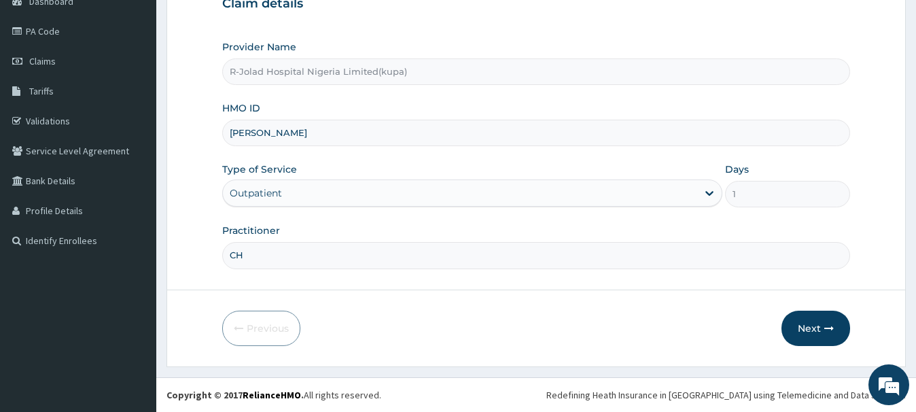
type input "C"
paste input "Elrufai Adike"
click at [251, 253] on input "Elrufai Adike" at bounding box center [535, 255] width 627 height 27
type input "Elrufai Adike"
click at [814, 326] on button "Next" at bounding box center [816, 328] width 69 height 35
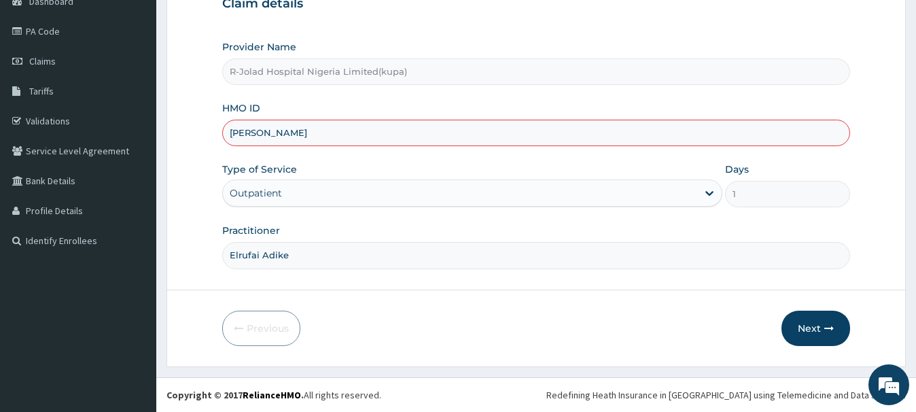
click at [311, 132] on input "CHISOM AJAELU" at bounding box center [535, 133] width 627 height 27
type input "C"
paste input "CHL10636/D"
click at [798, 327] on button "Next" at bounding box center [816, 328] width 69 height 35
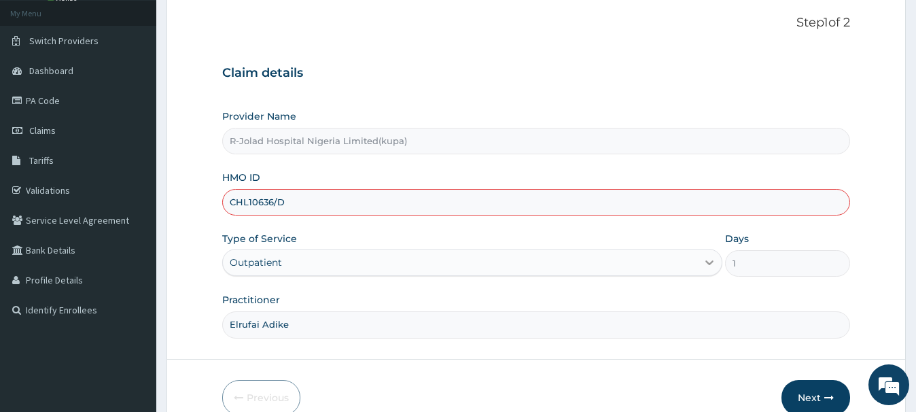
scroll to position [147, 0]
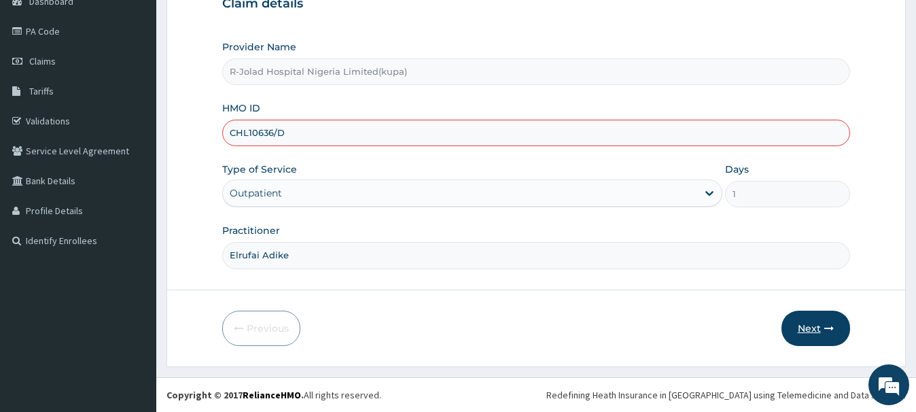
click at [810, 328] on button "Next" at bounding box center [816, 328] width 69 height 35
drag, startPoint x: 287, startPoint y: 126, endPoint x: 300, endPoint y: 127, distance: 13.0
click at [289, 125] on input "CHL10636/D" at bounding box center [535, 133] width 627 height 27
click at [303, 133] on input "CHL10636/D" at bounding box center [535, 133] width 627 height 27
type input "C"
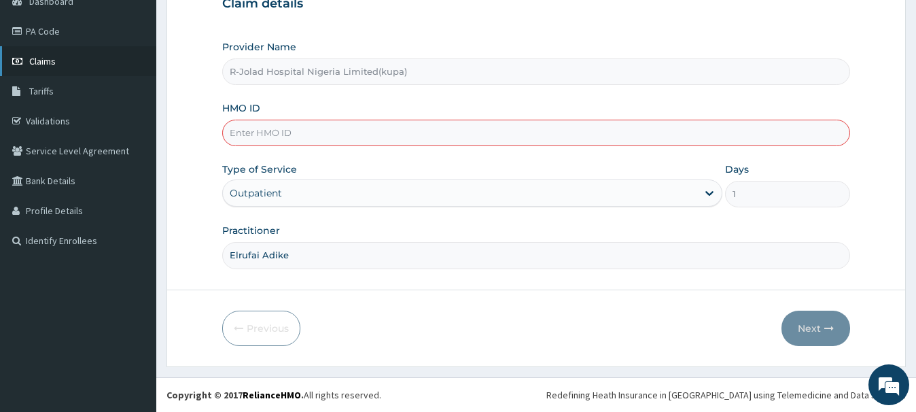
scroll to position [0, 0]
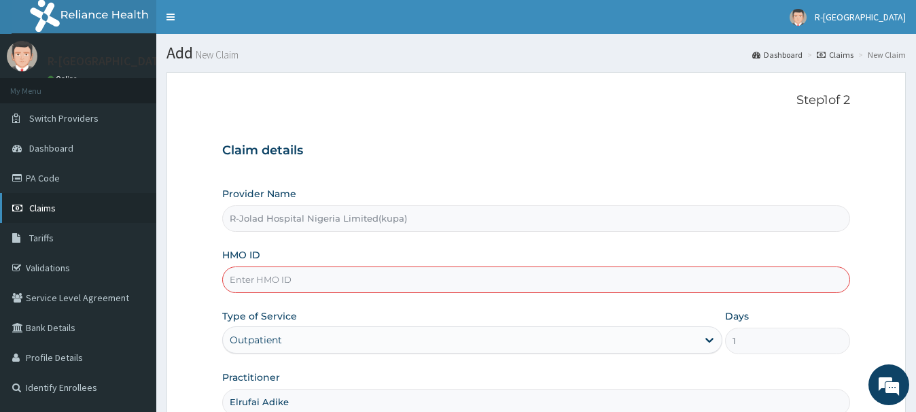
click at [48, 208] on span "Claims" at bounding box center [42, 208] width 27 height 12
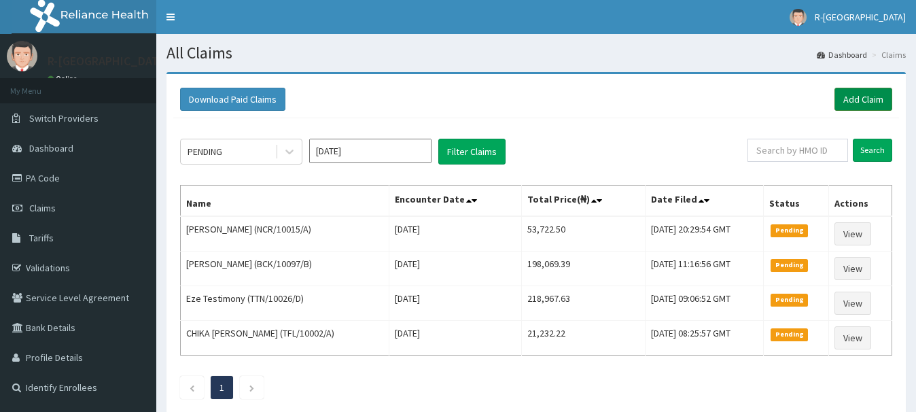
click at [852, 99] on link "Add Claim" at bounding box center [864, 99] width 58 height 23
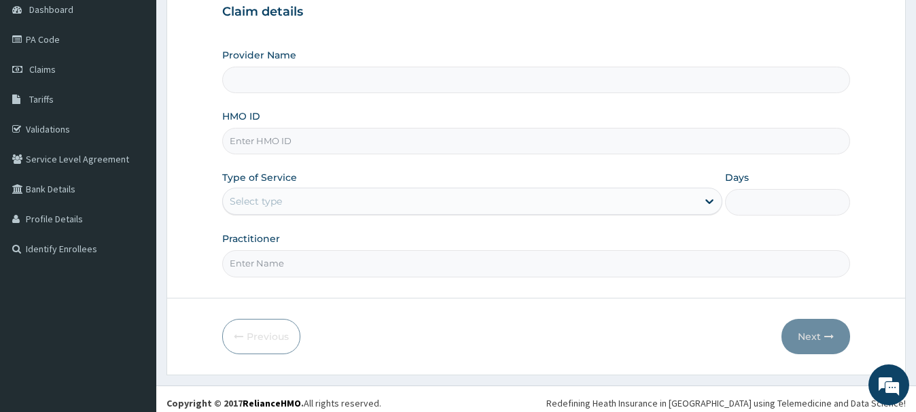
type input "R-Jolad Hospital Nigeria Limited(kupa)"
click at [243, 141] on input "HMO ID" at bounding box center [535, 141] width 627 height 27
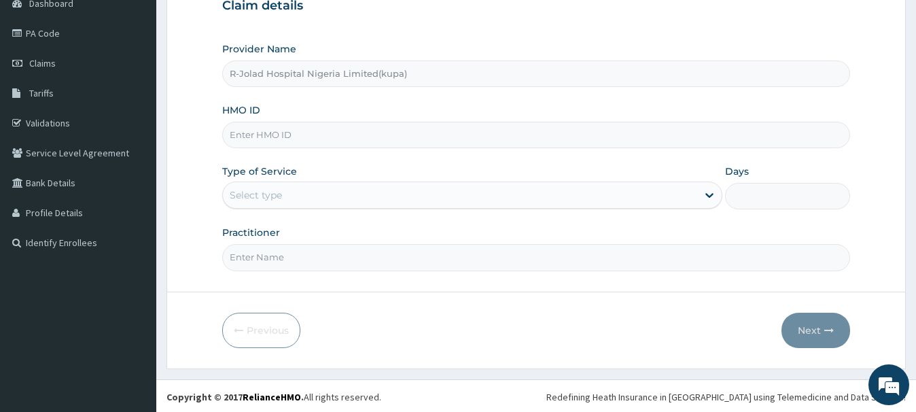
paste input "CHL10636/D"
type input "CHL10636/D"
click at [242, 197] on div "Select type" at bounding box center [256, 195] width 52 height 14
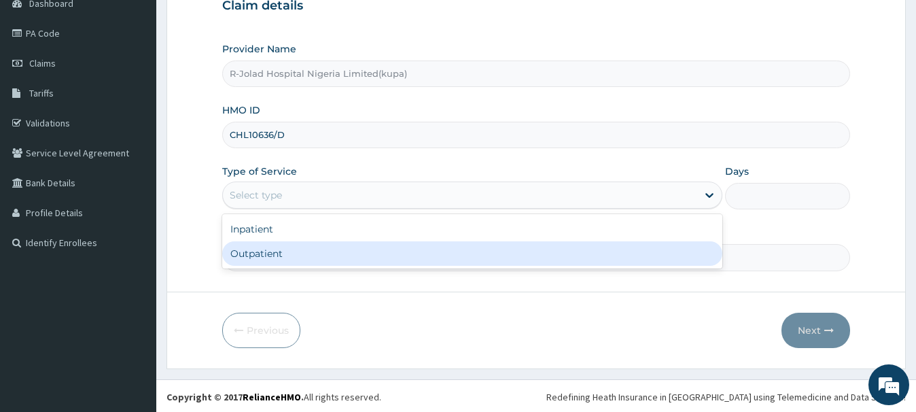
click at [249, 257] on div "Outpatient" at bounding box center [472, 253] width 500 height 24
type input "1"
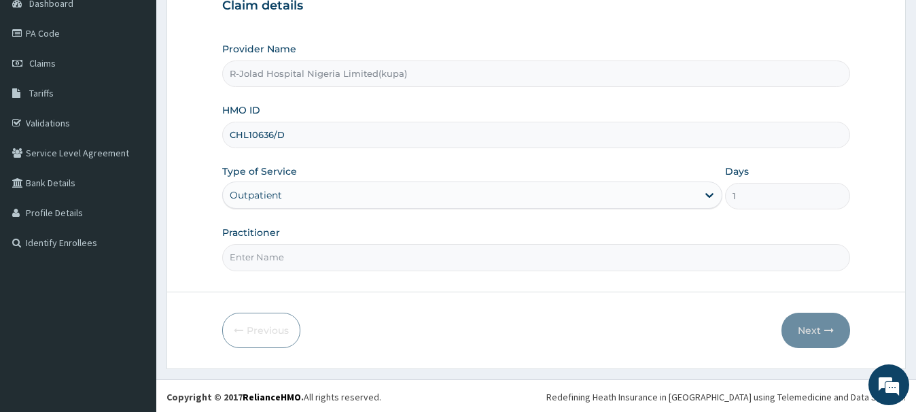
drag, startPoint x: 253, startPoint y: 265, endPoint x: 245, endPoint y: 267, distance: 7.8
click at [253, 267] on input "Practitioner" at bounding box center [535, 257] width 627 height 27
paste input "Elrufai Adike"
type input "Elrufai Adike"
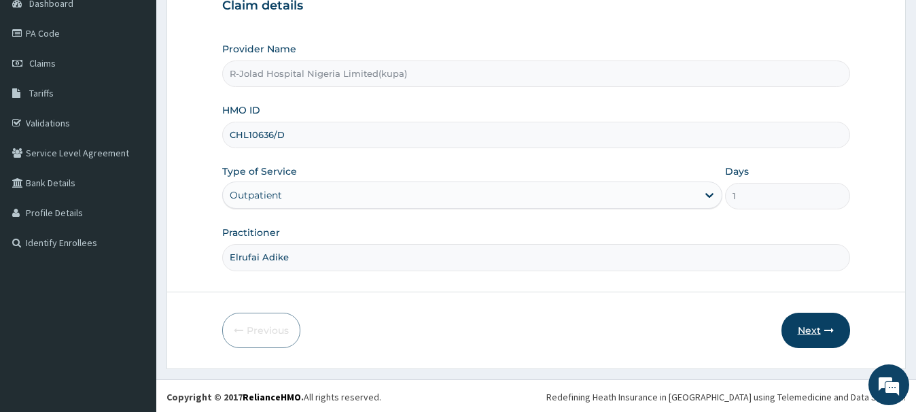
click at [810, 329] on button "Next" at bounding box center [816, 330] width 69 height 35
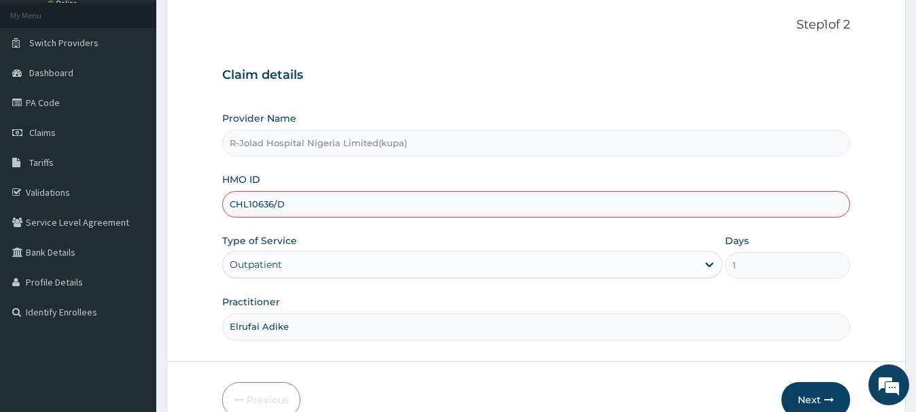
scroll to position [147, 0]
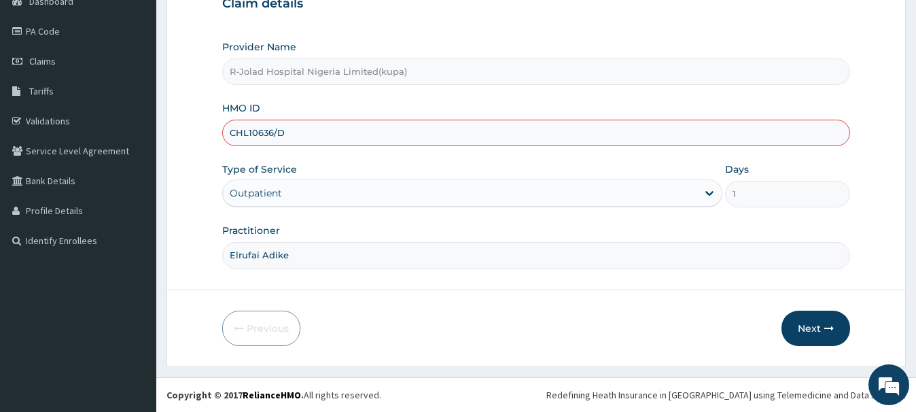
click at [330, 256] on input "Elrufai Adike" at bounding box center [535, 255] width 627 height 27
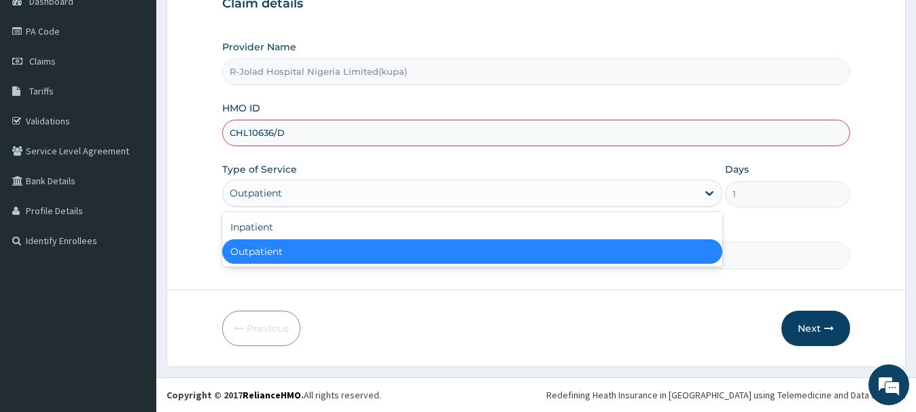
drag, startPoint x: 291, startPoint y: 185, endPoint x: 294, endPoint y: 198, distance: 13.4
click at [292, 185] on div "Outpatient" at bounding box center [460, 193] width 474 height 22
click at [297, 198] on div "Outpatient" at bounding box center [460, 193] width 474 height 22
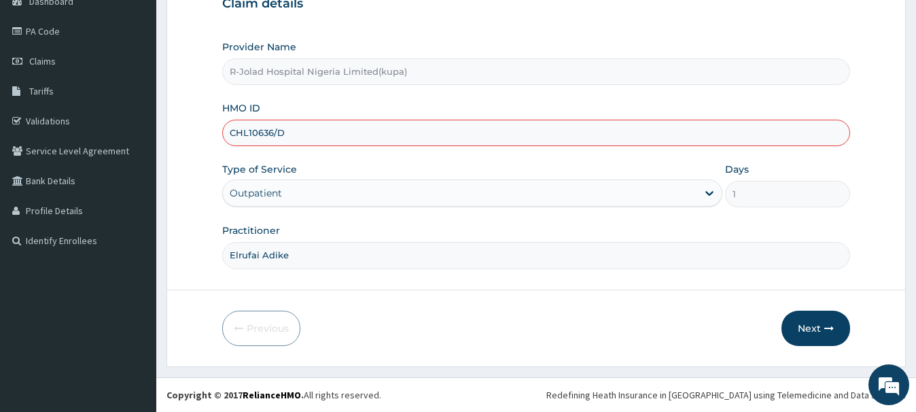
click at [247, 135] on input "CHL10636/D" at bounding box center [535, 133] width 627 height 27
type input "CHL/10636/D"
click at [814, 322] on button "Next" at bounding box center [816, 328] width 69 height 35
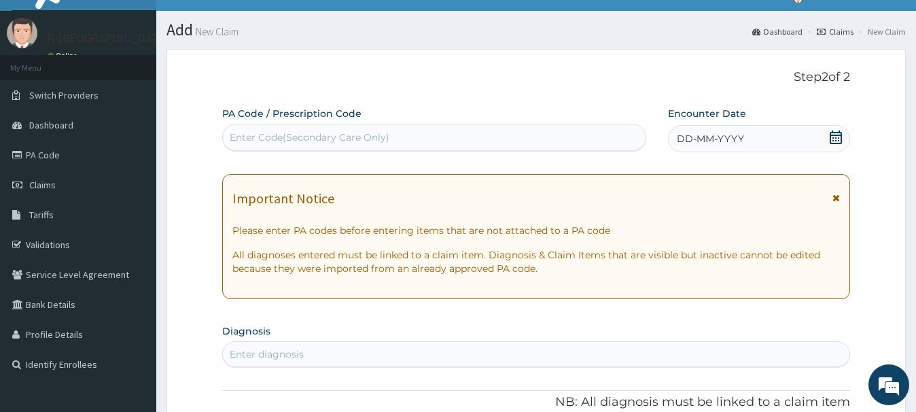
scroll to position [0, 0]
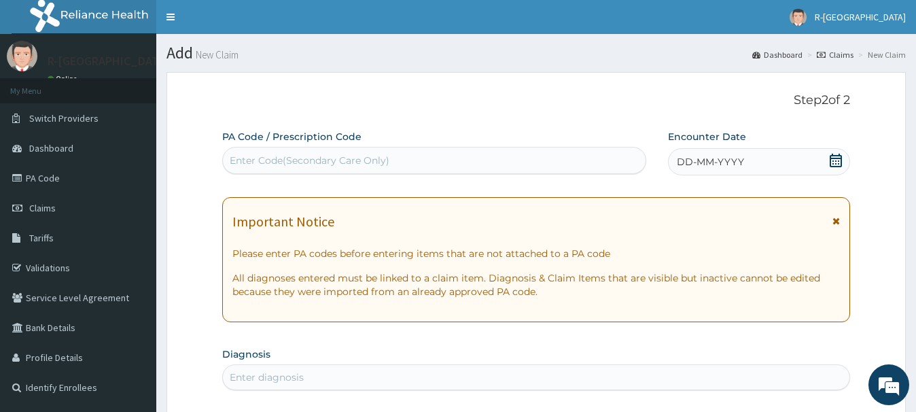
click at [835, 159] on icon at bounding box center [836, 161] width 12 height 14
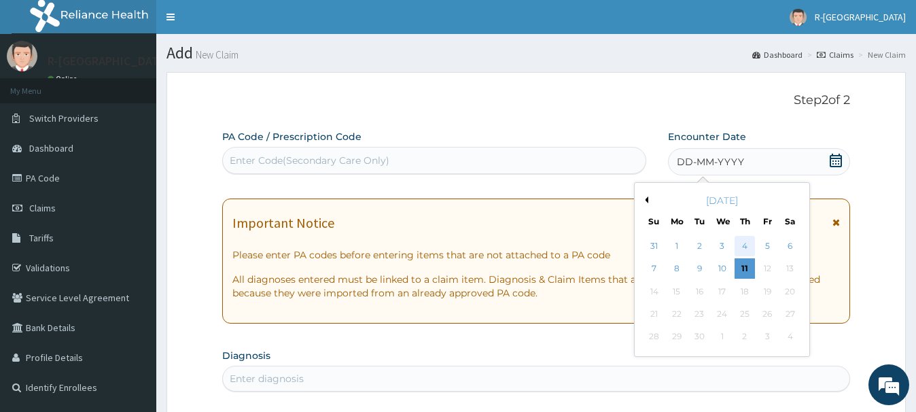
click at [746, 246] on div "4" at bounding box center [745, 246] width 20 height 20
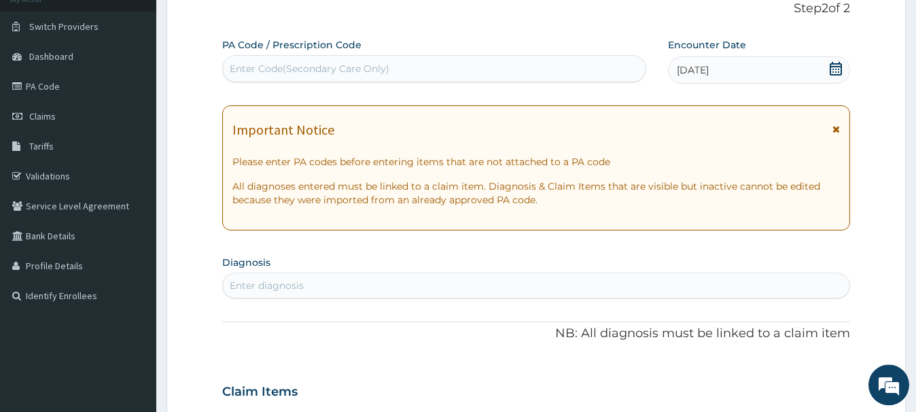
scroll to position [139, 0]
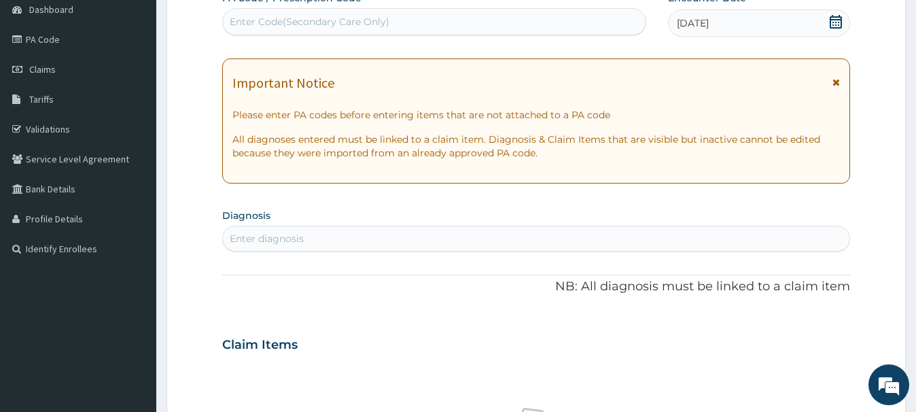
click at [252, 236] on div "Enter diagnosis" at bounding box center [267, 239] width 74 height 14
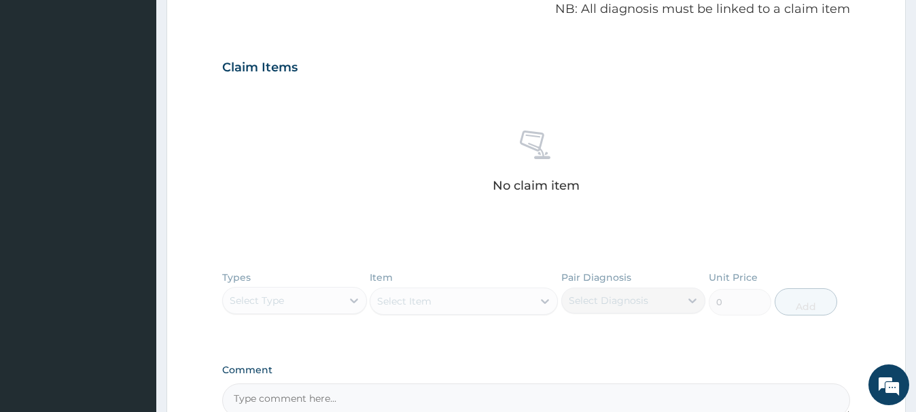
scroll to position [277, 0]
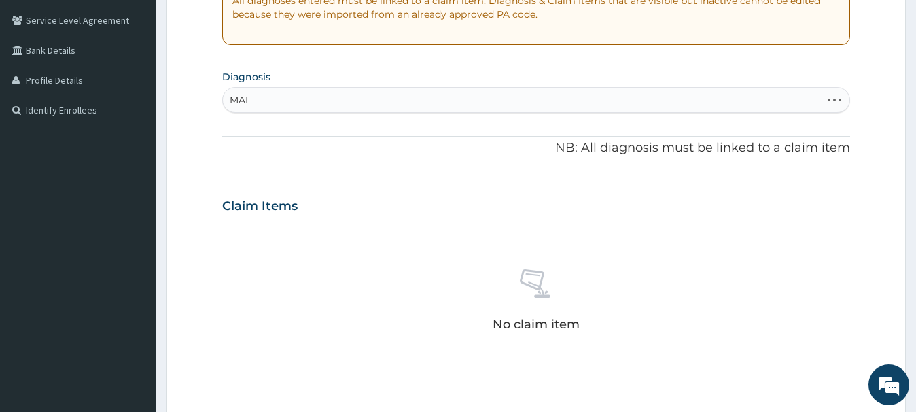
type input "MALA"
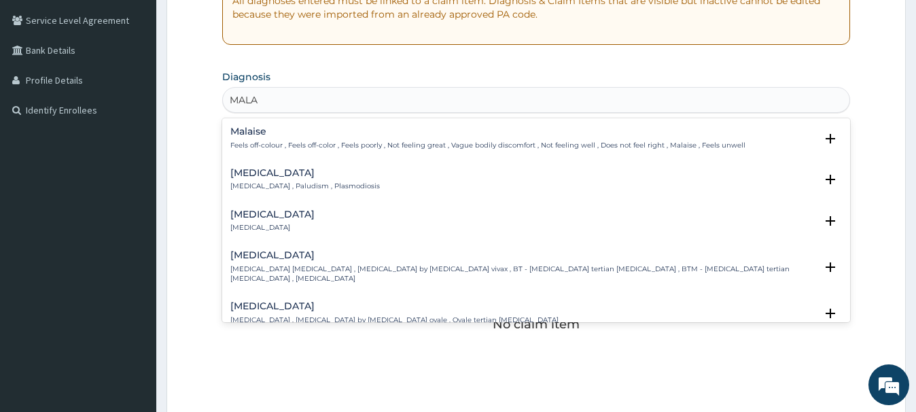
click at [248, 175] on h4 "[MEDICAL_DATA]" at bounding box center [305, 173] width 150 height 10
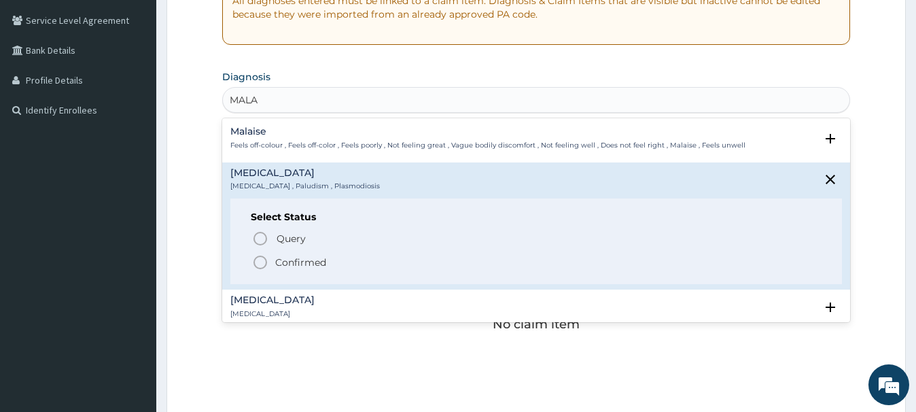
drag, startPoint x: 264, startPoint y: 263, endPoint x: 256, endPoint y: 263, distance: 8.8
click at [262, 263] on icon "status option filled" at bounding box center [260, 262] width 16 height 16
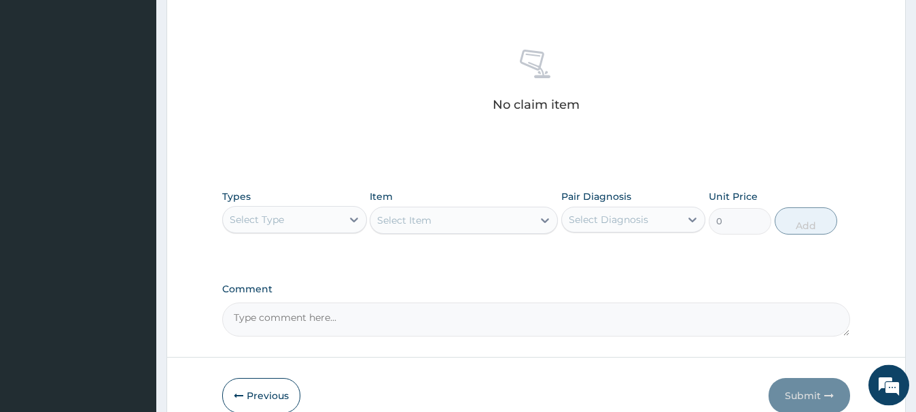
scroll to position [568, 0]
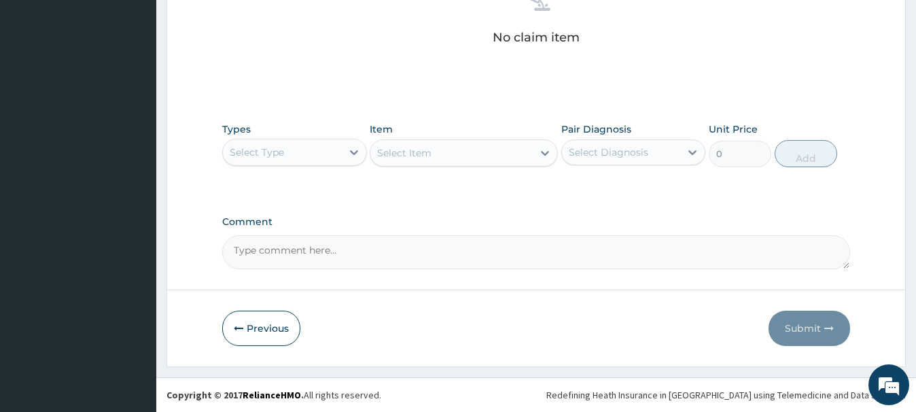
click at [266, 155] on div "Select Type" at bounding box center [257, 152] width 54 height 14
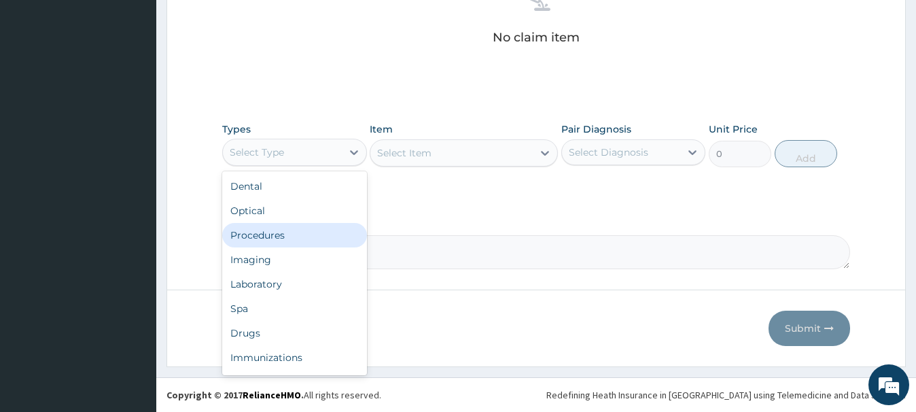
click at [260, 236] on div "Procedures" at bounding box center [294, 235] width 144 height 24
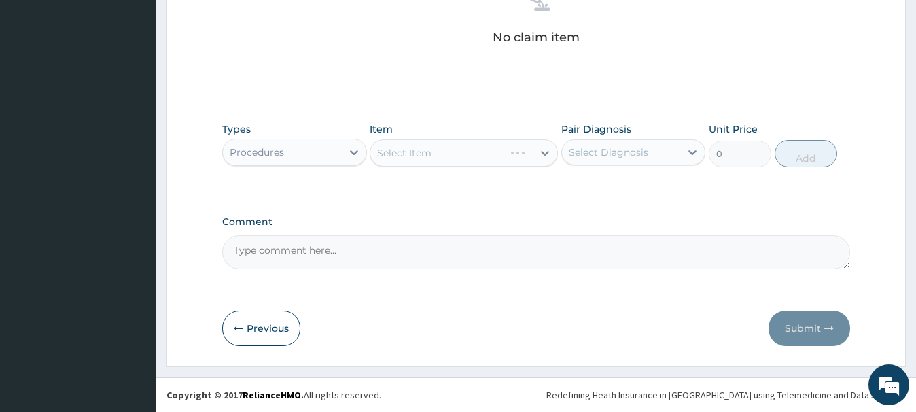
click at [402, 154] on div "Select Item" at bounding box center [464, 152] width 188 height 27
click at [413, 156] on div "Select Item" at bounding box center [464, 152] width 188 height 27
click at [413, 156] on div "Select Item" at bounding box center [404, 153] width 54 height 14
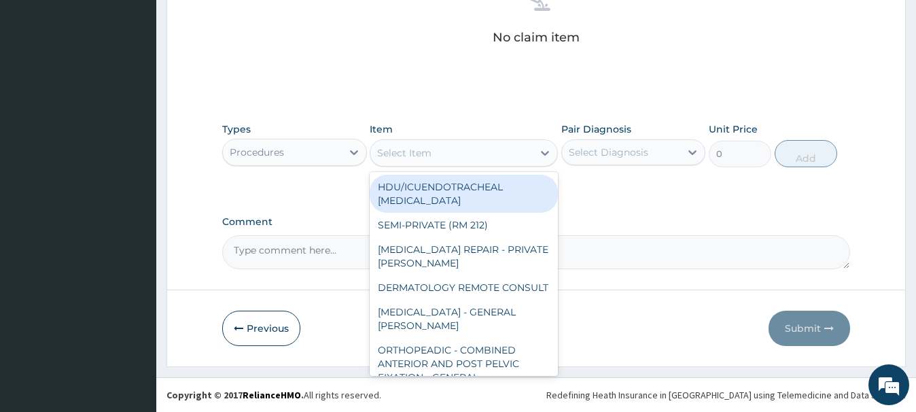
click at [414, 155] on div "Select Item" at bounding box center [404, 153] width 54 height 14
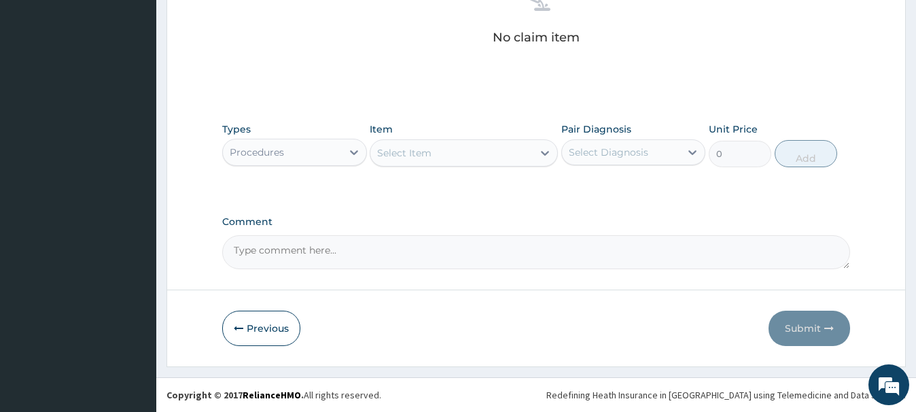
click at [415, 156] on div "Select Item" at bounding box center [404, 153] width 54 height 14
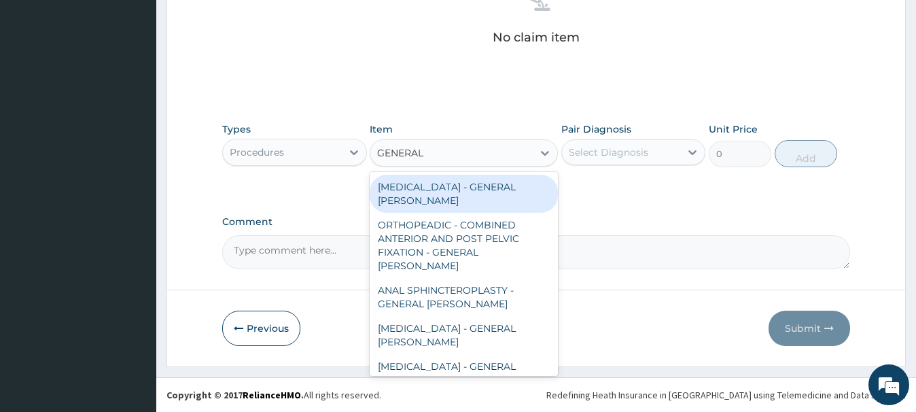
type input "GENERAL C"
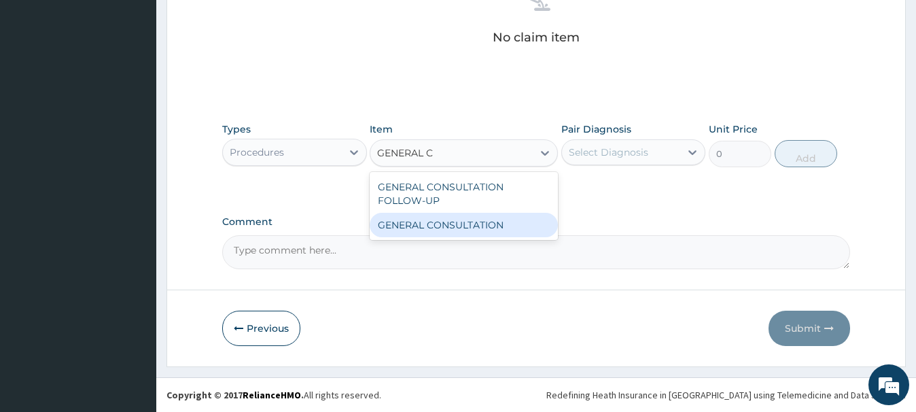
click at [495, 222] on div "GENERAL CONSULTATION" at bounding box center [464, 225] width 188 height 24
type input "6750"
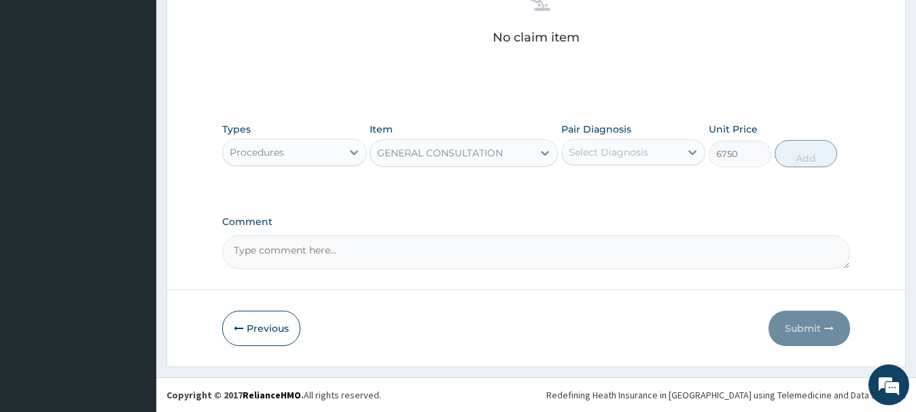
click at [625, 145] on div "Select Diagnosis" at bounding box center [609, 152] width 80 height 14
click at [619, 194] on div "[MEDICAL_DATA]" at bounding box center [634, 187] width 144 height 28
checkbox input "true"
drag, startPoint x: 810, startPoint y: 155, endPoint x: 795, endPoint y: 145, distance: 18.1
click at [807, 153] on button "Add" at bounding box center [806, 153] width 63 height 27
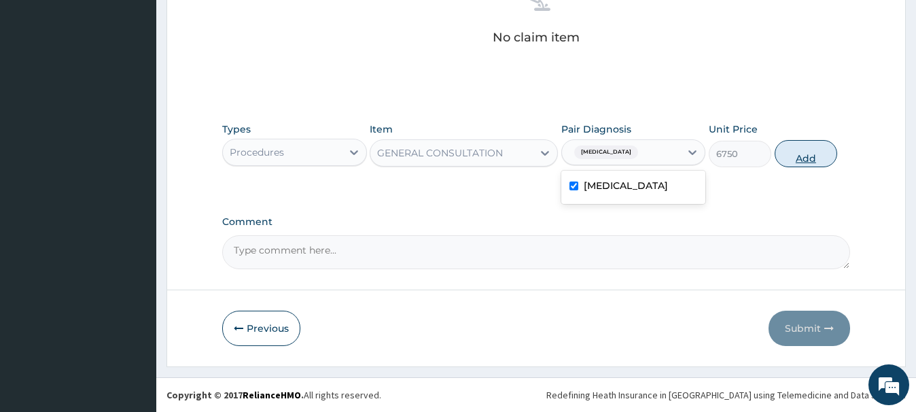
type input "0"
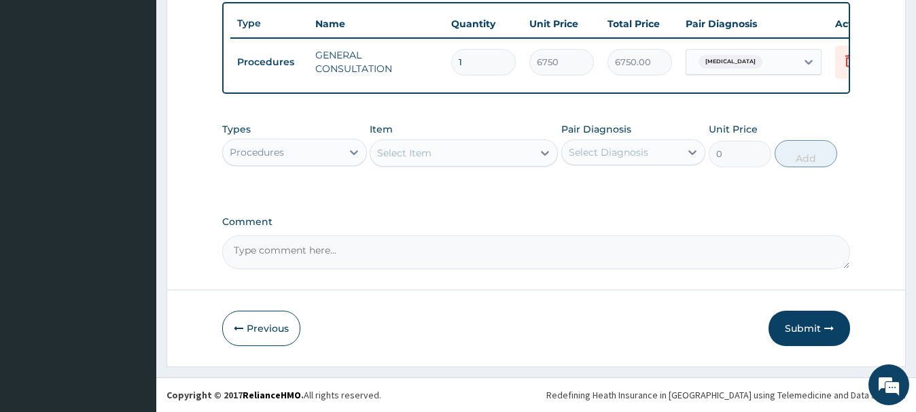
scroll to position [504, 0]
click at [275, 148] on div "Procedures" at bounding box center [257, 152] width 54 height 14
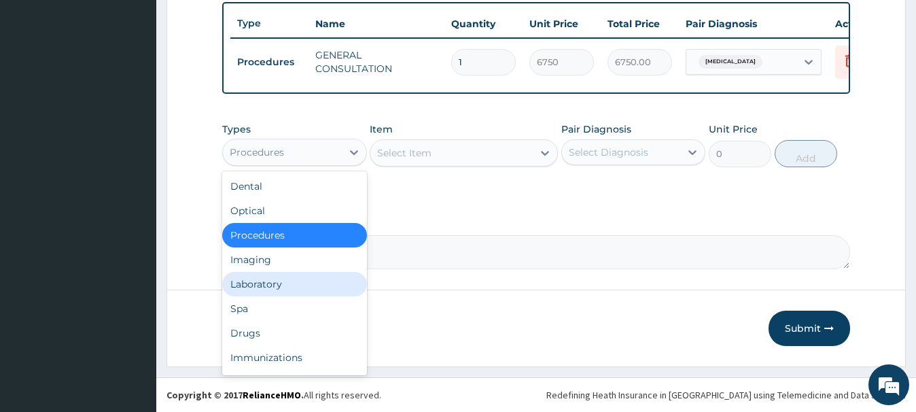
click at [260, 289] on div "Laboratory" at bounding box center [294, 284] width 144 height 24
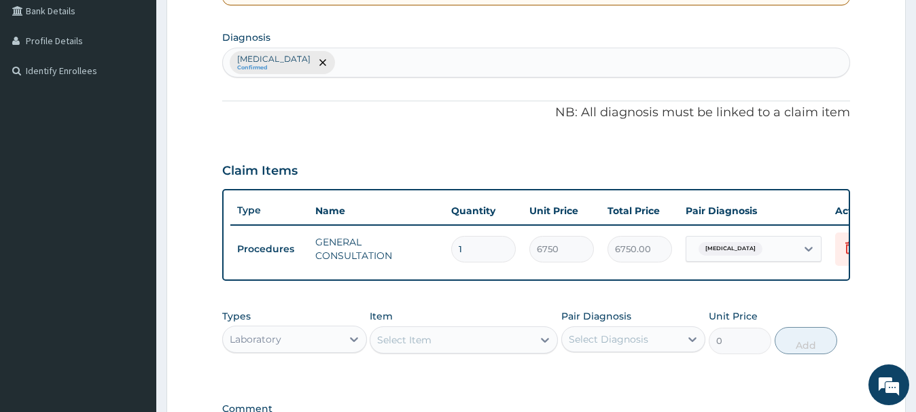
scroll to position [296, 0]
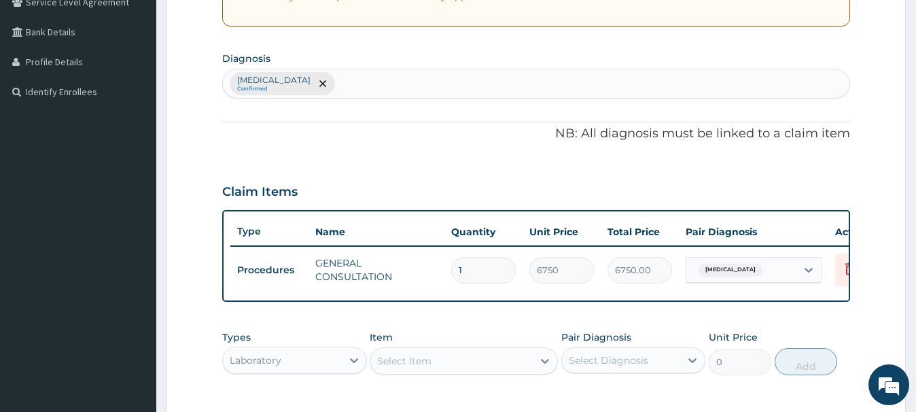
click at [332, 80] on div "[MEDICAL_DATA] Confirmed" at bounding box center [536, 83] width 626 height 29
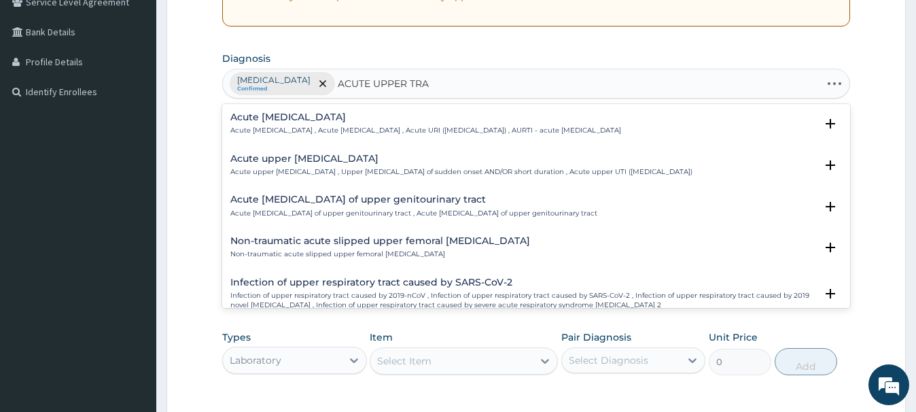
type input "ACUTE UPPER TRAC"
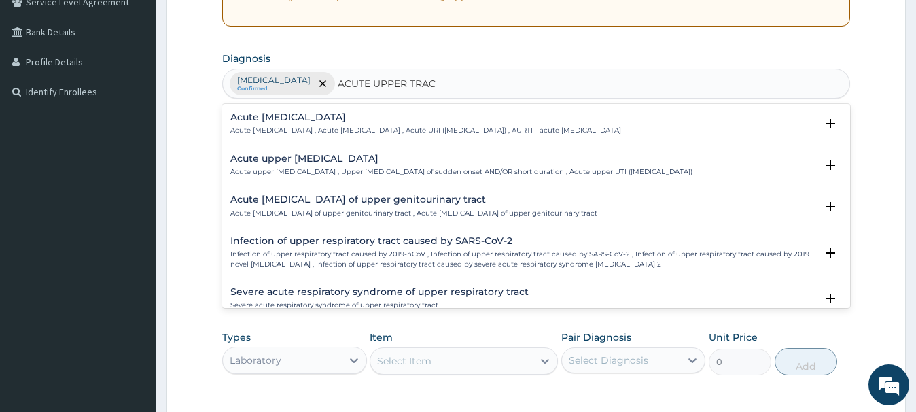
click at [323, 122] on h4 "Acute [MEDICAL_DATA]" at bounding box center [425, 117] width 391 height 10
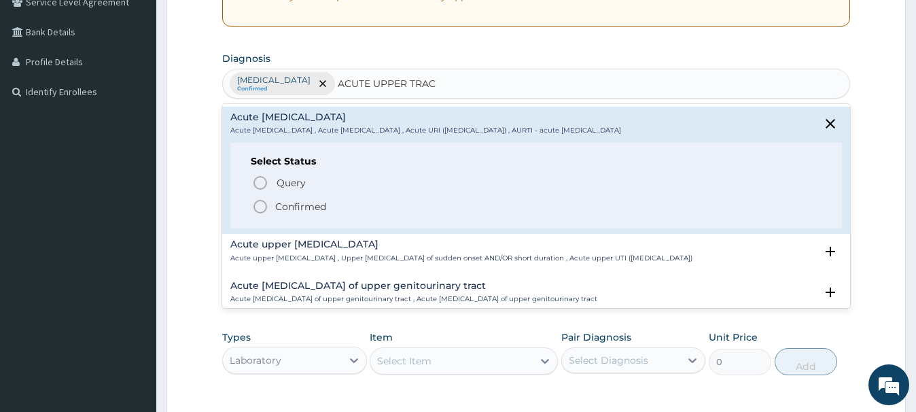
click at [266, 209] on circle "status option filled" at bounding box center [260, 207] width 12 height 12
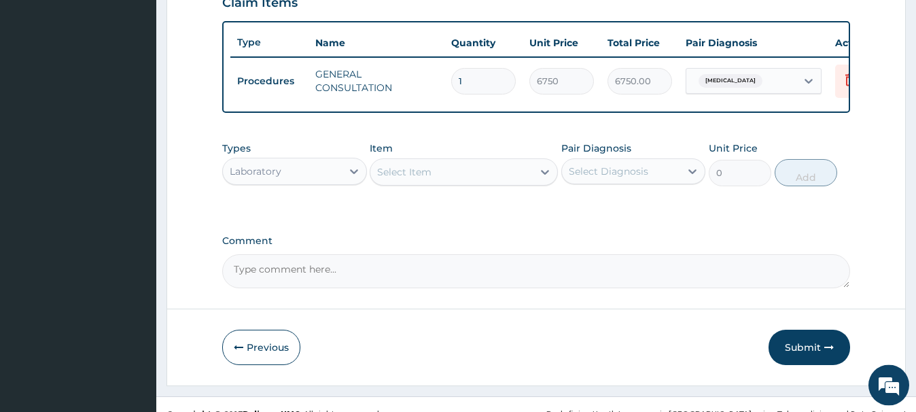
scroll to position [504, 0]
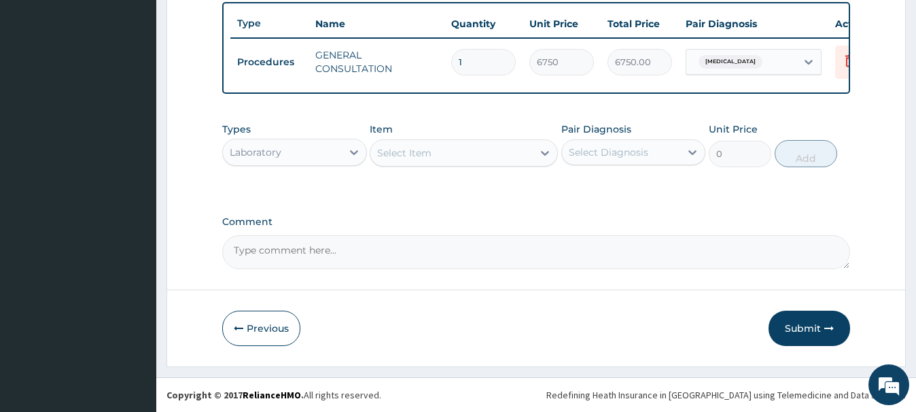
click at [396, 156] on div "Select Item" at bounding box center [404, 153] width 54 height 14
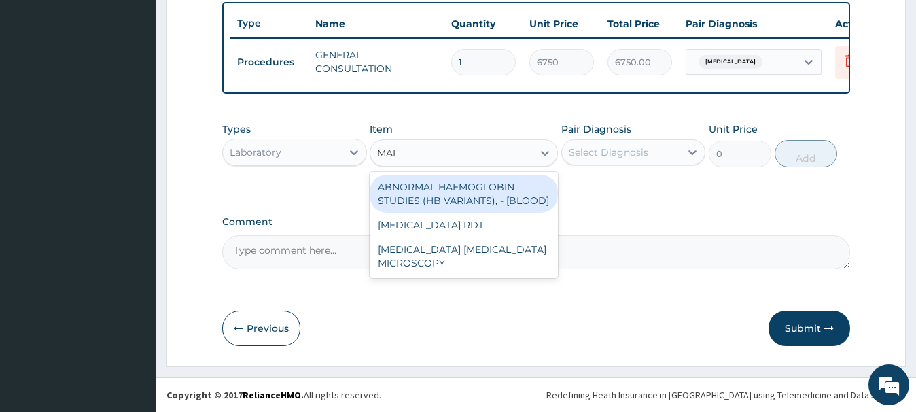
type input "MALA"
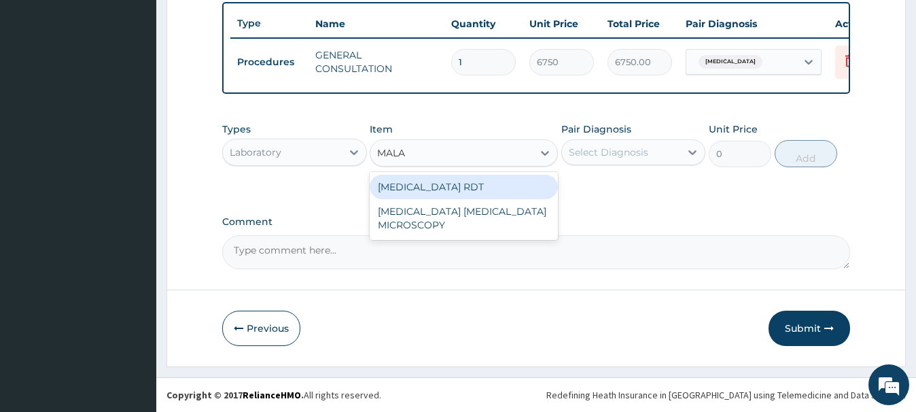
click at [443, 190] on div "[MEDICAL_DATA] RDT" at bounding box center [464, 187] width 188 height 24
type input "2700"
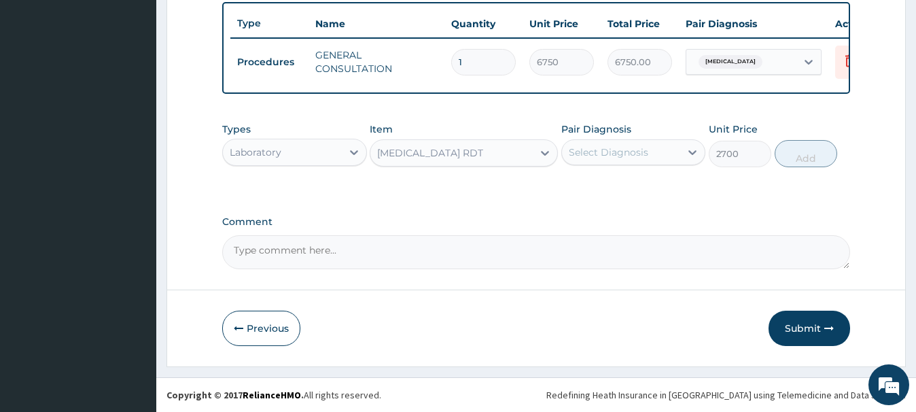
click at [601, 152] on div "Select Diagnosis" at bounding box center [609, 152] width 80 height 14
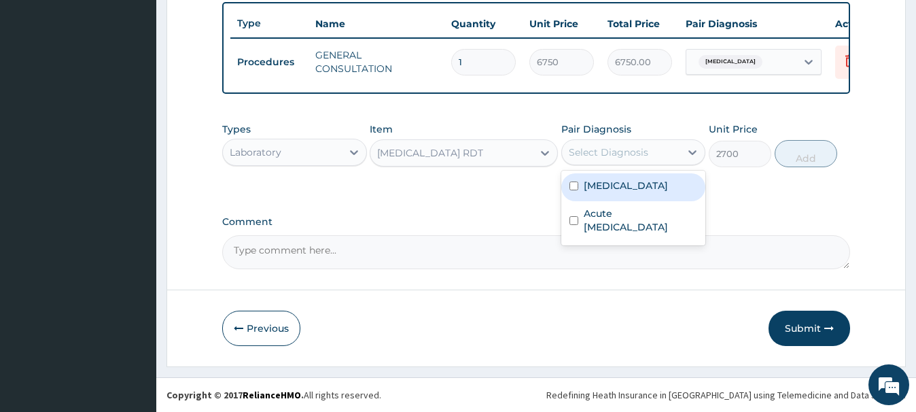
drag, startPoint x: 598, startPoint y: 186, endPoint x: 643, endPoint y: 194, distance: 45.7
click at [598, 185] on label "[MEDICAL_DATA]" at bounding box center [626, 186] width 84 height 14
checkbox input "true"
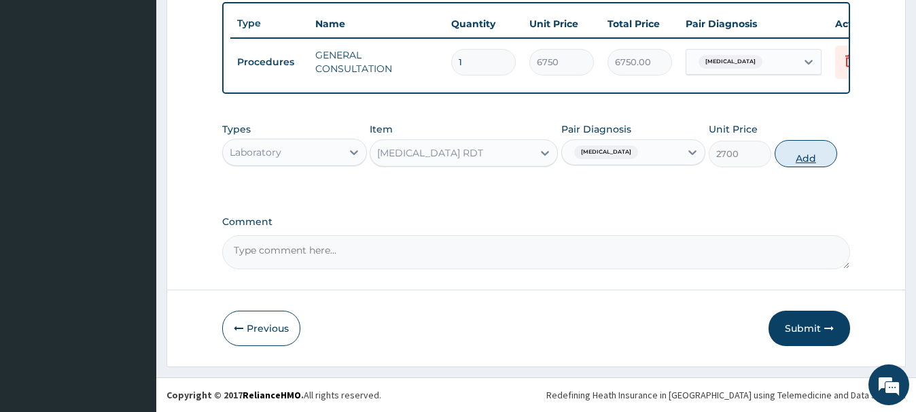
click at [795, 155] on button "Add" at bounding box center [806, 153] width 63 height 27
type input "0"
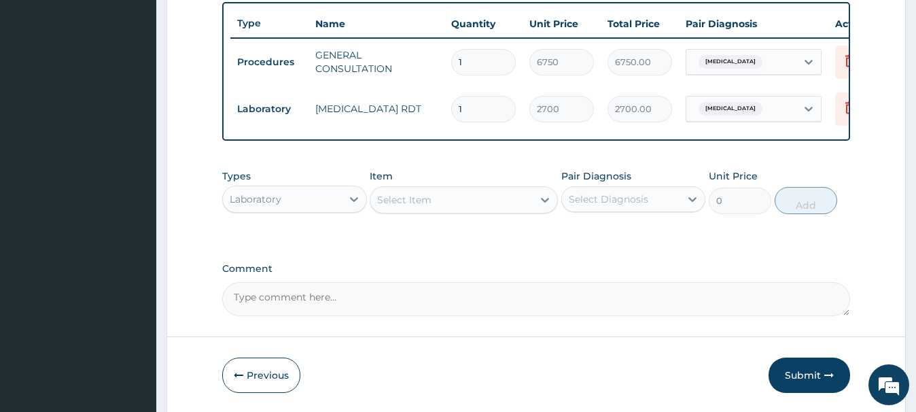
click at [382, 200] on div "Select Item" at bounding box center [404, 200] width 54 height 14
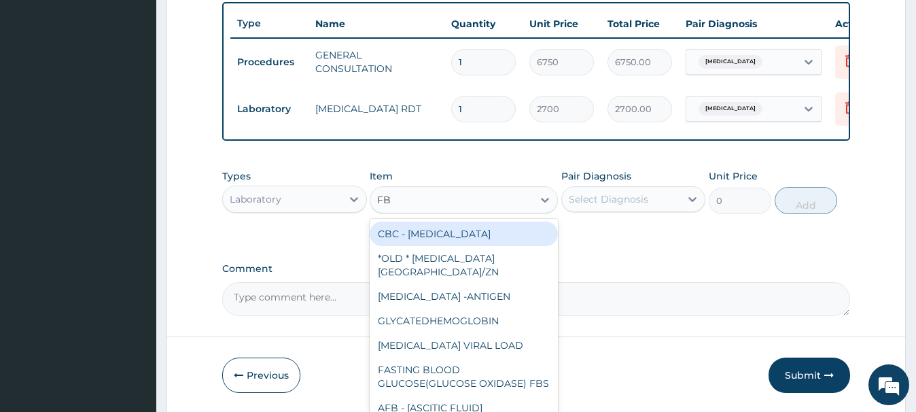
type input "FBC"
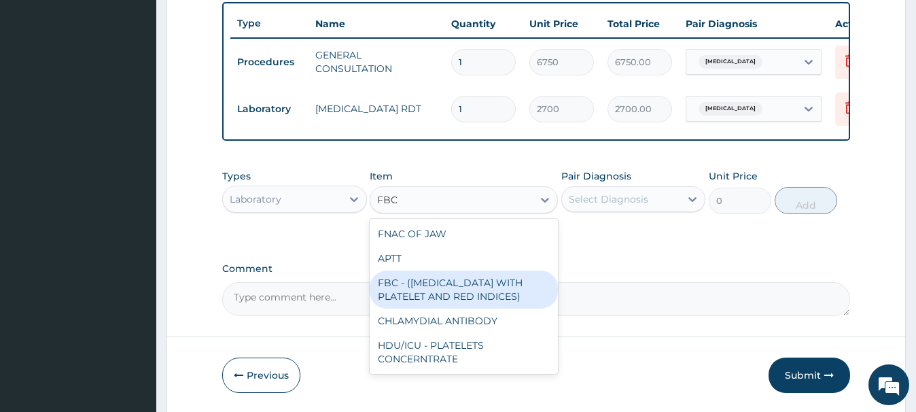
click at [475, 292] on div "FBC - ([MEDICAL_DATA] WITH PLATELET AND RED INDICES)" at bounding box center [464, 290] width 188 height 38
type input "5400"
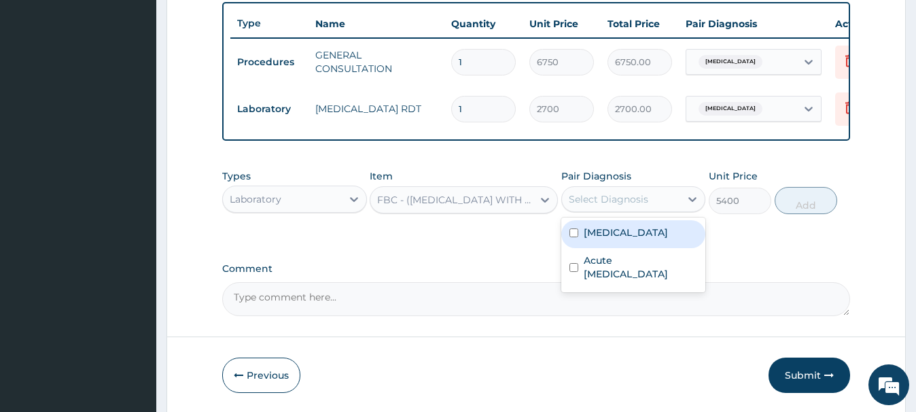
click at [661, 196] on div "Select Diagnosis" at bounding box center [621, 199] width 118 height 22
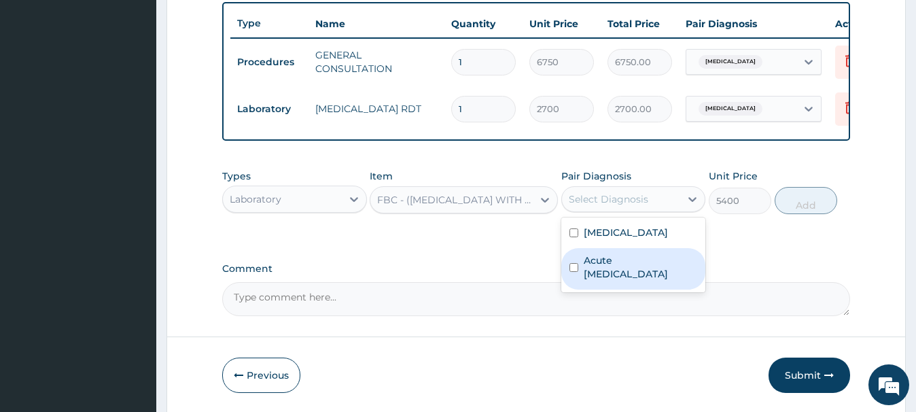
drag, startPoint x: 625, startPoint y: 279, endPoint x: 641, endPoint y: 260, distance: 25.2
click at [625, 279] on label "Acute [MEDICAL_DATA]" at bounding box center [641, 267] width 114 height 27
checkbox input "true"
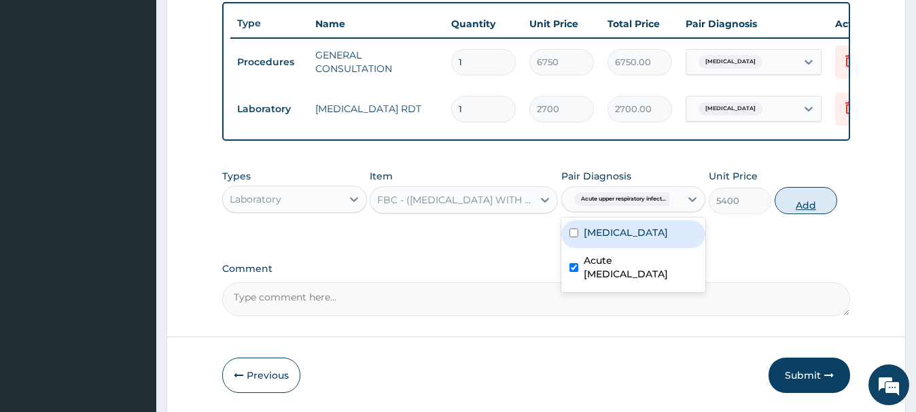
click at [787, 200] on button "Add" at bounding box center [806, 200] width 63 height 27
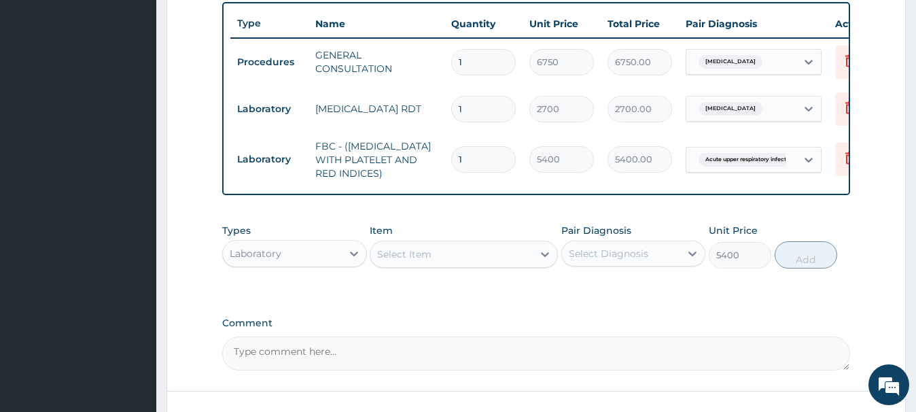
type input "0"
click at [292, 252] on div "Laboratory" at bounding box center [282, 254] width 118 height 22
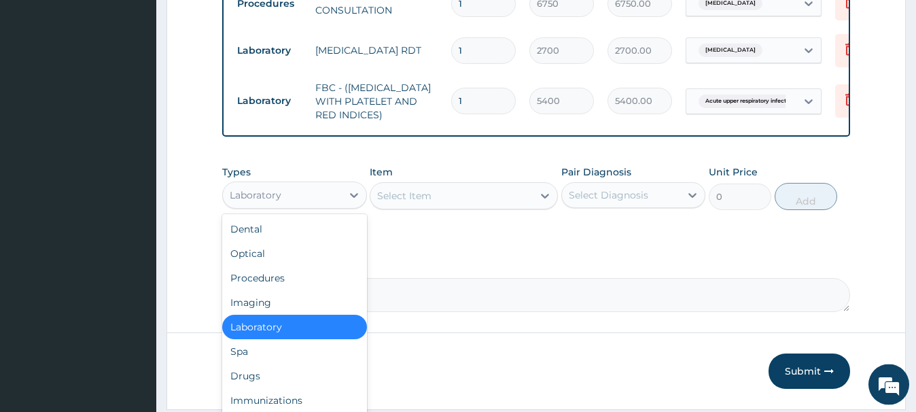
scroll to position [605, 0]
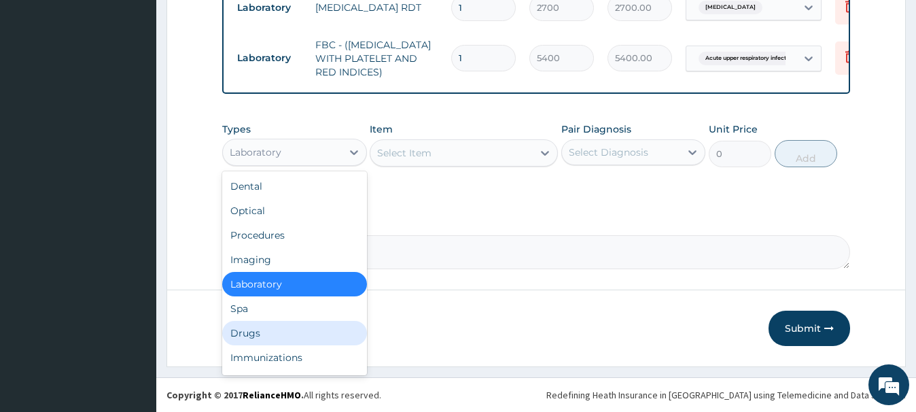
click at [246, 334] on div "Drugs" at bounding box center [294, 333] width 144 height 24
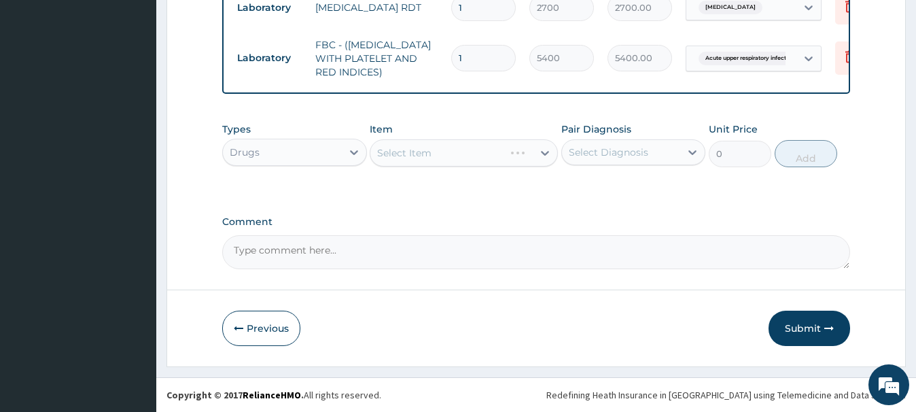
click at [400, 158] on div "Select Item" at bounding box center [464, 152] width 188 height 27
click at [398, 156] on div "Select Item" at bounding box center [404, 153] width 54 height 14
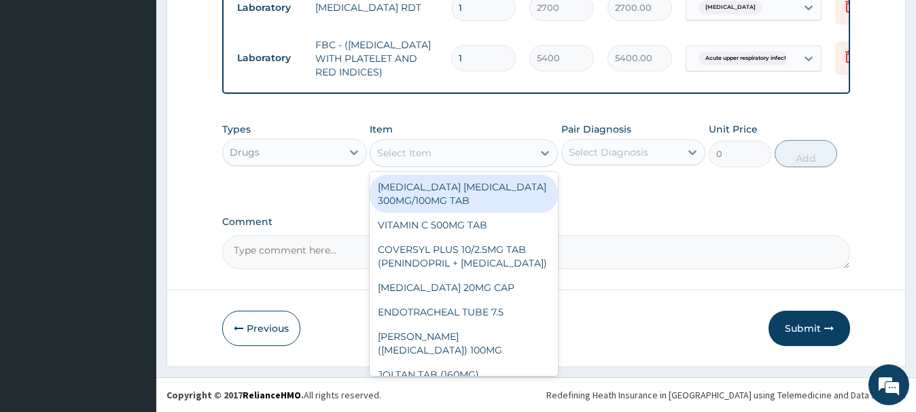
paste input "LEVOCETRIZINE HCL 5MG TAB"
type input "LEVOCETRIZINE HCL 5MG TAB"
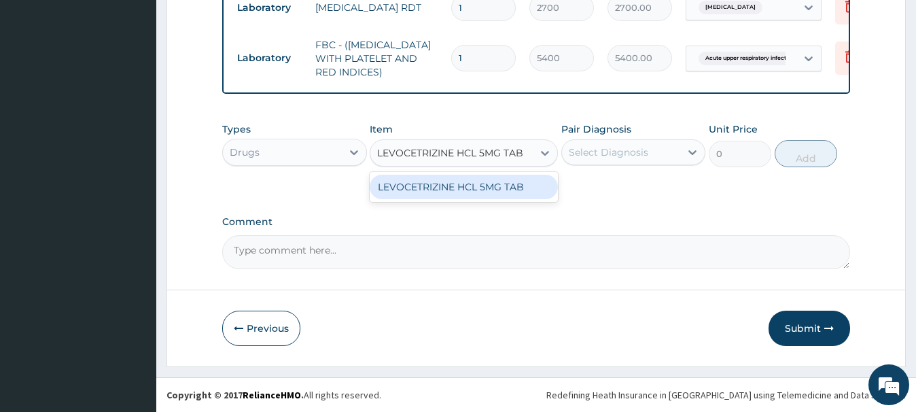
scroll to position [0, 16]
drag, startPoint x: 516, startPoint y: 186, endPoint x: 527, endPoint y: 184, distance: 11.2
click at [517, 186] on div "LEVOCETRIZINE HCL 5MG TAB" at bounding box center [464, 187] width 188 height 24
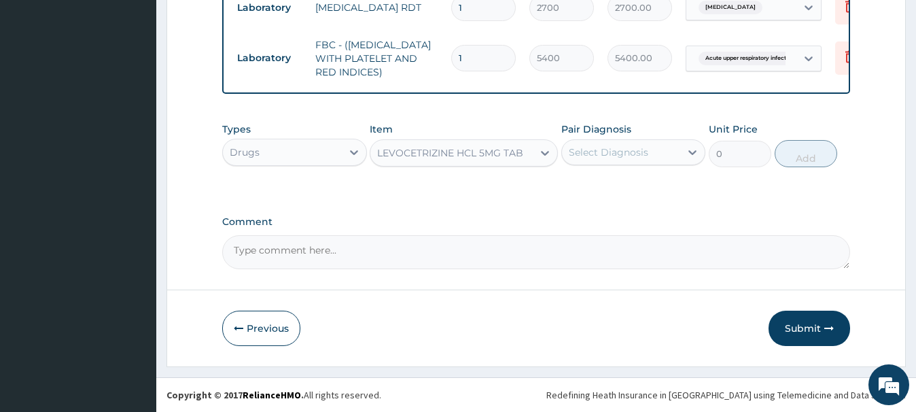
type input "81.65499877929688"
click at [627, 154] on div "Select Diagnosis" at bounding box center [609, 152] width 80 height 14
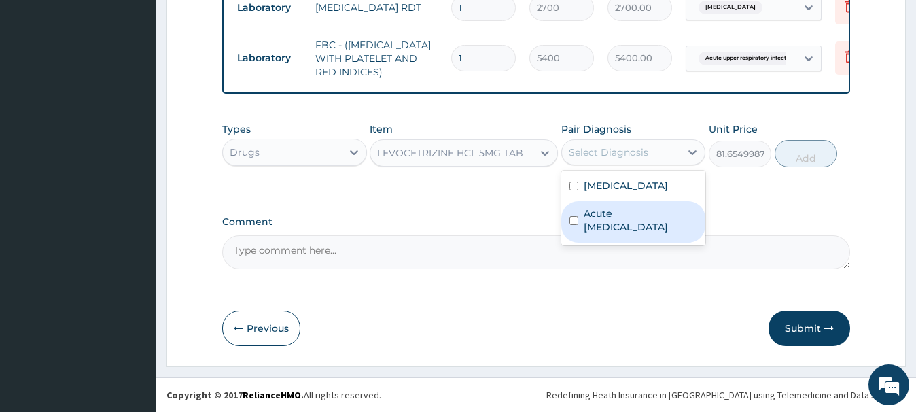
click at [672, 209] on label "Acute [MEDICAL_DATA]" at bounding box center [641, 220] width 114 height 27
checkbox input "true"
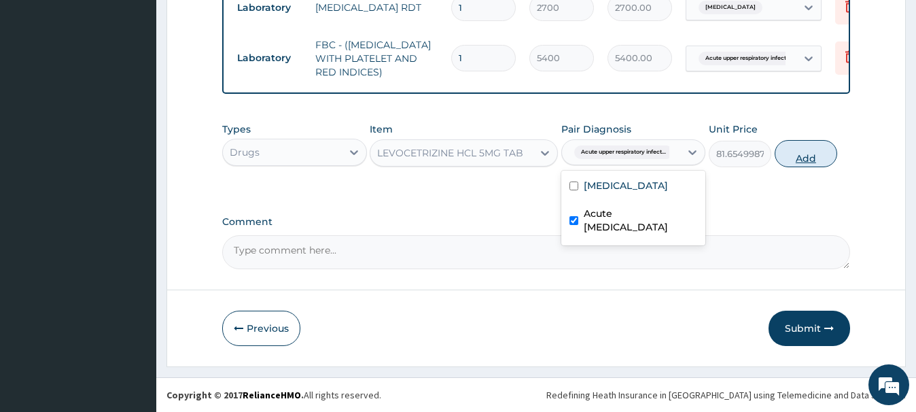
click at [804, 156] on button "Add" at bounding box center [806, 153] width 63 height 27
type input "0"
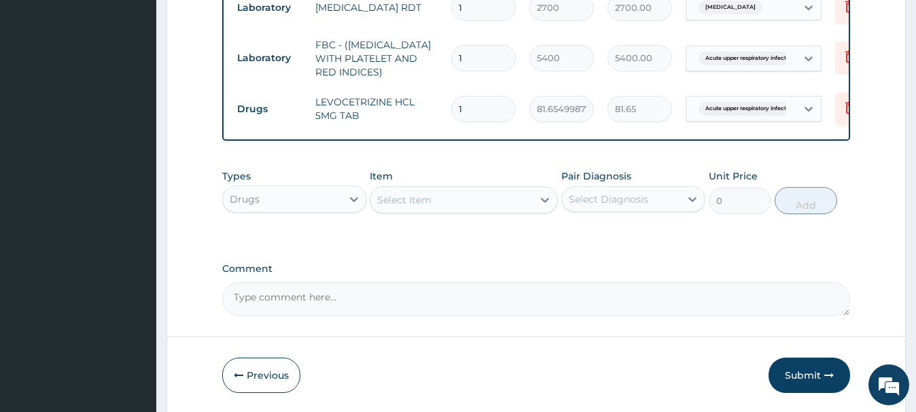
type input "14"
type input "1143.17"
type input "14"
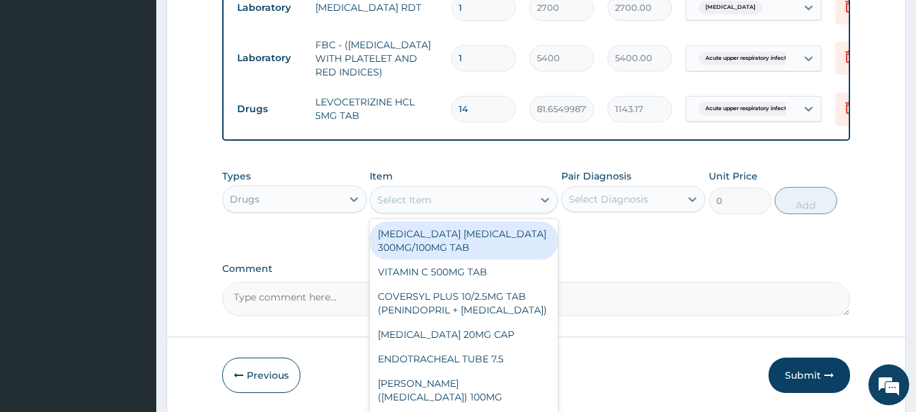
click at [383, 197] on div "Select Item" at bounding box center [404, 200] width 54 height 14
paste input "[MEDICAL_DATA] 500M"
type input "[MEDICAL_DATA] 500M"
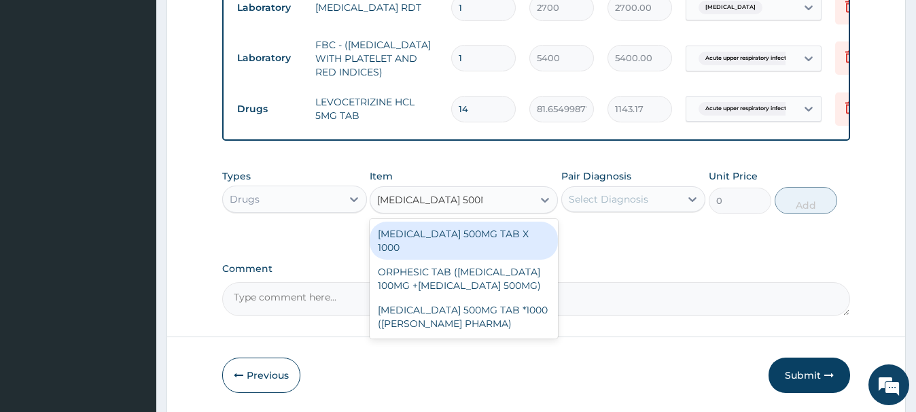
click at [478, 234] on div "[MEDICAL_DATA] 500MG TAB X 1000" at bounding box center [464, 241] width 188 height 38
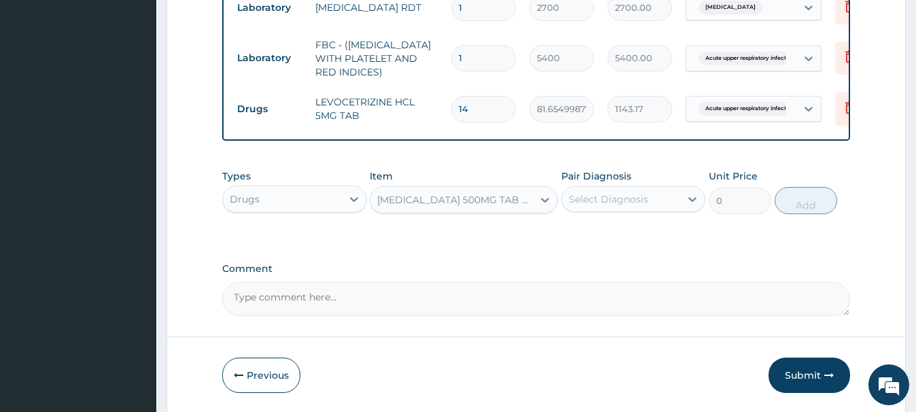
type input "22.39999961853027"
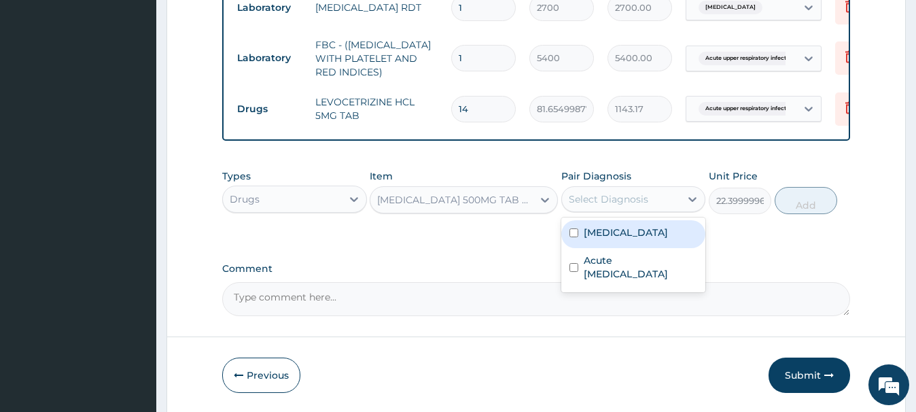
click at [601, 194] on div "Select Diagnosis" at bounding box center [609, 199] width 80 height 14
click at [612, 228] on label "[MEDICAL_DATA]" at bounding box center [626, 233] width 84 height 14
checkbox input "true"
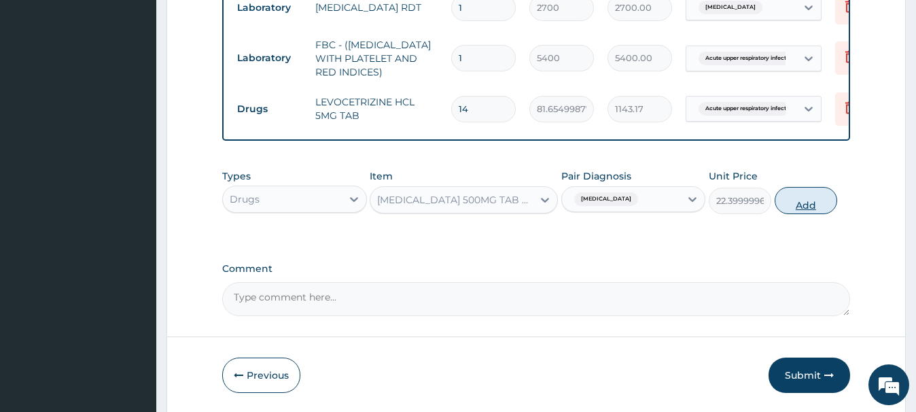
click at [818, 195] on button "Add" at bounding box center [806, 200] width 63 height 27
type input "0"
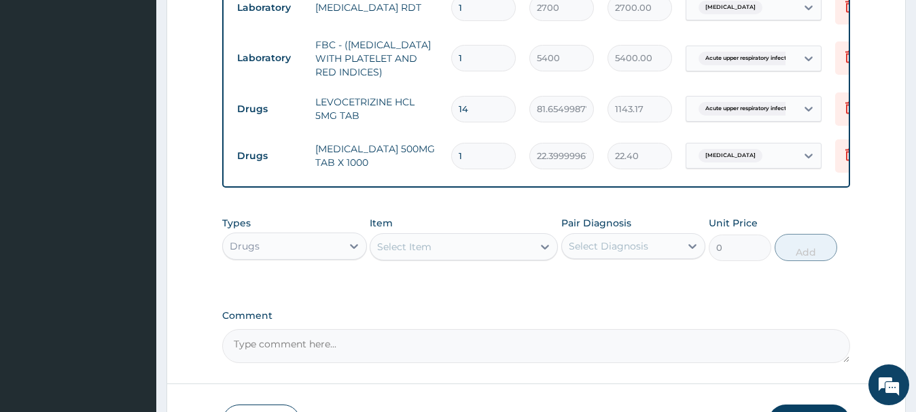
type input "18"
type input "403.20"
type input "18"
click at [394, 247] on div "Select Item" at bounding box center [404, 247] width 54 height 14
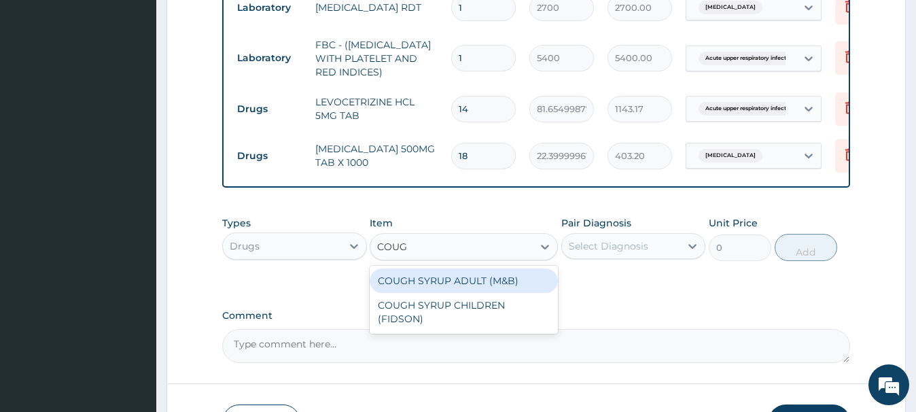
type input "COUGH"
click at [470, 281] on div "COUGH SYRUP ADULT (M&B)" at bounding box center [464, 281] width 188 height 24
type input "1312.5"
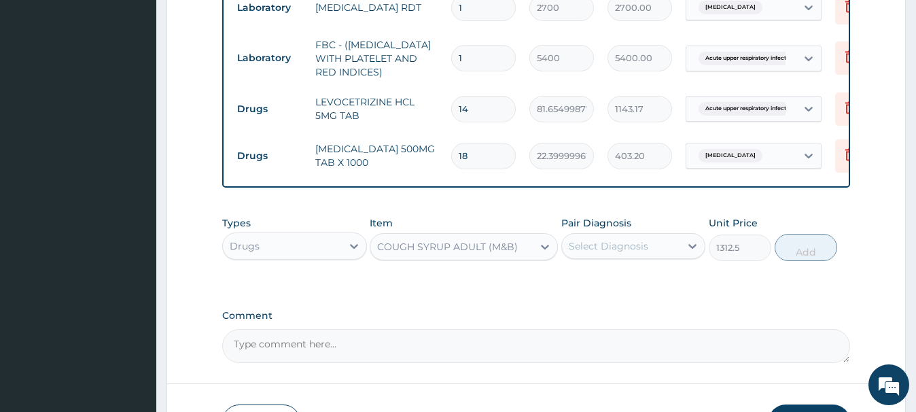
click at [650, 244] on div "Select Diagnosis" at bounding box center [621, 246] width 118 height 22
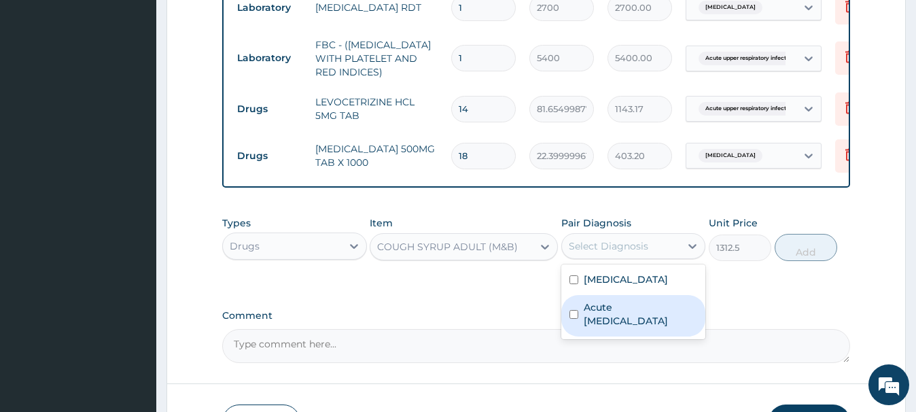
click at [613, 332] on div "Acute [MEDICAL_DATA]" at bounding box center [634, 315] width 144 height 41
checkbox input "true"
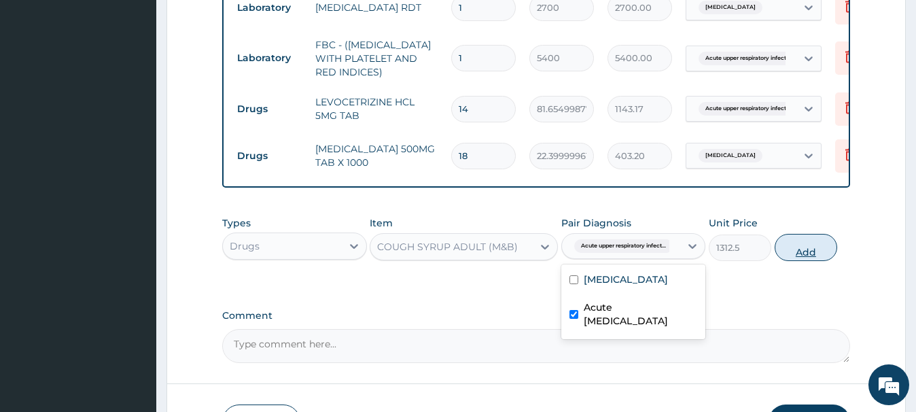
click at [796, 245] on button "Add" at bounding box center [806, 247] width 63 height 27
type input "0"
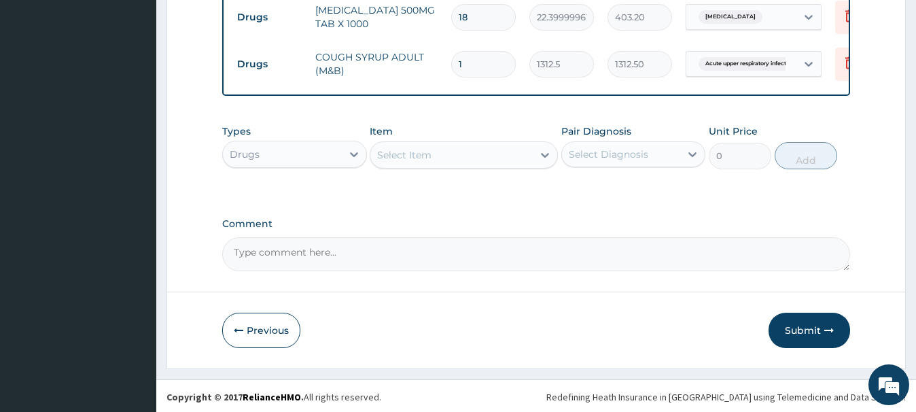
scroll to position [536, 0]
click at [811, 337] on button "Submit" at bounding box center [810, 330] width 82 height 35
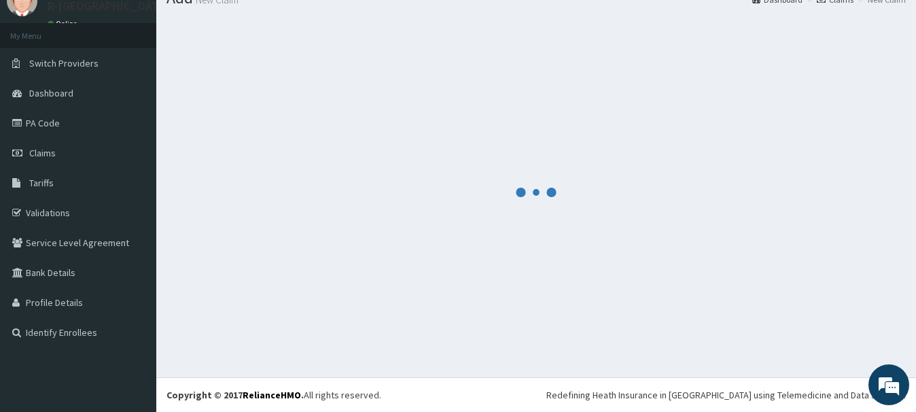
scroll to position [56, 0]
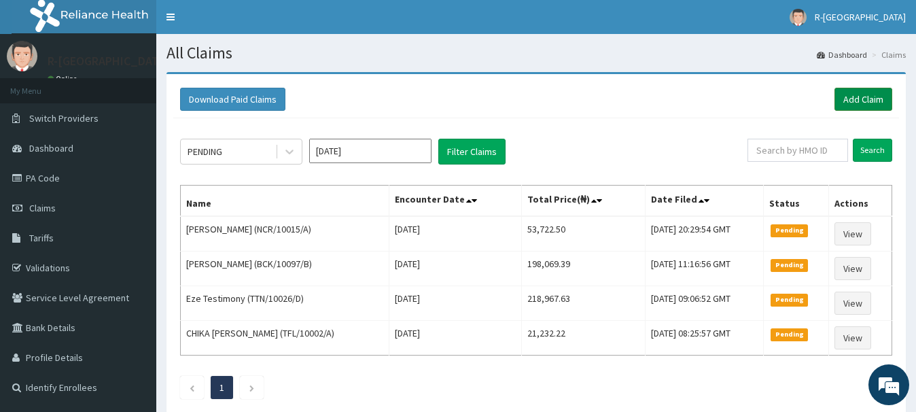
click at [852, 96] on link "Add Claim" at bounding box center [864, 99] width 58 height 23
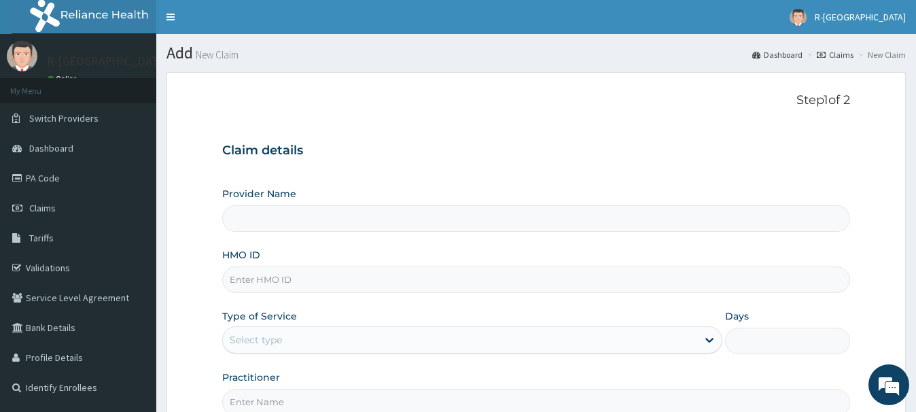
scroll to position [139, 0]
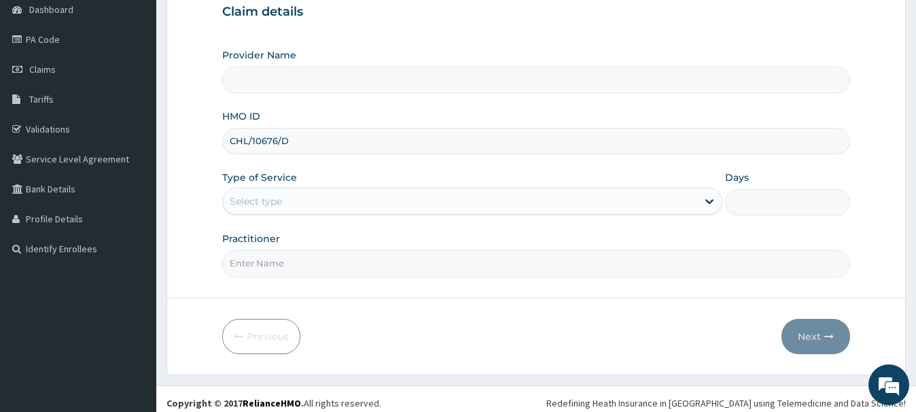
type input "CHL/10676/D"
click at [255, 203] on div "Select type" at bounding box center [256, 201] width 52 height 14
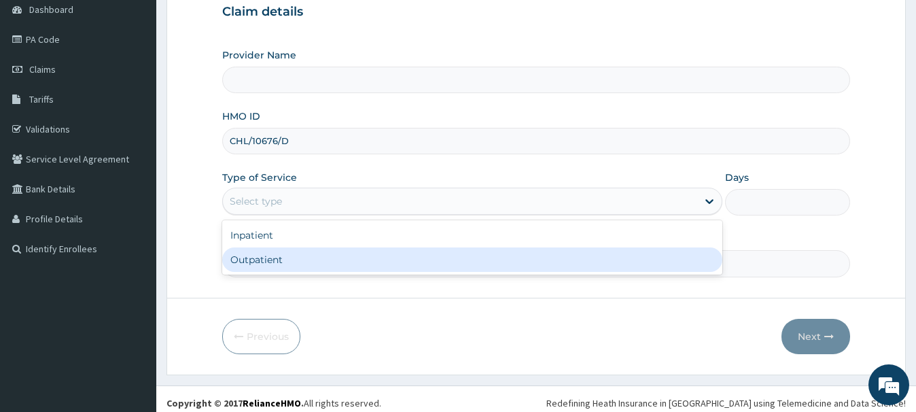
click at [255, 260] on div "Outpatient" at bounding box center [472, 259] width 500 height 24
type input "1"
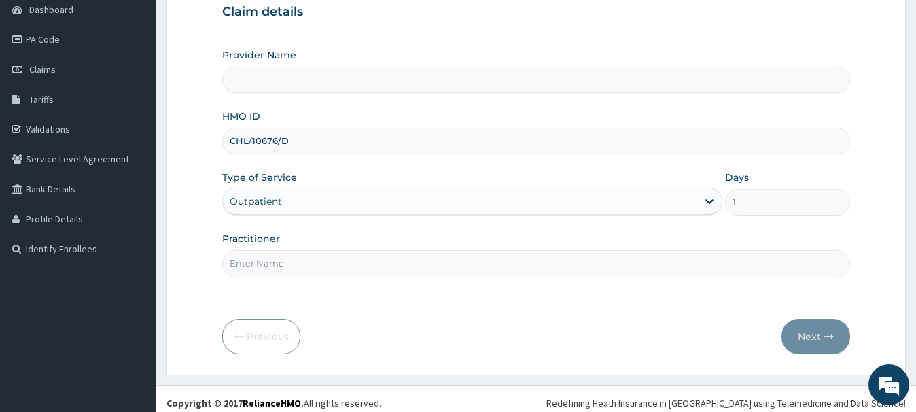
scroll to position [147, 0]
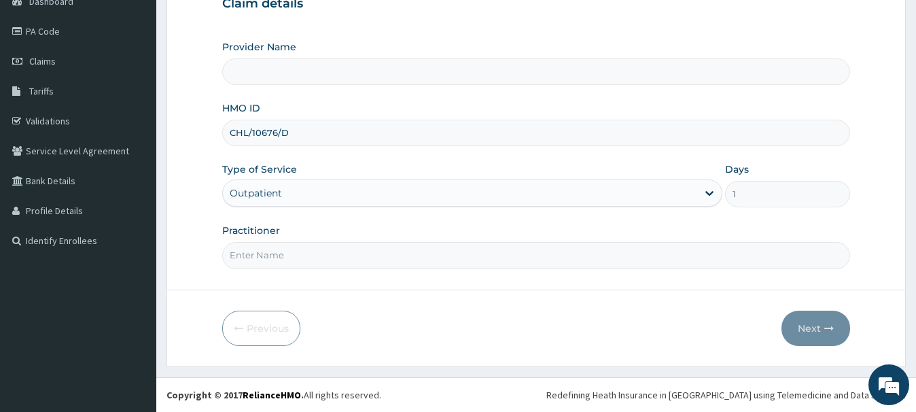
click at [258, 258] on input "Practitioner" at bounding box center [535, 255] width 627 height 27
type input "R-Jolad Hospital Nigeria Limited(kupa)"
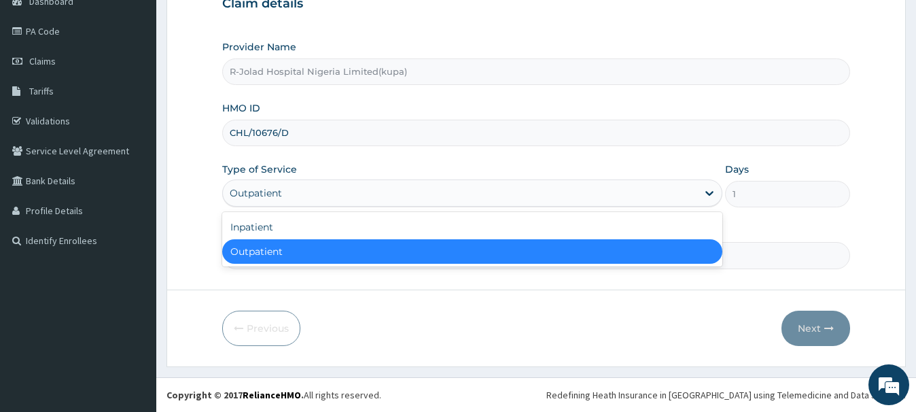
click at [335, 188] on div "Outpatient" at bounding box center [460, 193] width 474 height 22
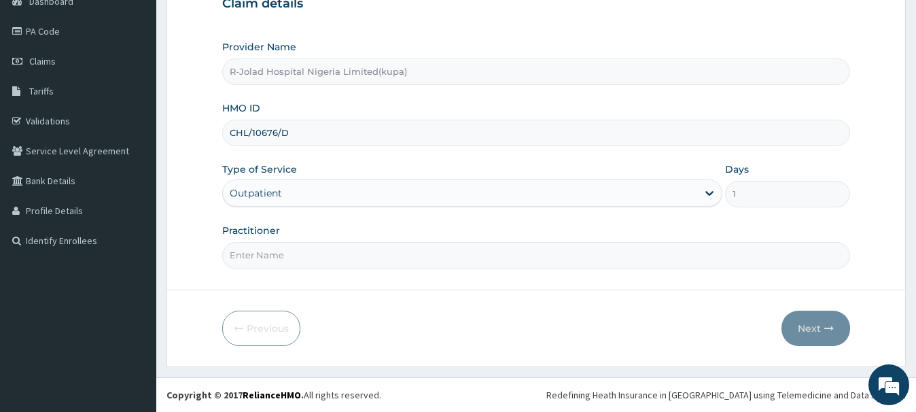
click at [394, 288] on form "Step 1 of 2 Claim details Provider Name R-Jolad Hospital Nigeria Limited(kupa) …" at bounding box center [537, 145] width 740 height 441
drag, startPoint x: 252, startPoint y: 256, endPoint x: 307, endPoint y: 188, distance: 87.5
click at [307, 242] on input "Practitioner" at bounding box center [535, 255] width 627 height 27
paste input "[PERSON_NAME]"
type input "[PERSON_NAME]"
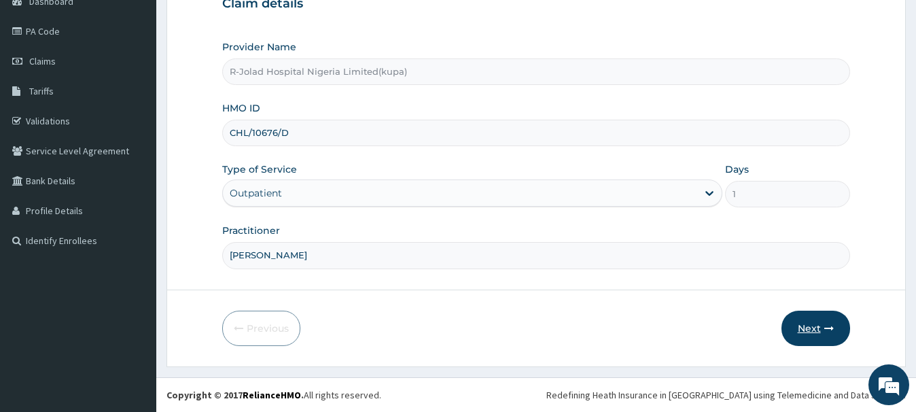
click at [808, 328] on button "Next" at bounding box center [816, 328] width 69 height 35
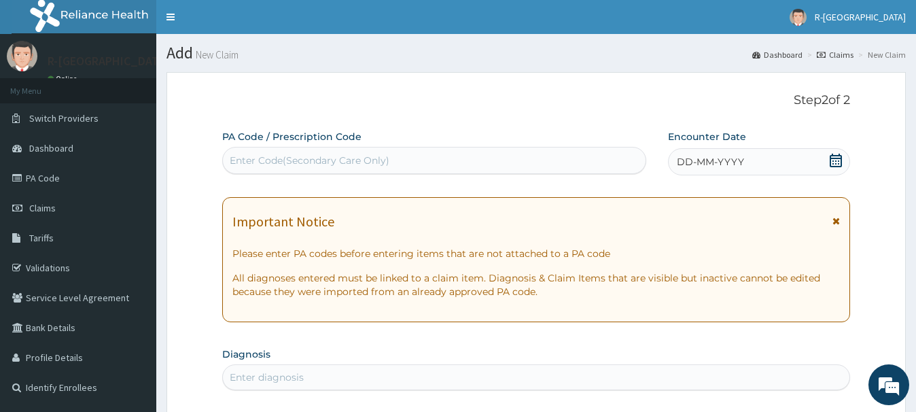
click at [833, 165] on icon at bounding box center [836, 161] width 12 height 14
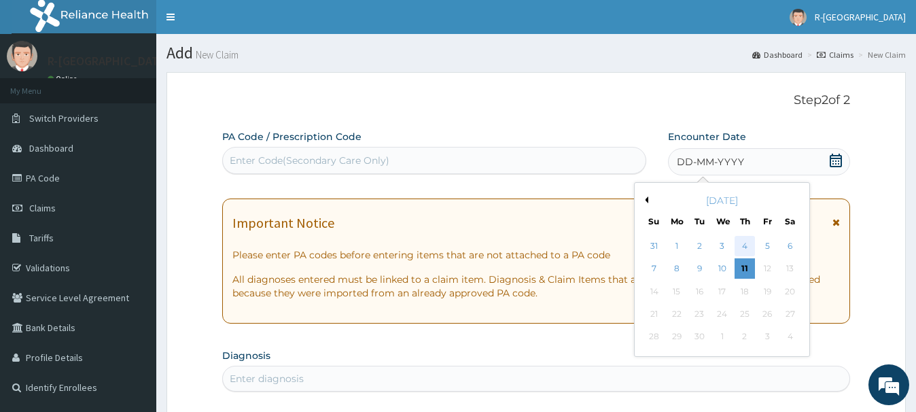
click at [746, 247] on div "4" at bounding box center [745, 246] width 20 height 20
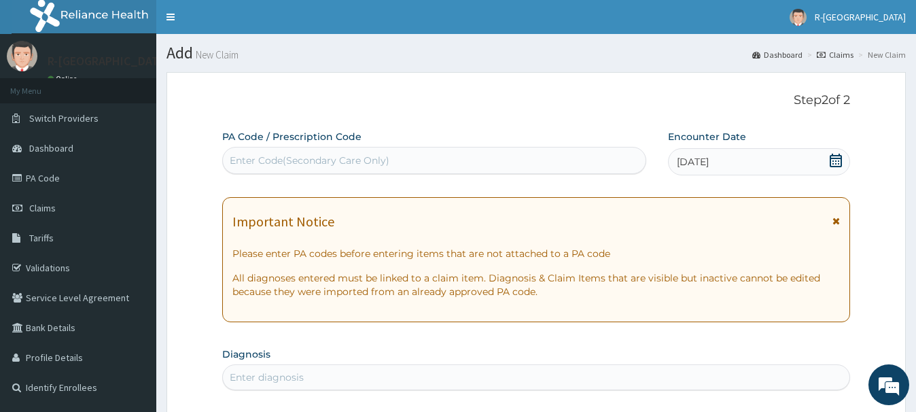
click at [250, 380] on div "Enter diagnosis" at bounding box center [267, 378] width 74 height 14
type input "MALA"
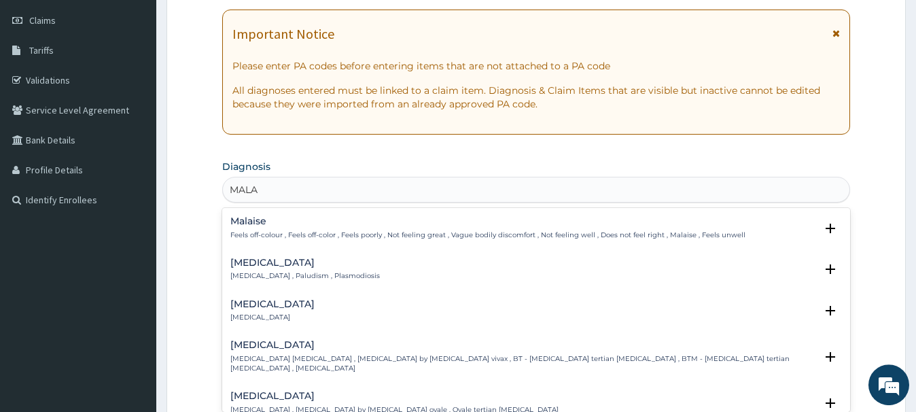
scroll to position [186, 0]
click at [243, 273] on div "[MEDICAL_DATA] [MEDICAL_DATA] , Paludism , Plasmodiosis" at bounding box center [305, 272] width 150 height 24
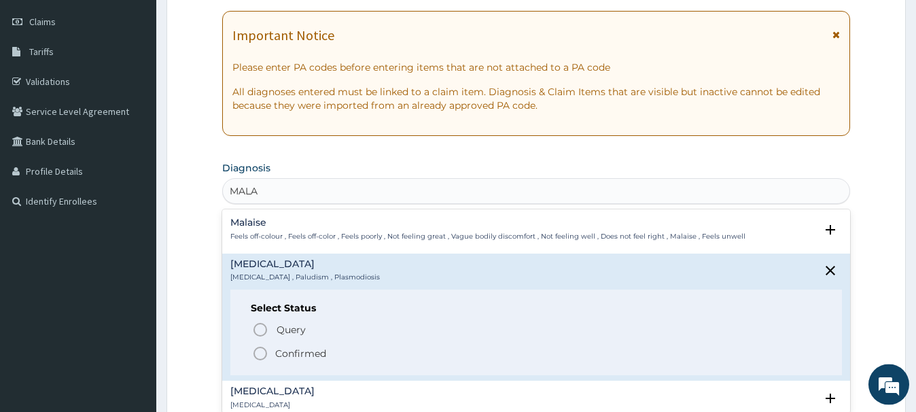
click at [262, 356] on icon "status option filled" at bounding box center [260, 354] width 16 height 16
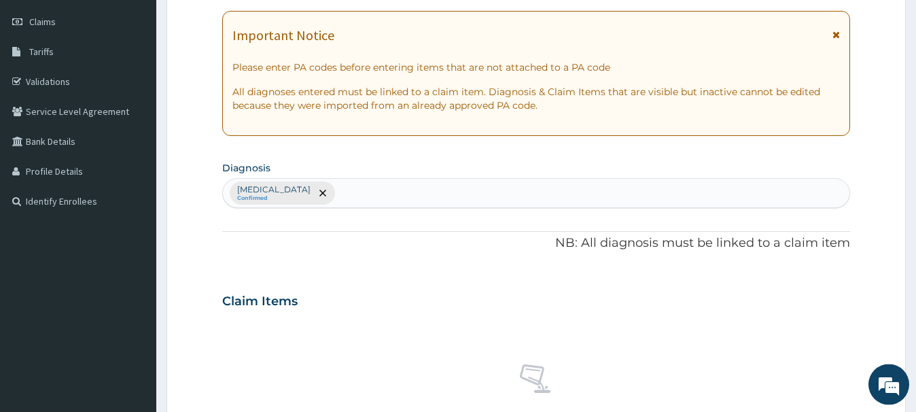
click at [262, 356] on div "No claim item" at bounding box center [535, 398] width 627 height 156
click at [307, 195] on div "[MEDICAL_DATA] Confirmed" at bounding box center [536, 193] width 626 height 29
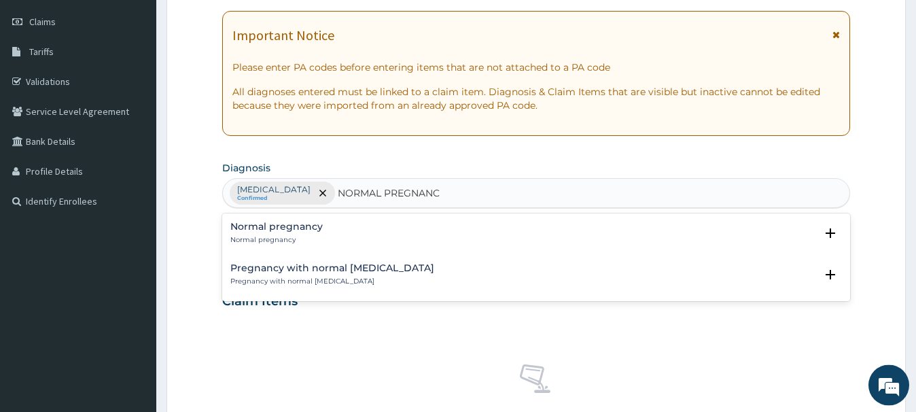
type input "NORMAL PREGNANCY"
click at [284, 234] on div "Normal pregnancy Normal pregnancy" at bounding box center [276, 234] width 92 height 24
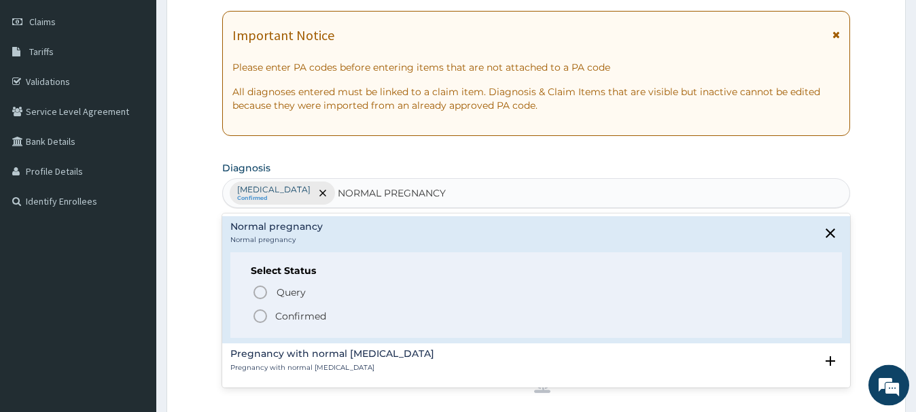
click at [262, 313] on icon "status option filled" at bounding box center [260, 316] width 16 height 16
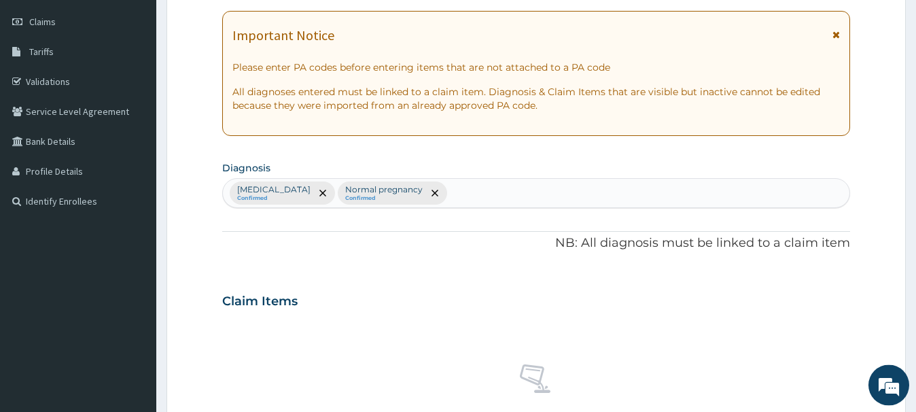
click at [262, 313] on div "Claim Items" at bounding box center [535, 298] width 627 height 35
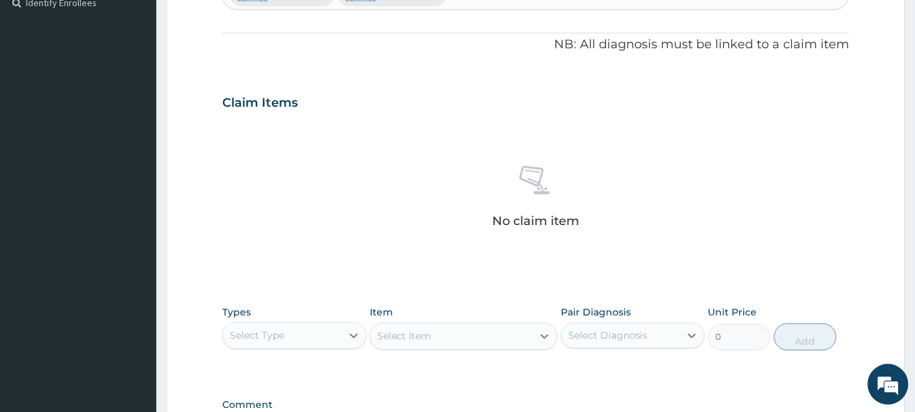
scroll to position [551, 0]
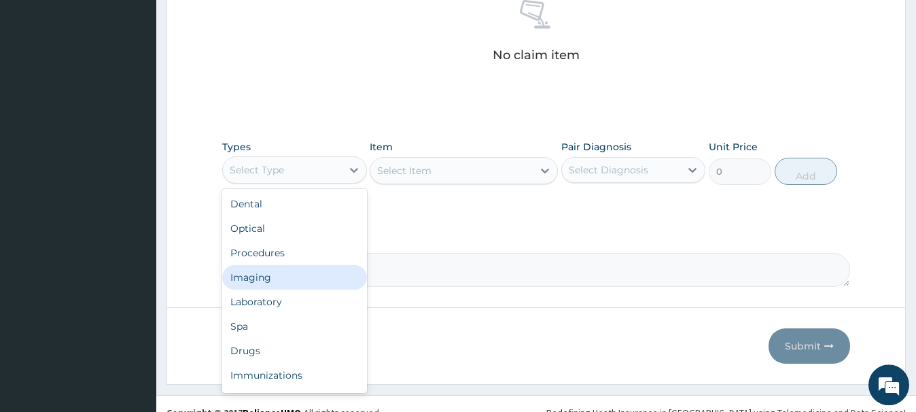
drag, startPoint x: 289, startPoint y: 171, endPoint x: 260, endPoint y: 275, distance: 107.9
click at [260, 184] on div "option Imaging focused, 4 of 10. 10 results available. Use Up and Down to choos…" at bounding box center [294, 169] width 144 height 27
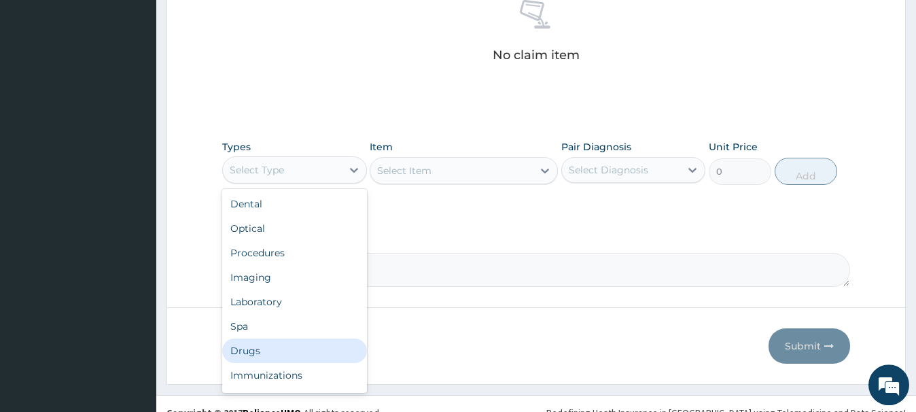
click at [236, 351] on div "Drugs" at bounding box center [294, 351] width 144 height 24
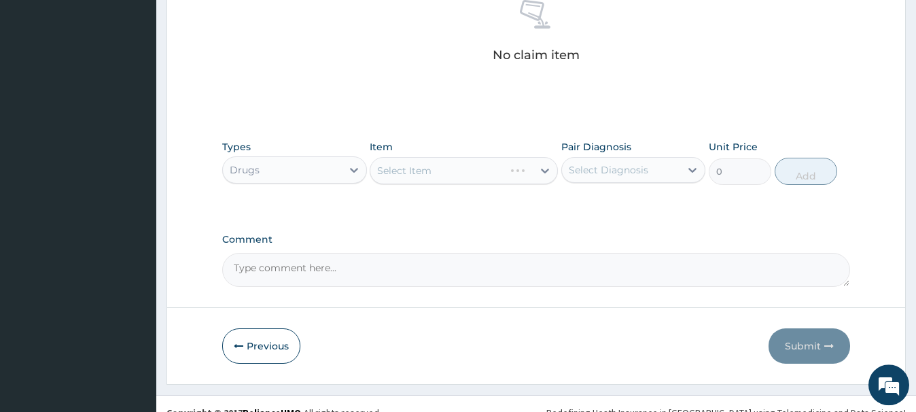
drag, startPoint x: 236, startPoint y: 351, endPoint x: 376, endPoint y: 217, distance: 193.8
click at [400, 169] on div "Select Item" at bounding box center [404, 171] width 54 height 14
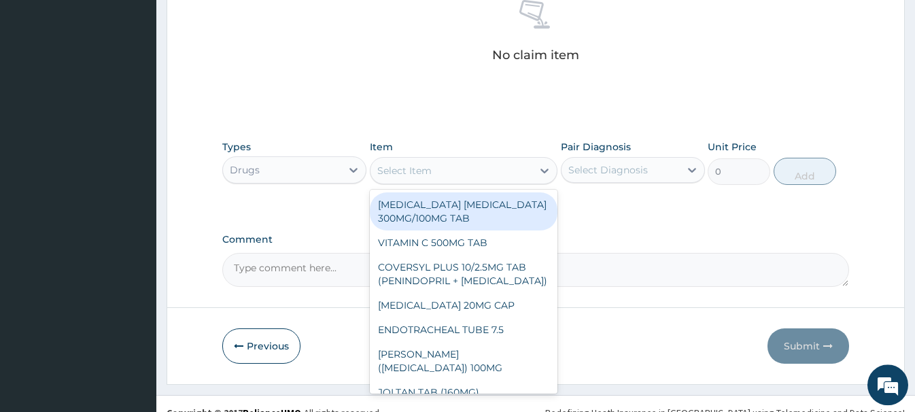
paste input "VITAMIN C 100MG TAB"
type input "VITAMIN C 100MG TAB"
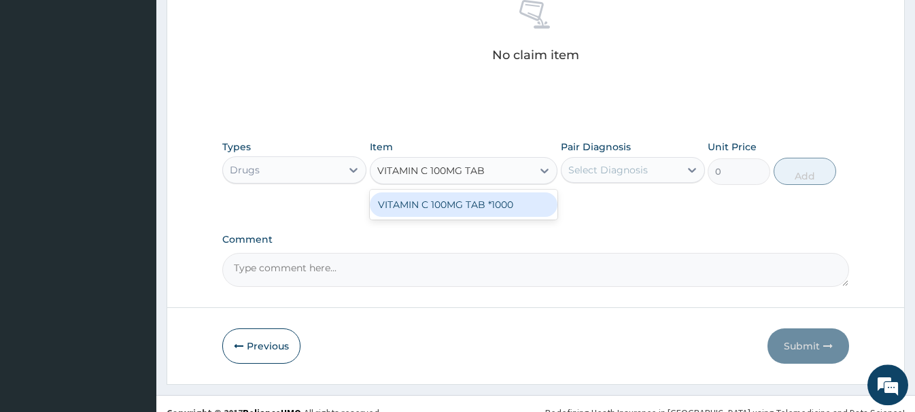
click at [465, 205] on div "VITAMIN C 100MG TAB *1000" at bounding box center [464, 204] width 188 height 24
type input "5.820000171661377"
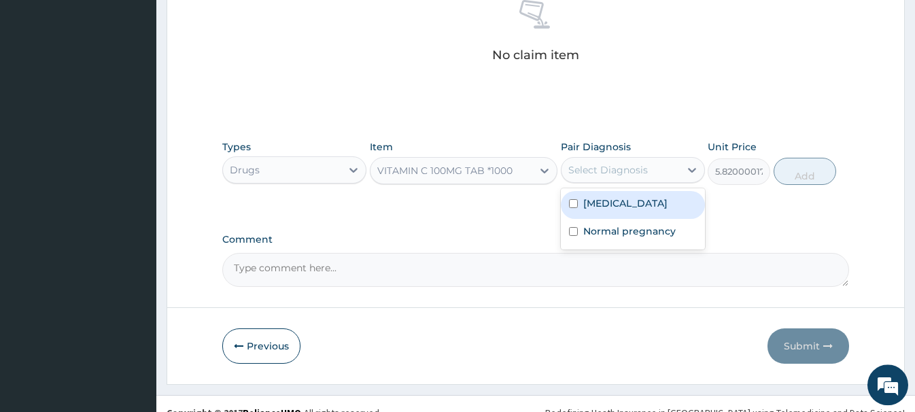
click at [621, 167] on div "Select Diagnosis" at bounding box center [608, 170] width 80 height 14
click at [625, 196] on div "[MEDICAL_DATA]" at bounding box center [633, 205] width 144 height 28
checkbox input "true"
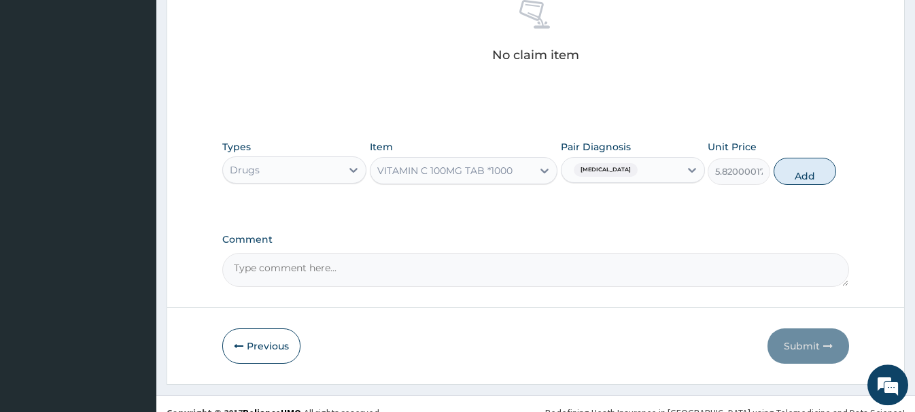
click at [727, 202] on div "Types Drugs Item VITAMIN C 100MG TAB *1000 Pair Diagnosis [MEDICAL_DATA] Unit P…" at bounding box center [535, 172] width 626 height 79
click at [809, 172] on button "Add" at bounding box center [805, 171] width 63 height 27
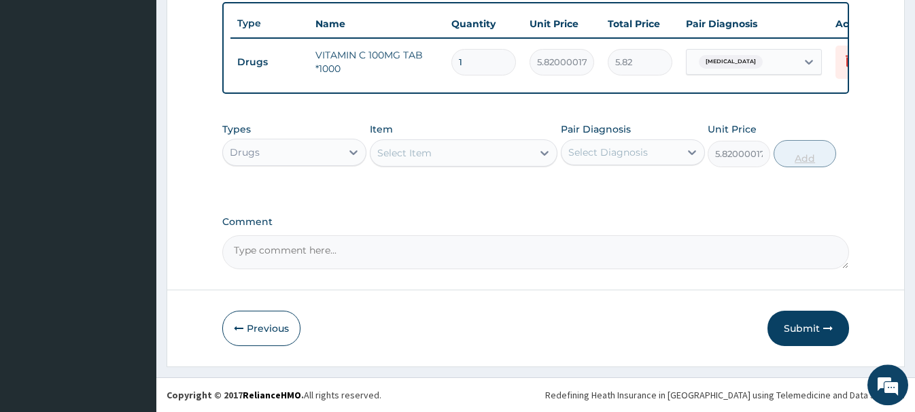
type input "0"
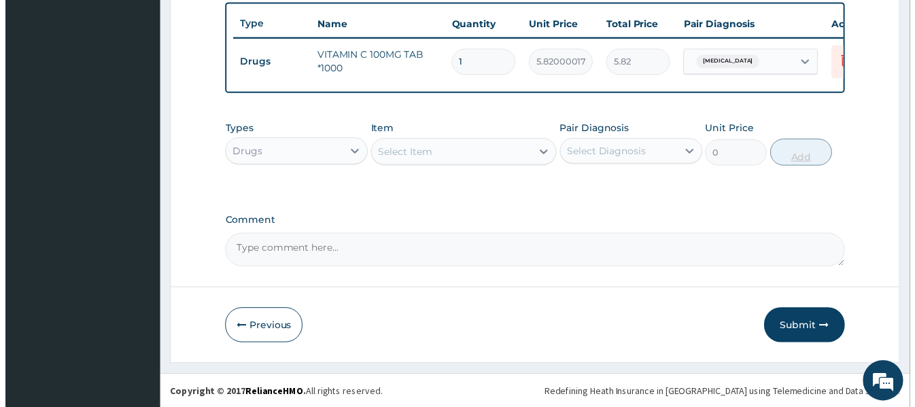
scroll to position [504, 0]
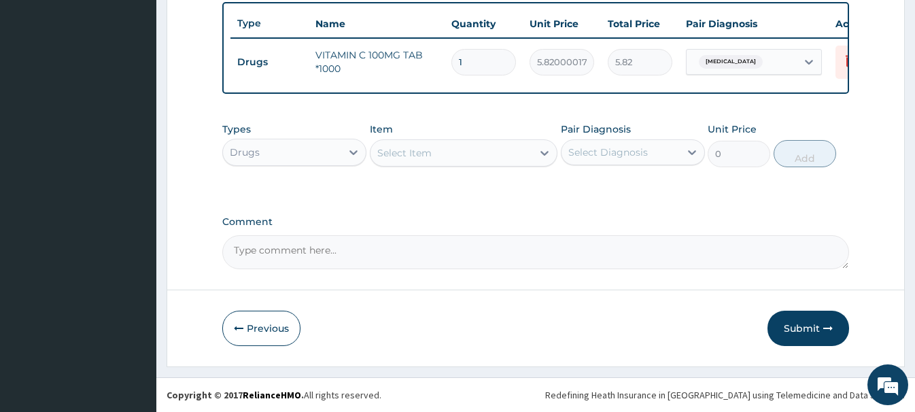
type input "0.00"
type input "4"
type input "23.28"
type input "42"
type input "244.44"
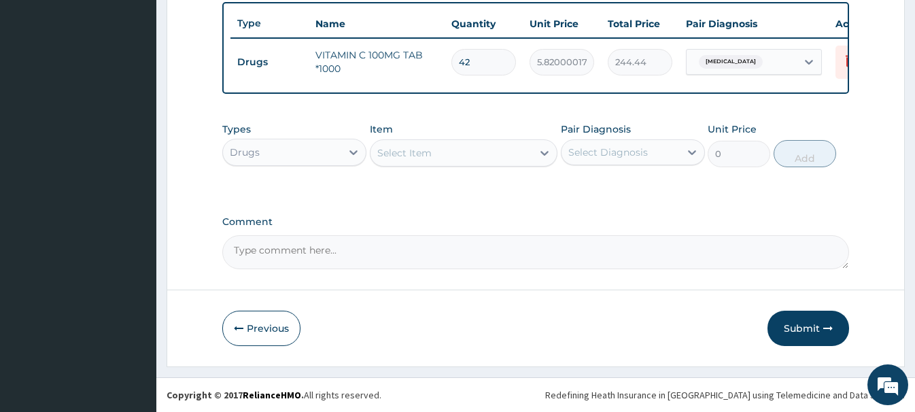
type input "42"
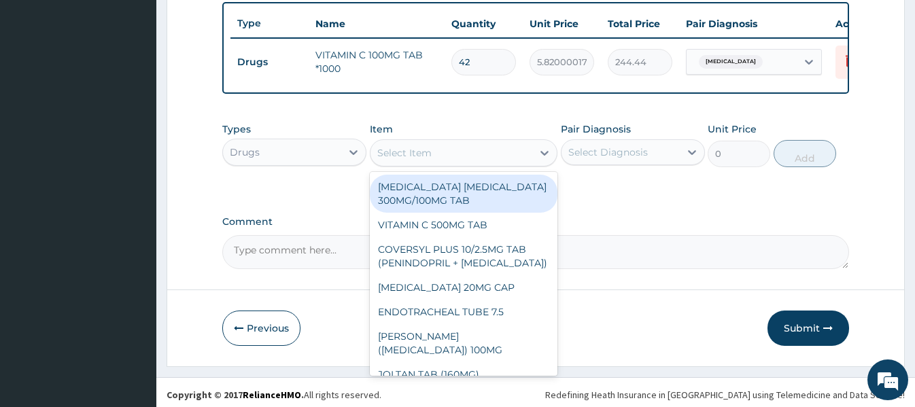
click at [412, 154] on div "Select Item" at bounding box center [404, 153] width 54 height 14
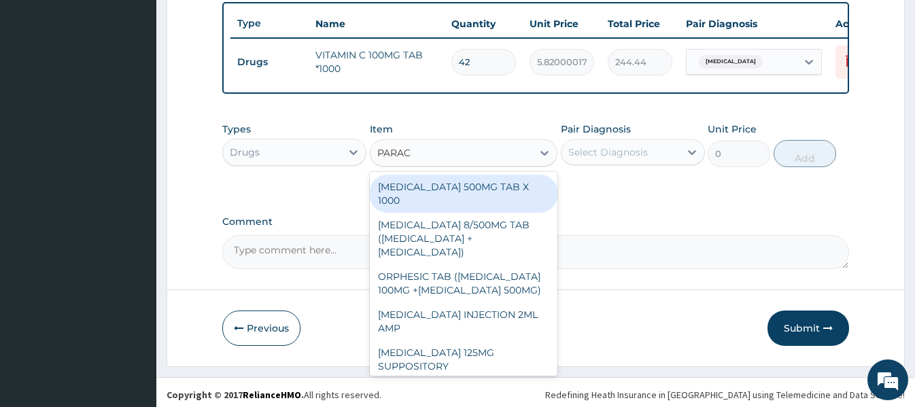
type input "PARACE"
drag, startPoint x: 453, startPoint y: 182, endPoint x: 527, endPoint y: 182, distance: 74.1
click at [527, 182] on div "[MEDICAL_DATA] 500MG TAB X 1000" at bounding box center [464, 194] width 188 height 38
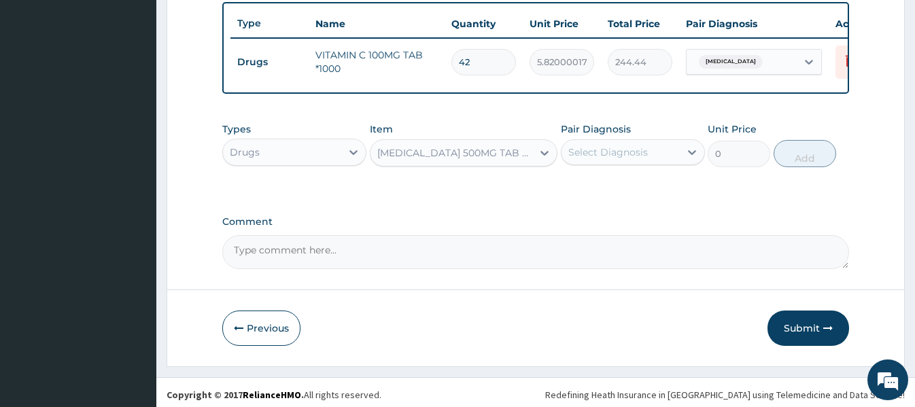
type input "22.39999961853027"
click at [527, 182] on div "Types Drugs Item [MEDICAL_DATA] 500MG TAB X 1000 Pair Diagnosis Select Diagnosi…" at bounding box center [535, 155] width 626 height 79
drag, startPoint x: 527, startPoint y: 182, endPoint x: 596, endPoint y: 203, distance: 72.0
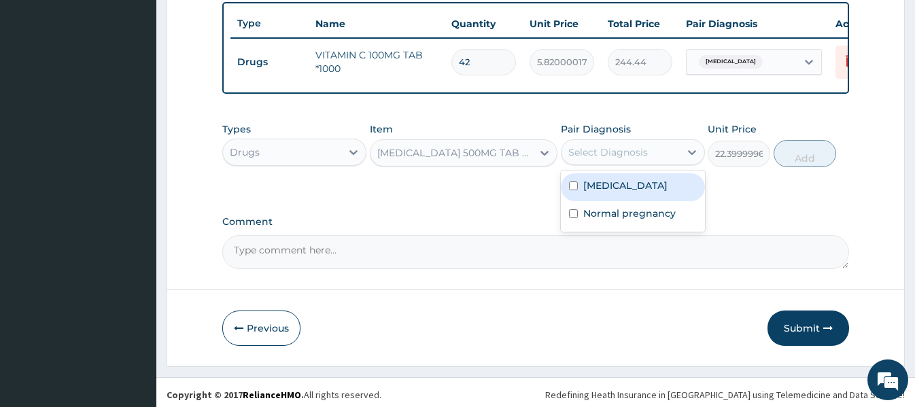
click at [609, 154] on div "Select Diagnosis" at bounding box center [608, 152] width 80 height 14
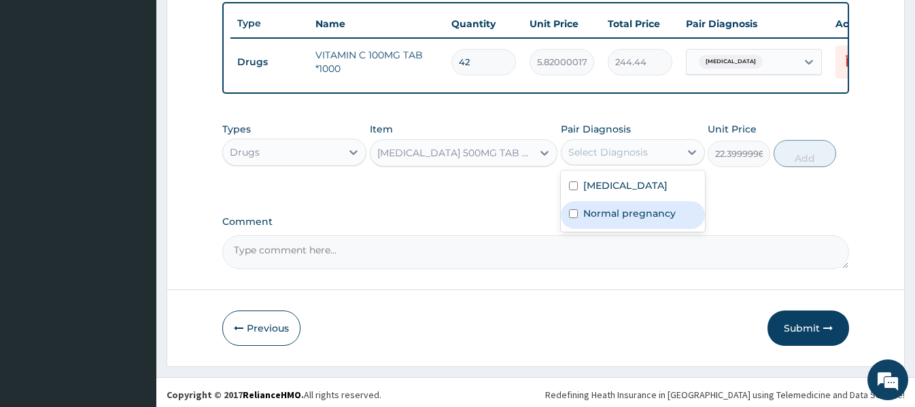
drag, startPoint x: 619, startPoint y: 185, endPoint x: 649, endPoint y: 221, distance: 47.3
click at [649, 221] on div "[MEDICAL_DATA] Normal pregnancy" at bounding box center [633, 201] width 144 height 61
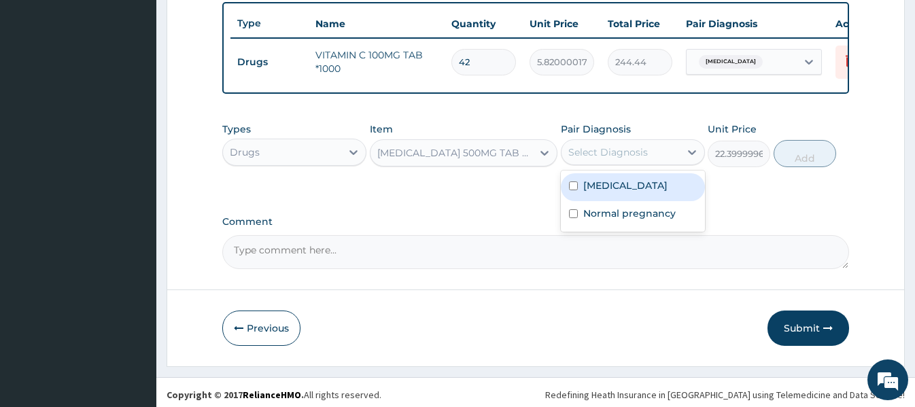
click at [621, 180] on div "[MEDICAL_DATA]" at bounding box center [633, 187] width 144 height 28
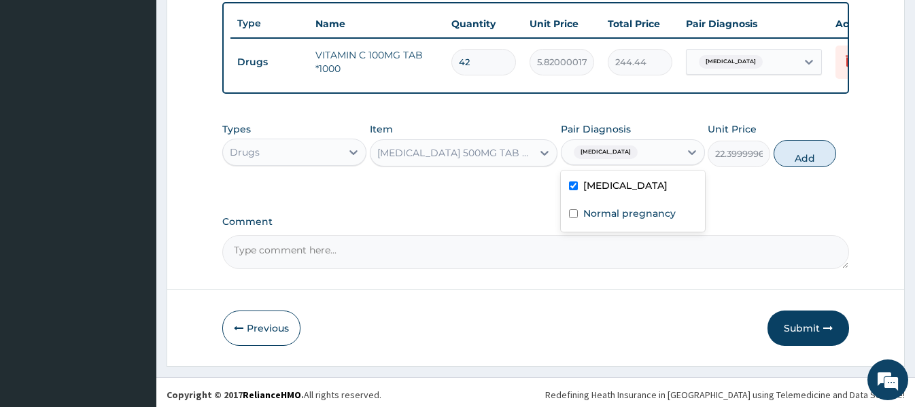
click at [621, 180] on div "[MEDICAL_DATA]" at bounding box center [633, 187] width 144 height 28
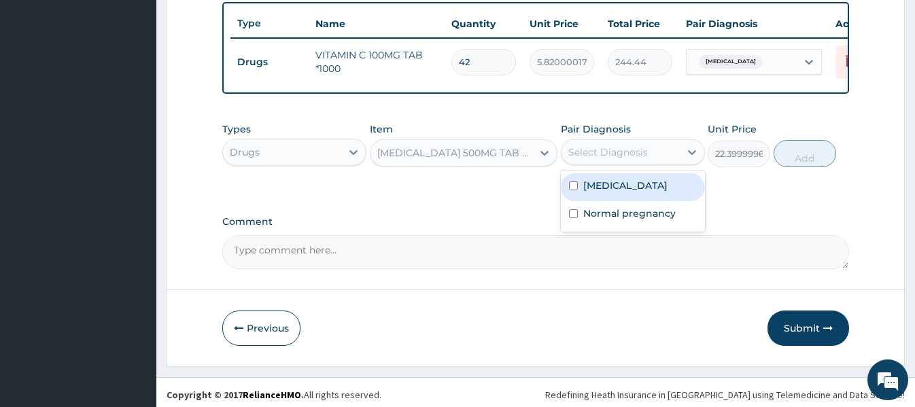
click at [650, 182] on div "[MEDICAL_DATA]" at bounding box center [633, 187] width 144 height 28
checkbox input "true"
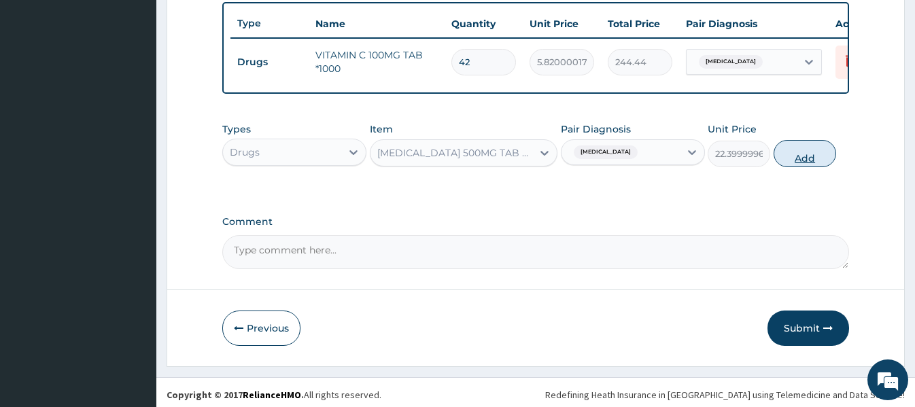
click at [797, 148] on button "Add" at bounding box center [805, 153] width 63 height 27
type input "0"
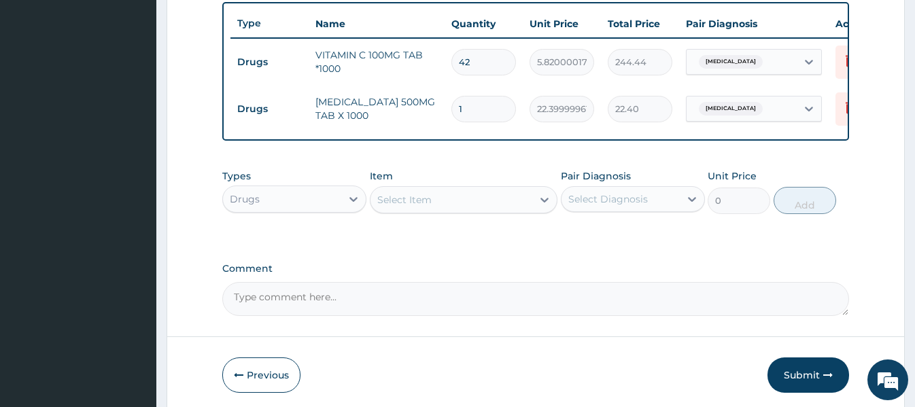
type input "18"
type input "403.20"
type input "18"
click at [472, 365] on div "Previous Submit" at bounding box center [535, 375] width 626 height 35
click at [800, 373] on button "Submit" at bounding box center [809, 375] width 82 height 35
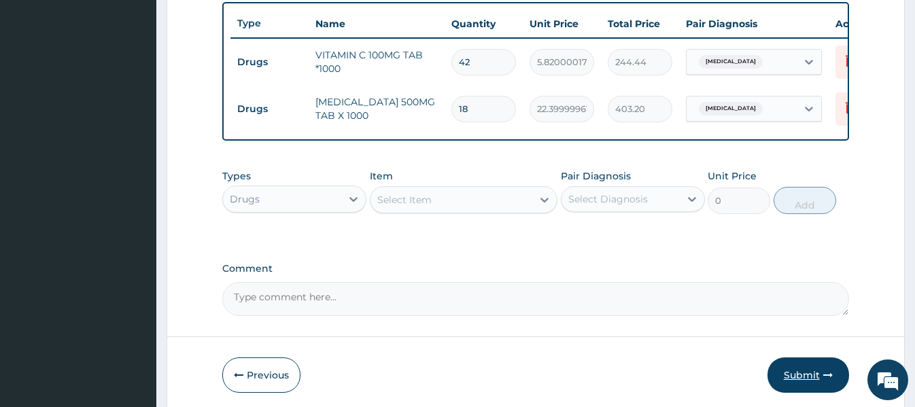
click at [800, 373] on button "Submit" at bounding box center [809, 375] width 82 height 35
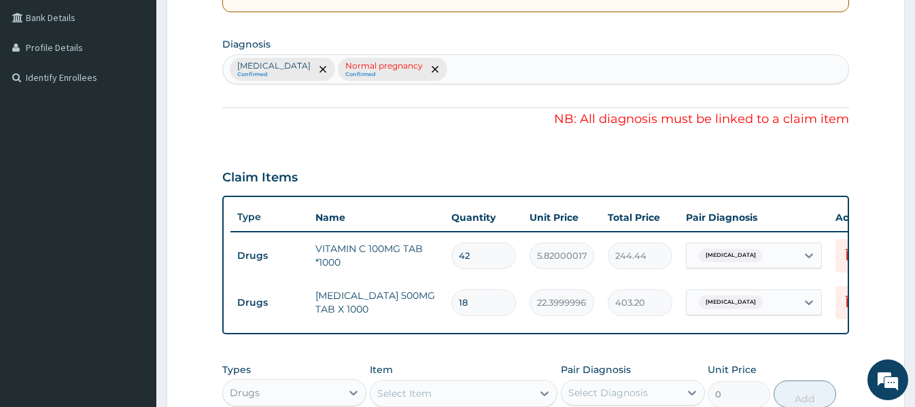
scroll to position [309, 0]
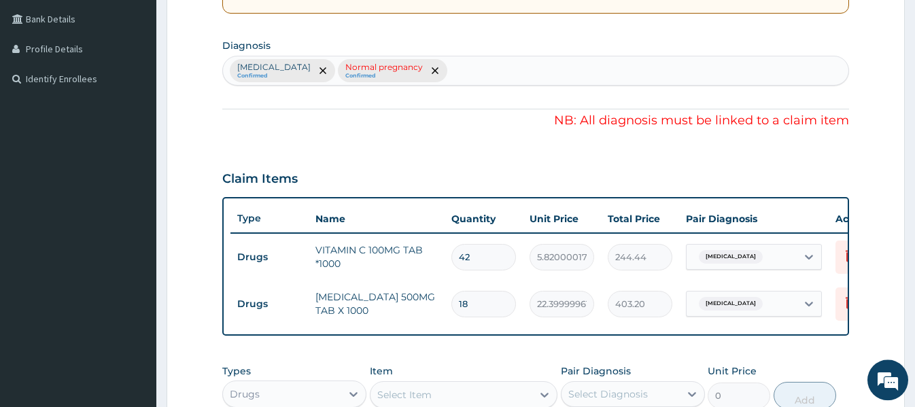
click at [425, 62] on div at bounding box center [434, 71] width 19 height 22
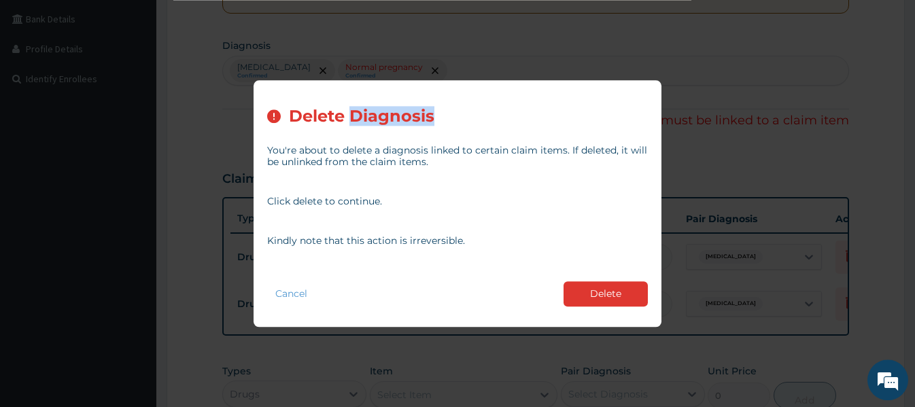
click at [387, 62] on div "Delete Diagnosis You're about to delete a diagnosis linked to certain claim ite…" at bounding box center [457, 203] width 915 height 407
click at [610, 299] on button "Delete" at bounding box center [606, 293] width 84 height 25
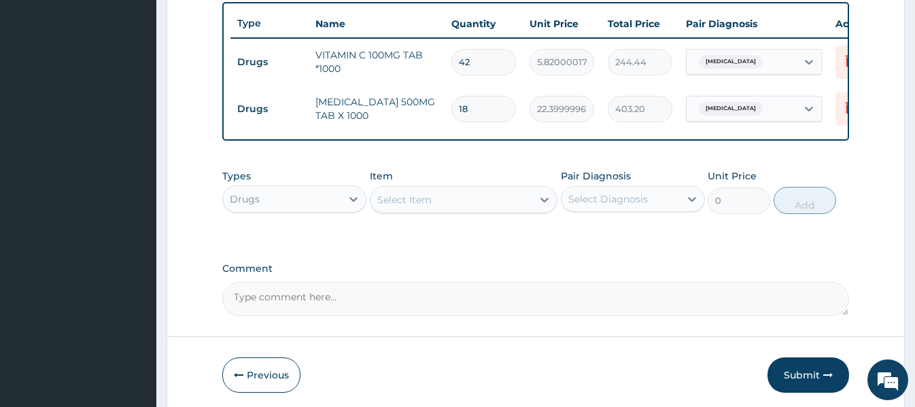
scroll to position [505, 0]
click at [805, 375] on button "Submit" at bounding box center [809, 373] width 82 height 35
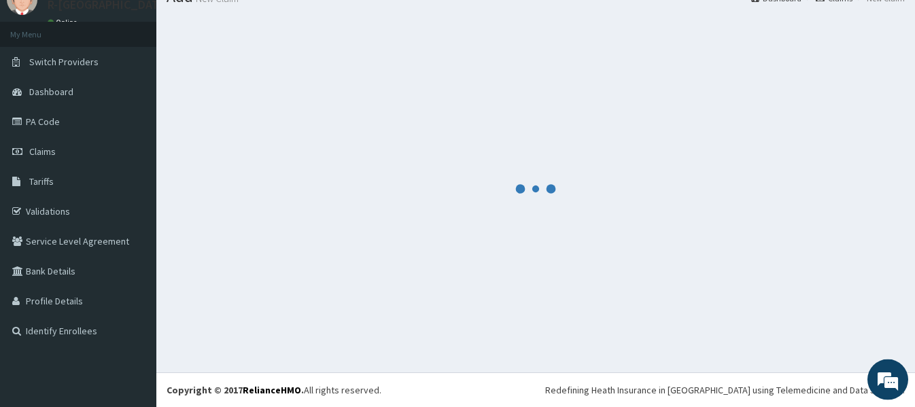
scroll to position [56, 0]
click at [805, 375] on footer "Redefining Heath Insurance in [GEOGRAPHIC_DATA] using Telemedicine and Data Sci…" at bounding box center [535, 390] width 759 height 35
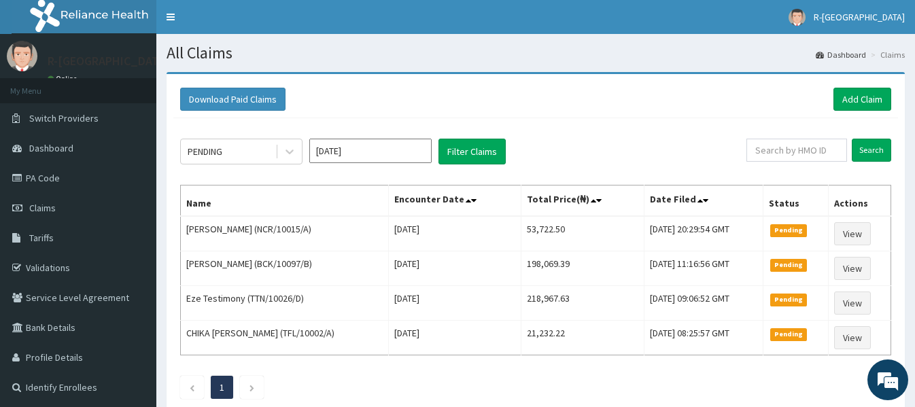
click at [644, 186] on th "Date Filed" at bounding box center [703, 201] width 118 height 31
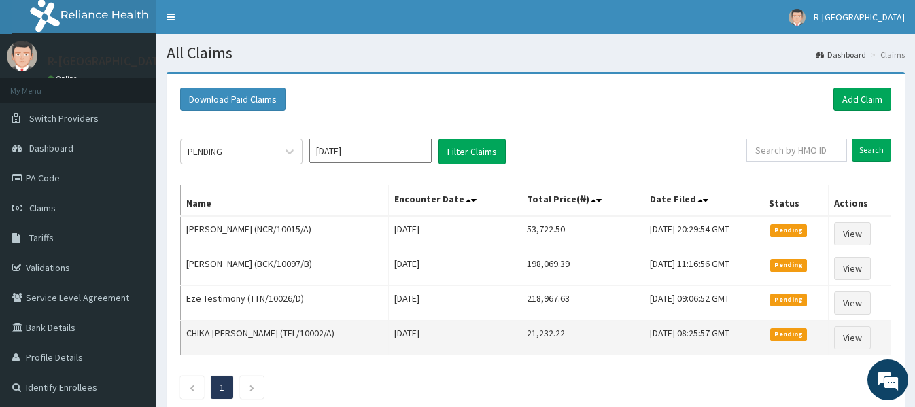
click at [521, 350] on td "21,232.22" at bounding box center [582, 338] width 123 height 35
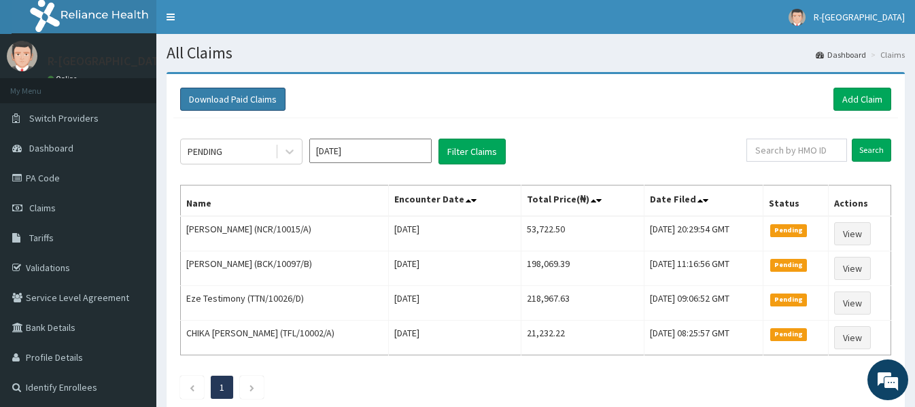
click at [238, 92] on button "Download Paid Claims" at bounding box center [232, 99] width 105 height 23
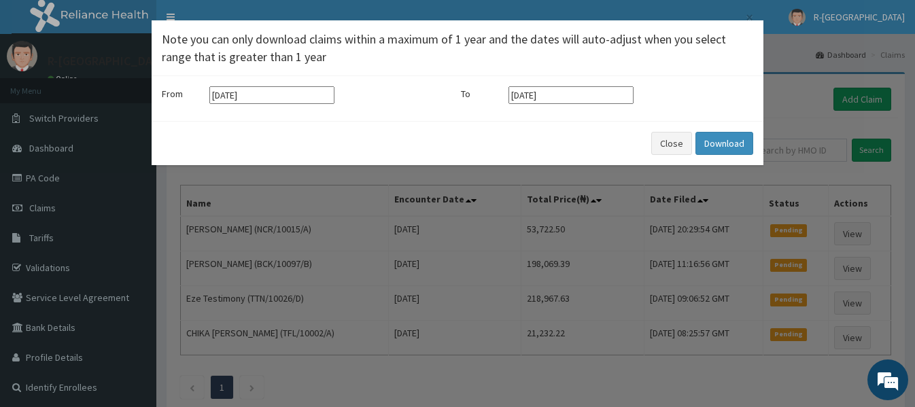
click at [321, 212] on div "× Note you can only download claims within a maximum of 1 year and the dates wi…" at bounding box center [457, 203] width 915 height 407
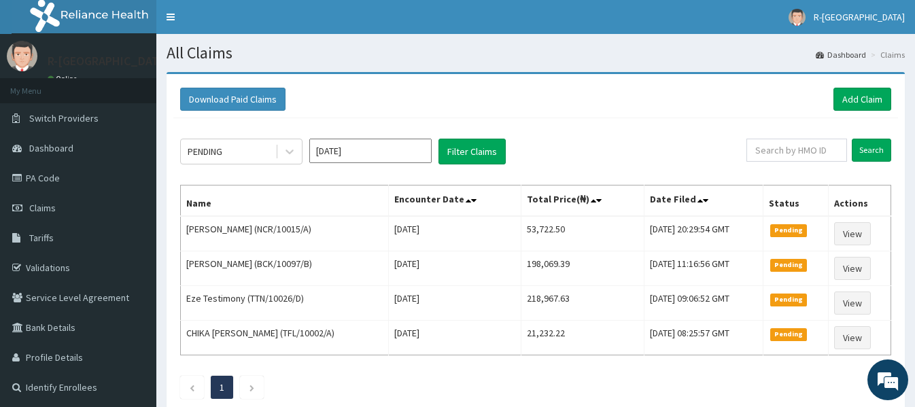
click at [360, 144] on input "[DATE]" at bounding box center [370, 151] width 122 height 24
